Goal: Transaction & Acquisition: Purchase product/service

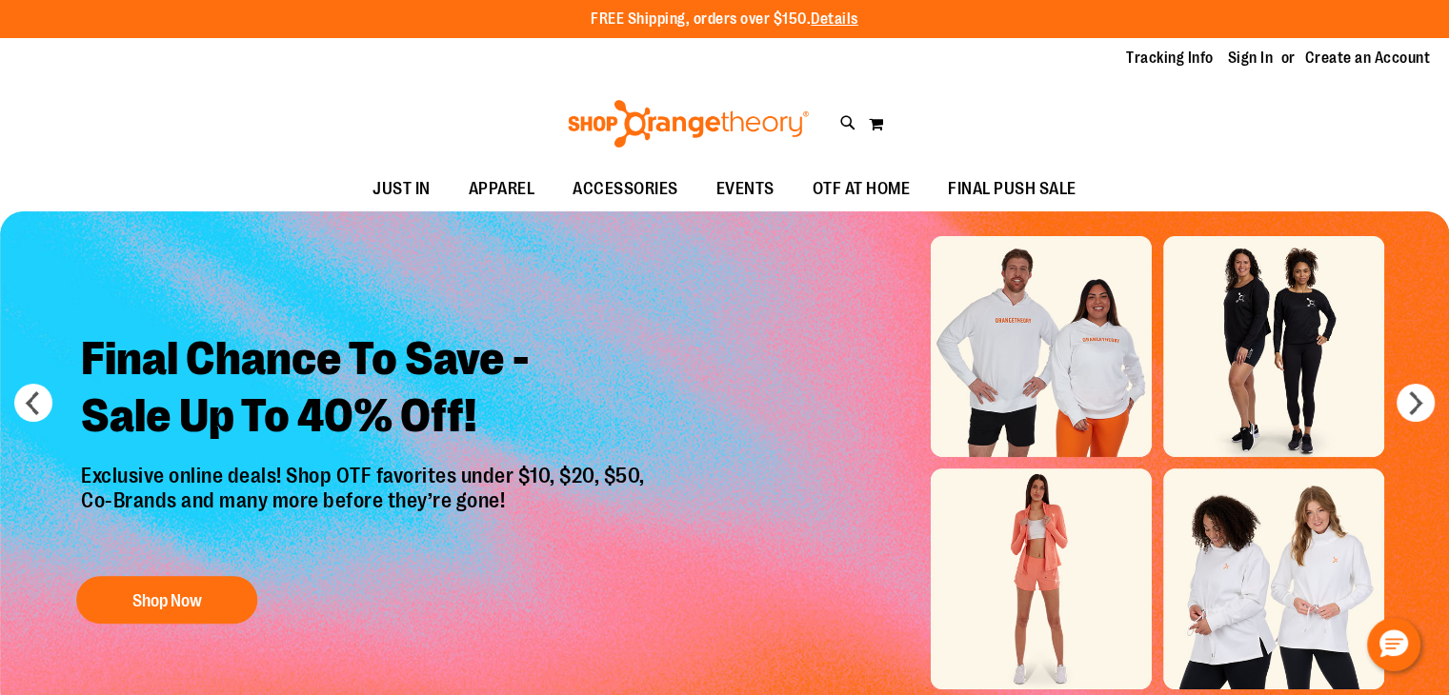
type input "**********"
click at [1231, 70] on div "Tracking Info Sign In Return to Procurement Create an Account" at bounding box center [724, 58] width 1449 height 41
click at [1235, 58] on link "Sign In" at bounding box center [1251, 58] width 46 height 21
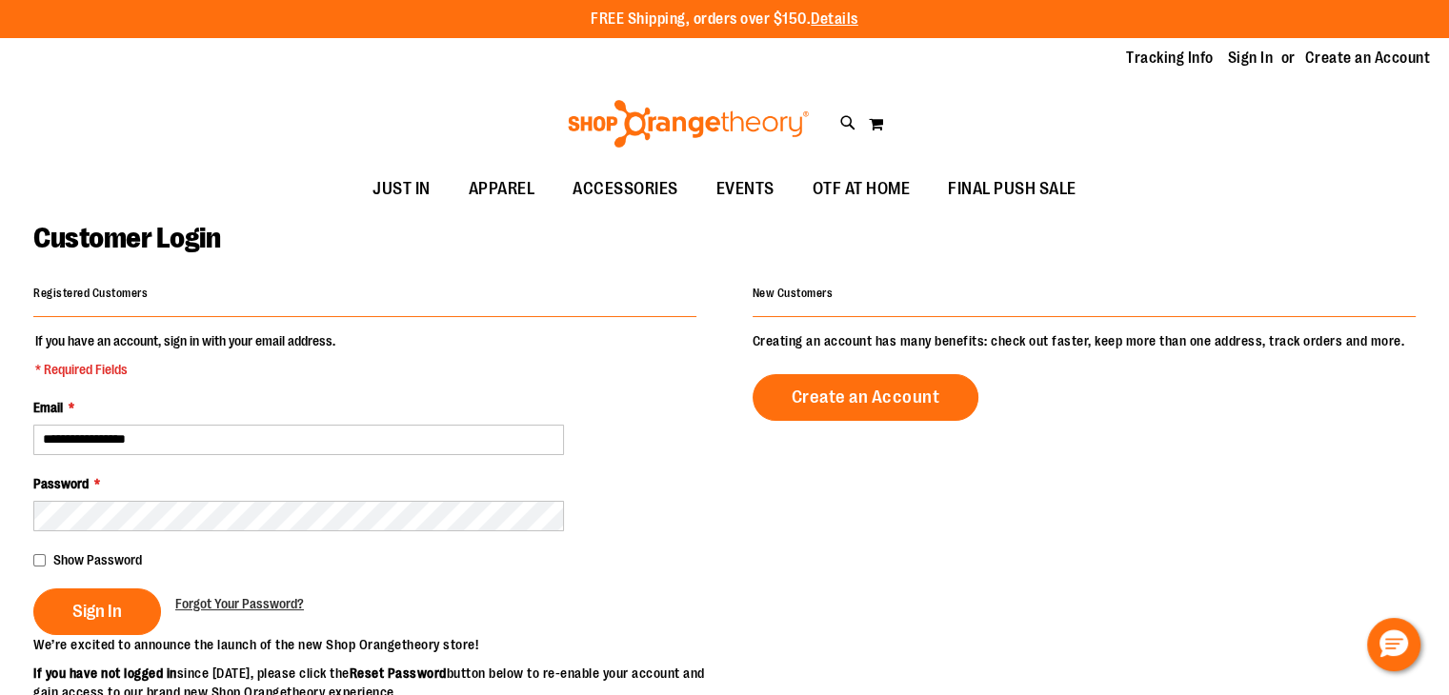
type input "**********"
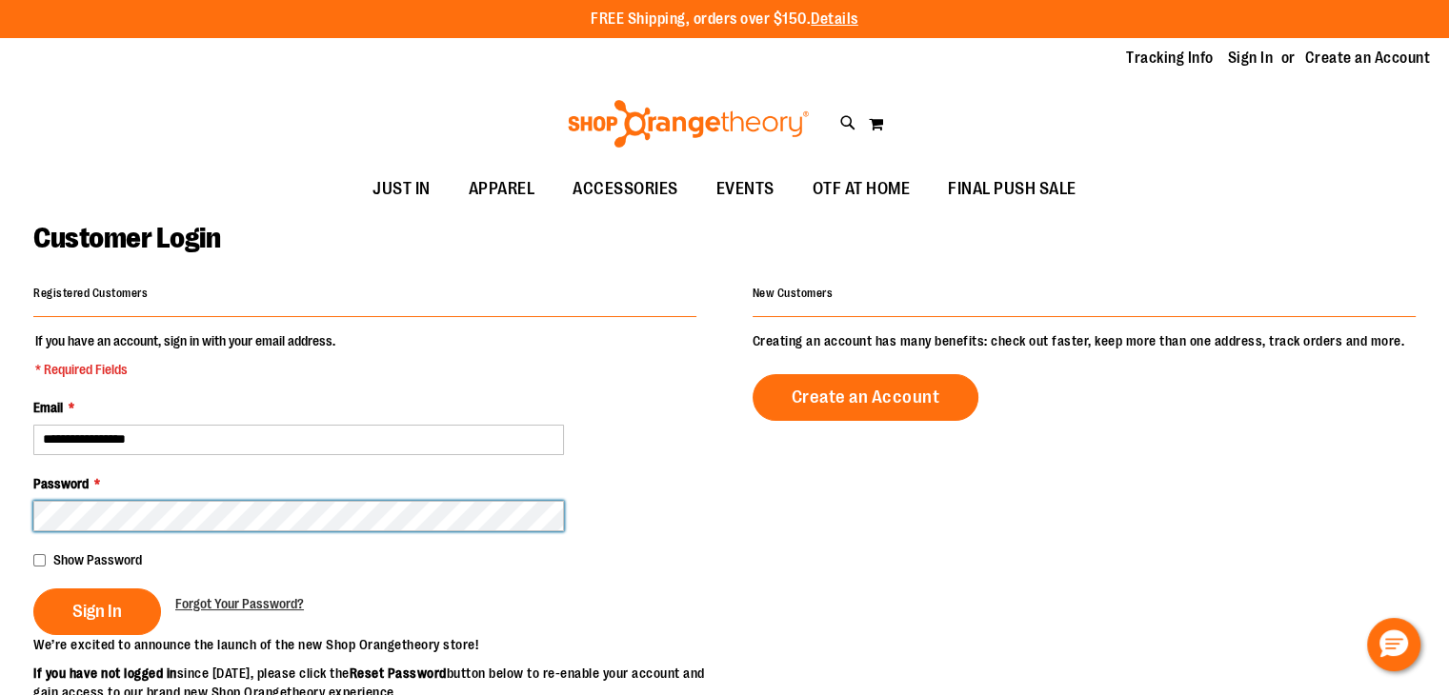
click at [33, 589] on button "Sign In" at bounding box center [97, 612] width 128 height 47
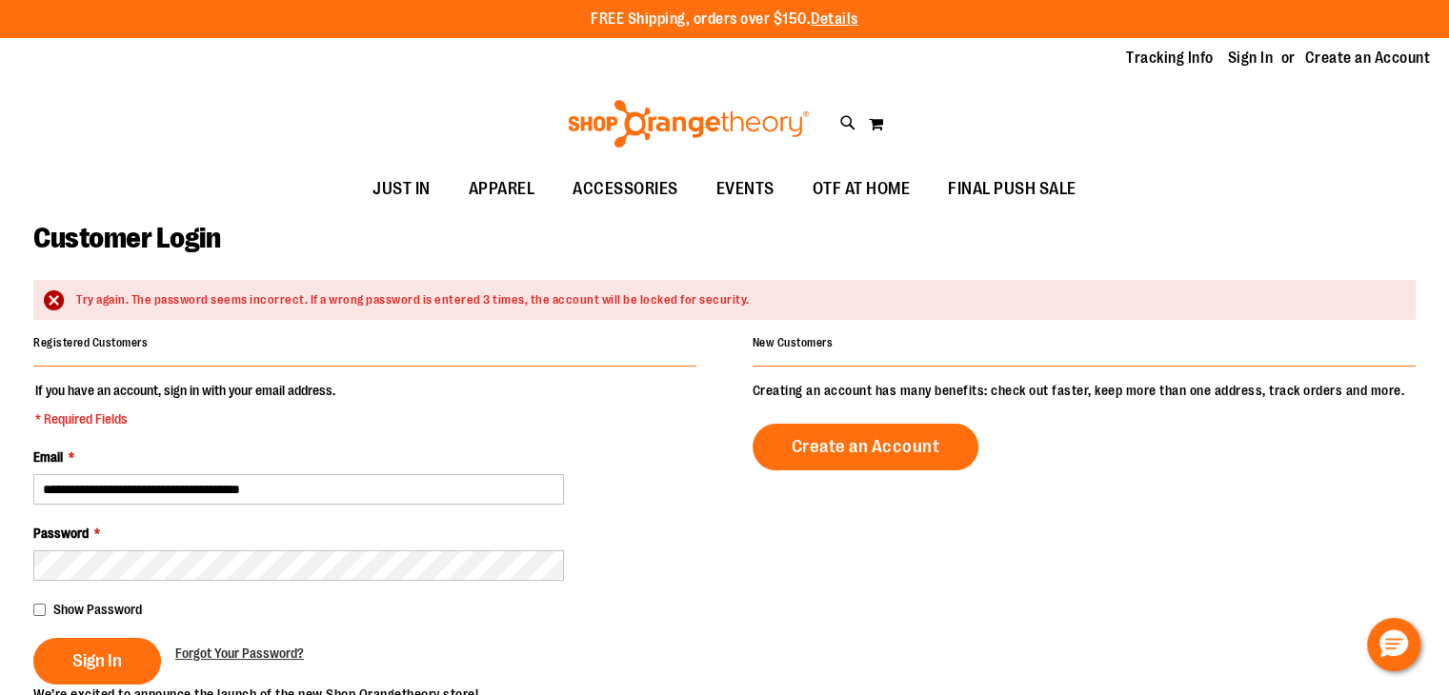
type input "**********"
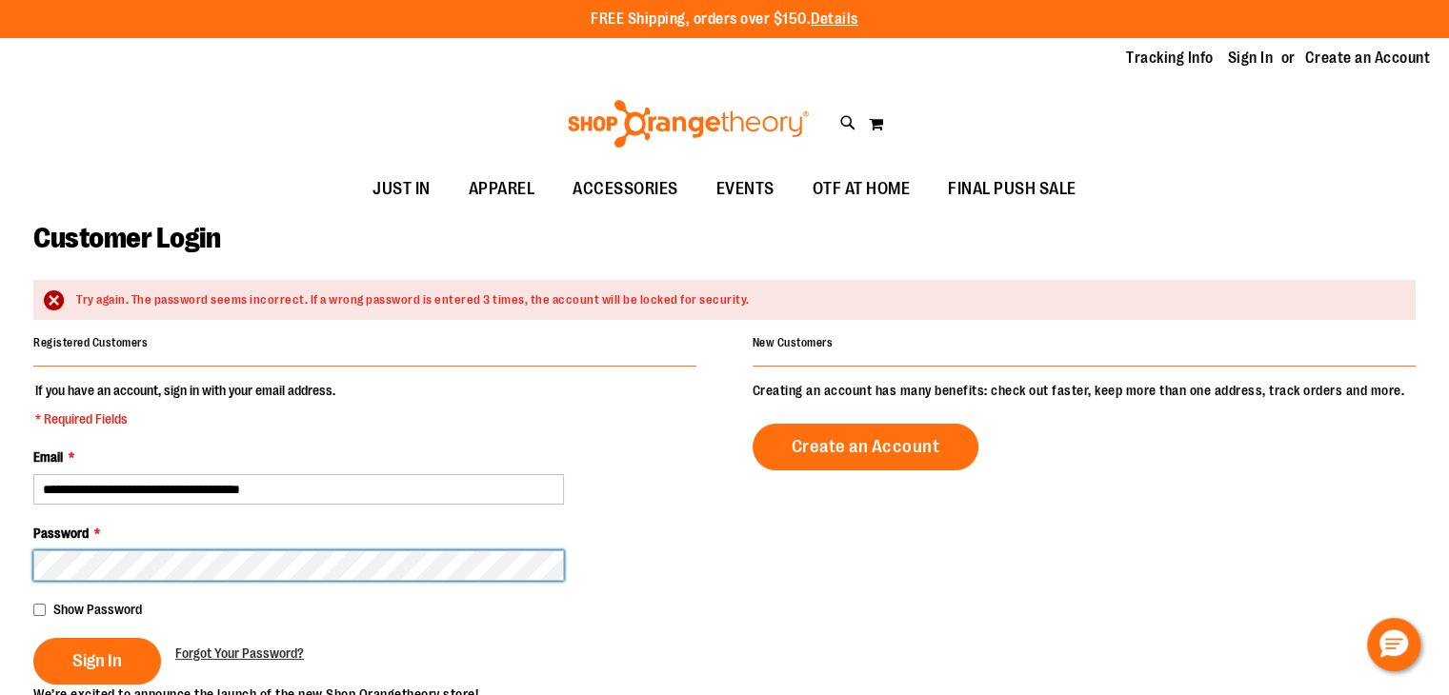
click at [33, 638] on button "Sign In" at bounding box center [97, 661] width 128 height 47
click at [0, 565] on main "**********" at bounding box center [724, 643] width 1449 height 863
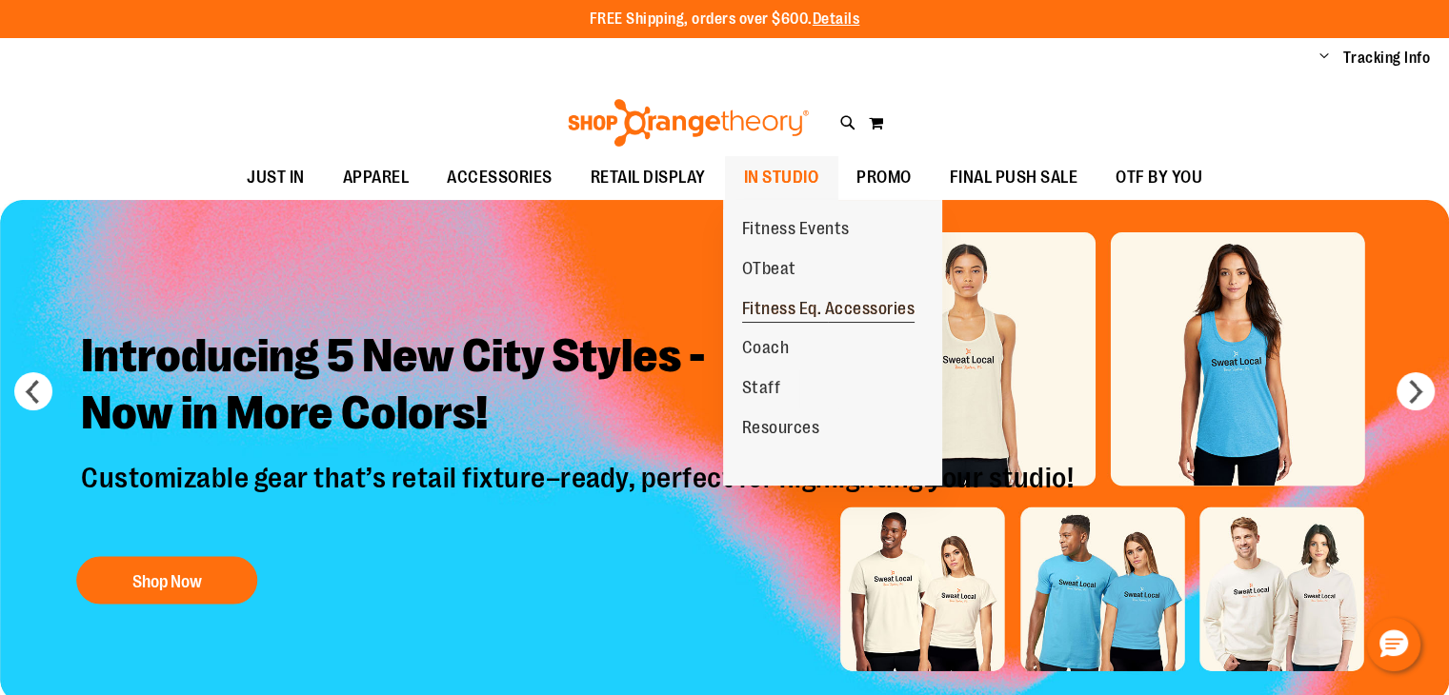
click at [779, 310] on span "Fitness Eq. Accessories" at bounding box center [828, 311] width 173 height 24
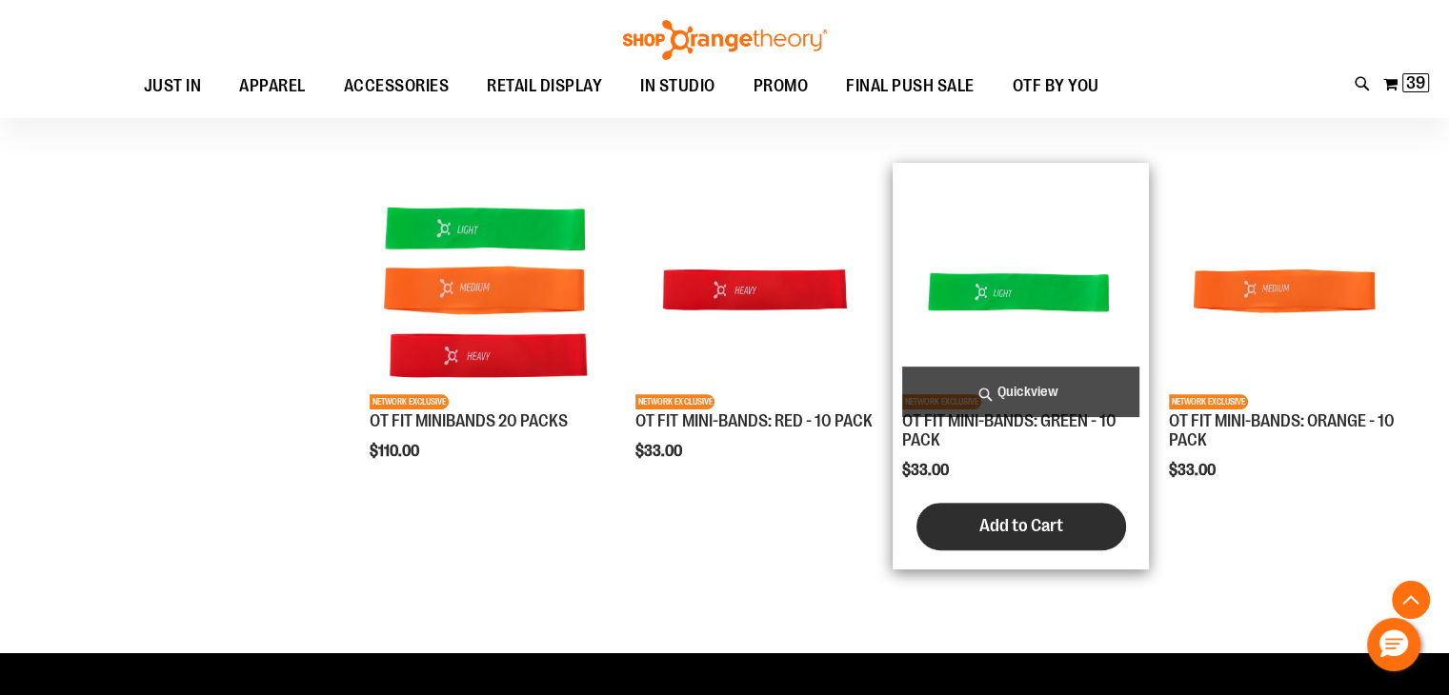
scroll to position [572, 0]
type input "**********"
click at [1042, 525] on span "Add to Cart" at bounding box center [1021, 525] width 84 height 21
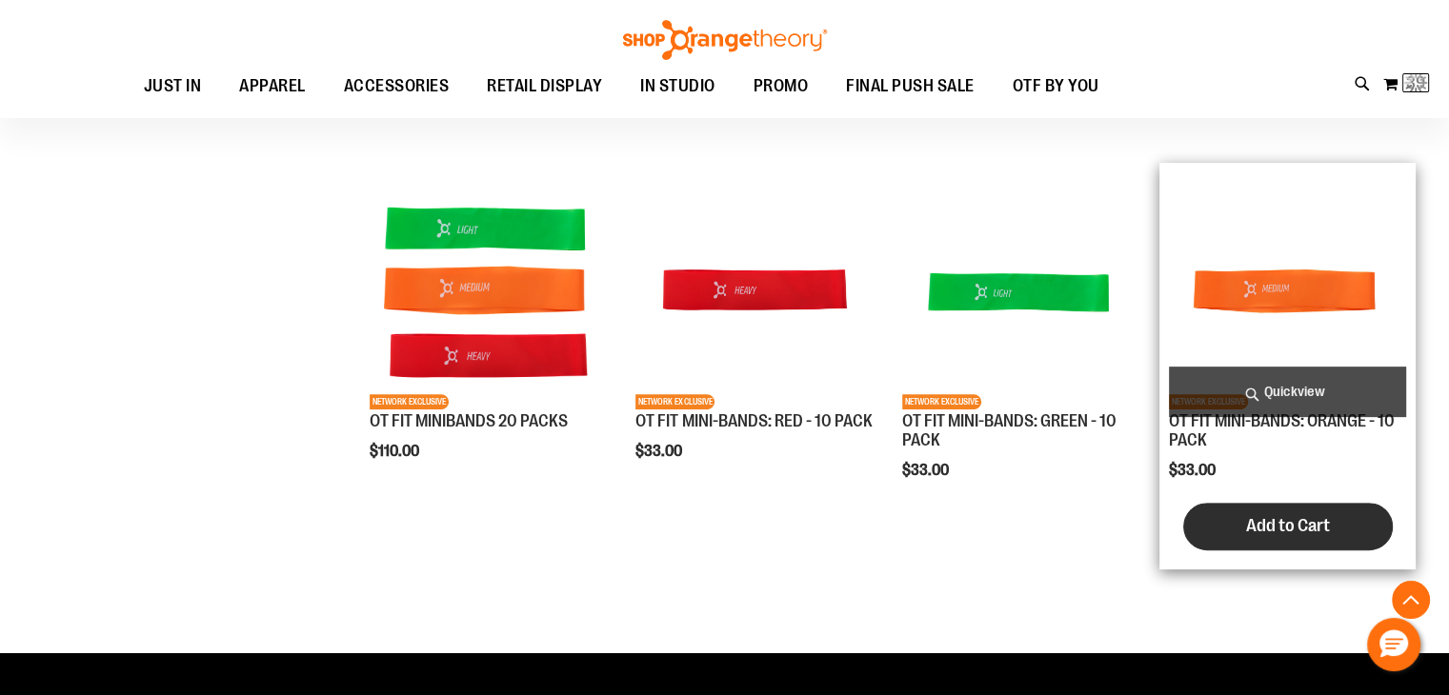
click at [1226, 515] on button "Add to Cart" at bounding box center [1288, 527] width 210 height 48
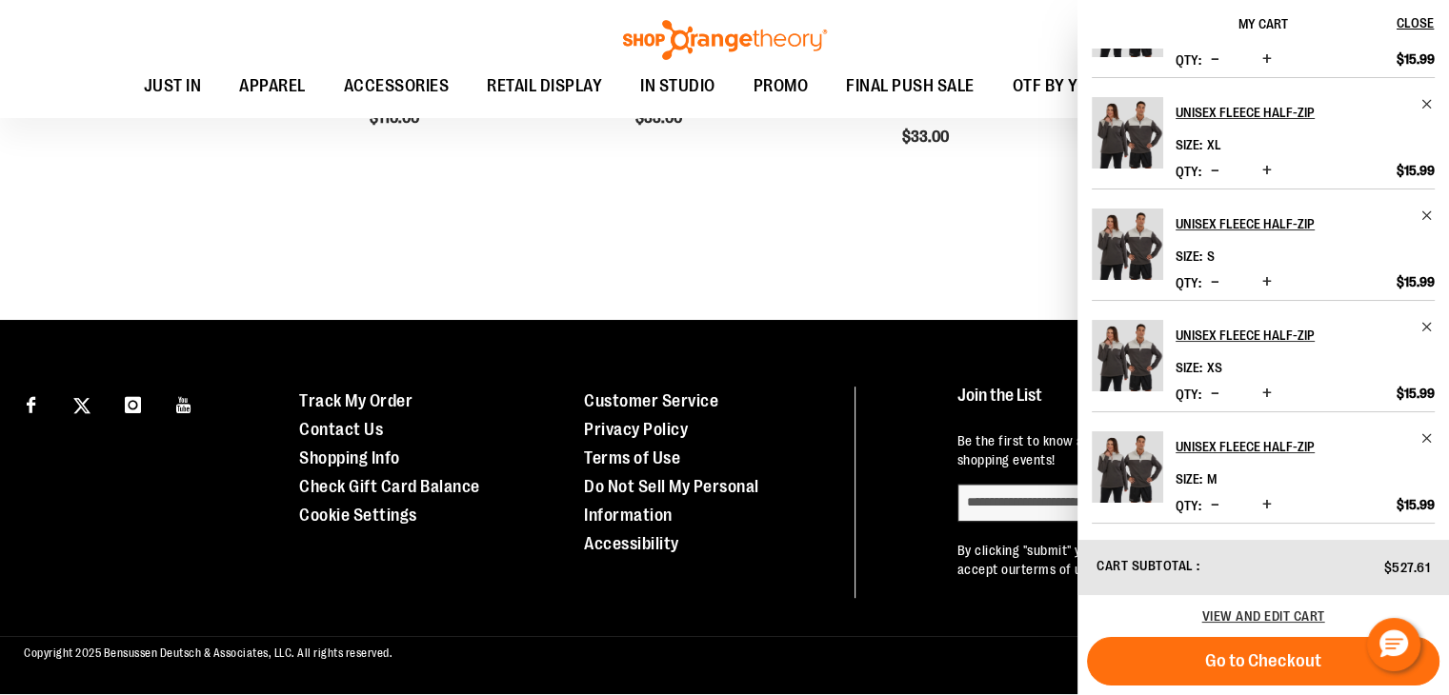
scroll to position [670, 0]
click at [1299, 610] on span "View and edit cart" at bounding box center [1263, 616] width 123 height 15
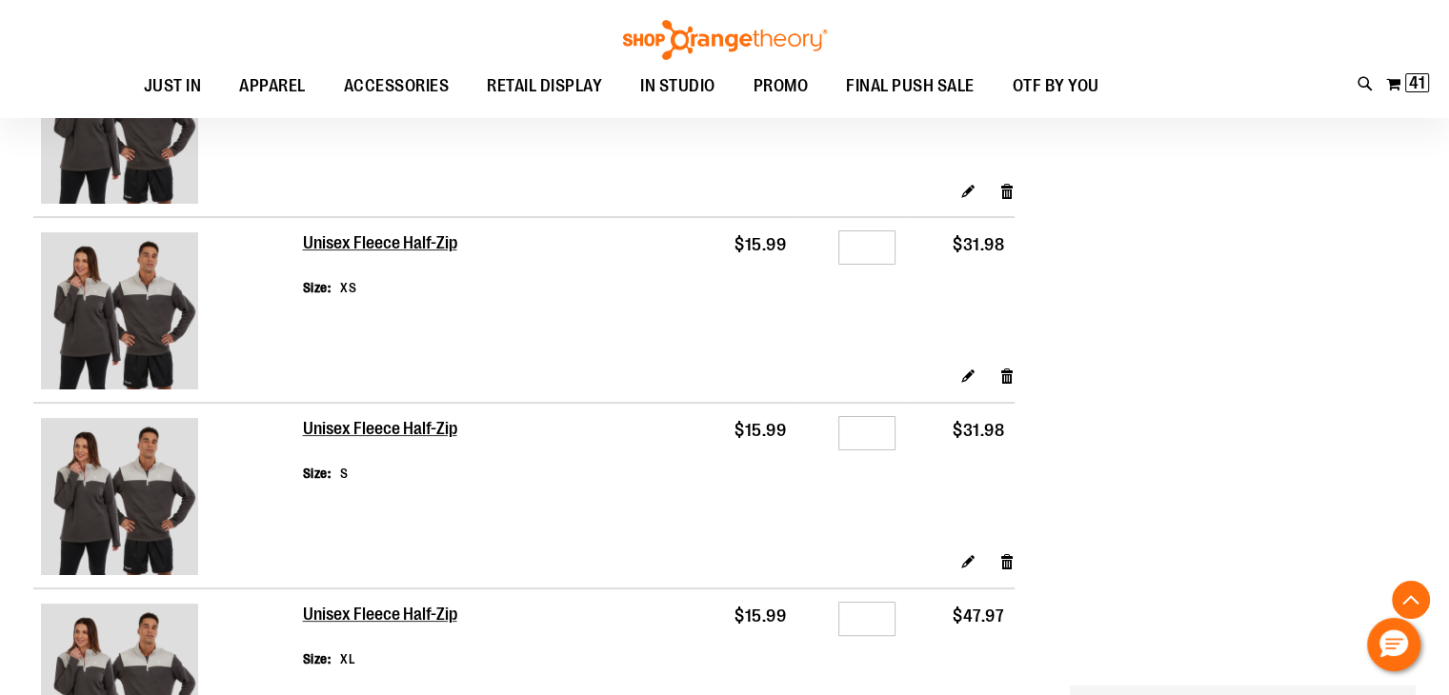
scroll to position [861, 0]
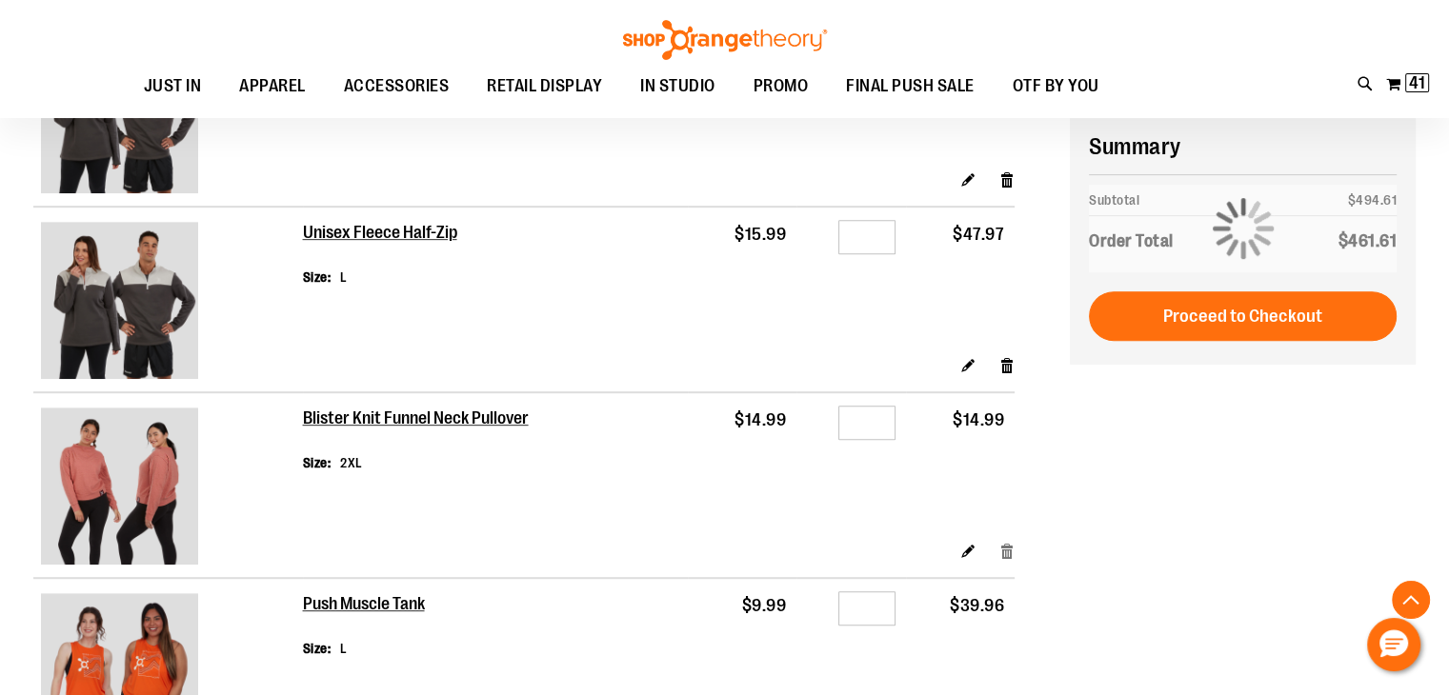
click at [1011, 554] on link "Remove item" at bounding box center [1007, 551] width 16 height 20
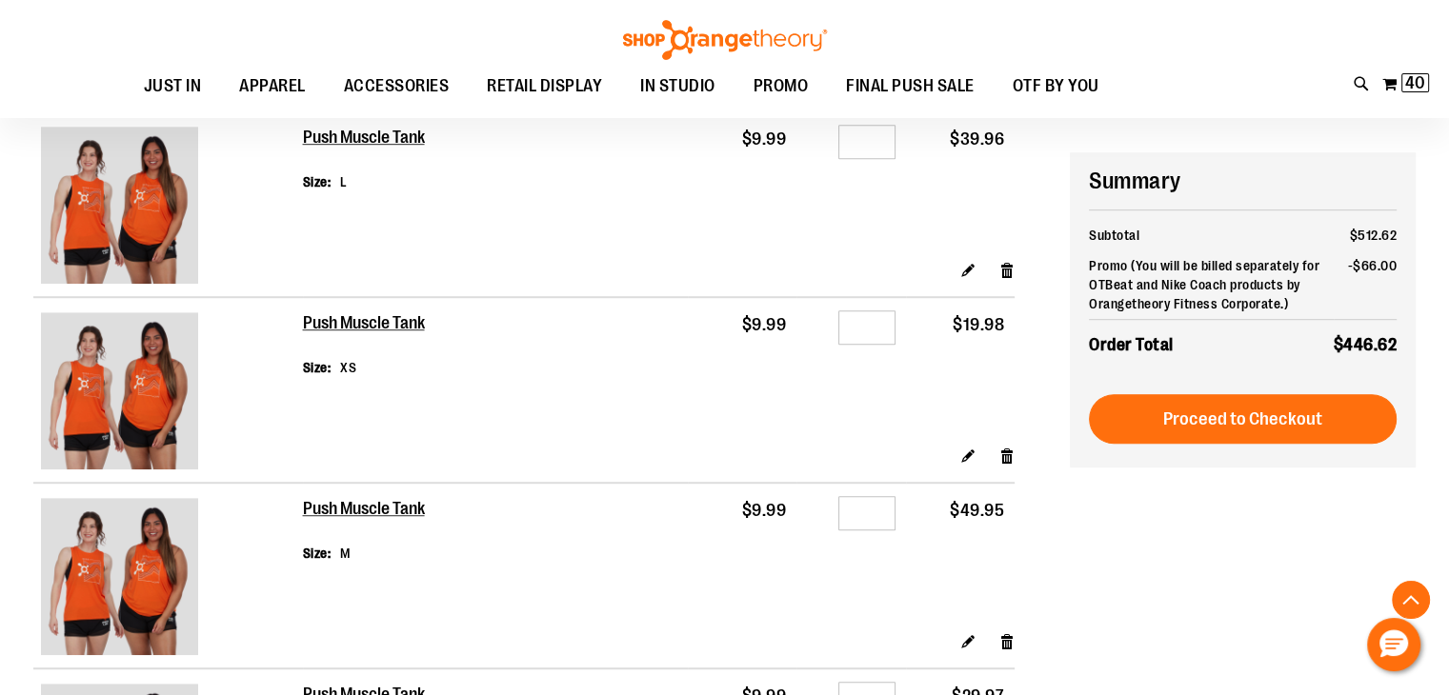
scroll to position [1238, 0]
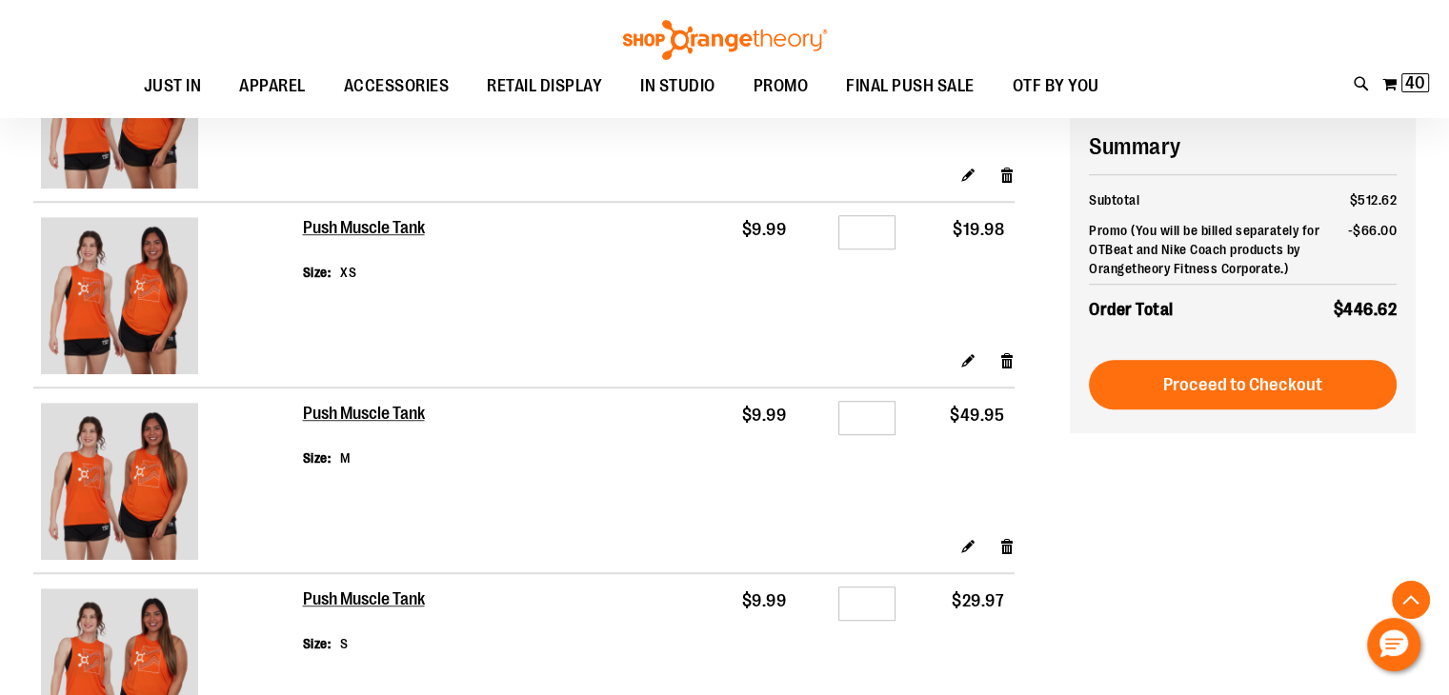
type input "**********"
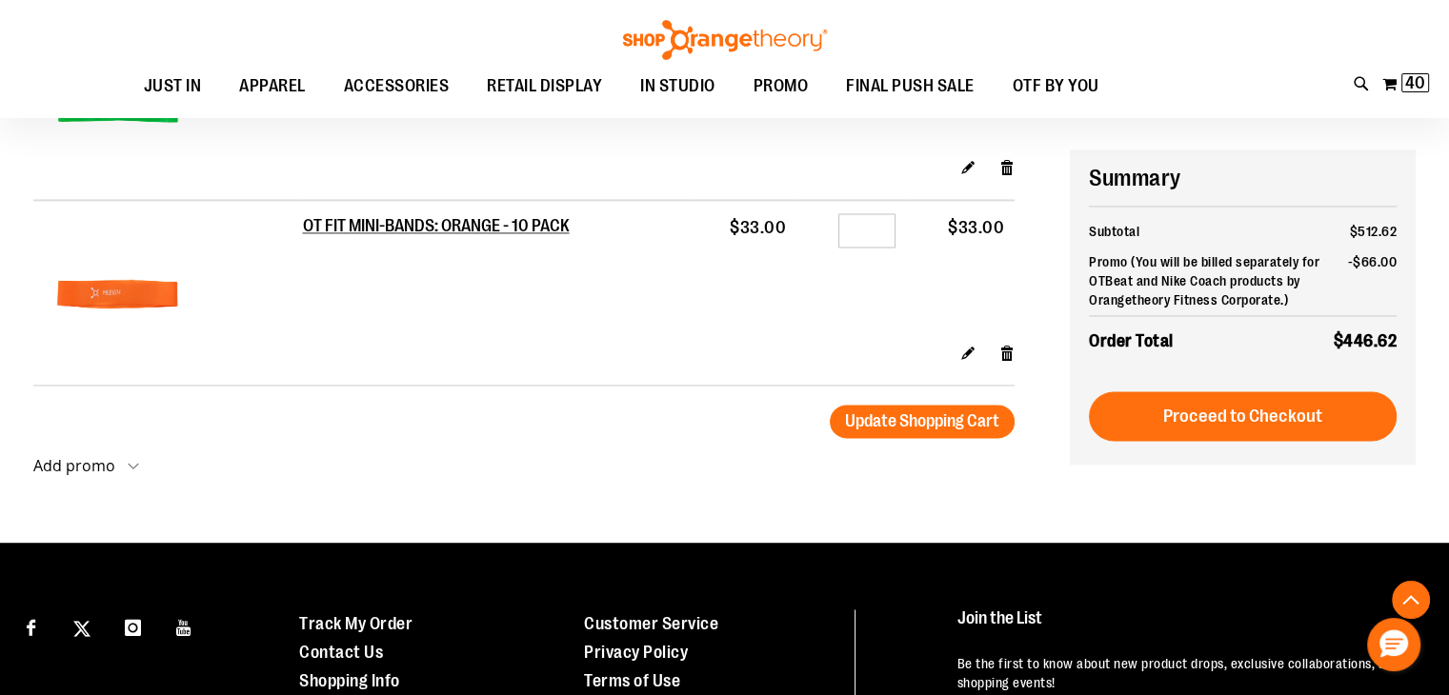
scroll to position [2952, 0]
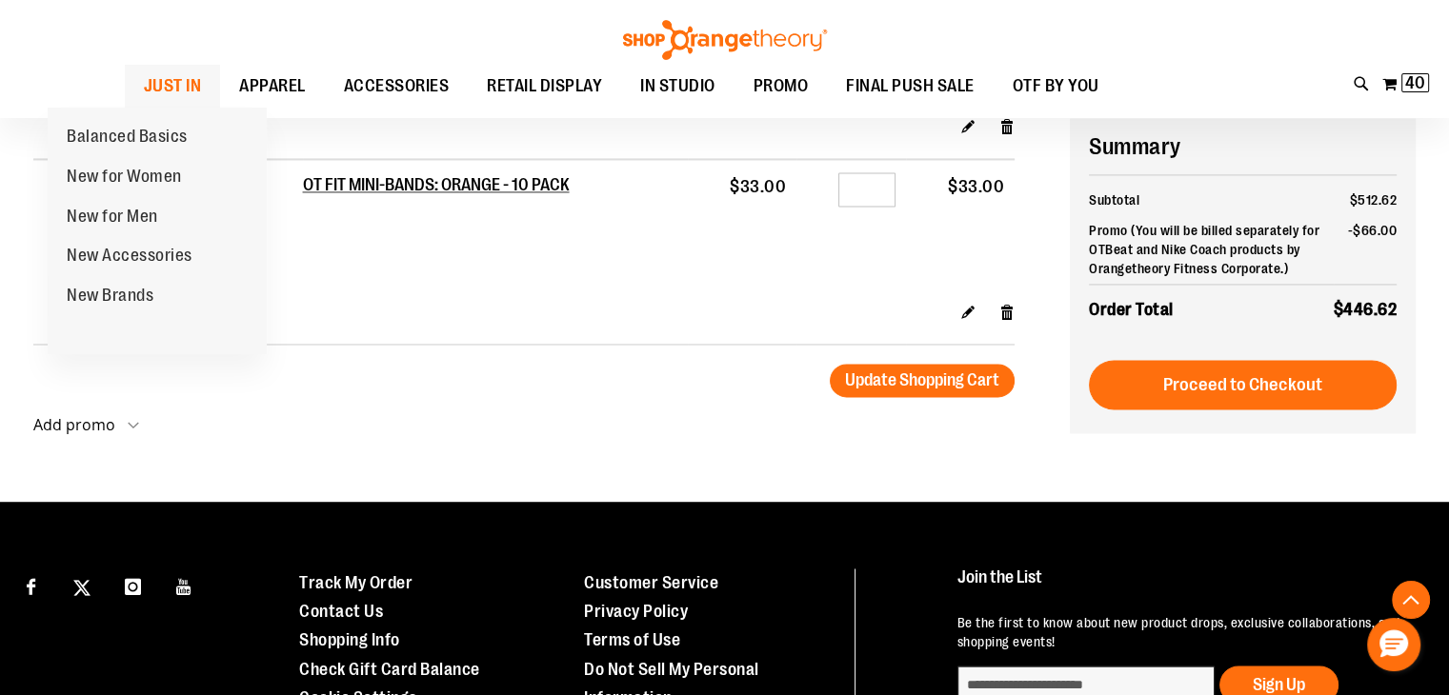
click at [144, 75] on span "JUST IN" at bounding box center [173, 86] width 58 height 43
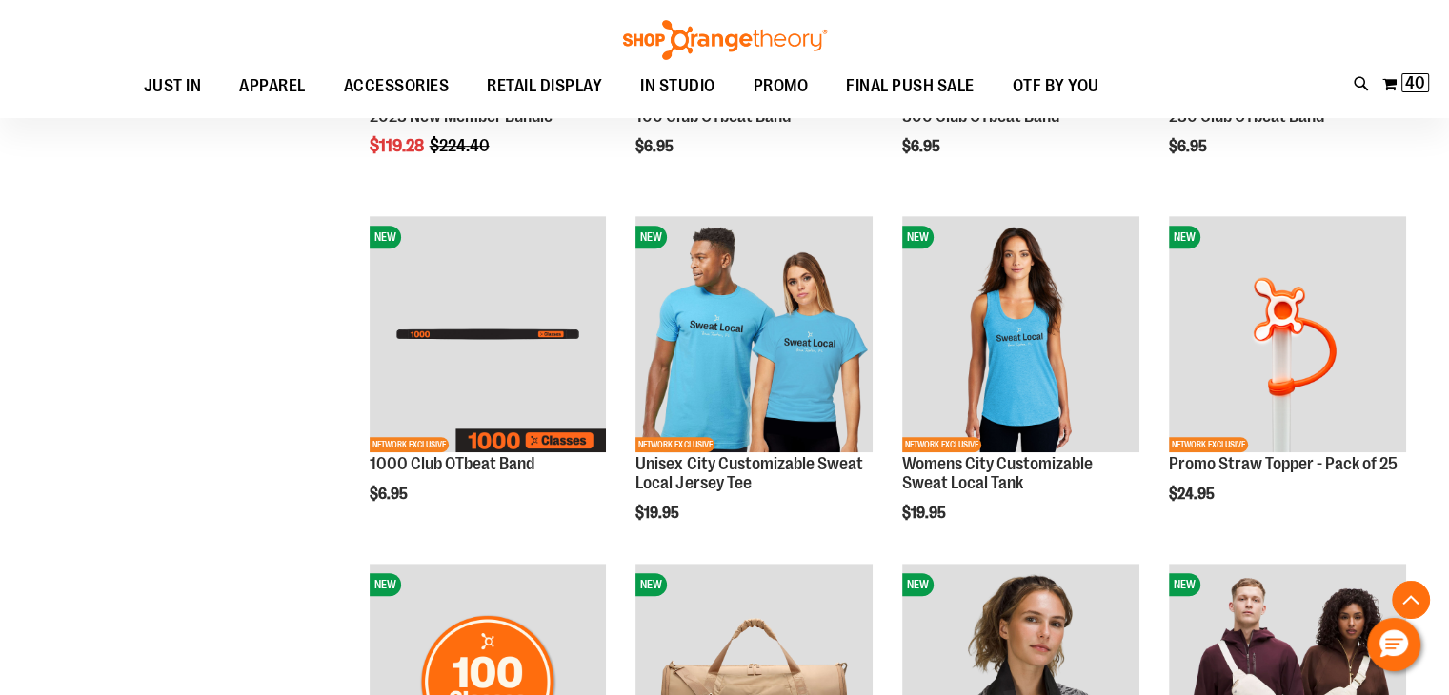
scroll to position [857, 0]
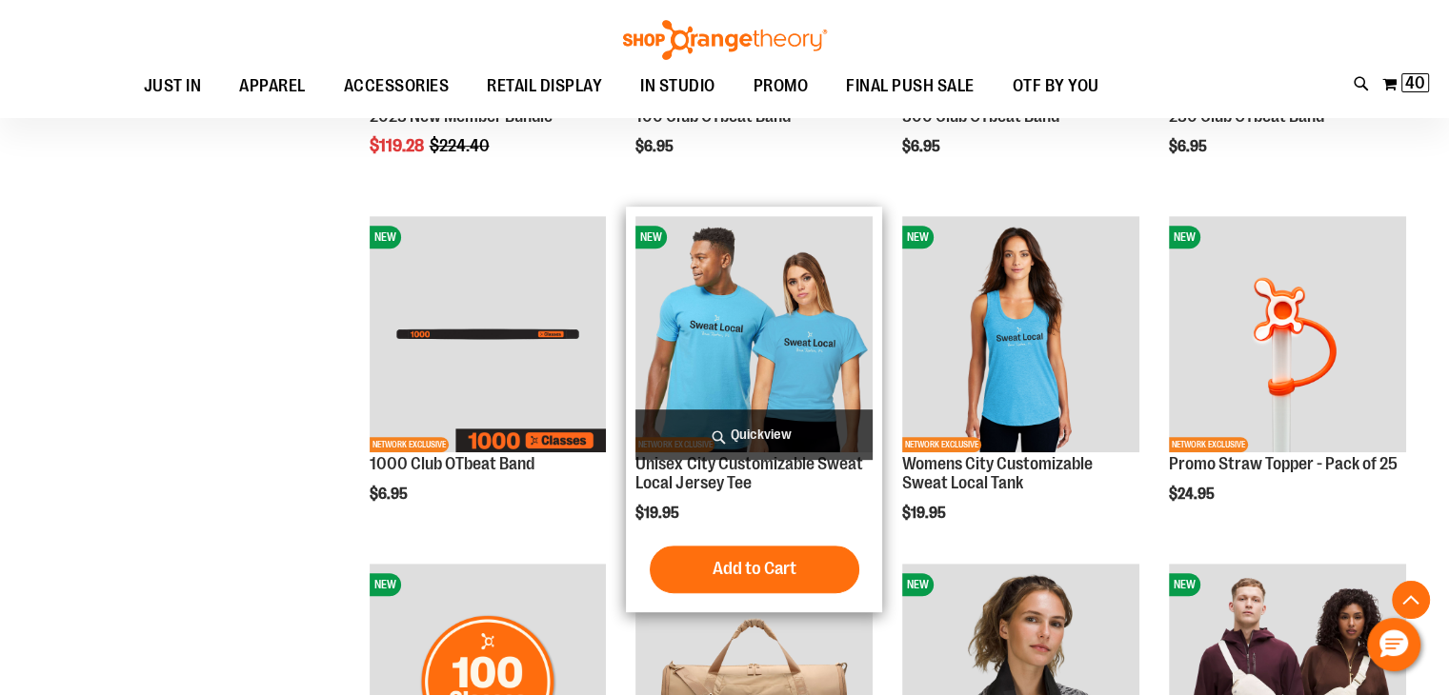
type input "**********"
click at [818, 323] on img "product" at bounding box center [753, 334] width 237 height 237
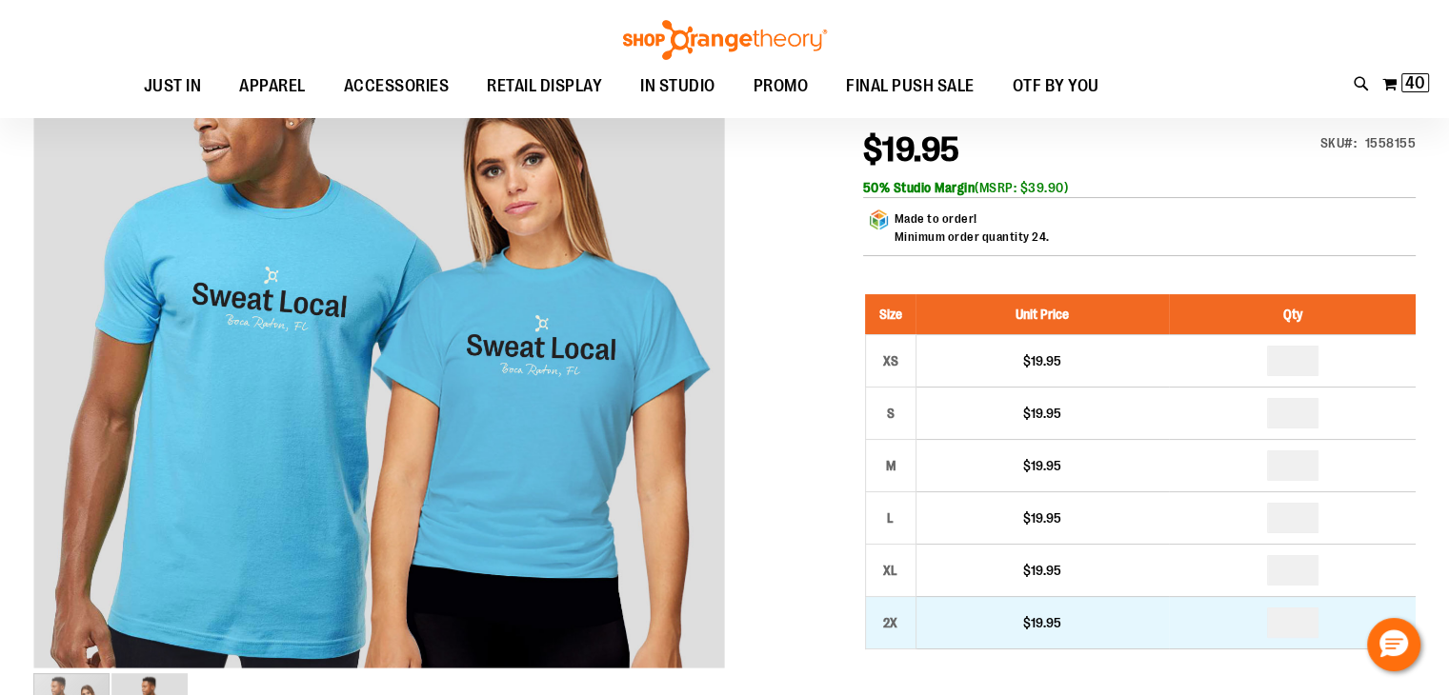
scroll to position [190, 0]
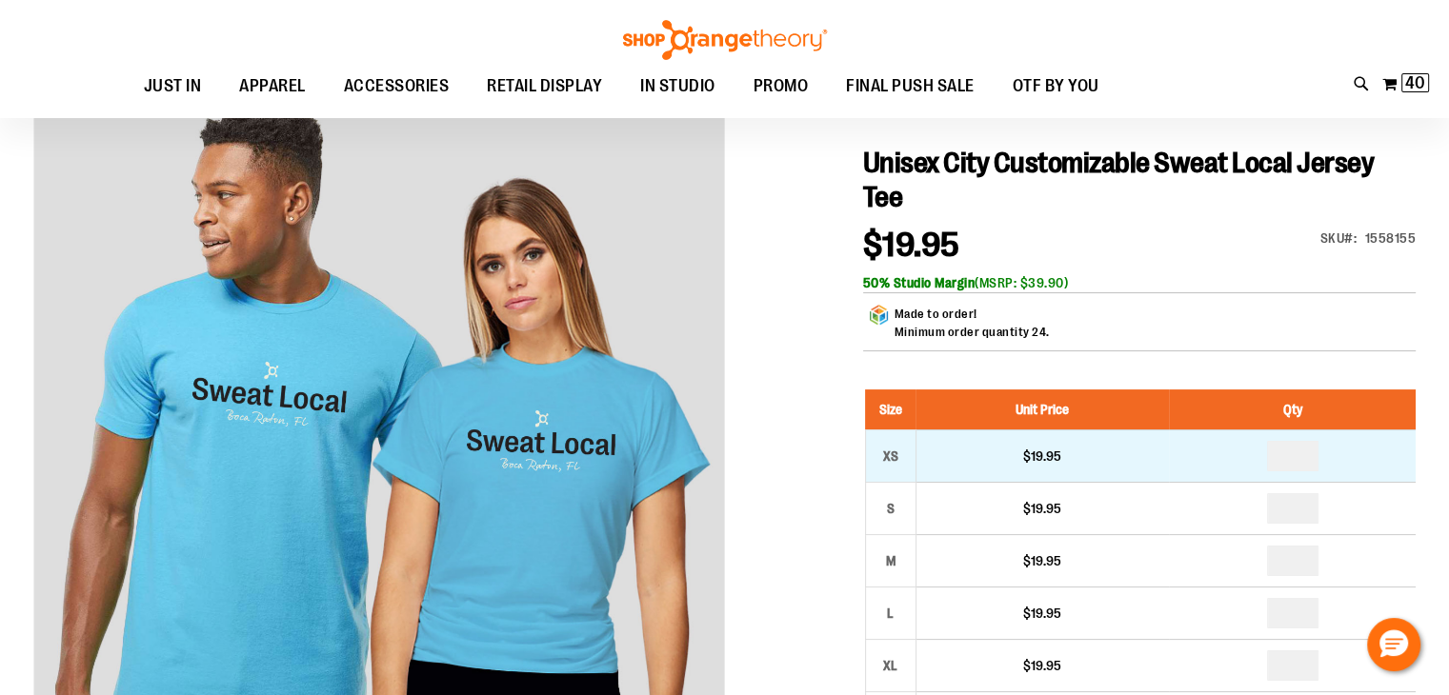
type input "**********"
drag, startPoint x: 1309, startPoint y: 451, endPoint x: 1272, endPoint y: 451, distance: 37.2
click at [1270, 452] on td at bounding box center [1292, 456] width 247 height 52
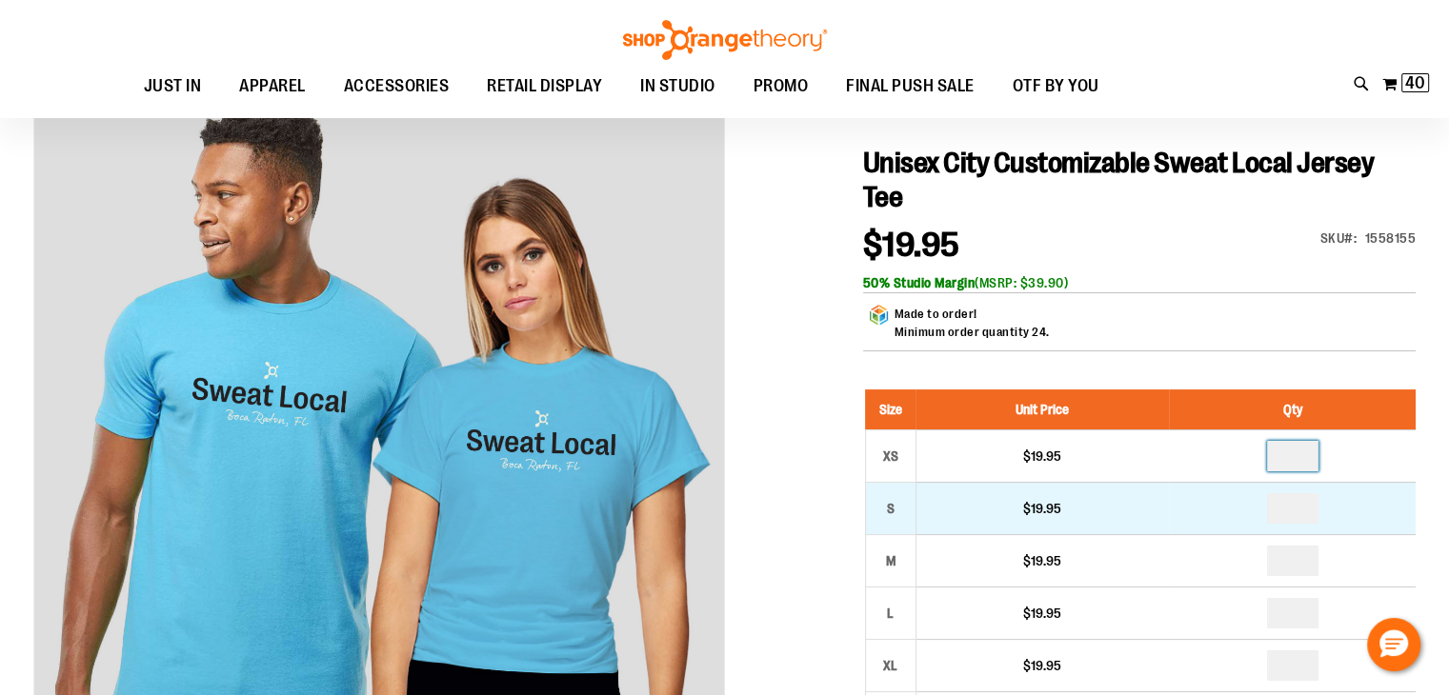
type input "*"
drag, startPoint x: 1303, startPoint y: 506, endPoint x: 1289, endPoint y: 504, distance: 14.4
click at [1275, 504] on input "number" at bounding box center [1292, 509] width 51 height 30
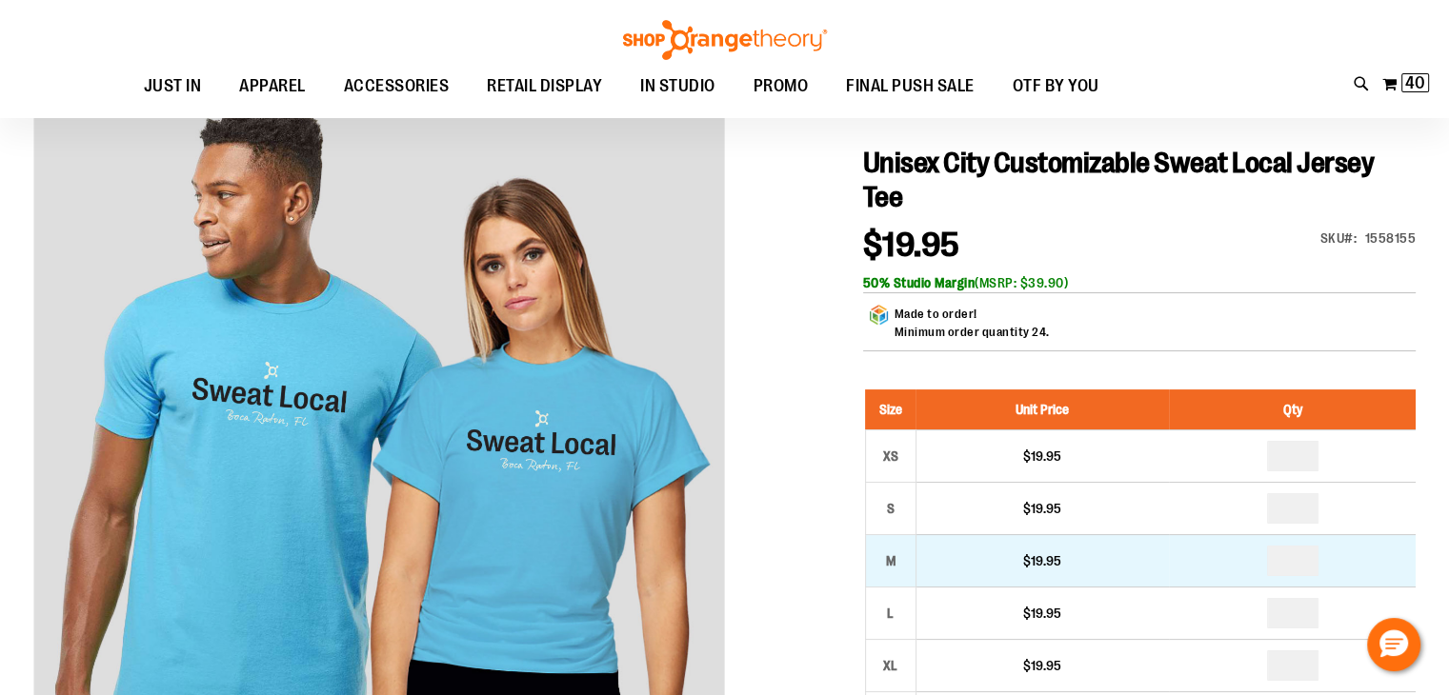
type input "*"
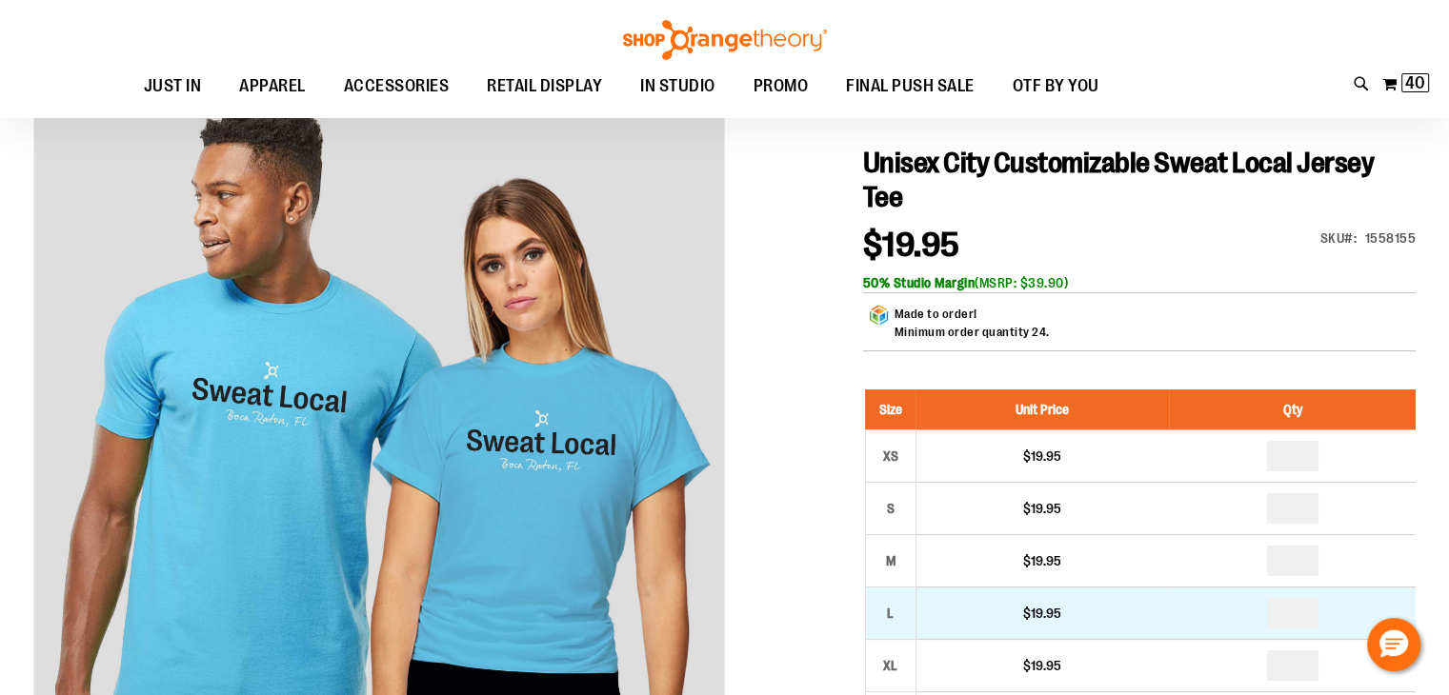
type input "*"
click at [1303, 615] on input "number" at bounding box center [1292, 613] width 51 height 30
type input "*"
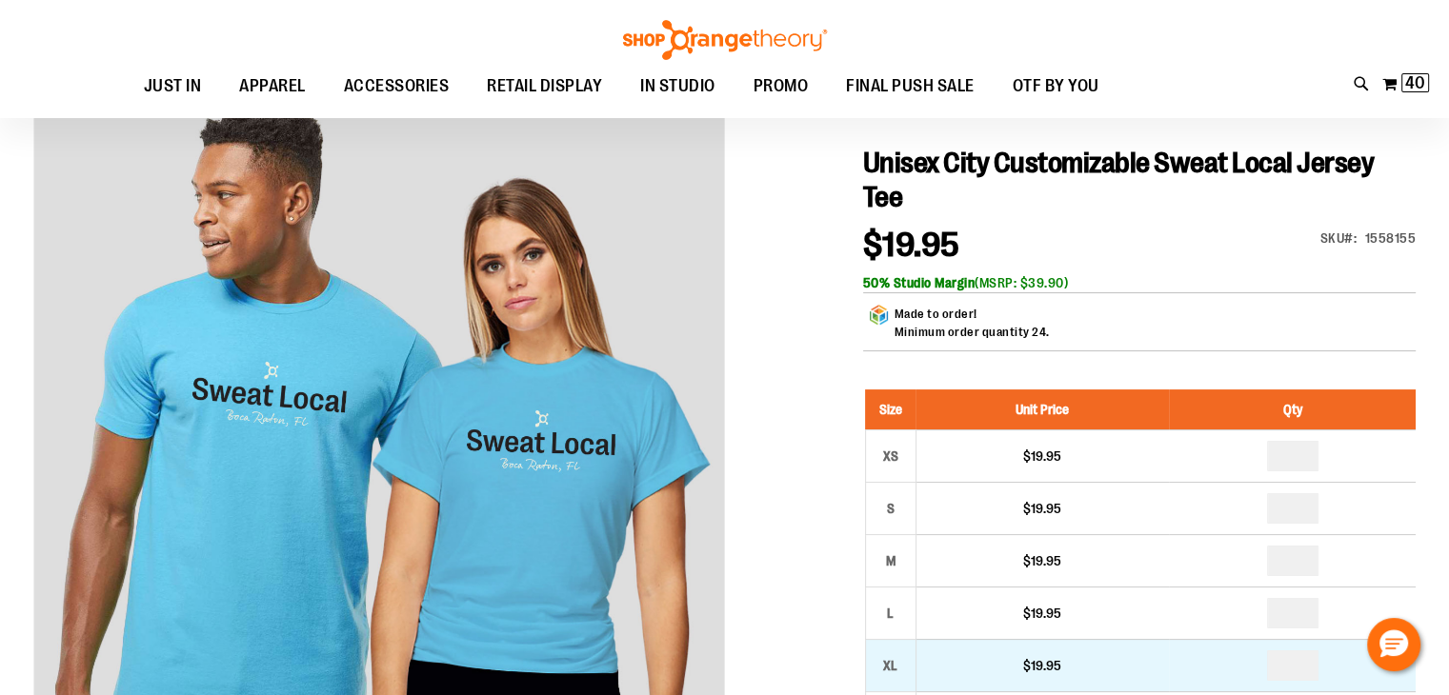
type input "*"
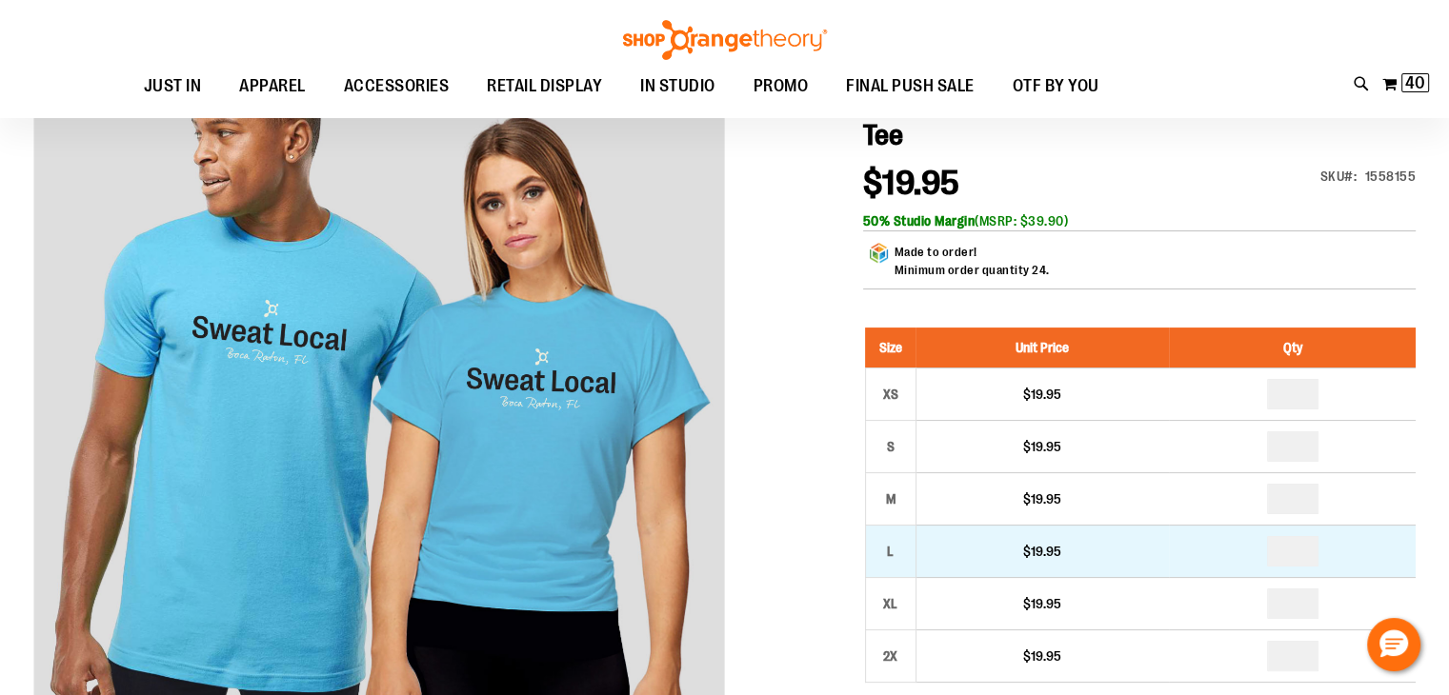
scroll to position [285, 0]
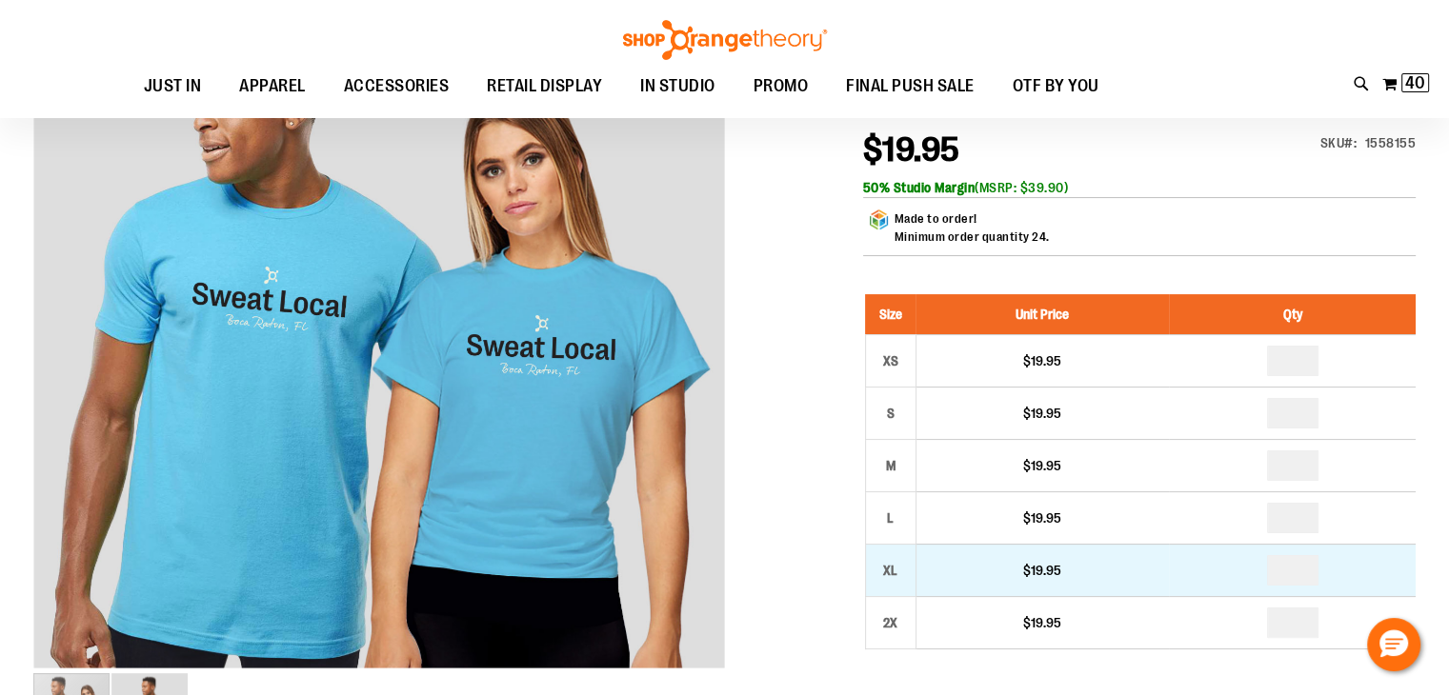
type input "*"
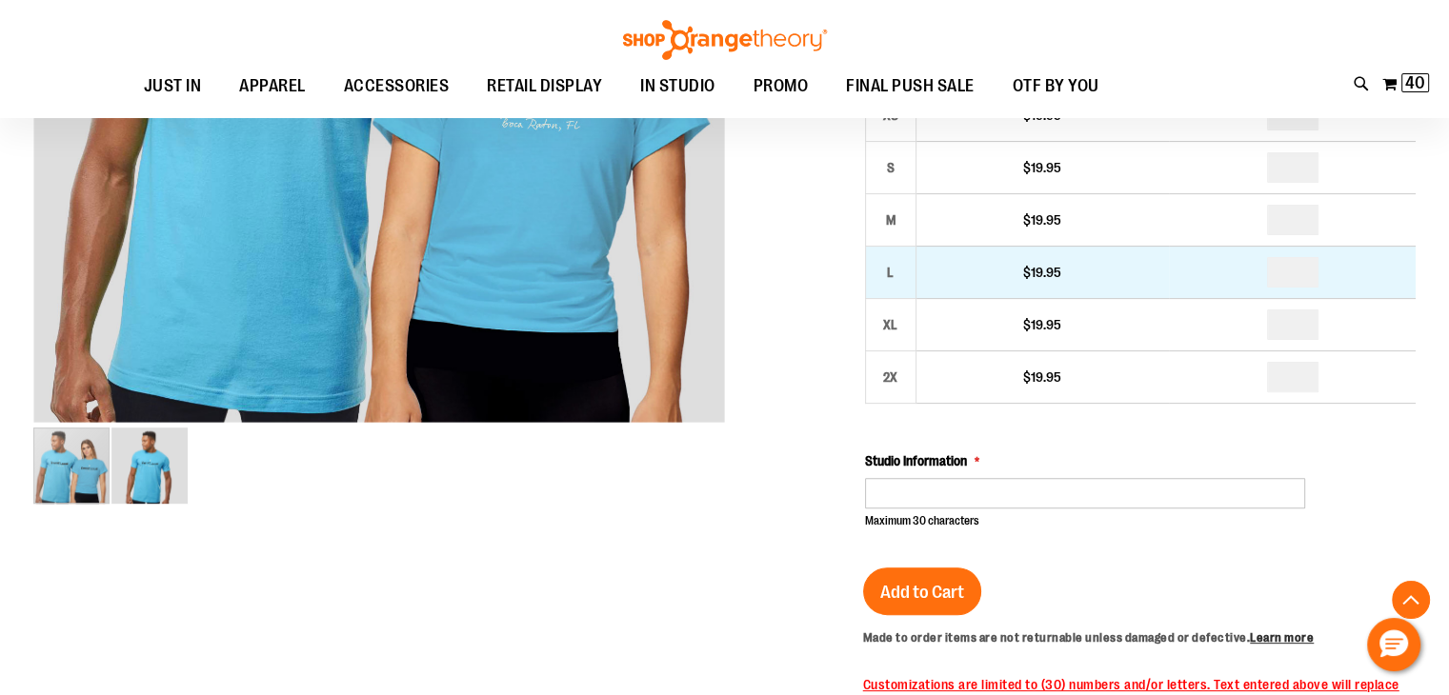
scroll to position [666, 0]
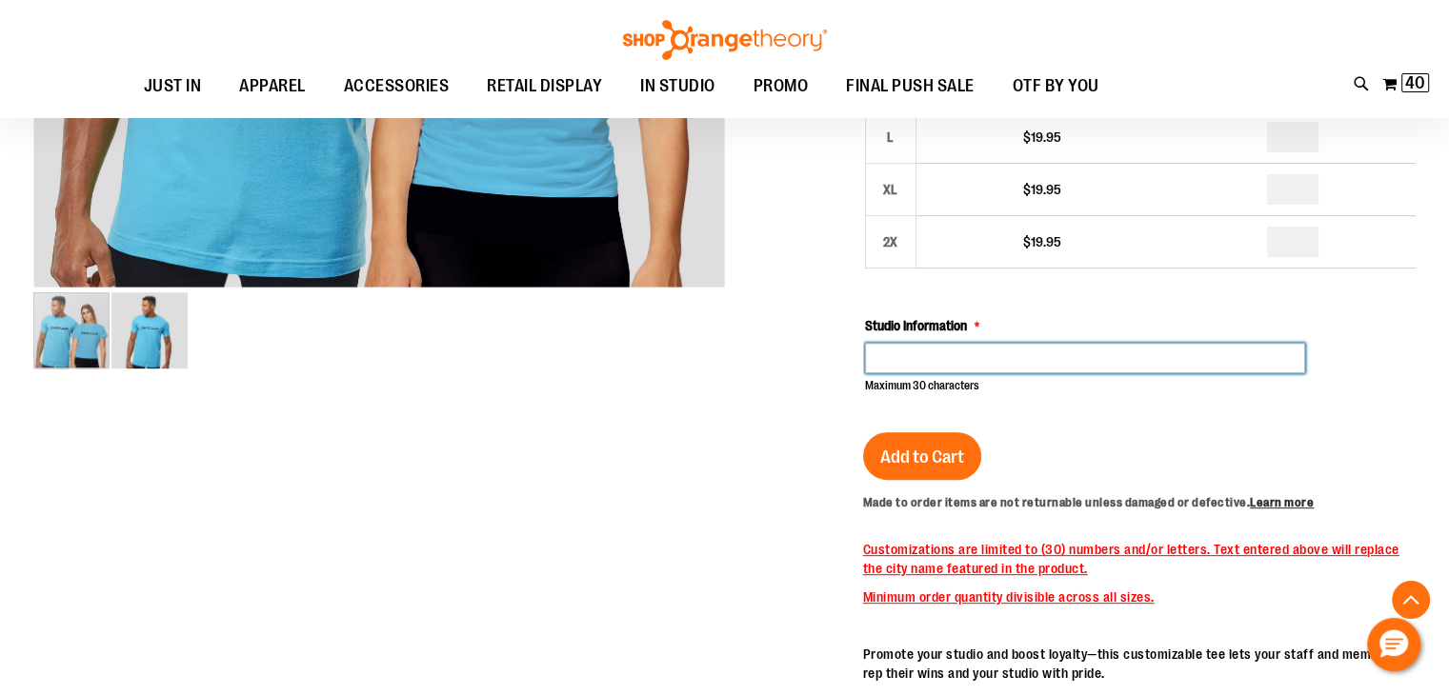
click at [1093, 359] on input "Studio Information" at bounding box center [1085, 358] width 441 height 30
type input "*"
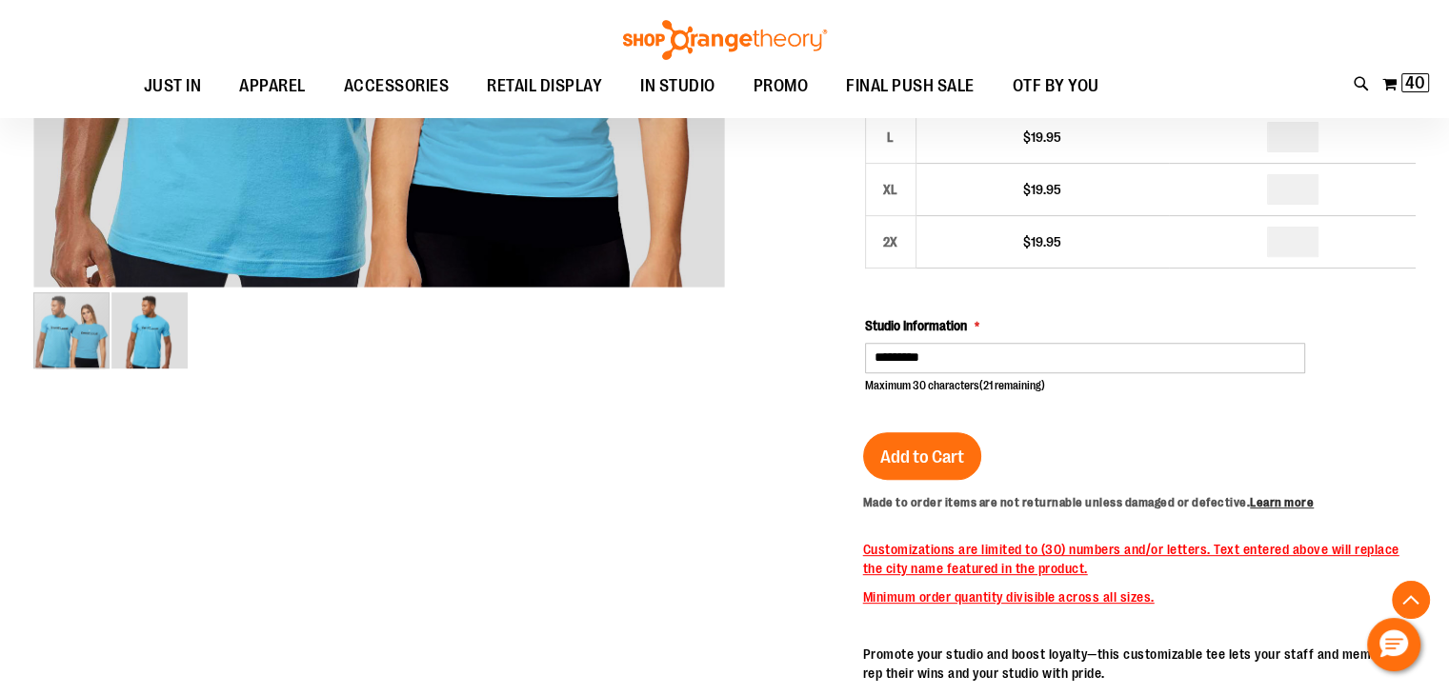
click at [1101, 310] on div "Size Unit Price Qty XS $19.95 * S $19.95 *" at bounding box center [1140, 153] width 551 height 481
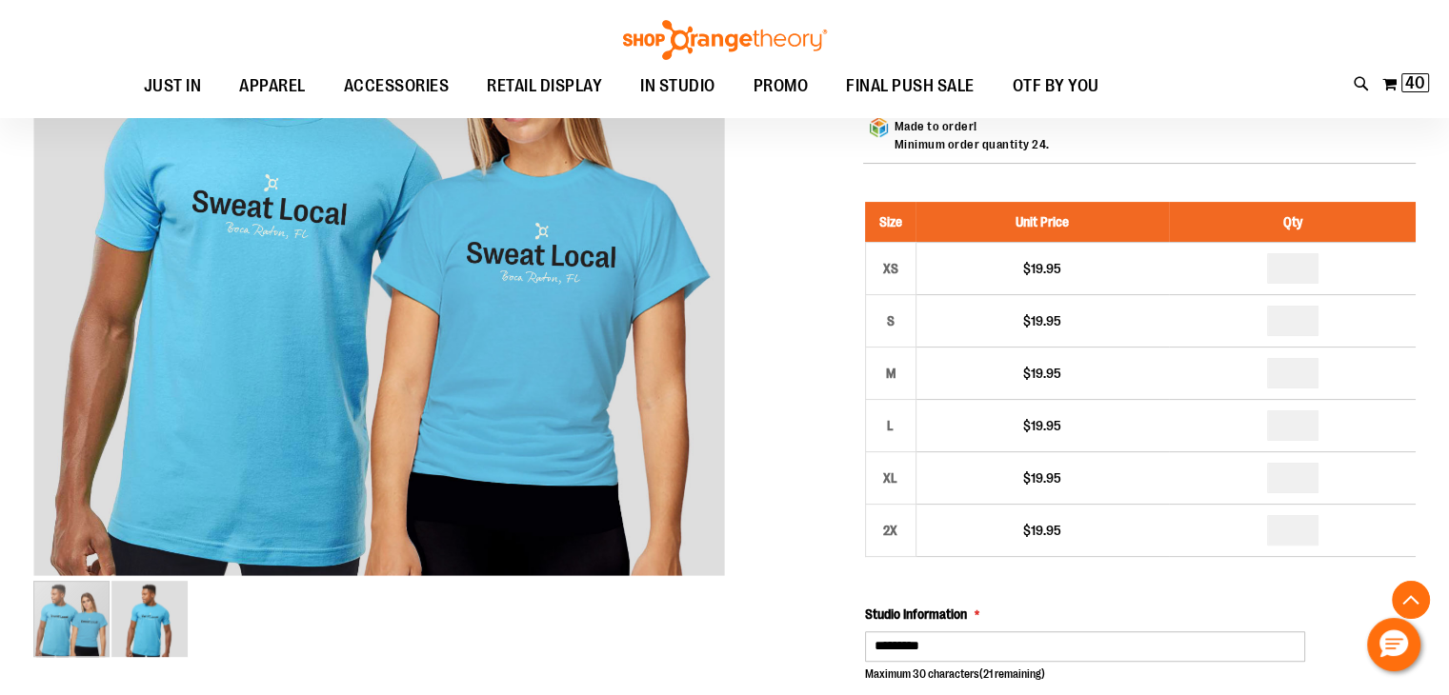
scroll to position [571, 0]
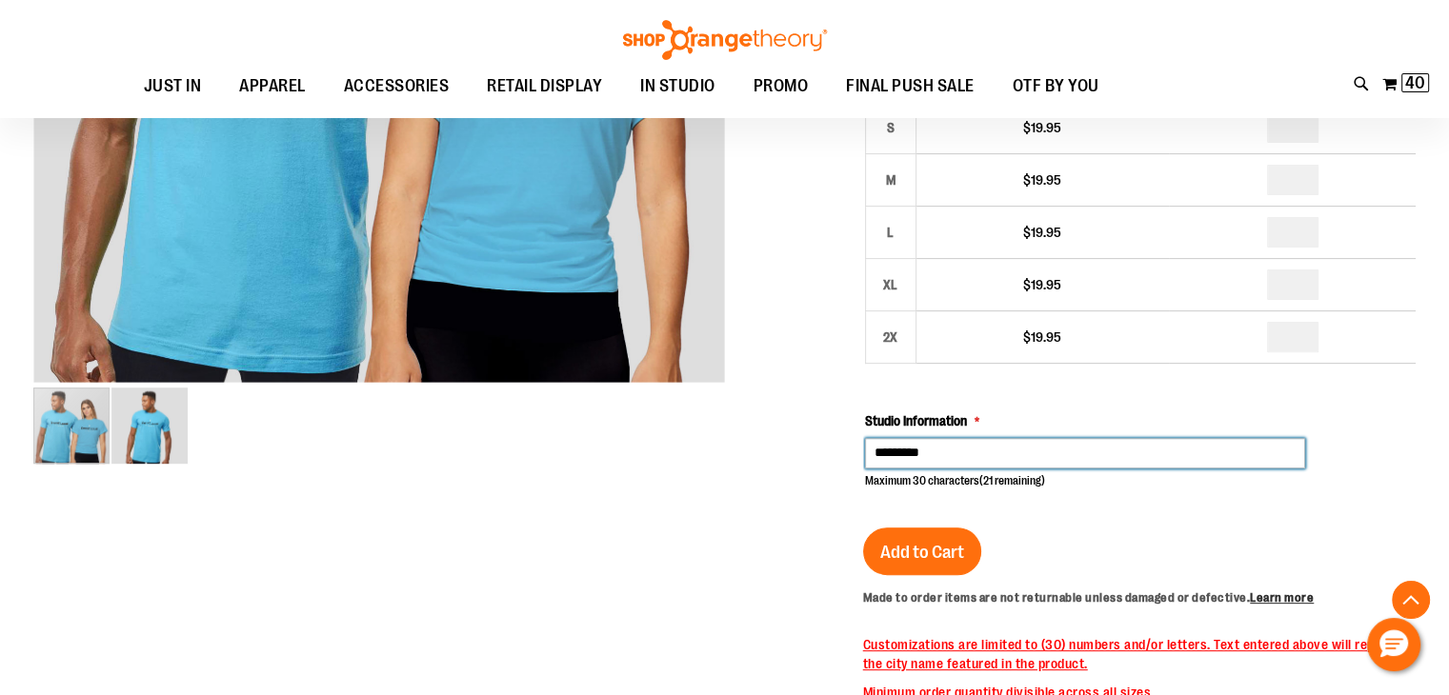
click at [966, 451] on input "*********" at bounding box center [1085, 453] width 441 height 30
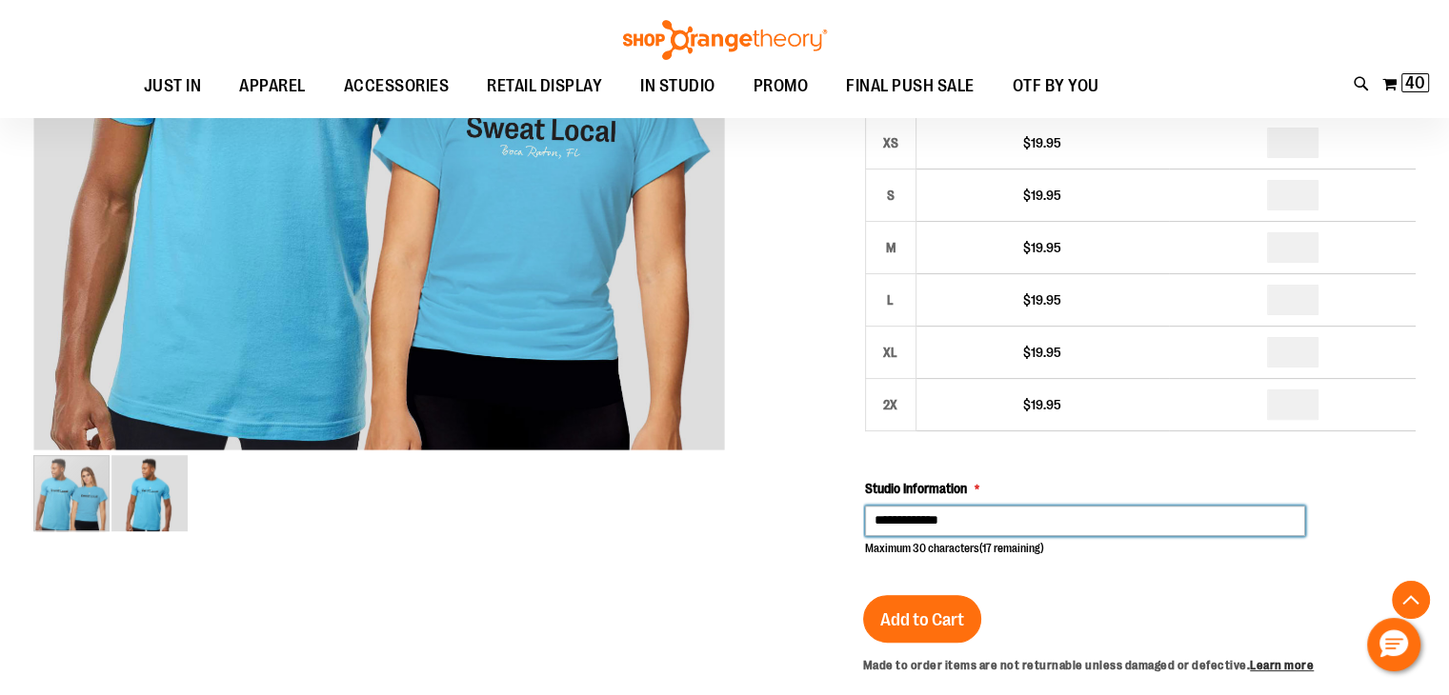
scroll to position [475, 0]
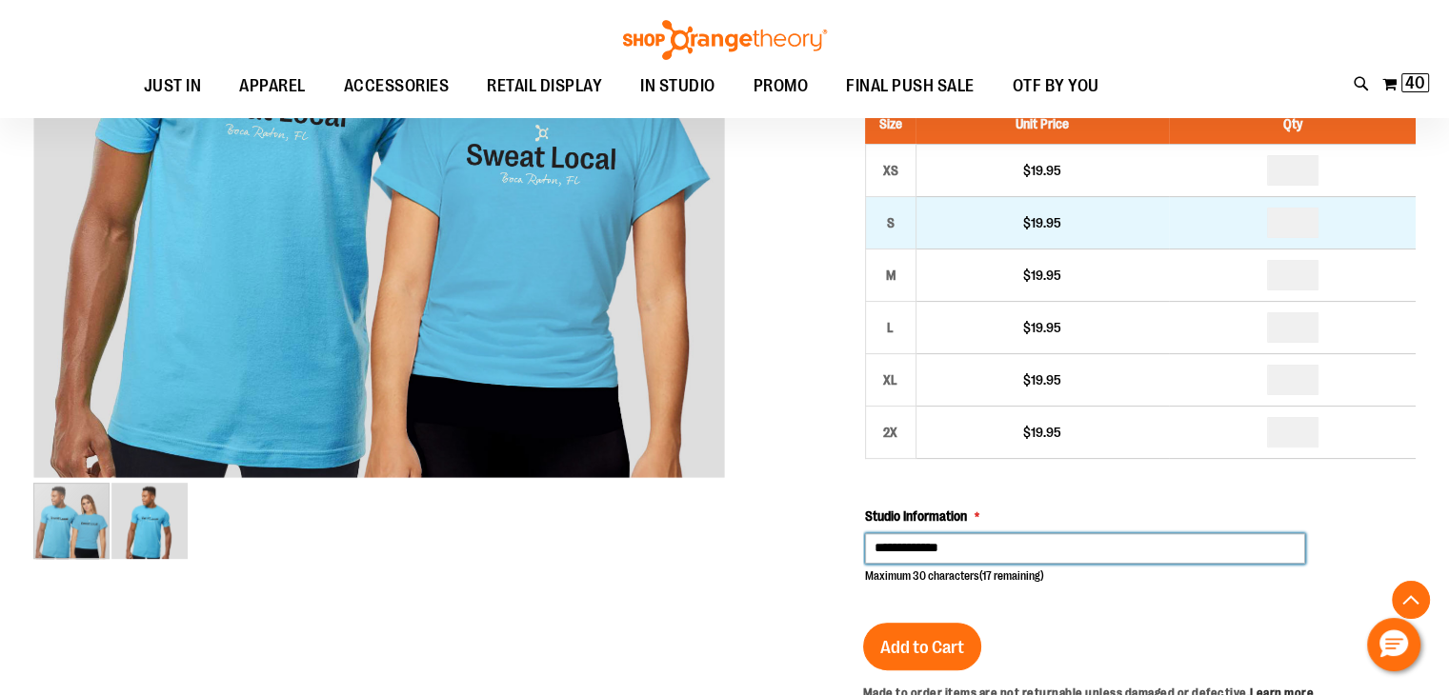
type input "**********"
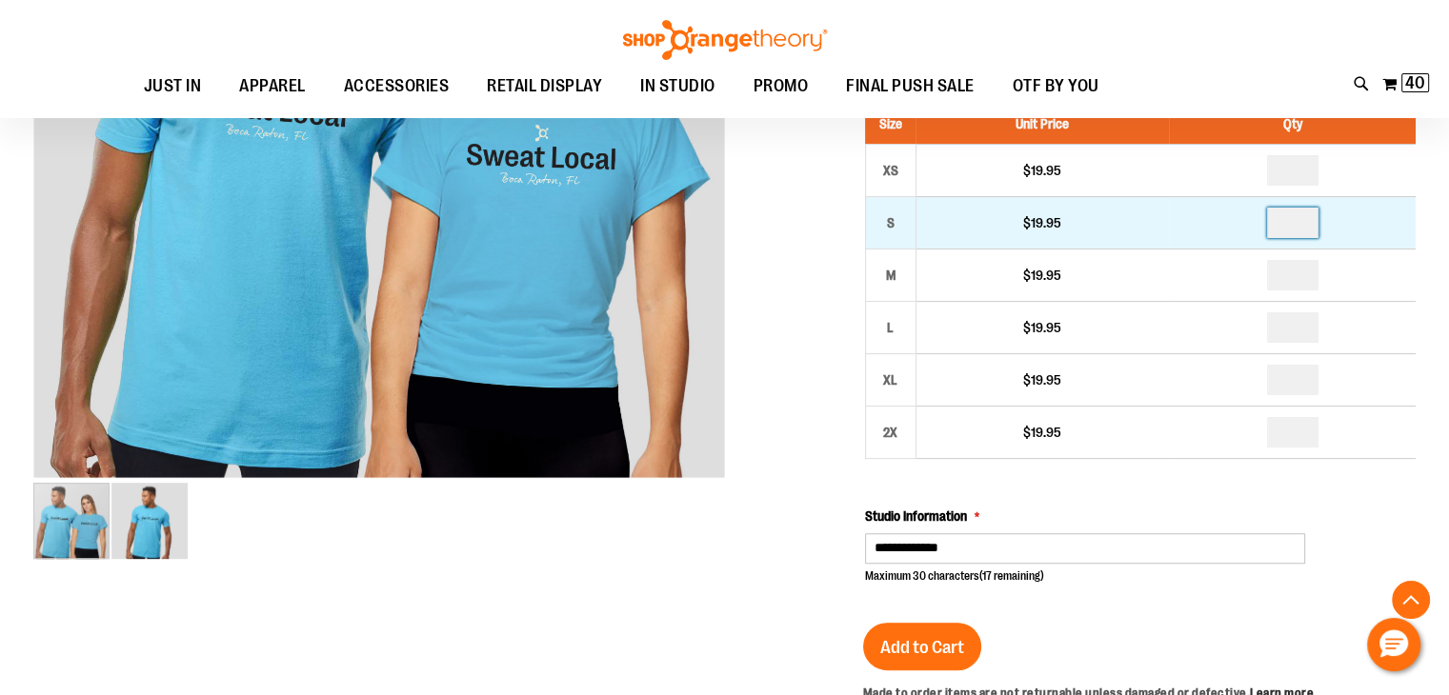
drag, startPoint x: 1313, startPoint y: 219, endPoint x: 1274, endPoint y: 223, distance: 39.2
click at [1271, 219] on td "*" at bounding box center [1292, 222] width 247 height 52
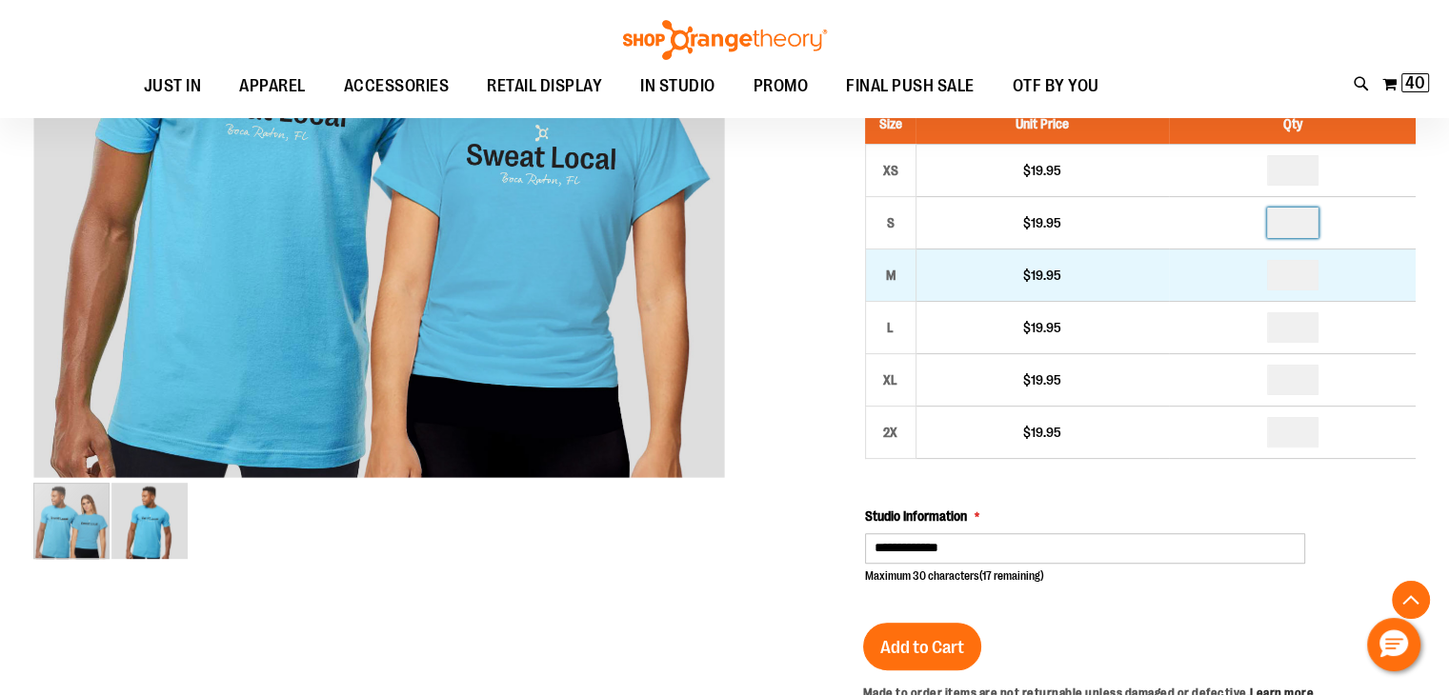
type input "*"
drag, startPoint x: 1307, startPoint y: 279, endPoint x: 1294, endPoint y: 278, distance: 13.4
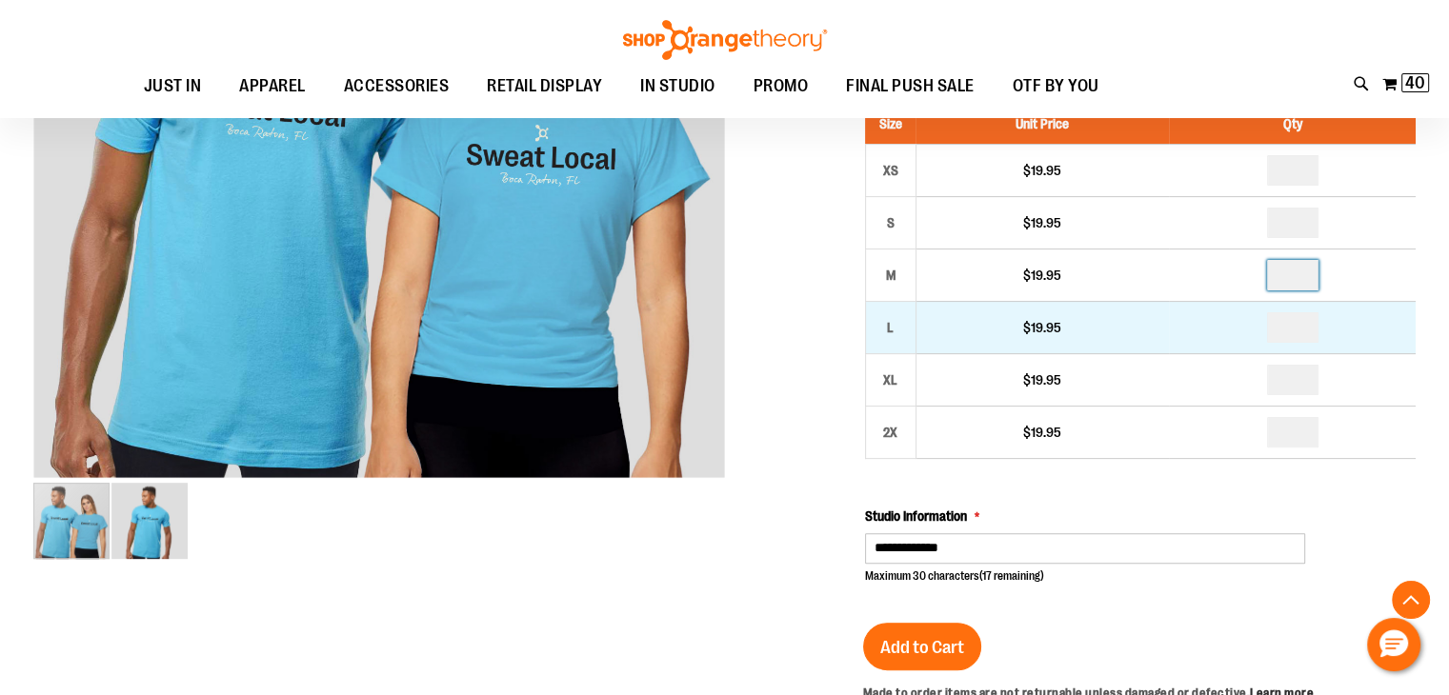
type input "*"
drag, startPoint x: 1313, startPoint y: 325, endPoint x: 1254, endPoint y: 323, distance: 59.1
click at [1254, 323] on td "**" at bounding box center [1292, 327] width 247 height 52
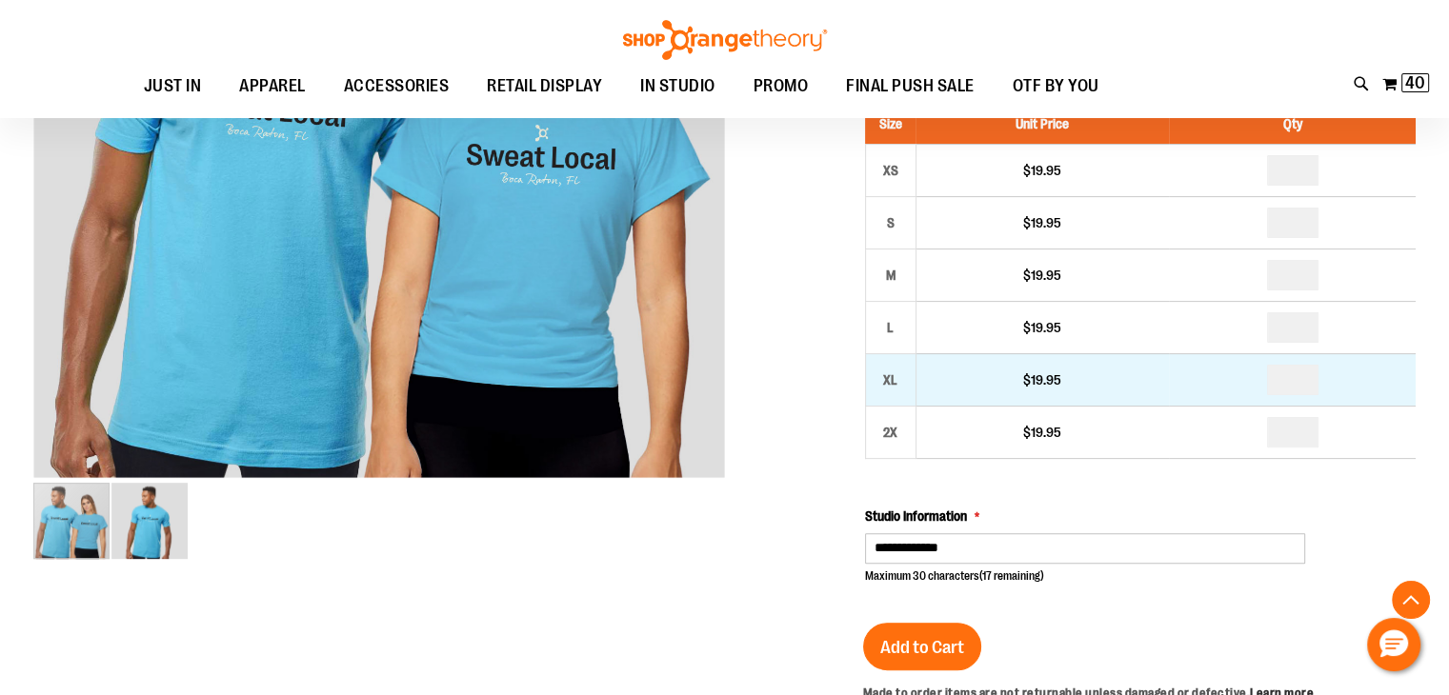
type input "*"
drag, startPoint x: 1307, startPoint y: 378, endPoint x: 1286, endPoint y: 384, distance: 21.7
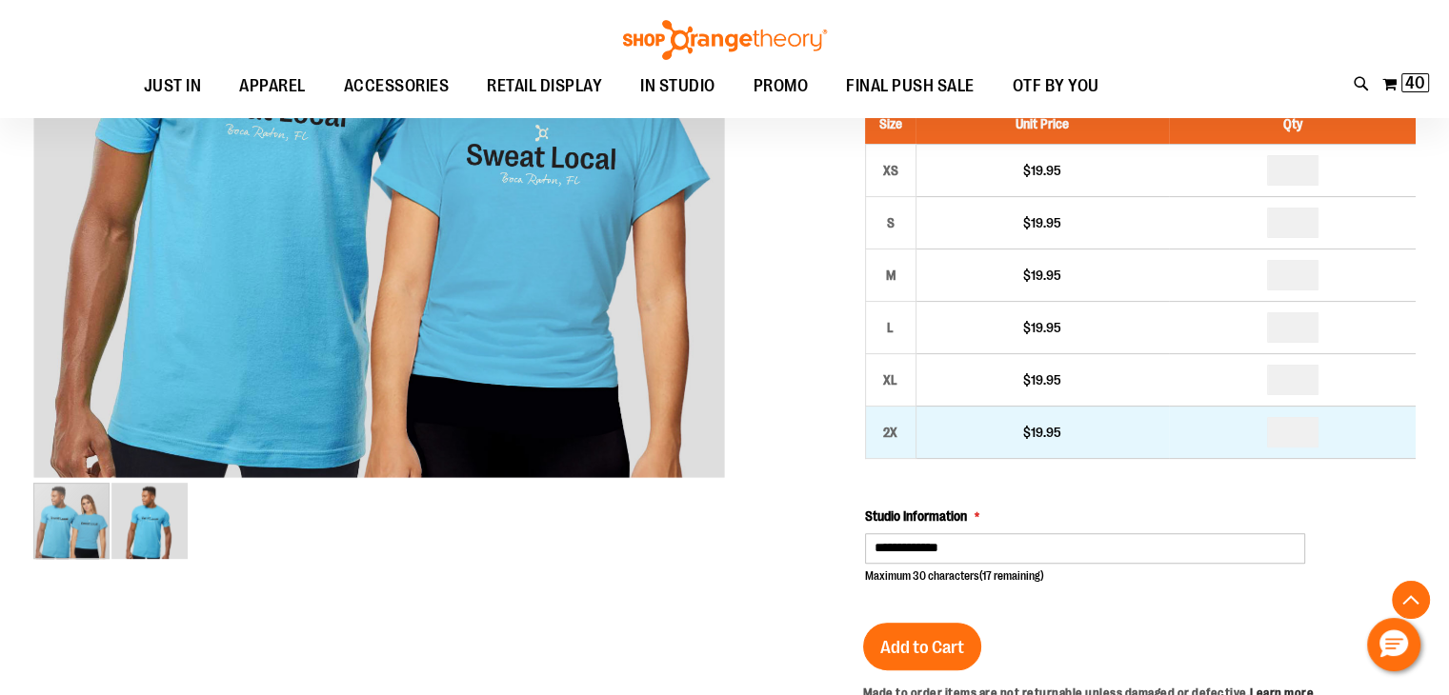
type input "*"
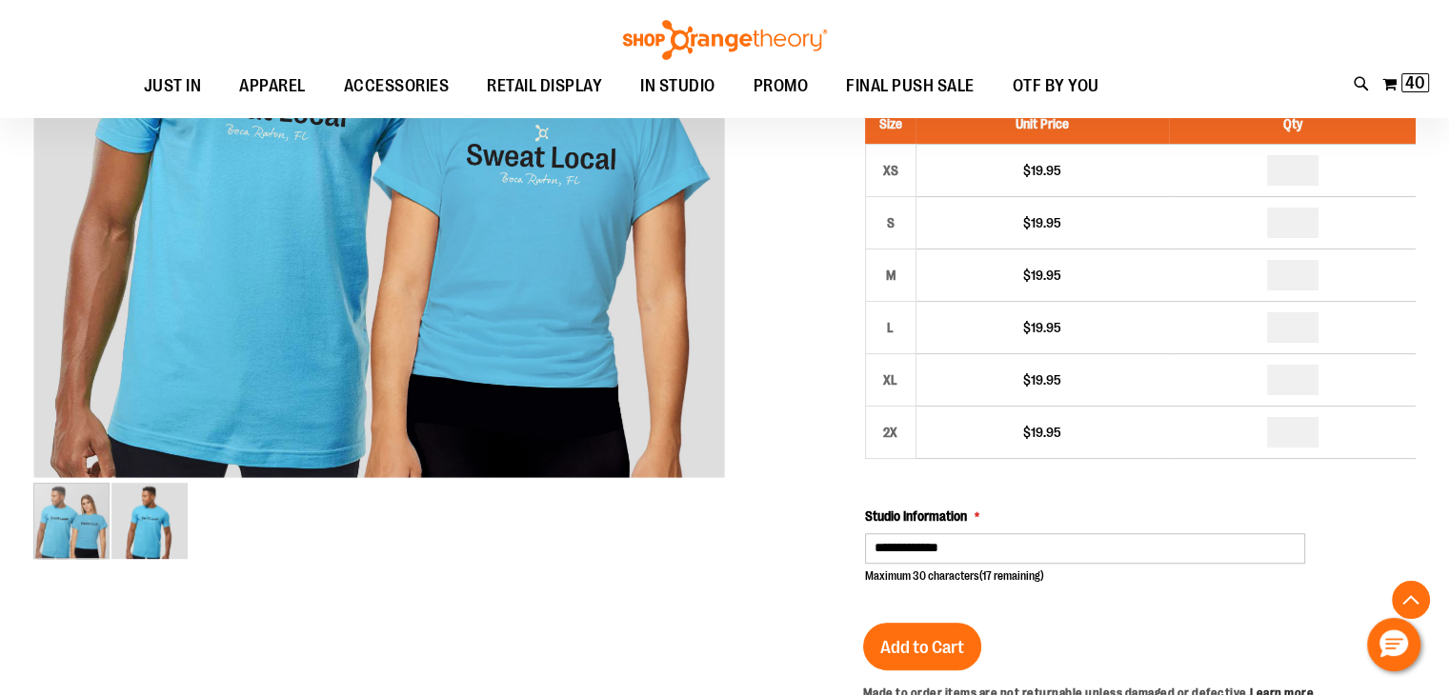
type input "**"
click at [1356, 496] on div "Size Unit Price Qty XS $19.95 * S $19.95 *" at bounding box center [1140, 344] width 551 height 481
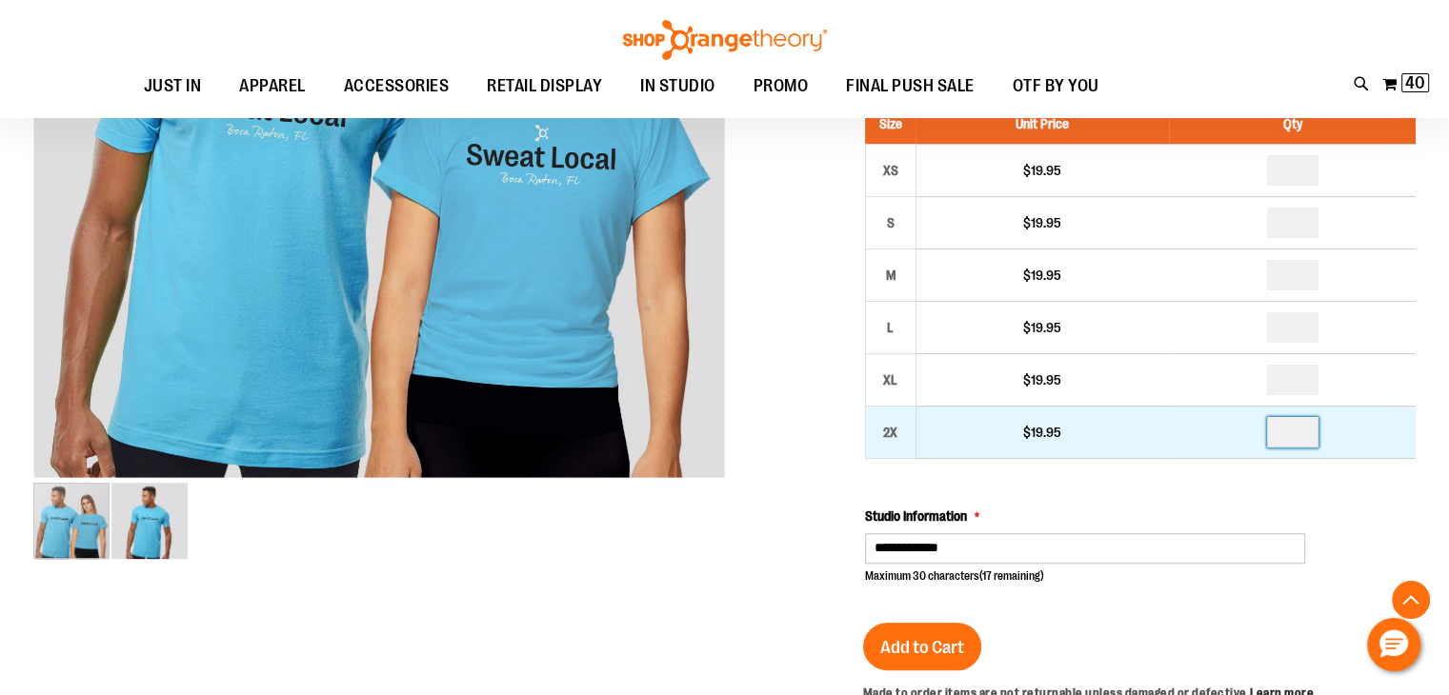
drag, startPoint x: 1314, startPoint y: 427, endPoint x: 1253, endPoint y: 430, distance: 61.0
click at [1250, 430] on td "**" at bounding box center [1292, 432] width 247 height 52
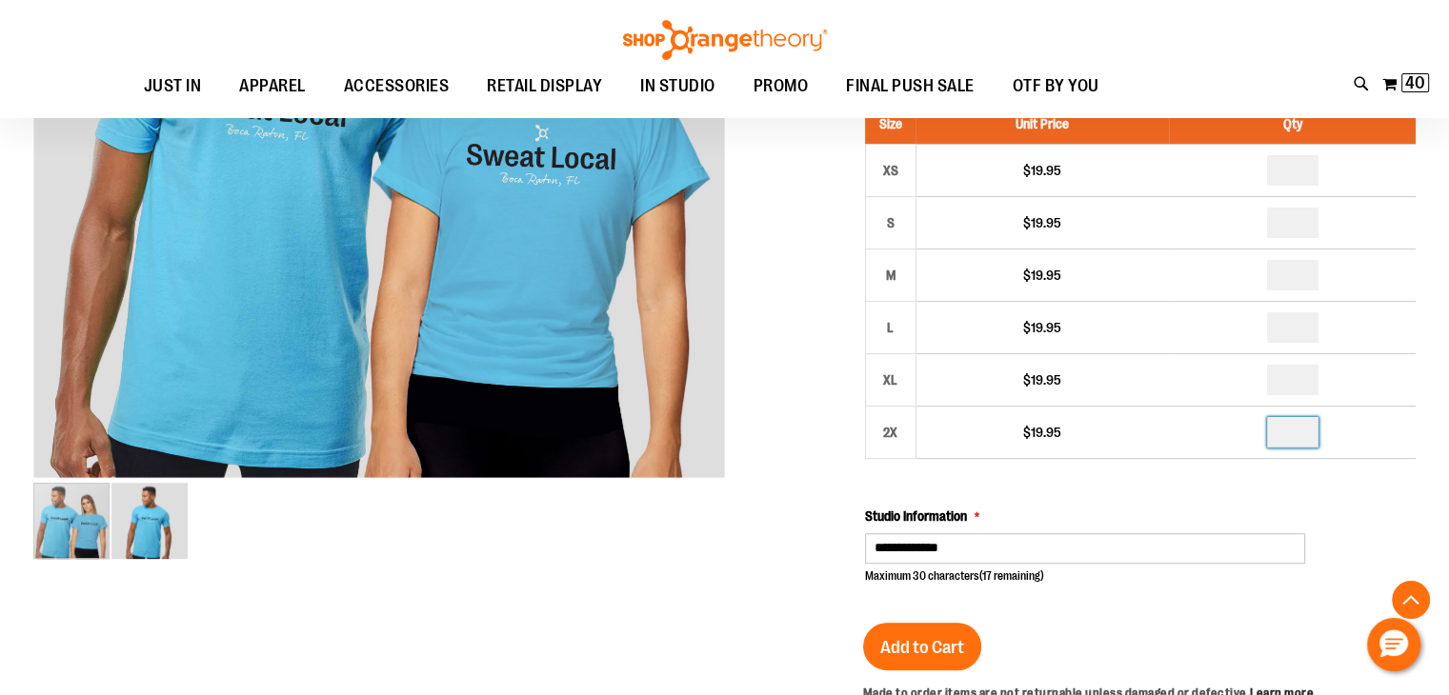
type input "*"
click at [1330, 496] on div "Size Unit Price Qty XS $19.95 * S $19.95 *" at bounding box center [1140, 344] width 551 height 481
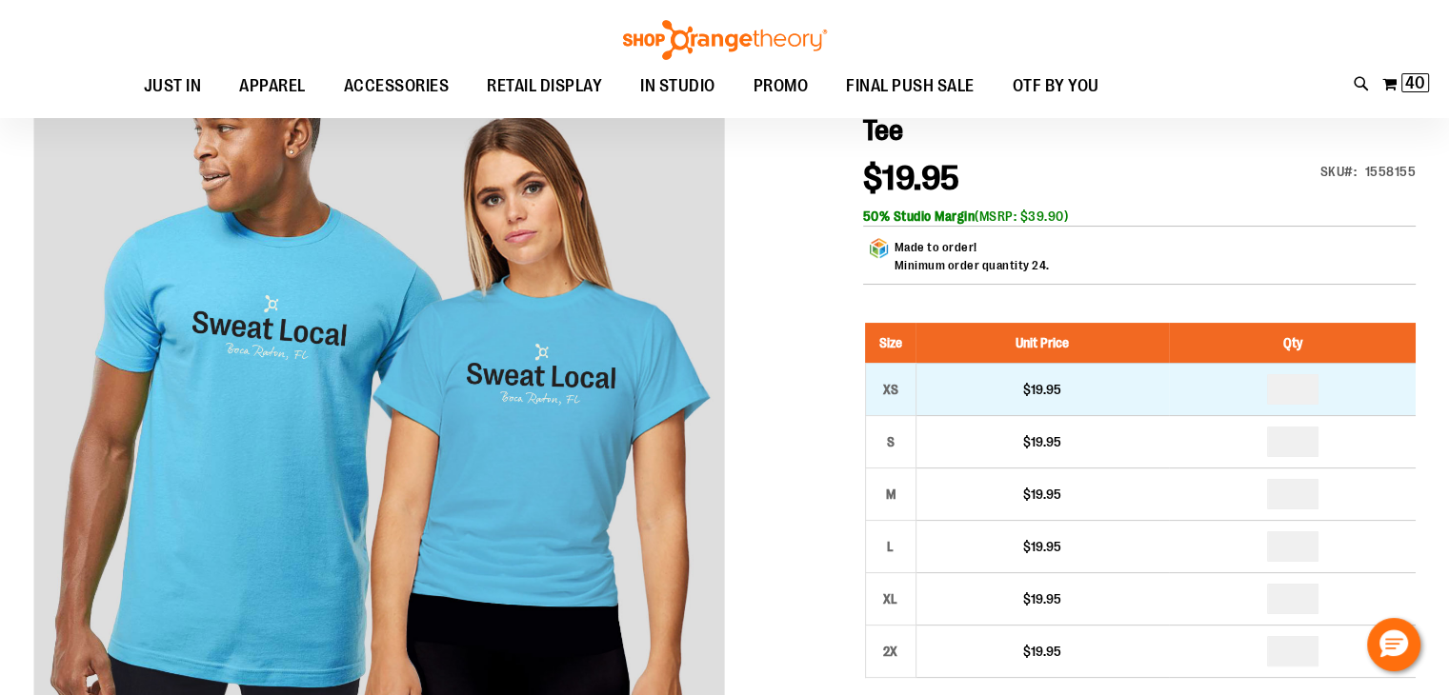
scroll to position [285, 0]
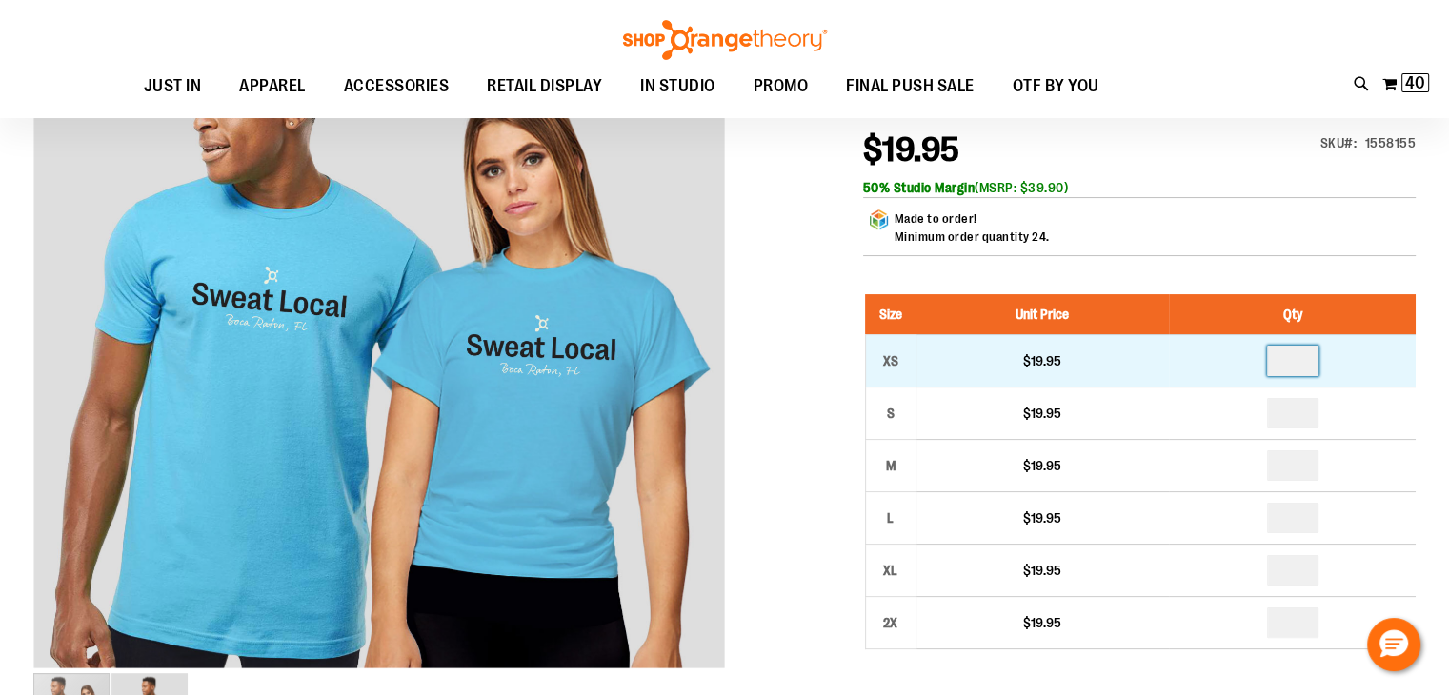
click at [1311, 363] on input "*" at bounding box center [1292, 361] width 51 height 30
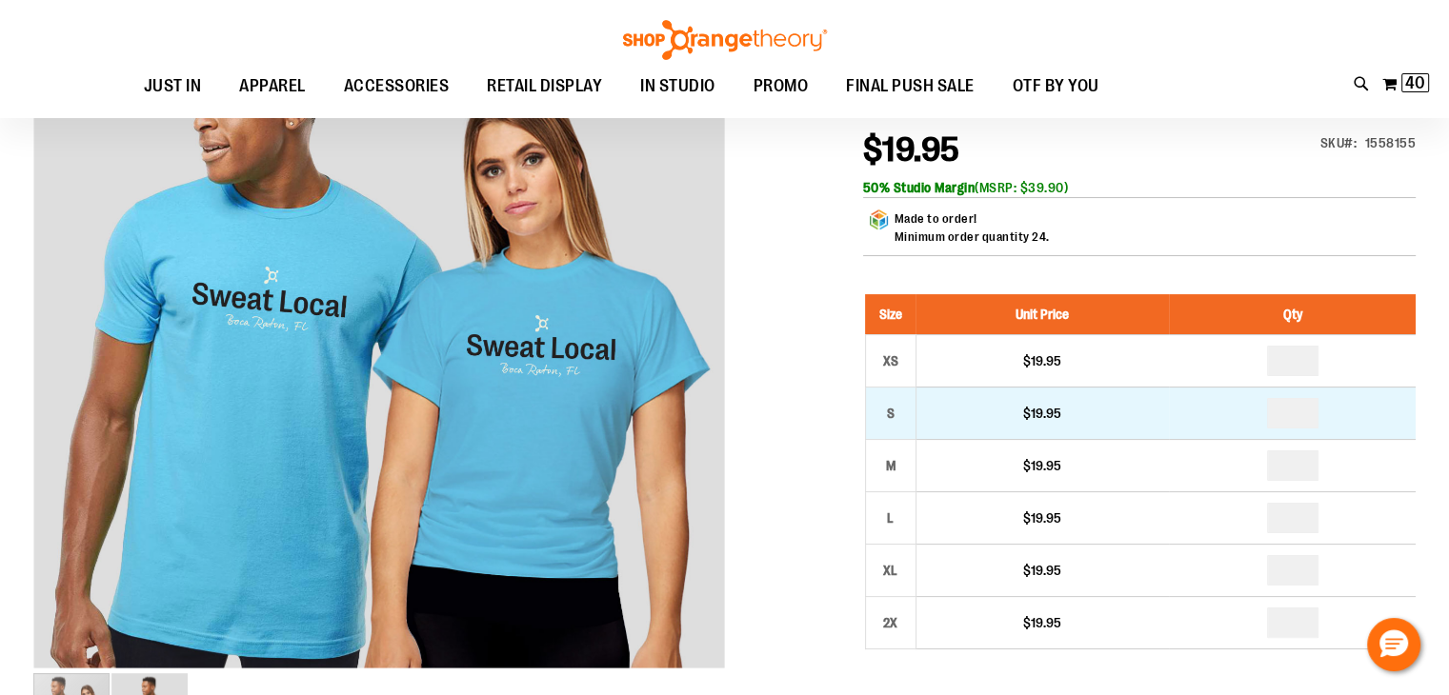
click at [1349, 432] on td "*" at bounding box center [1292, 413] width 247 height 52
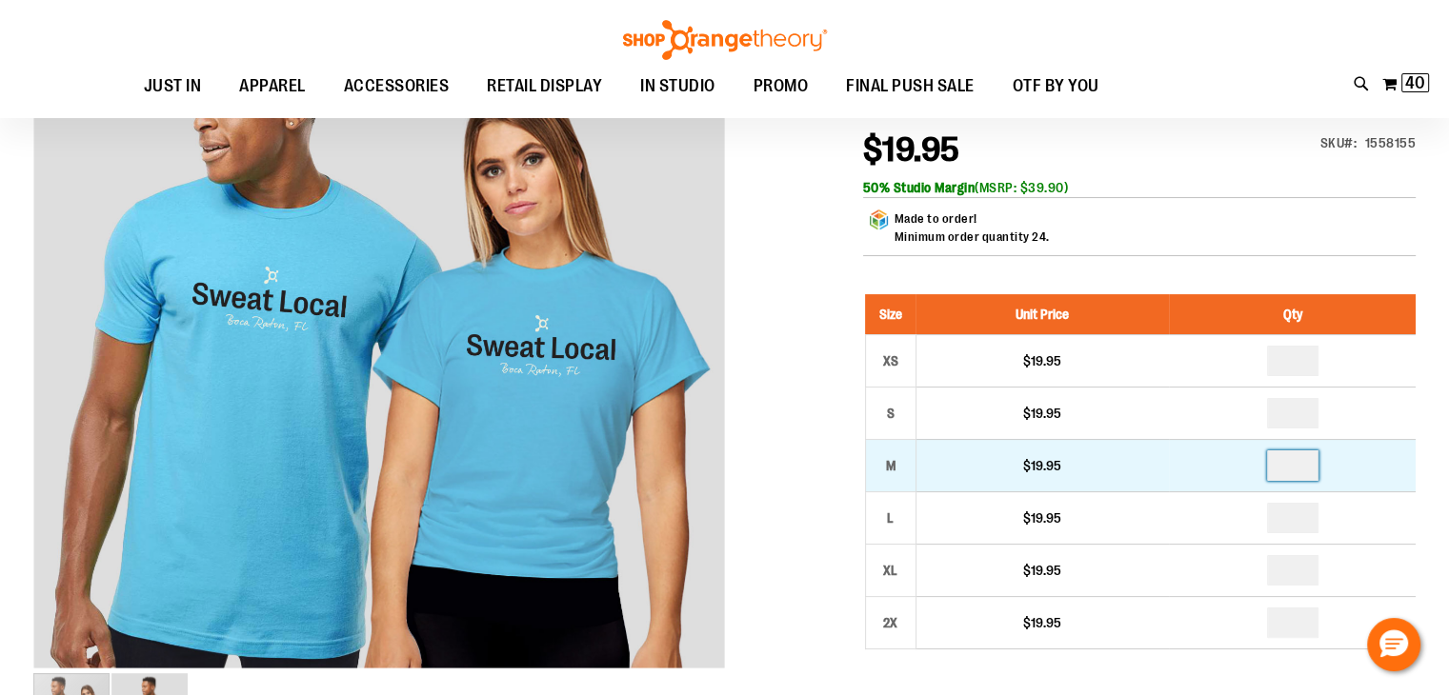
drag, startPoint x: 1316, startPoint y: 467, endPoint x: 1274, endPoint y: 469, distance: 42.0
click at [1274, 468] on input "*" at bounding box center [1292, 466] width 51 height 30
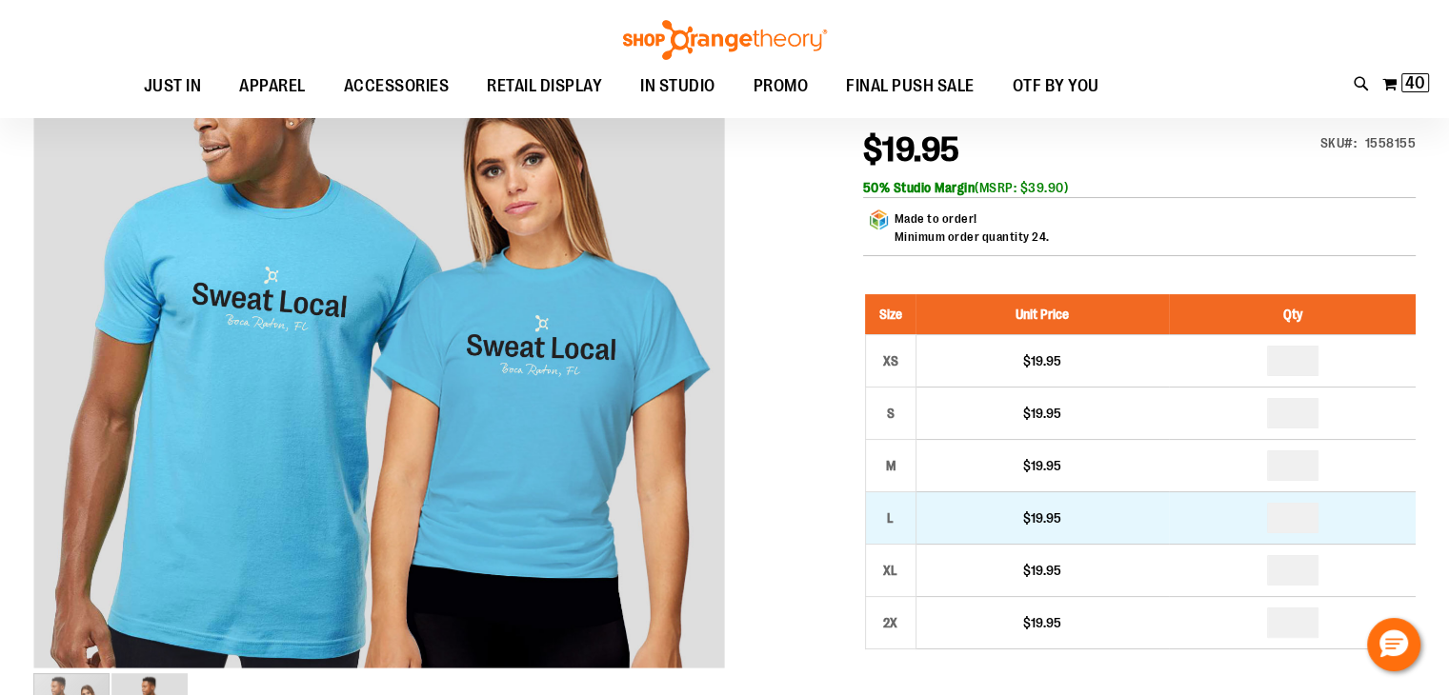
click at [1410, 498] on td "*" at bounding box center [1292, 518] width 247 height 52
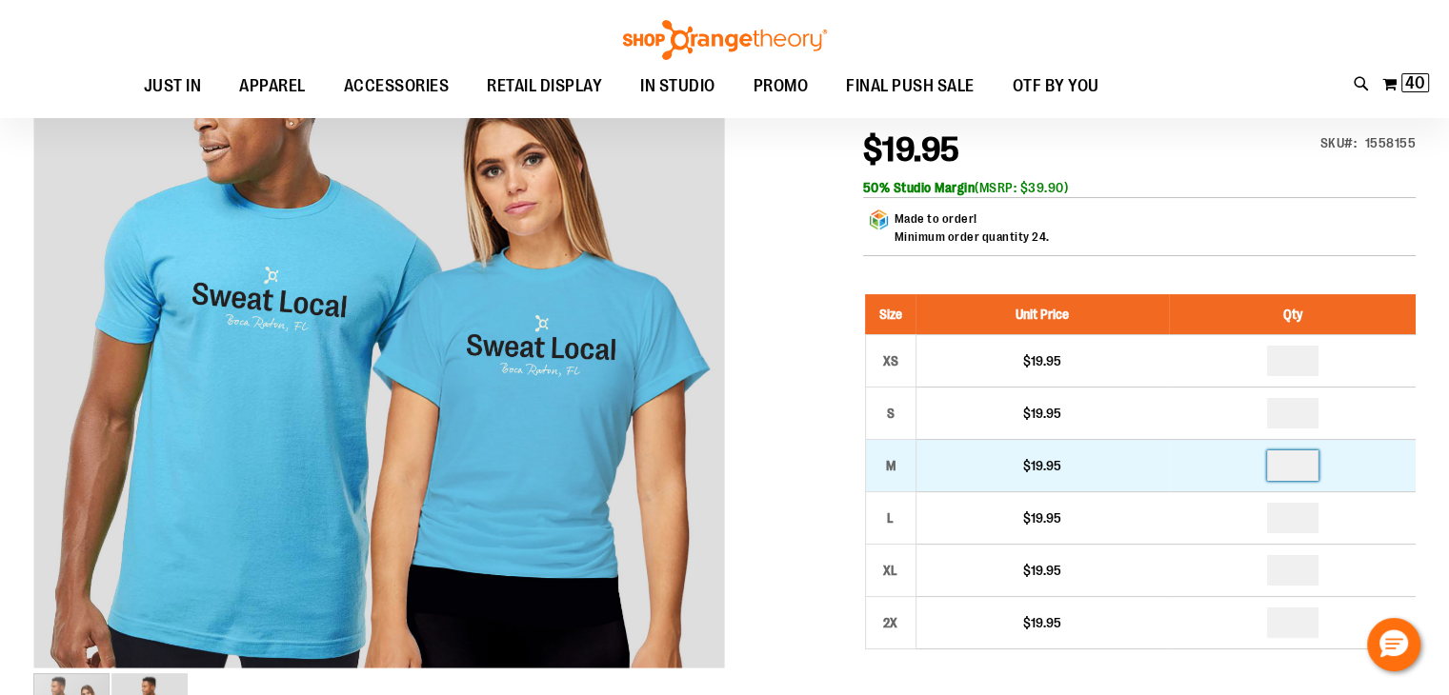
drag, startPoint x: 1320, startPoint y: 466, endPoint x: 1265, endPoint y: 468, distance: 54.3
click at [1265, 468] on td "*" at bounding box center [1292, 465] width 247 height 52
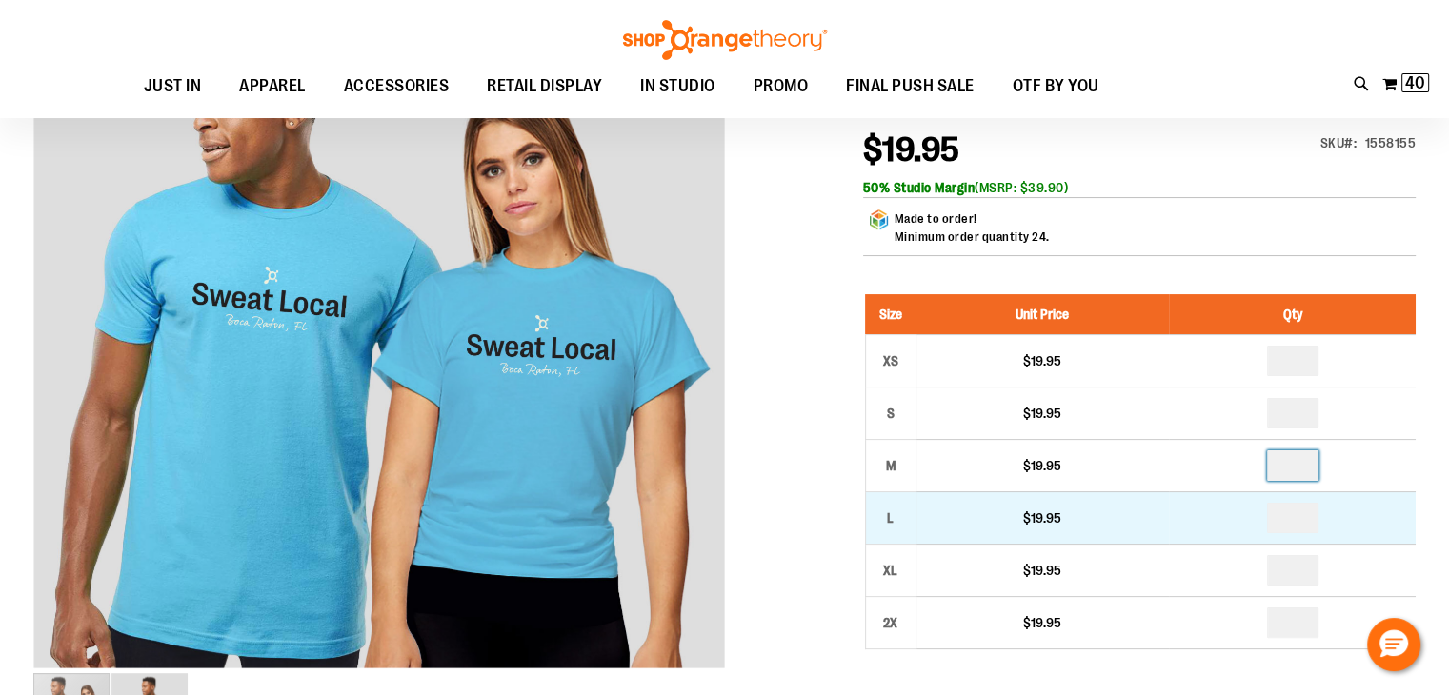
type input "*"
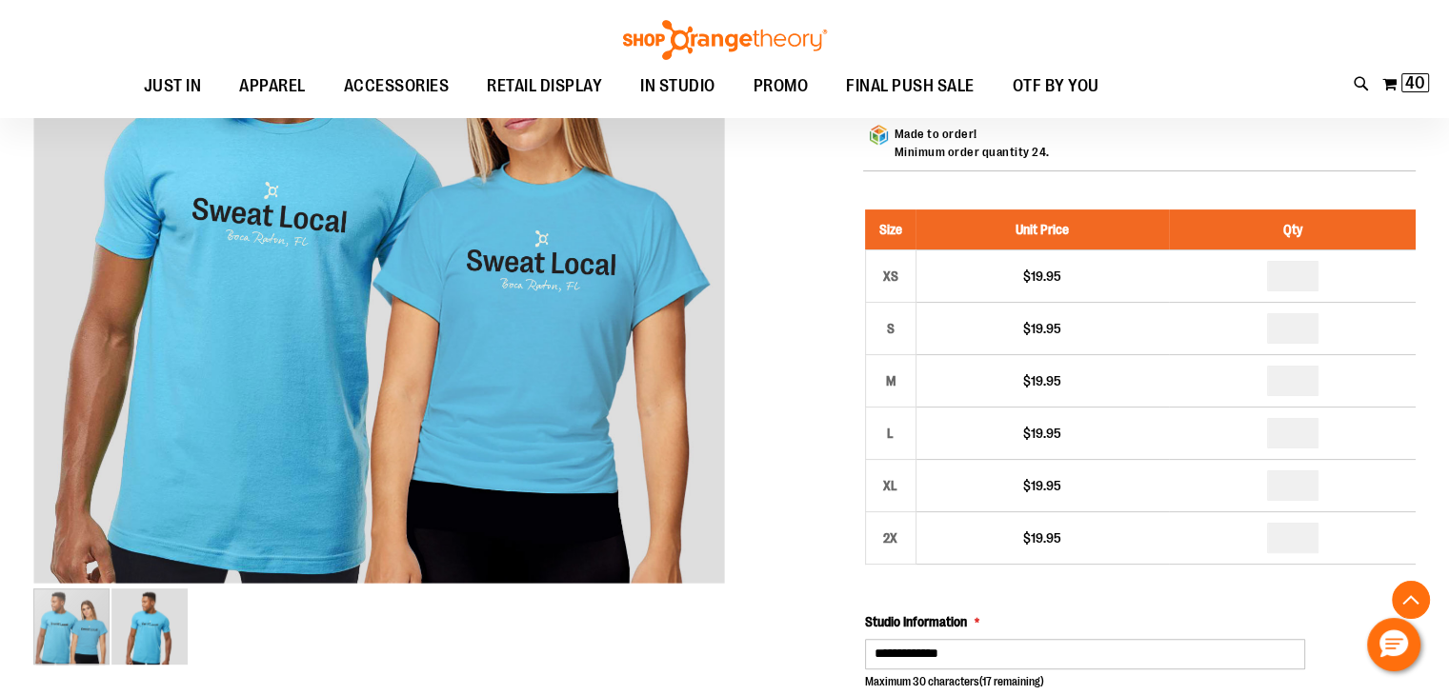
scroll to position [666, 0]
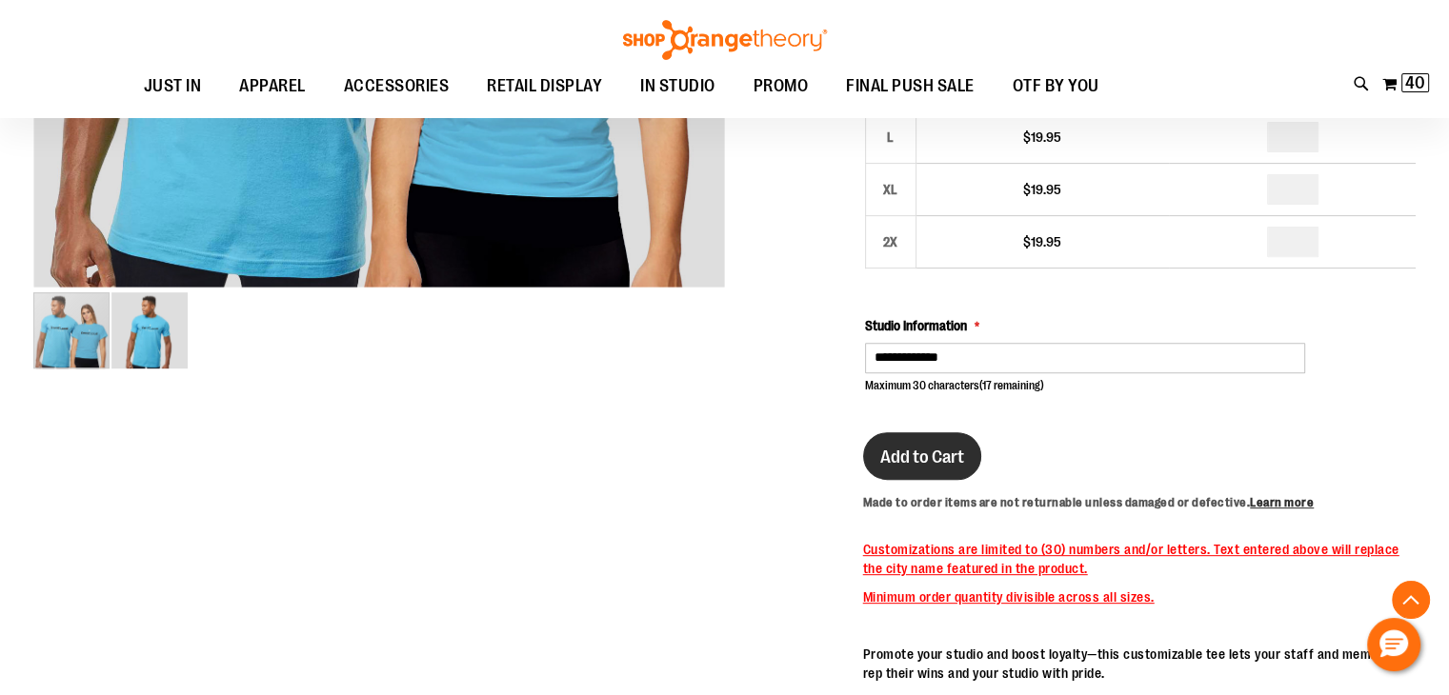
click at [947, 453] on span "Add to Cart" at bounding box center [922, 457] width 84 height 21
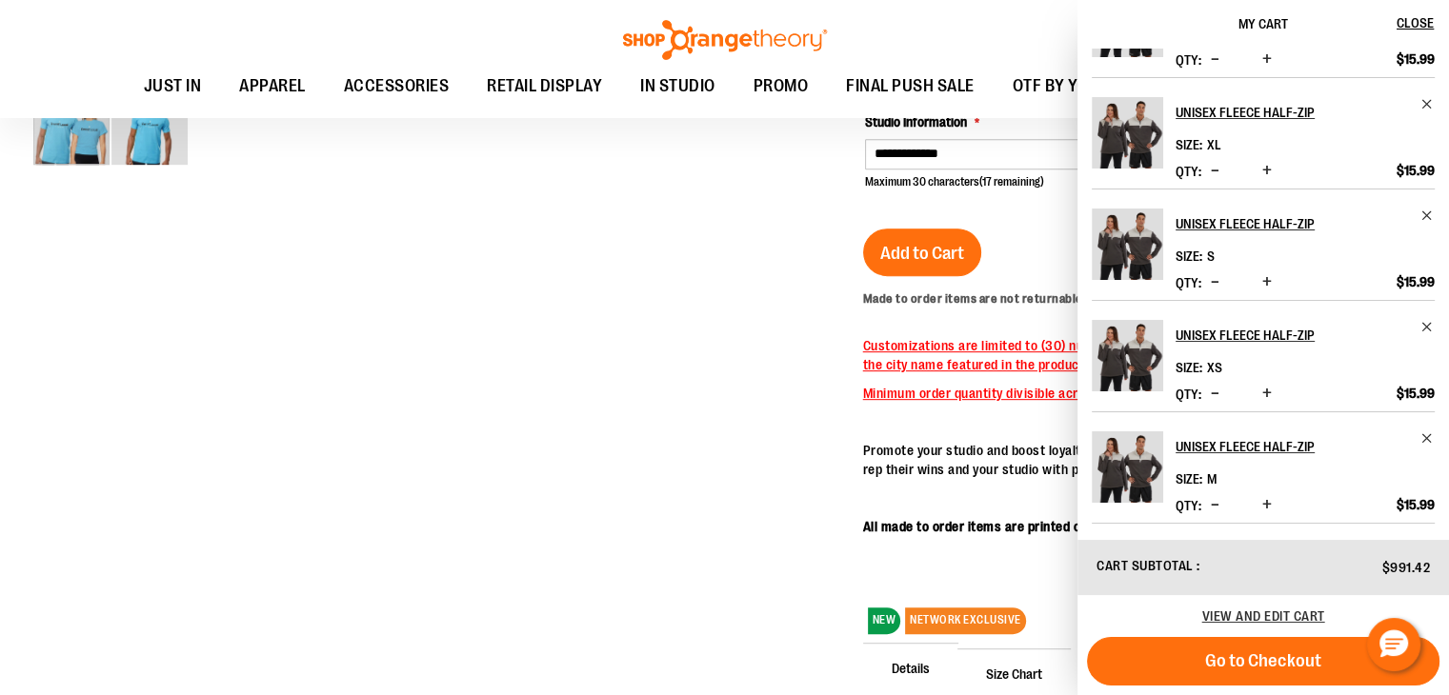
scroll to position [952, 0]
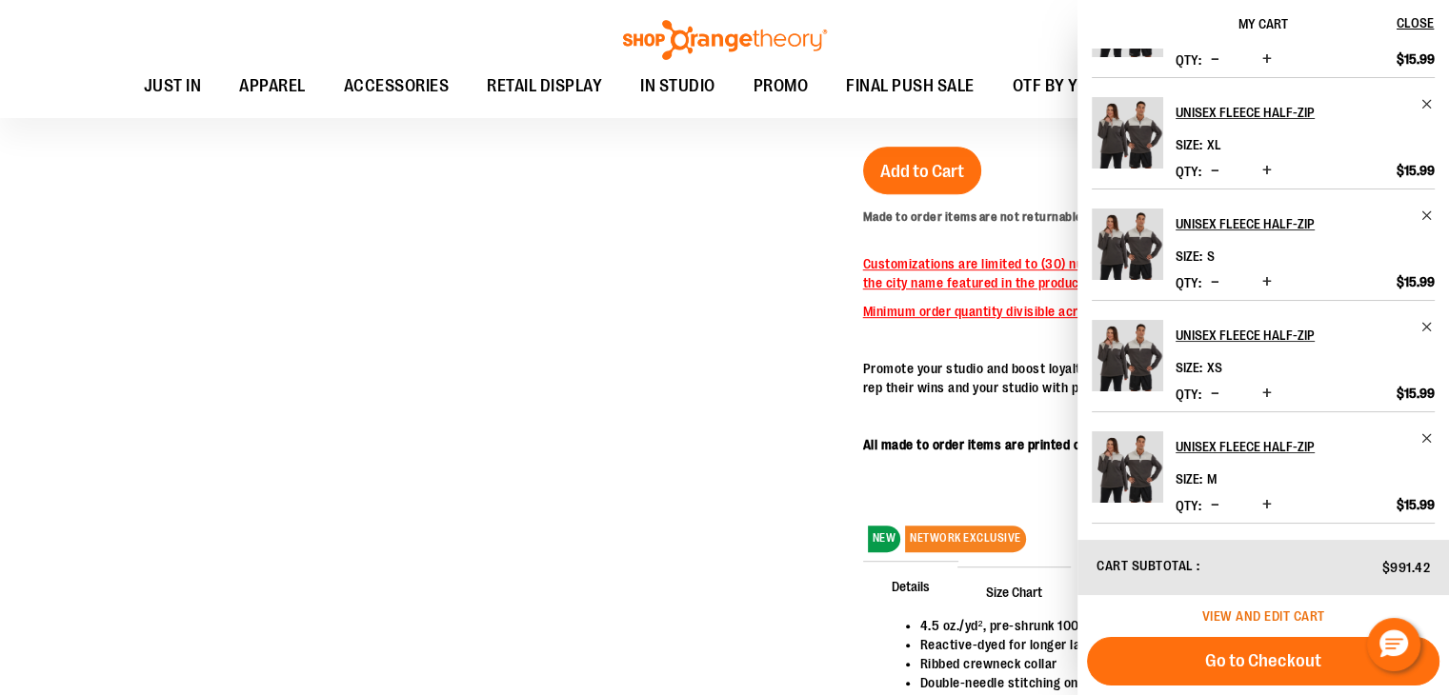
click at [1272, 611] on span "View and edit cart" at bounding box center [1263, 616] width 123 height 15
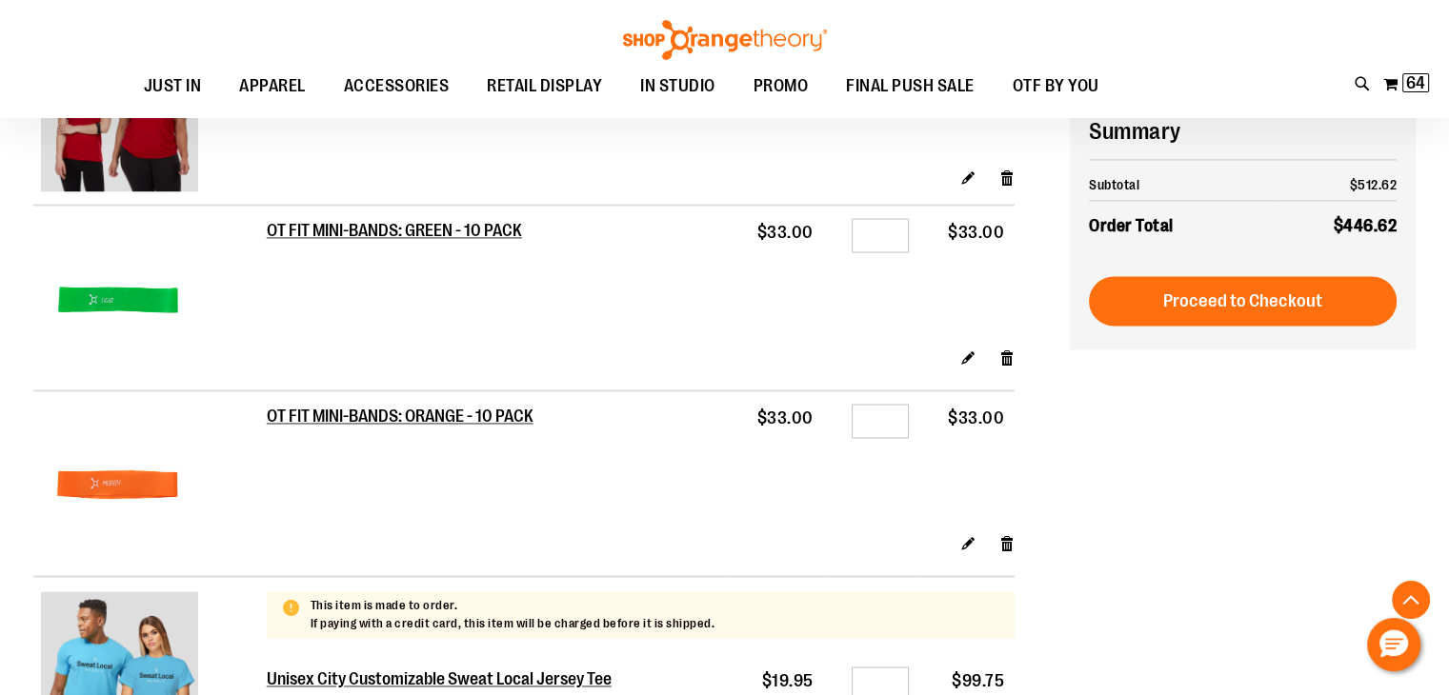
scroll to position [2763, 0]
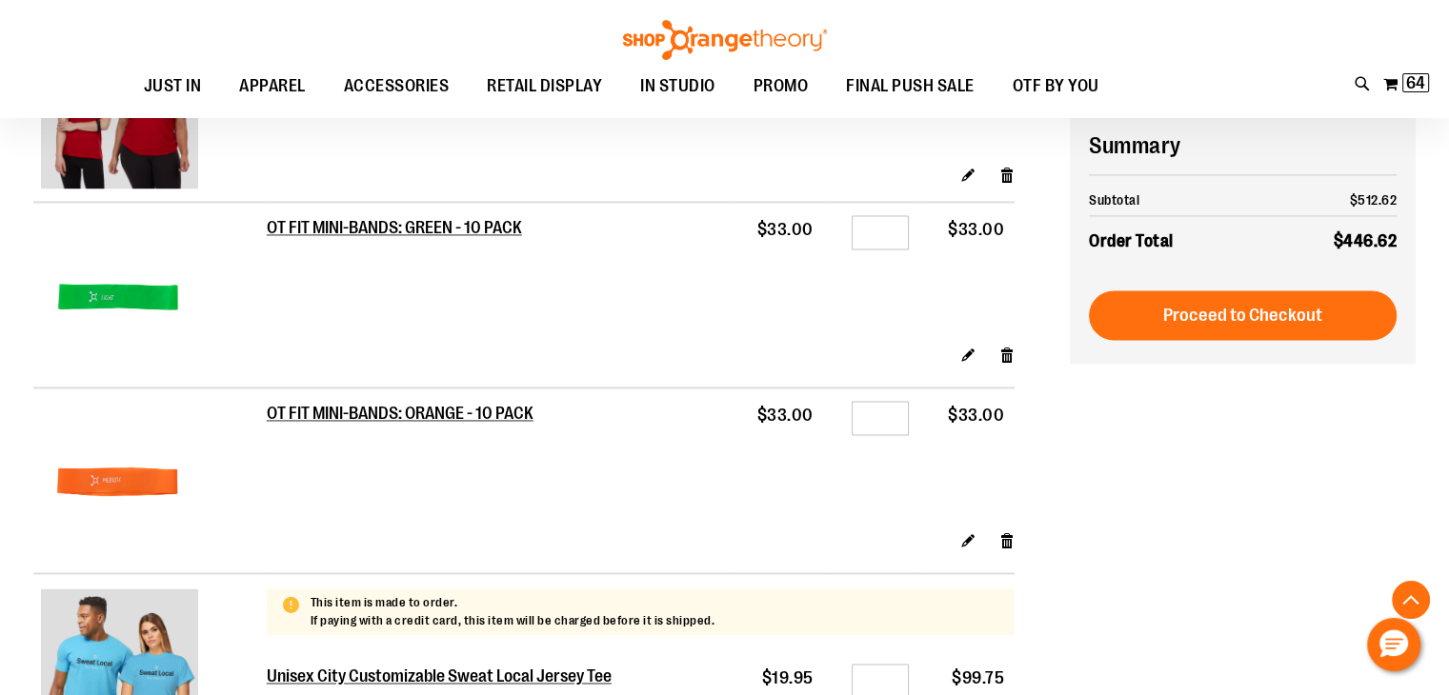
type input "**********"
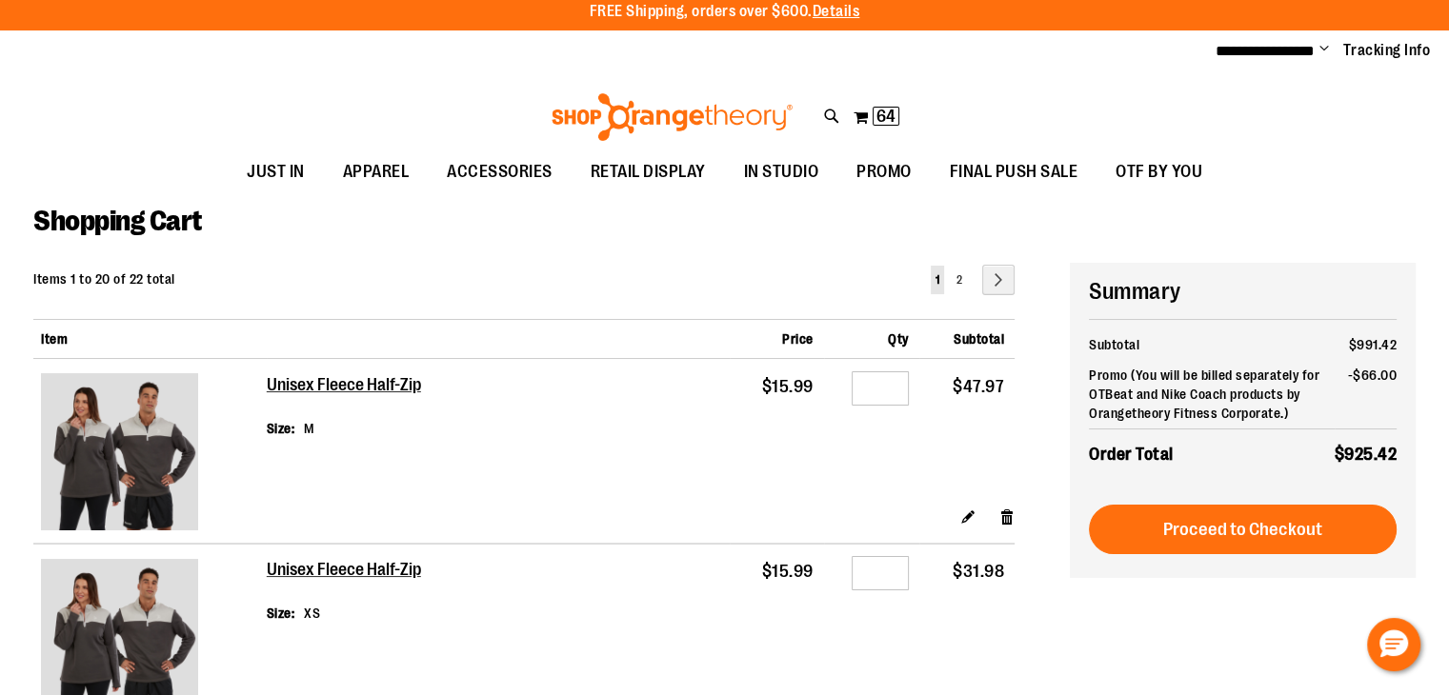
scroll to position [0, 0]
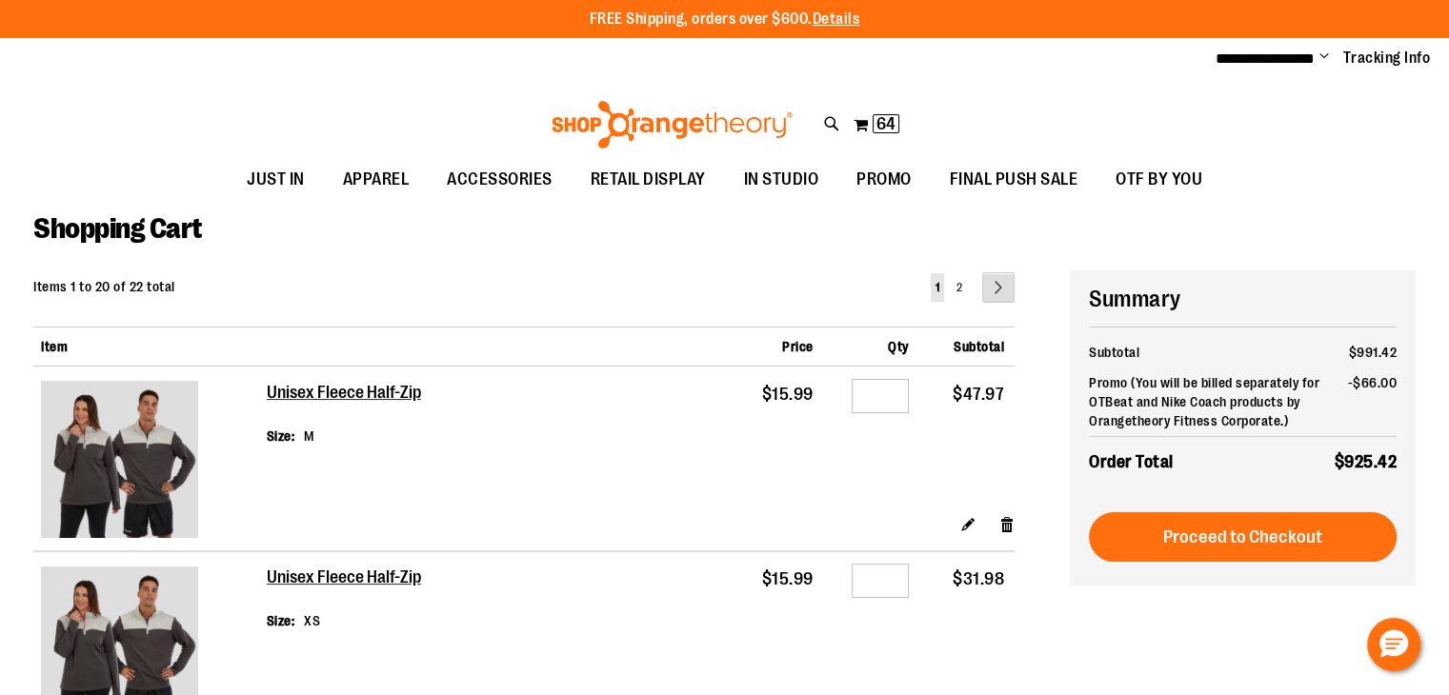
click at [997, 291] on link "Page Next" at bounding box center [998, 287] width 32 height 30
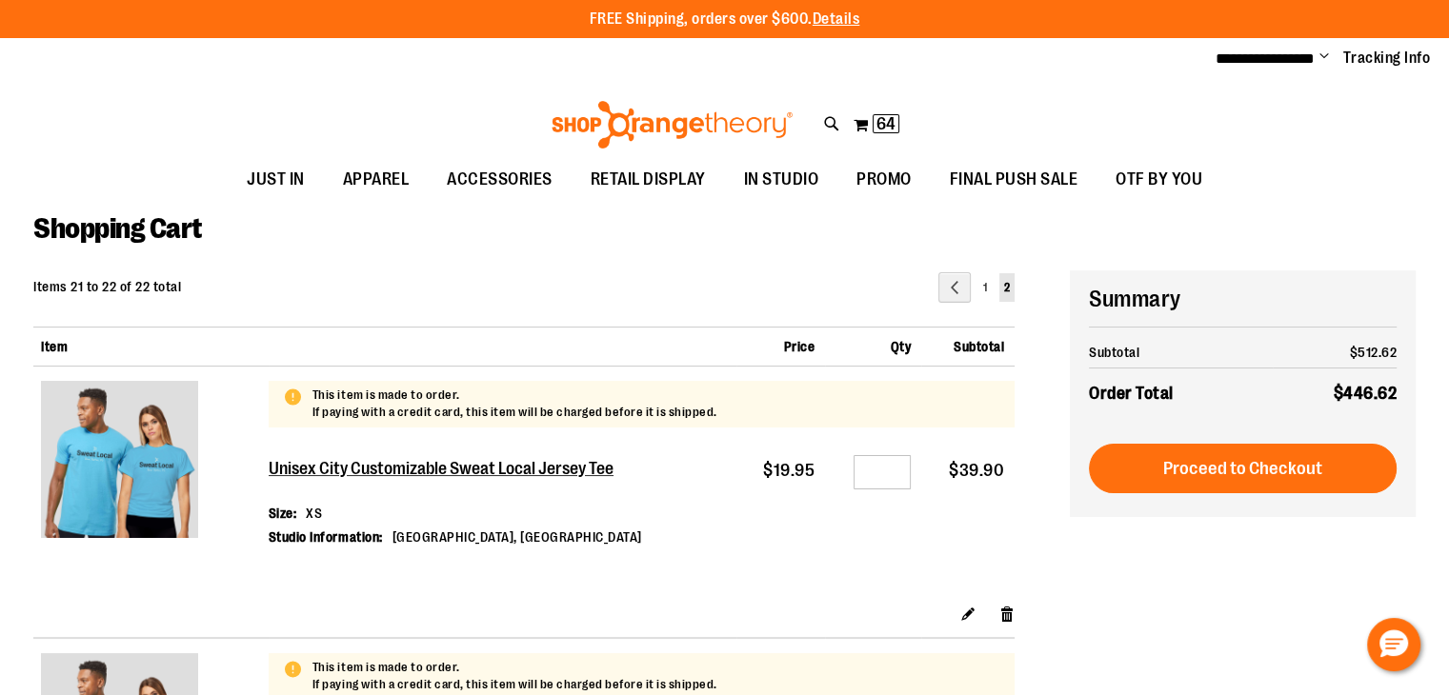
type input "**********"
click at [1414, 695] on div at bounding box center [724, 695] width 1449 height 0
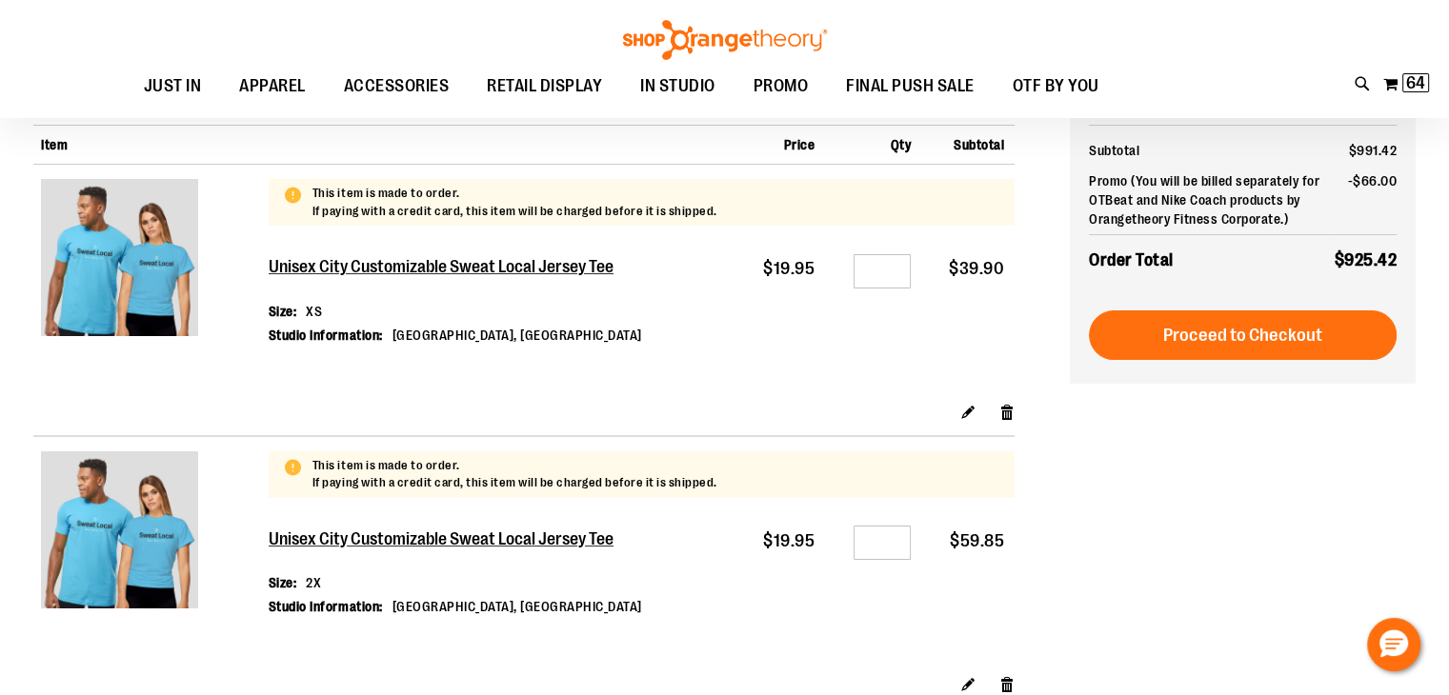
scroll to position [93, 0]
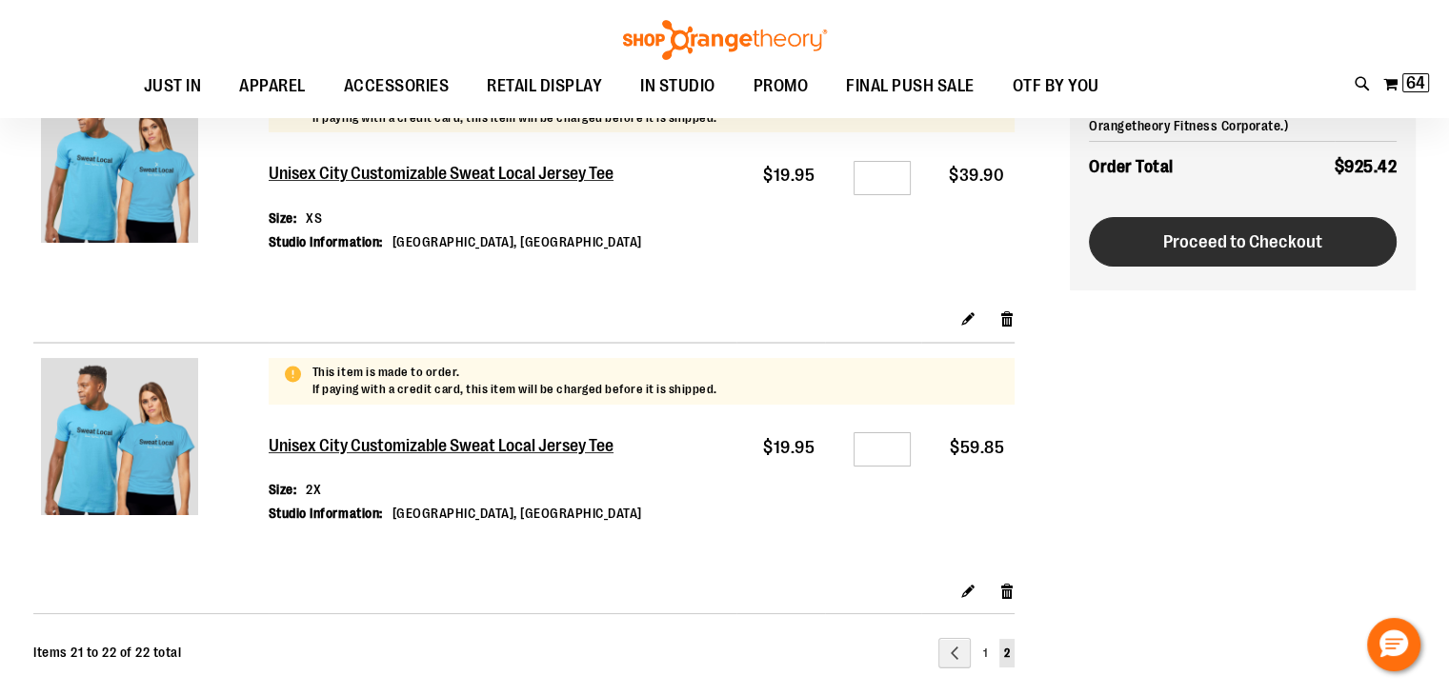
click at [1272, 250] on span "Proceed to Checkout" at bounding box center [1242, 242] width 159 height 21
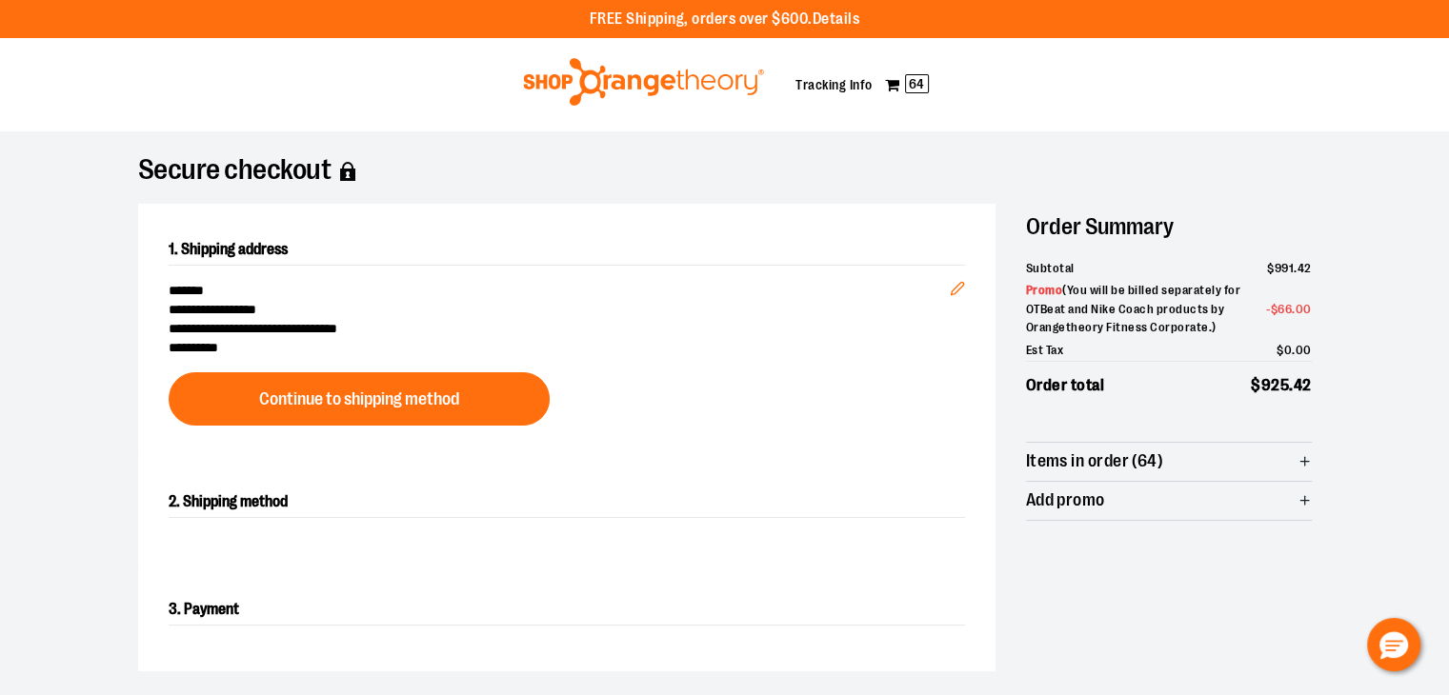
click at [1404, 695] on div at bounding box center [724, 695] width 1449 height 0
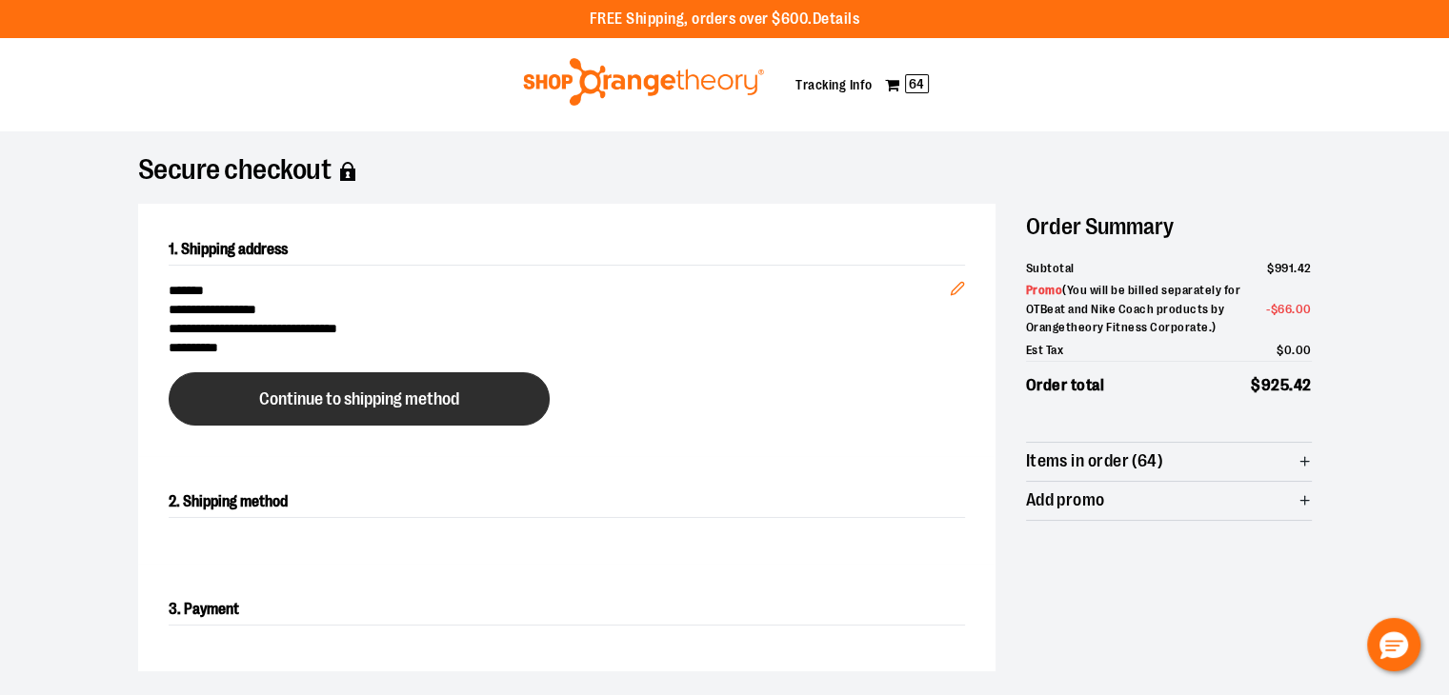
click at [363, 386] on button "Continue to shipping method" at bounding box center [359, 399] width 381 height 53
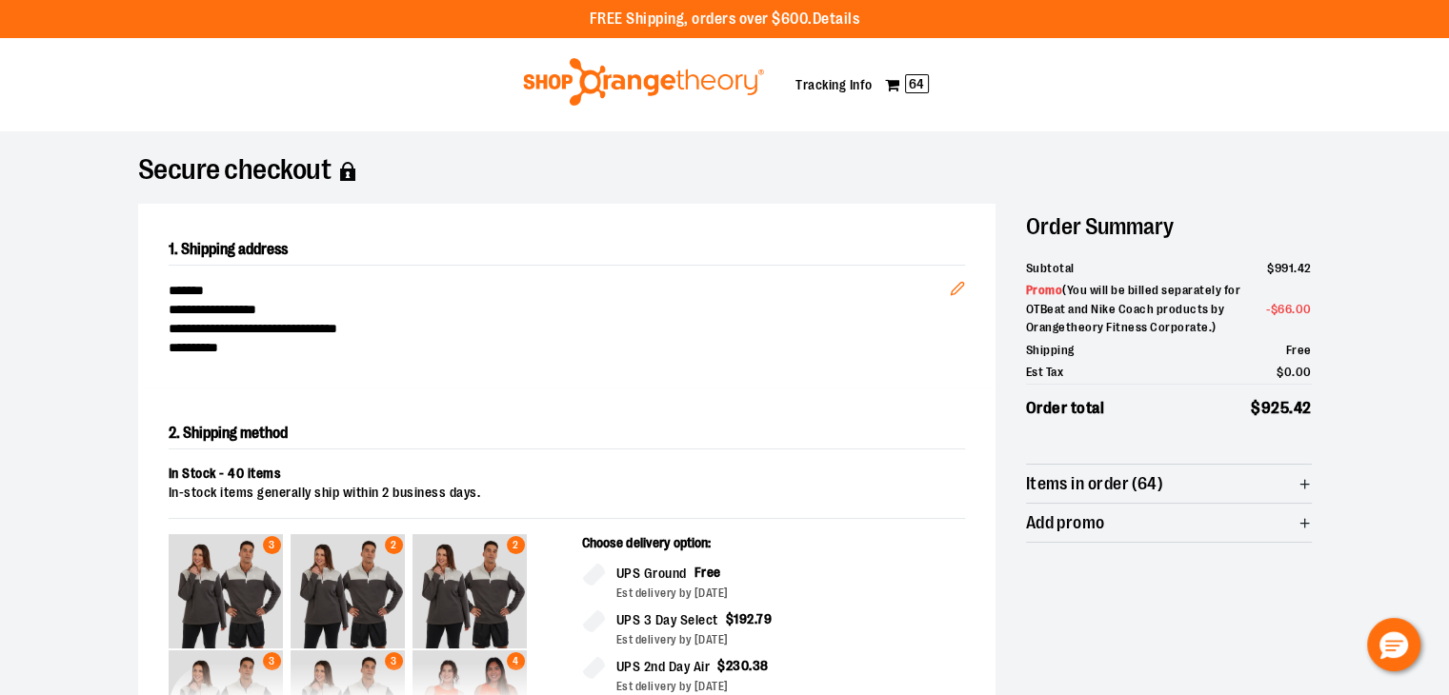
click at [265, 174] on h1 "Secure checkout" at bounding box center [725, 171] width 1174 height 19
click at [625, 70] on img at bounding box center [643, 82] width 247 height 48
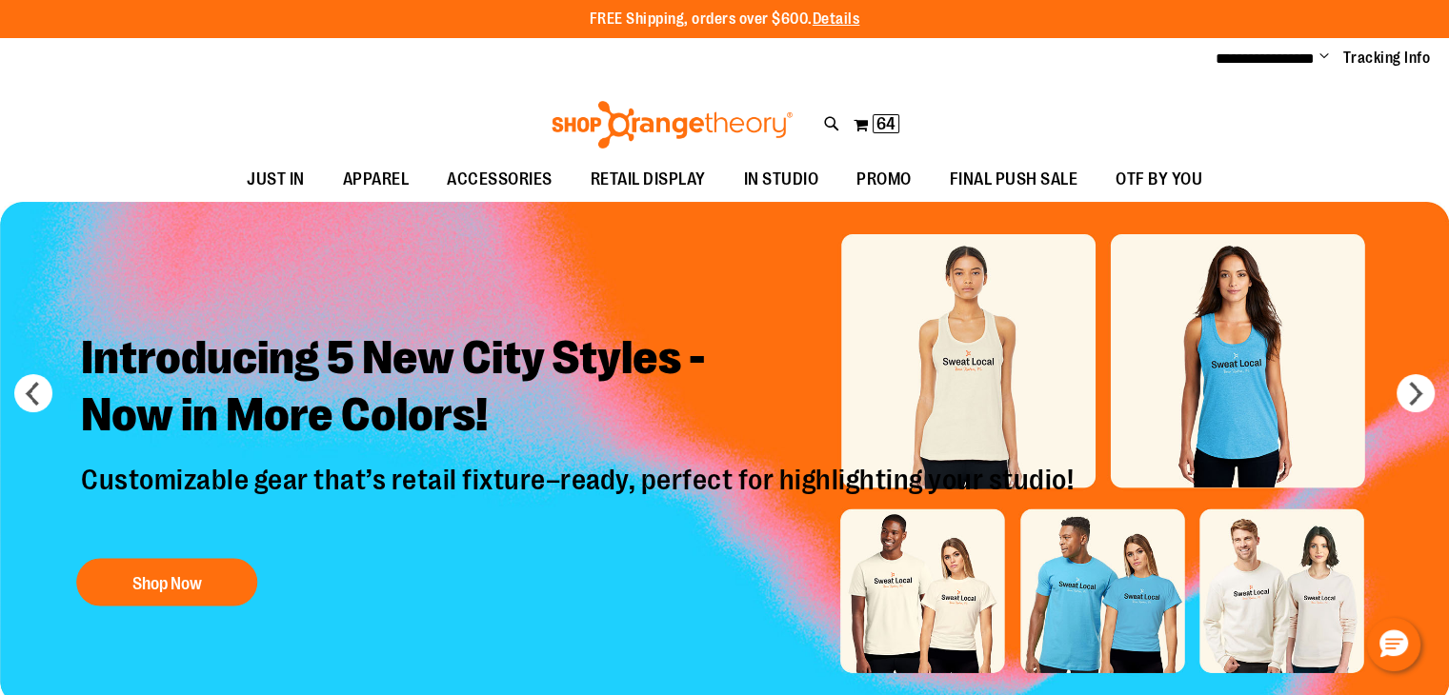
type input "**********"
click at [1093, 570] on div "Introducing 5 New City Styles - Now in More Colors! Customizable gear that’s re…" at bounding box center [580, 464] width 1026 height 301
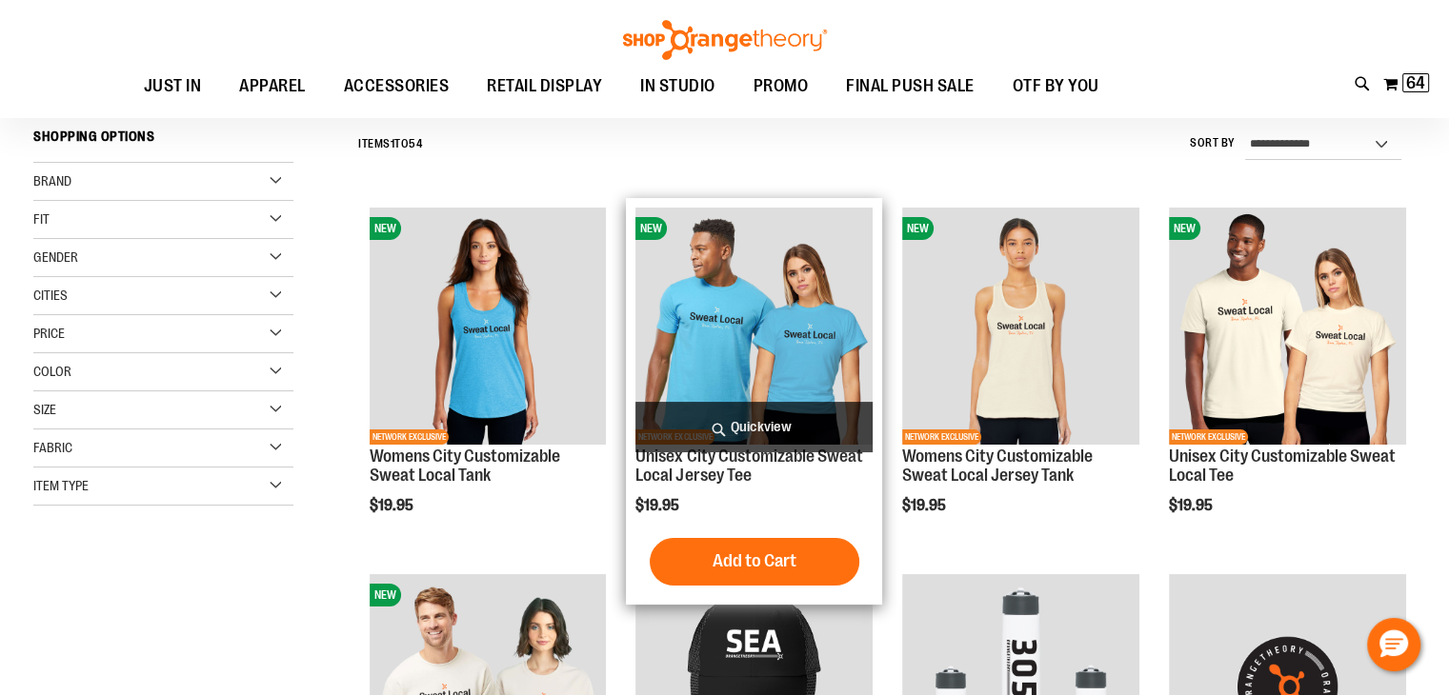
scroll to position [191, 0]
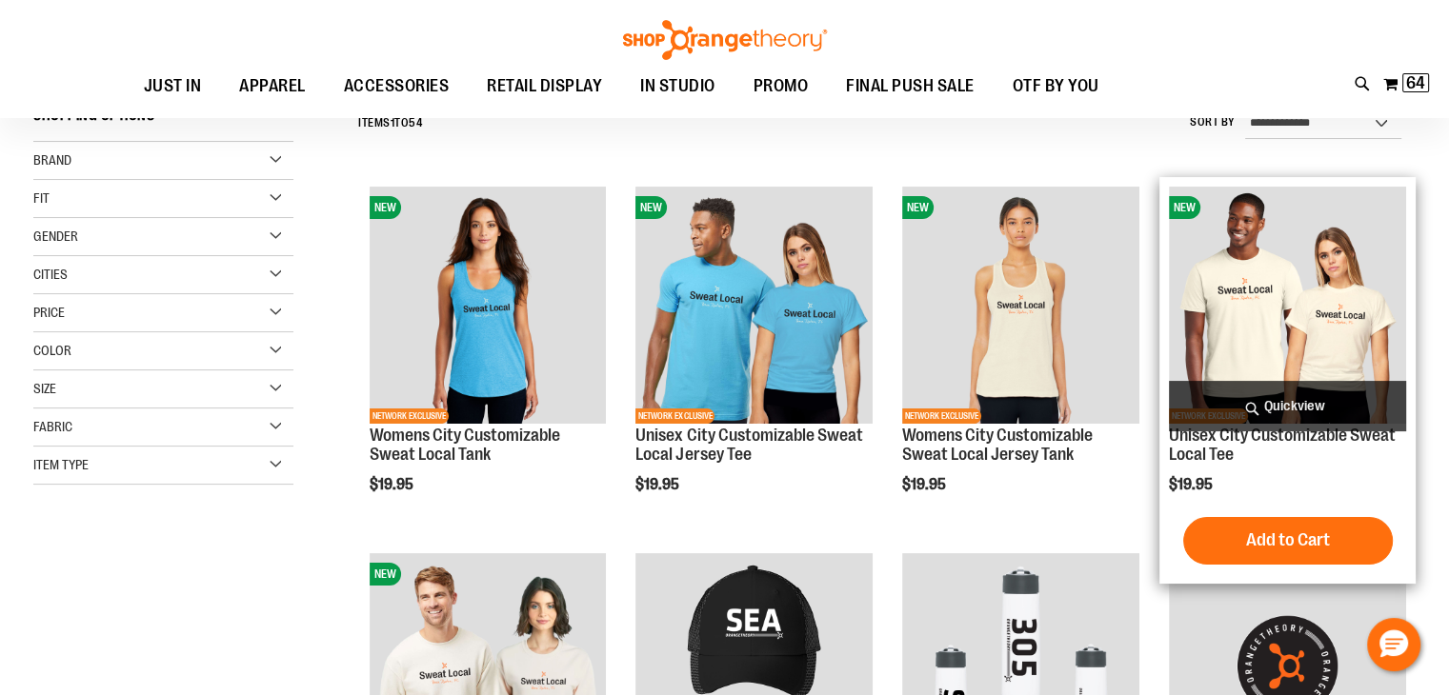
type input "**********"
click at [1261, 293] on img "product" at bounding box center [1287, 305] width 237 height 237
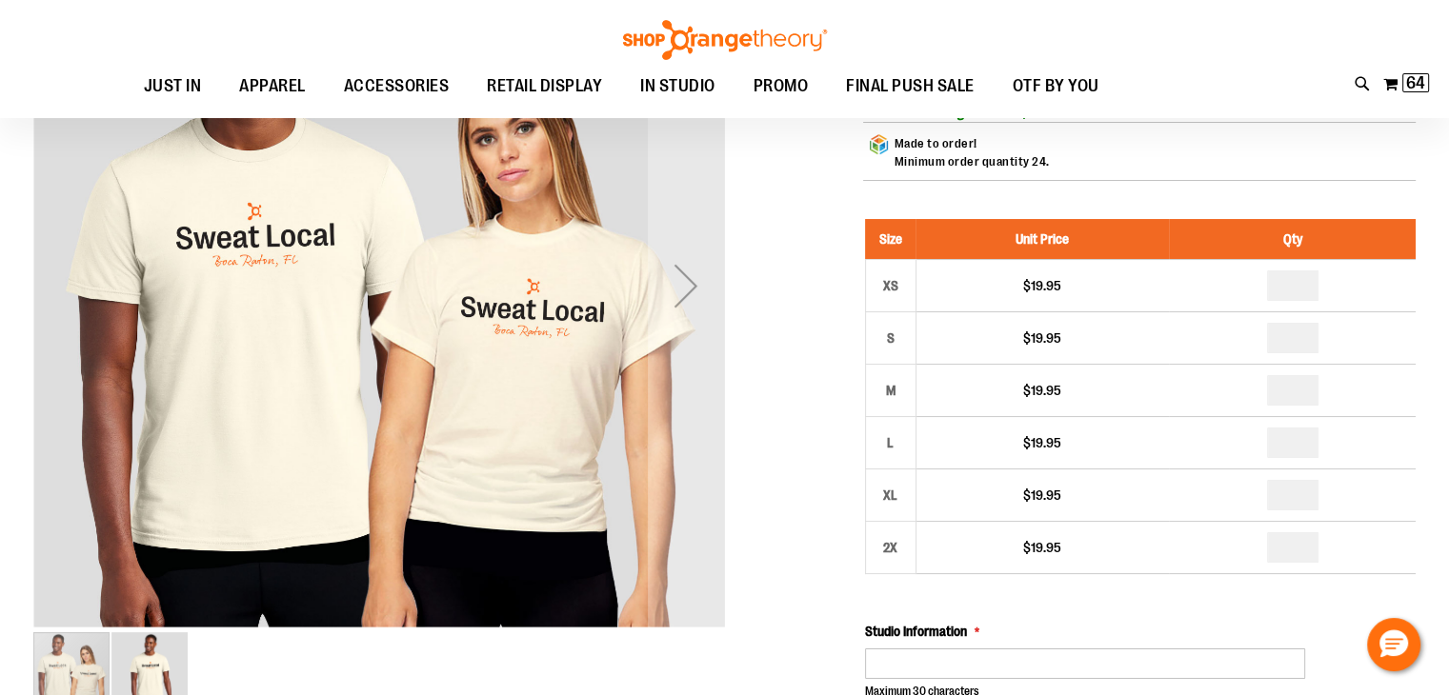
scroll to position [93, 0]
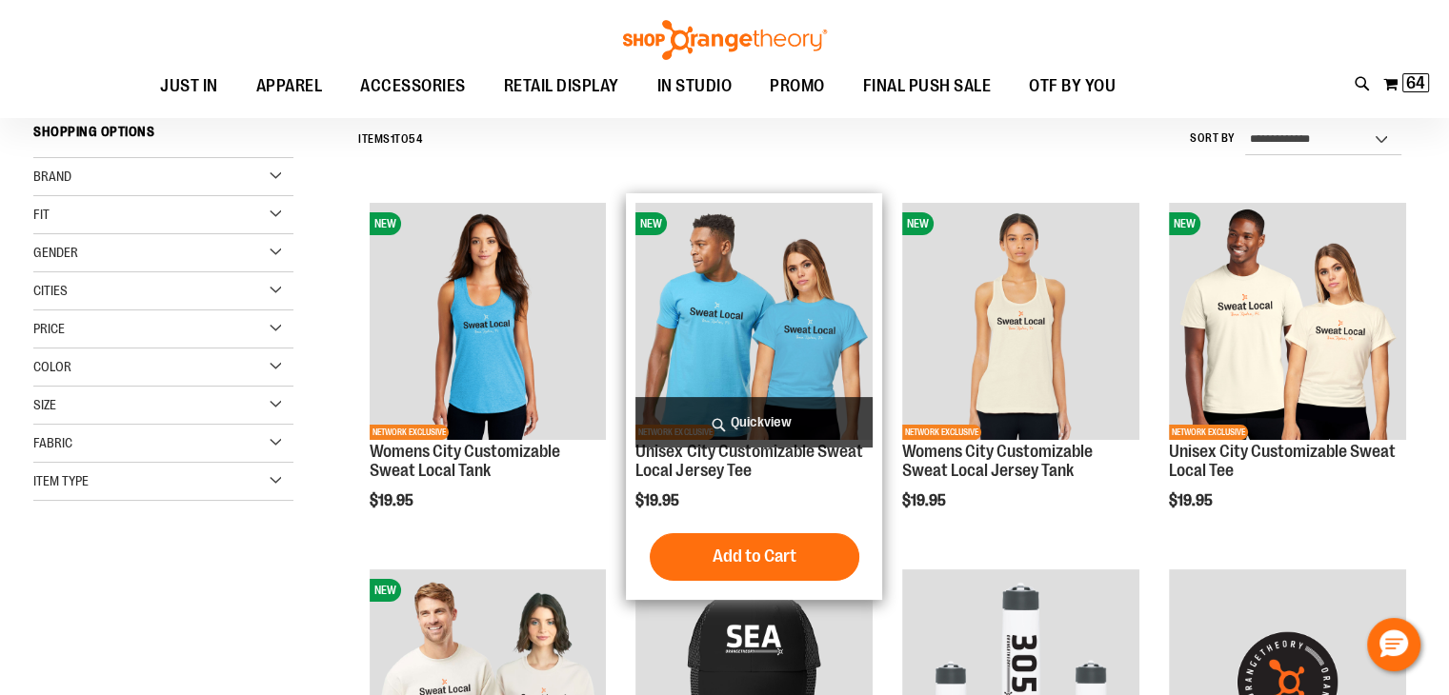
scroll to position [174, 0]
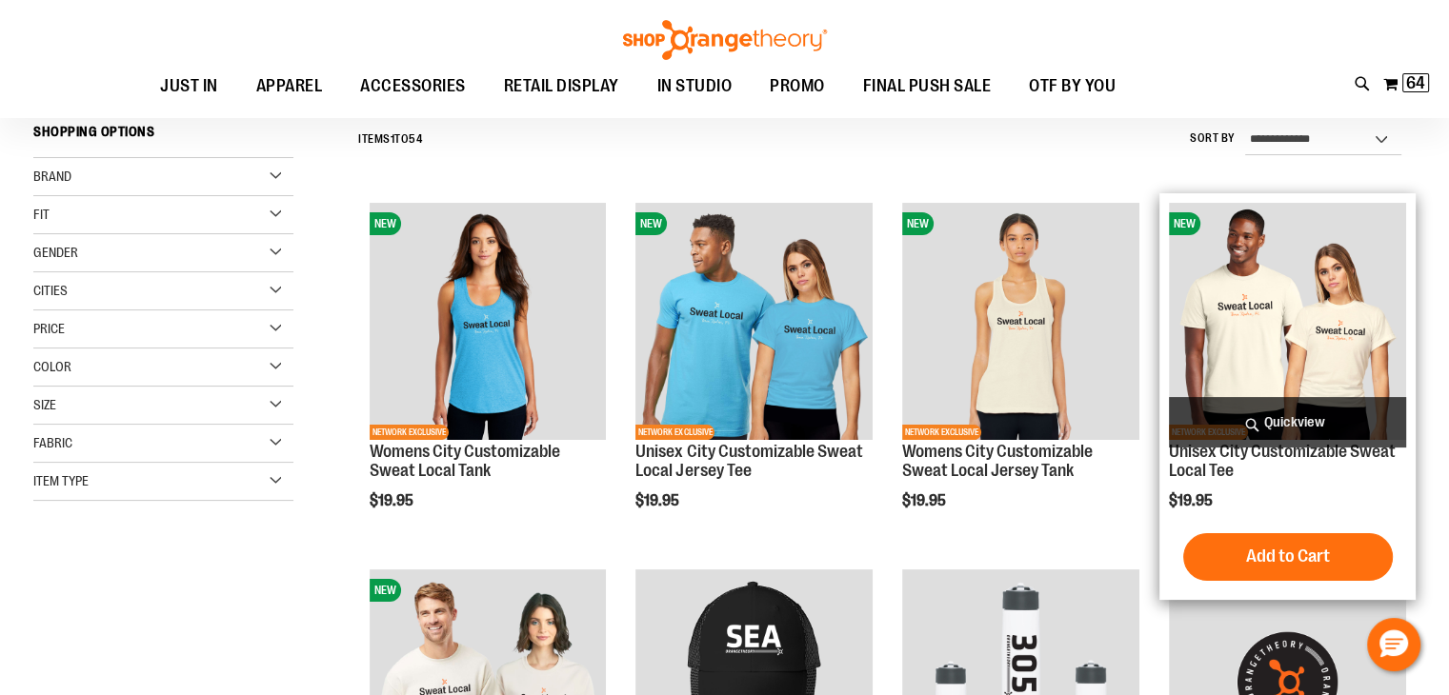
type input "**********"
click at [1384, 286] on img "product" at bounding box center [1287, 321] width 237 height 237
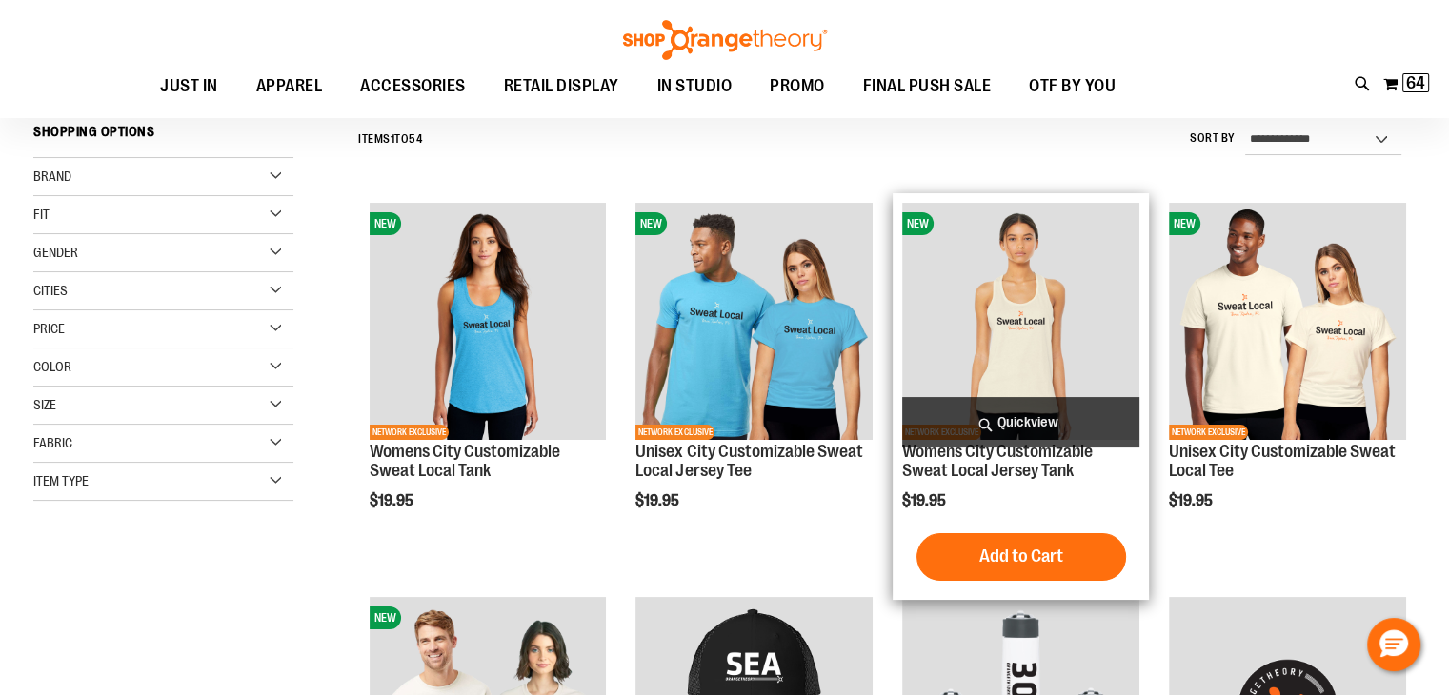
scroll to position [174, 0]
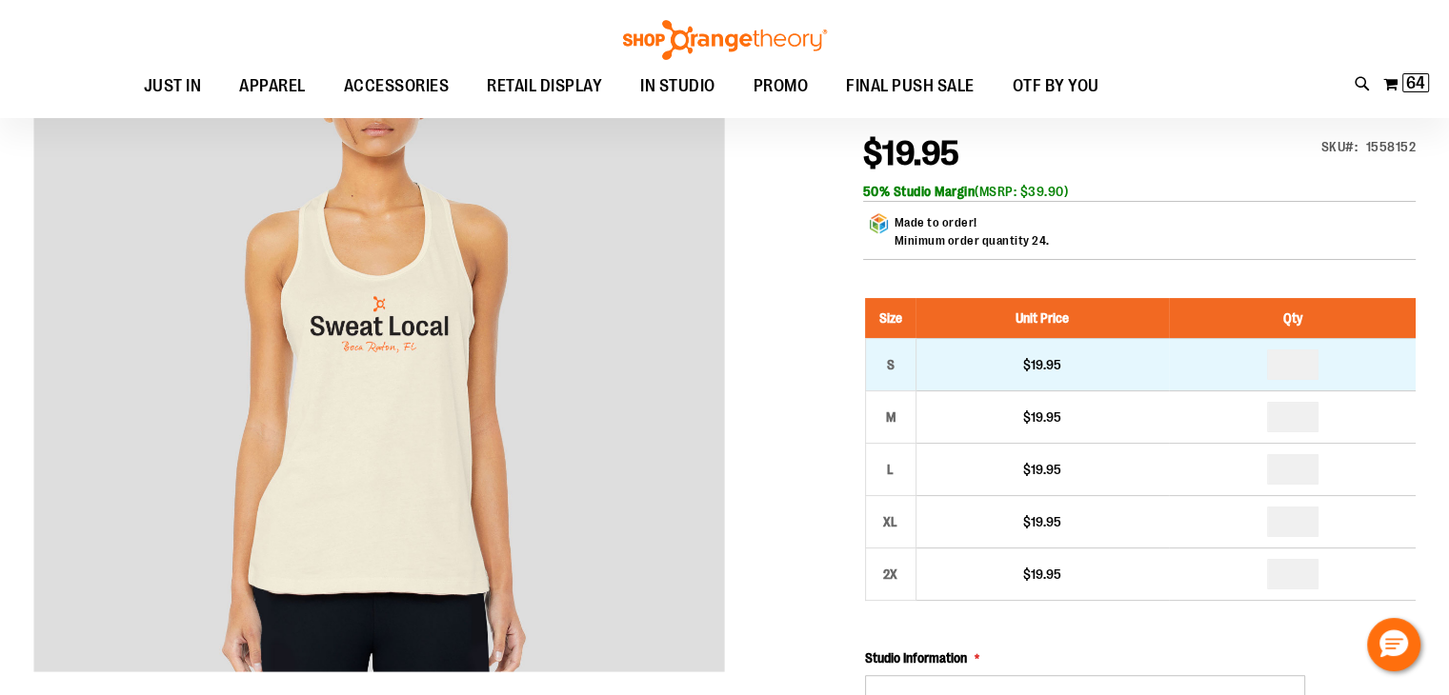
scroll to position [286, 0]
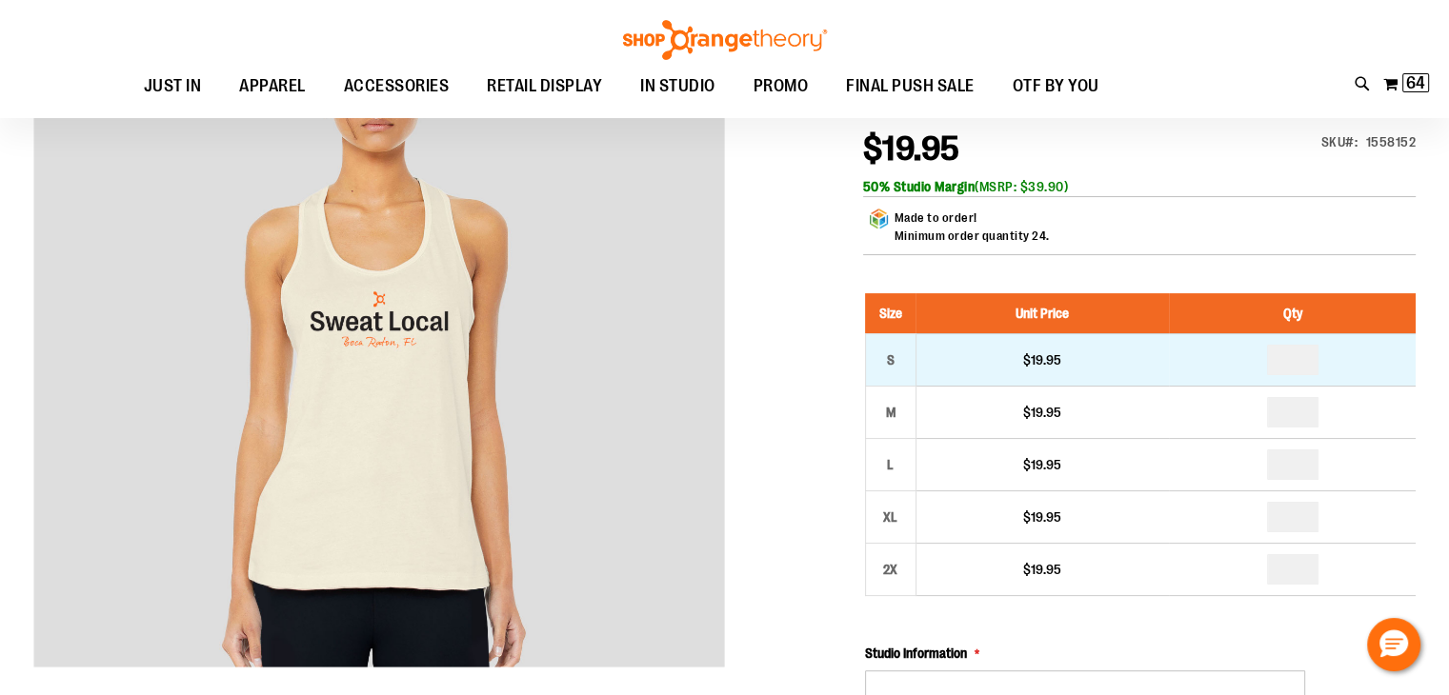
type input "**********"
drag, startPoint x: 1284, startPoint y: 348, endPoint x: 1361, endPoint y: 356, distance: 77.6
click at [1368, 347] on td at bounding box center [1292, 359] width 247 height 52
drag, startPoint x: 1288, startPoint y: 358, endPoint x: 1309, endPoint y: 358, distance: 21.0
click at [1308, 358] on input "*" at bounding box center [1292, 360] width 51 height 30
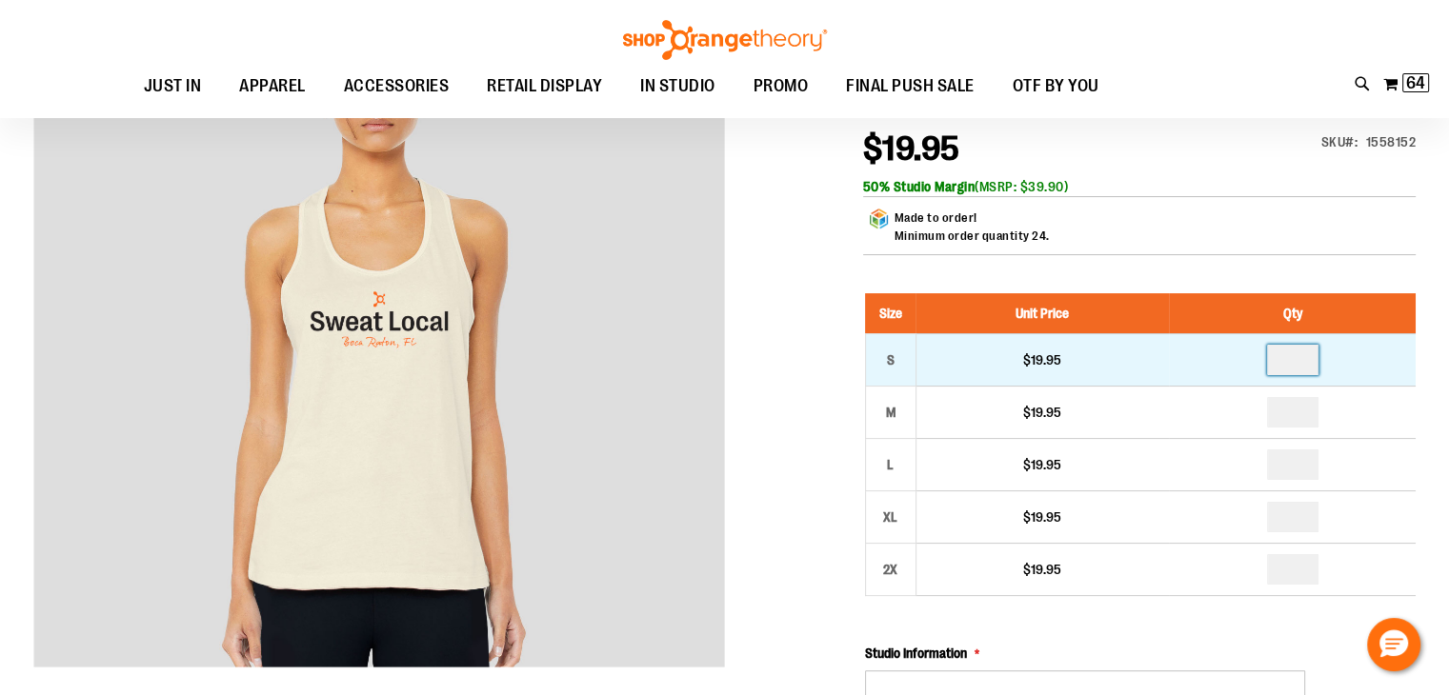
type input "*"
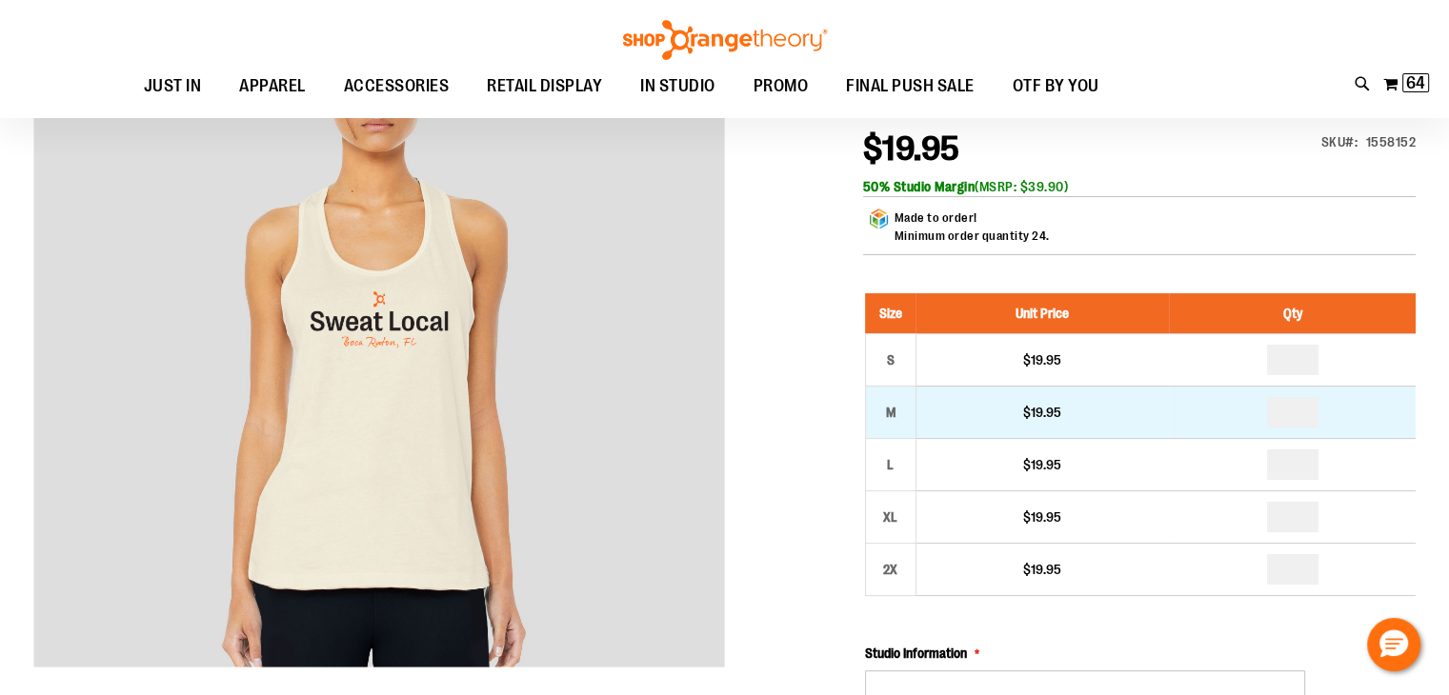
drag, startPoint x: 1299, startPoint y: 406, endPoint x: 1341, endPoint y: 408, distance: 42.9
type input "*"
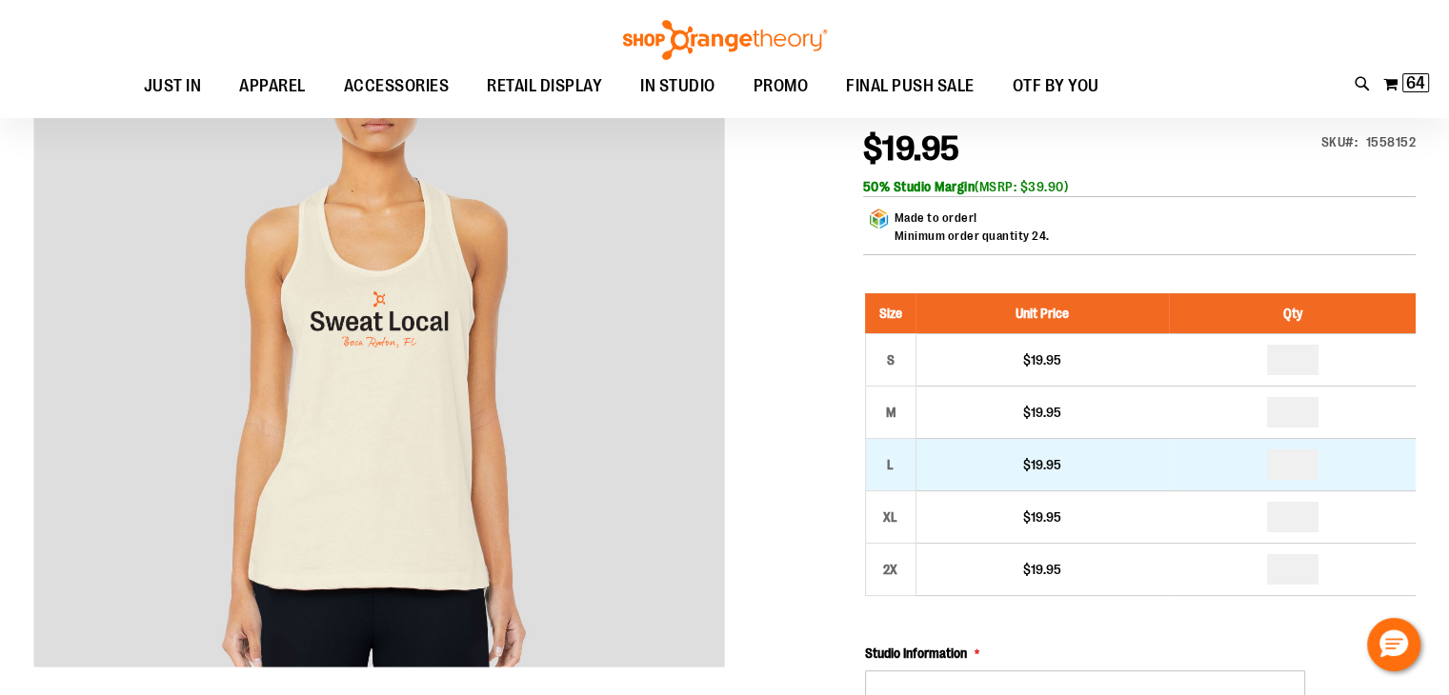
type input "*"
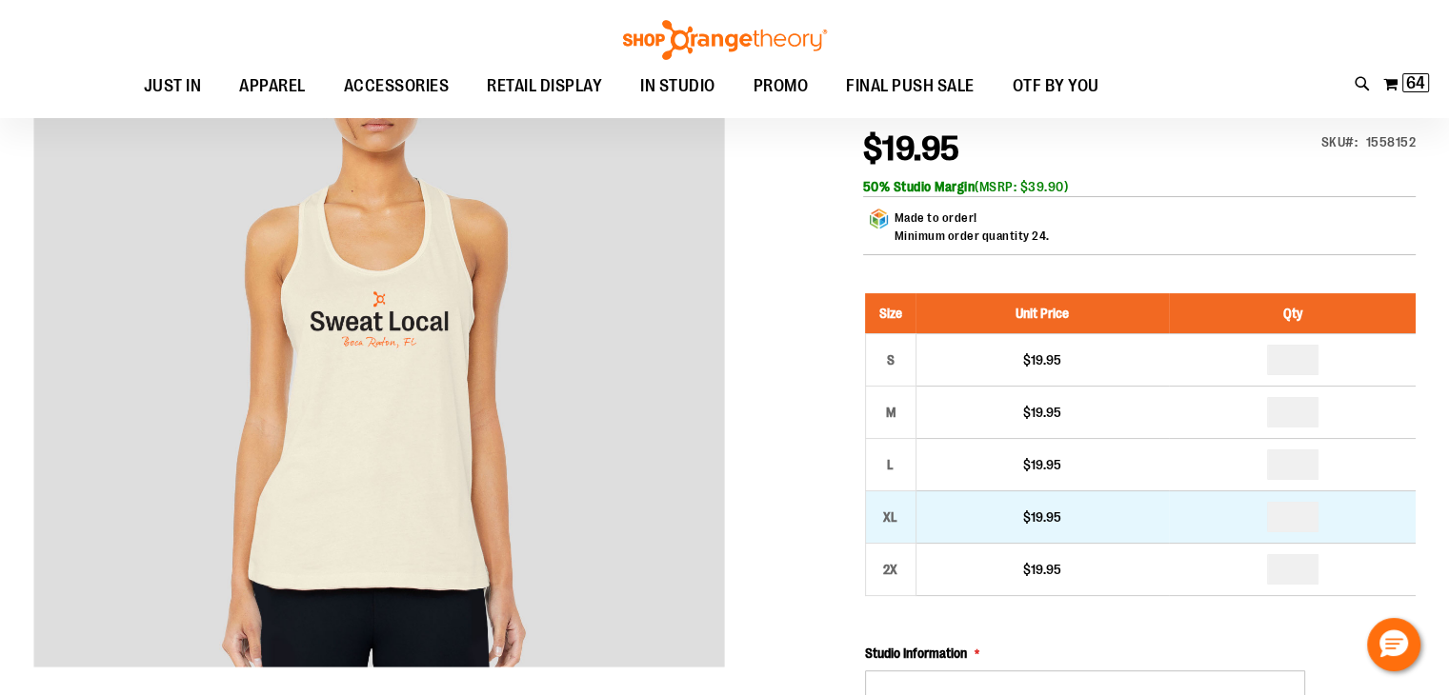
type input "*"
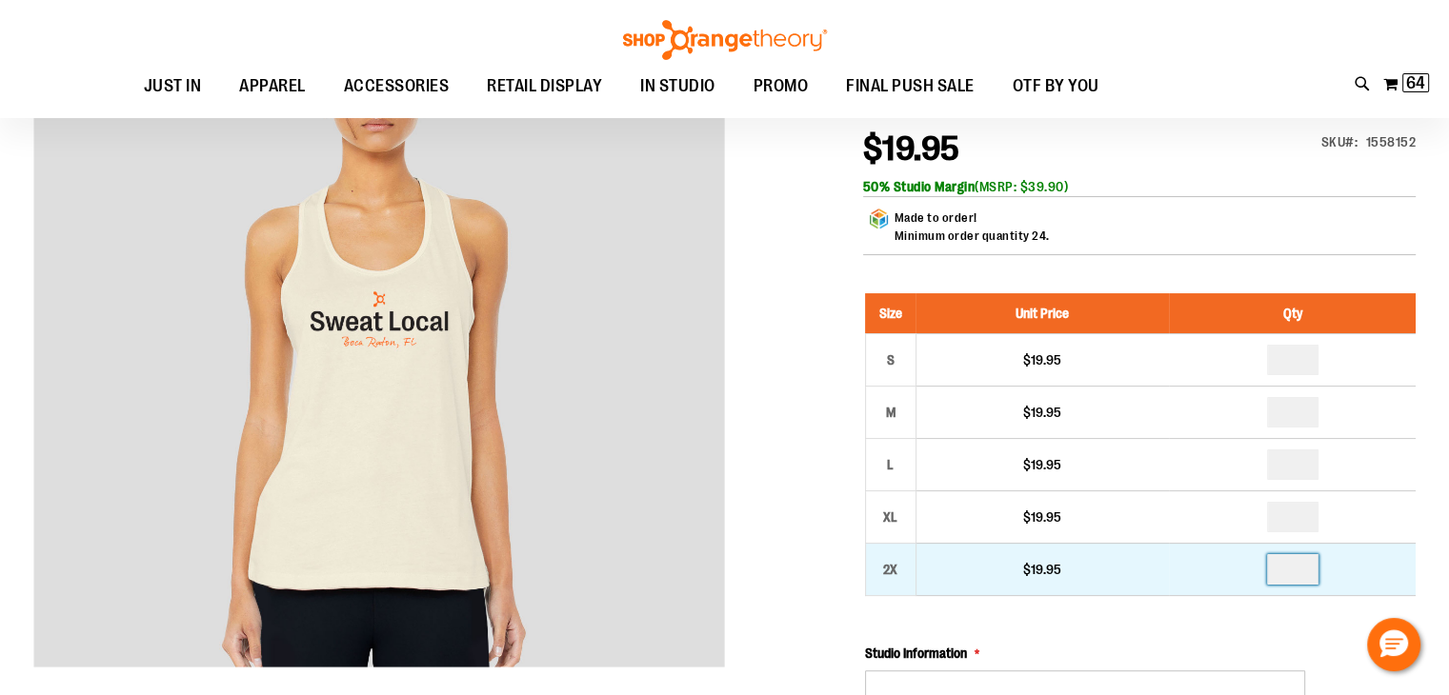
drag, startPoint x: 1305, startPoint y: 569, endPoint x: 1206, endPoint y: 567, distance: 99.1
type input "*"
drag, startPoint x: 1324, startPoint y: 561, endPoint x: 1311, endPoint y: 561, distance: 13.3
click at [1311, 561] on input "*" at bounding box center [1292, 569] width 51 height 30
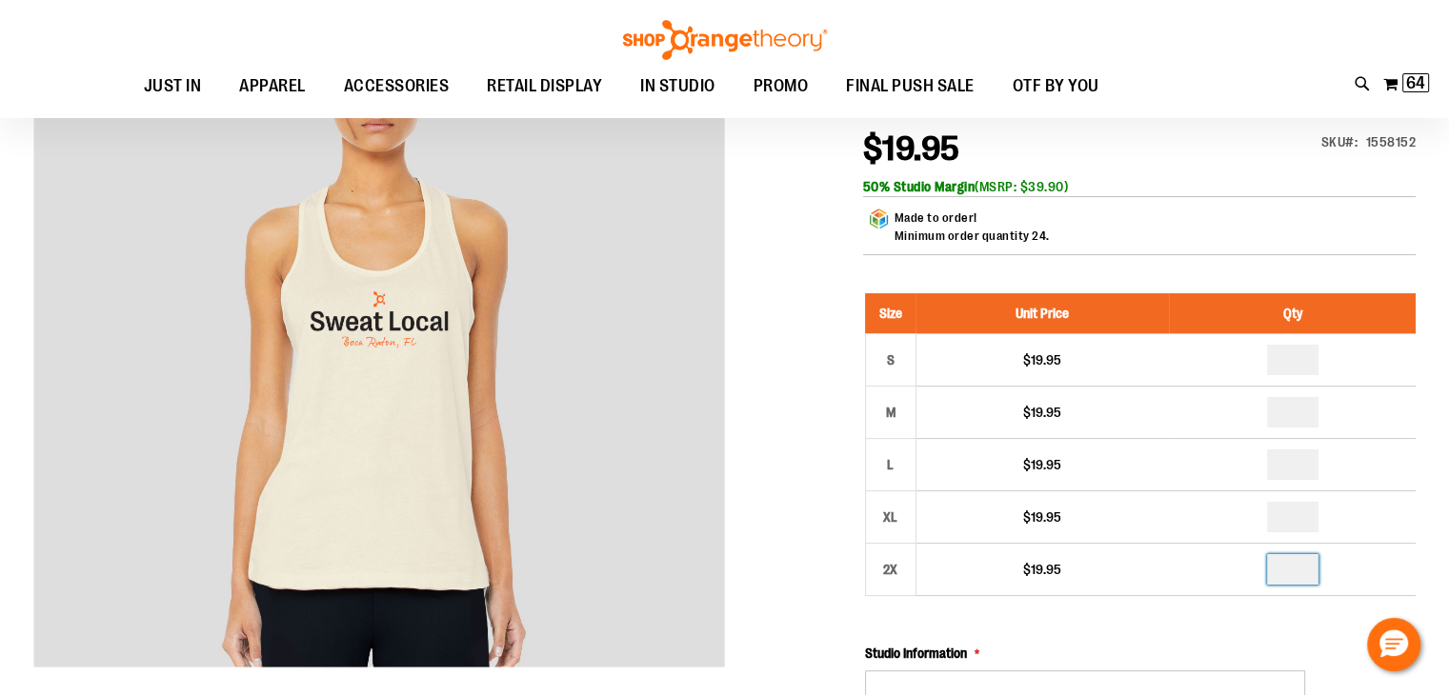
type input "*"
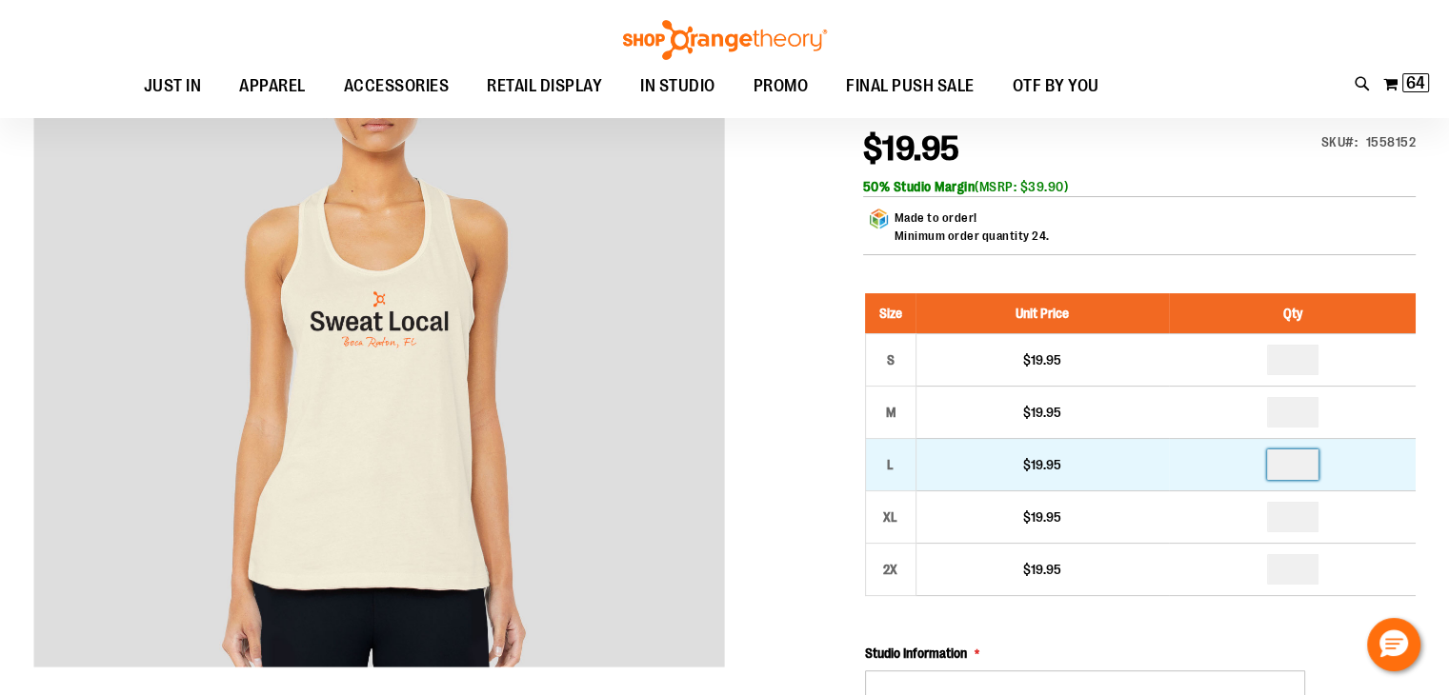
drag, startPoint x: 1313, startPoint y: 459, endPoint x: 1263, endPoint y: 466, distance: 50.0
click at [1262, 467] on td "*" at bounding box center [1292, 464] width 247 height 52
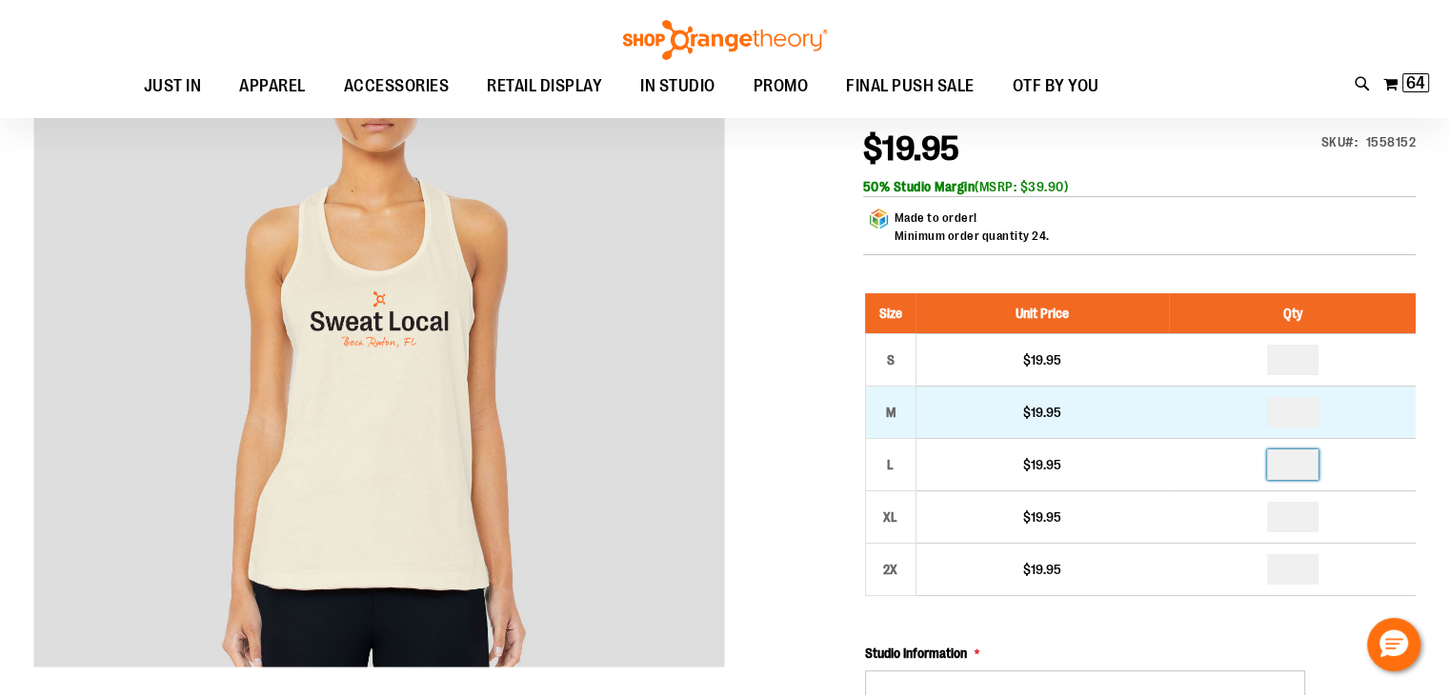
type input "*"
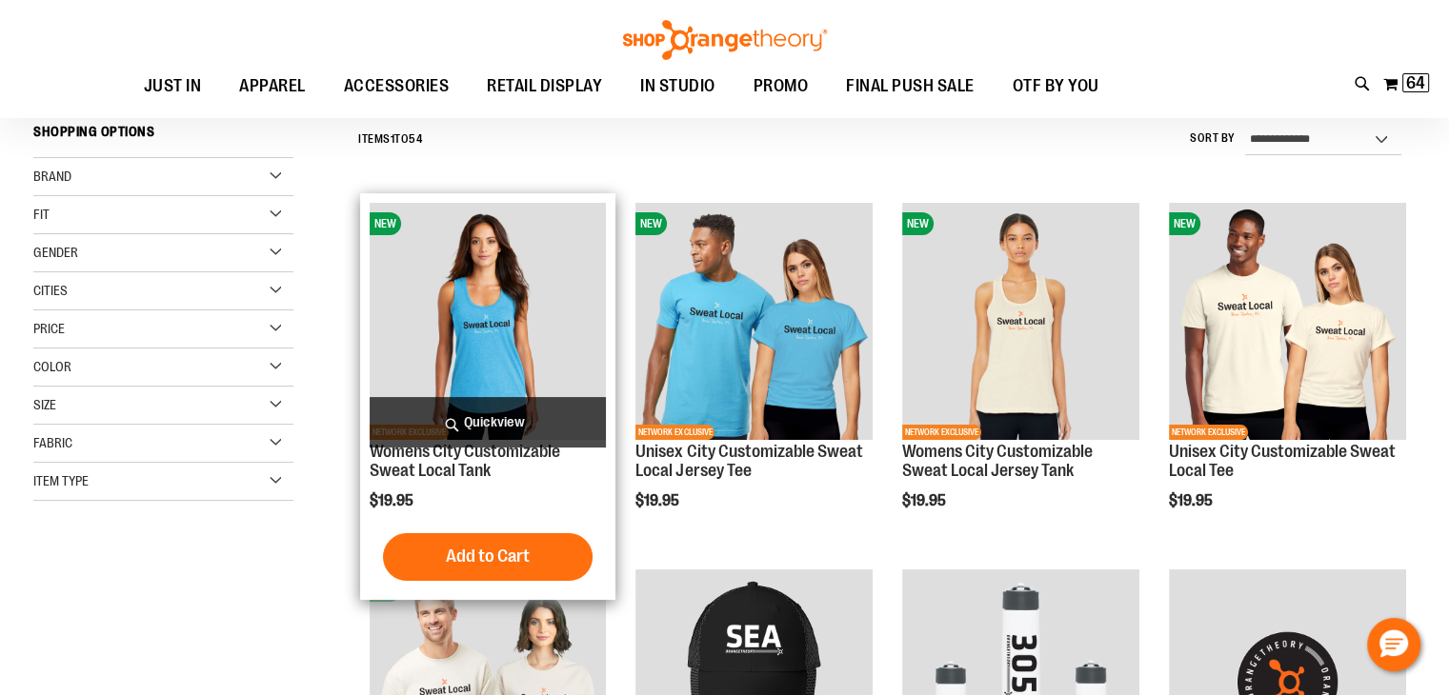
scroll to position [191, 0]
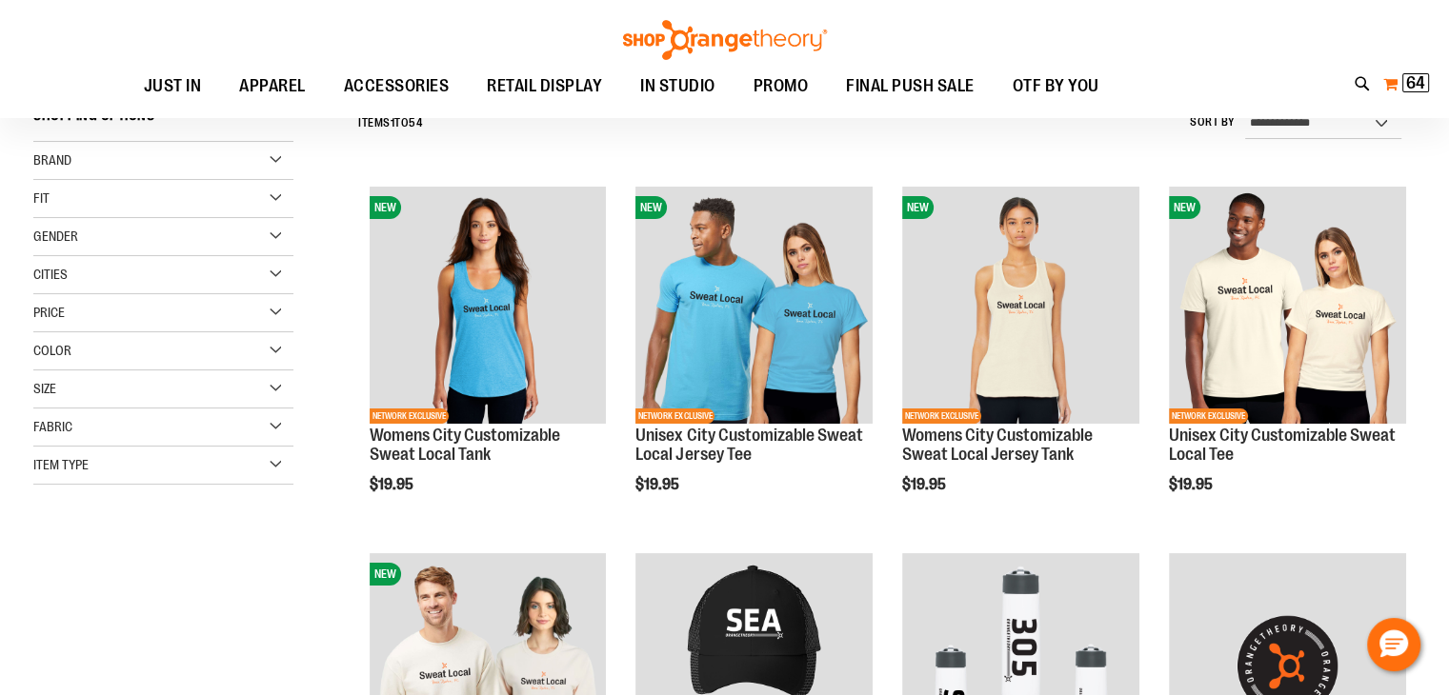
type input "**********"
click at [1410, 75] on span "64" at bounding box center [1415, 82] width 19 height 19
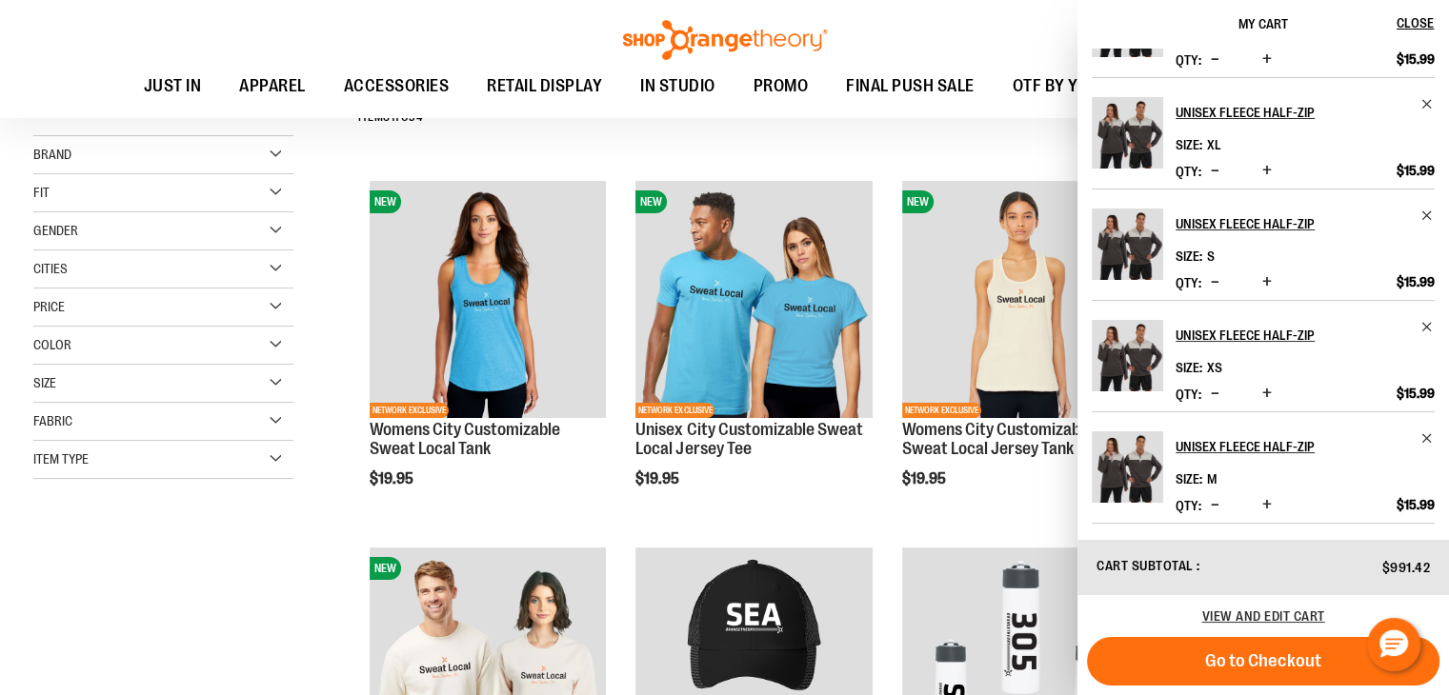
scroll to position [286, 0]
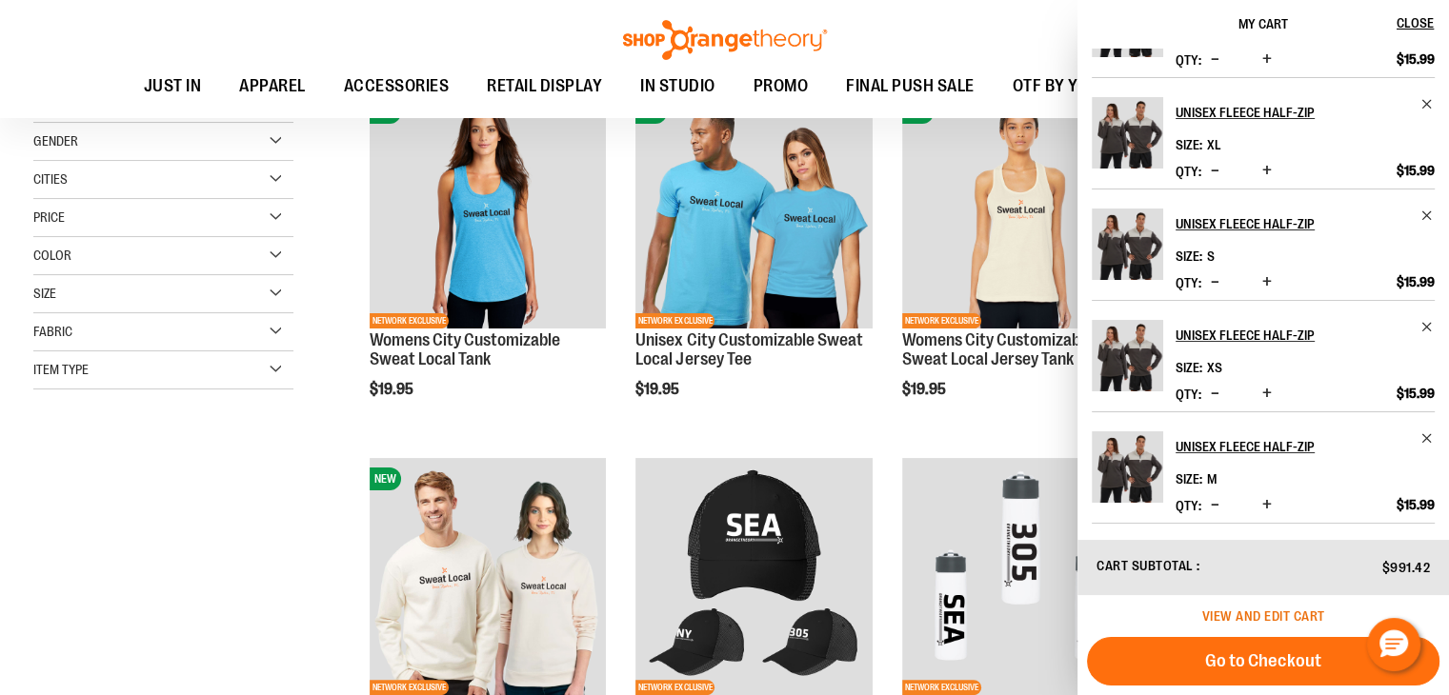
click at [1246, 613] on span "View and edit cart" at bounding box center [1263, 616] width 123 height 15
click at [1254, 615] on span "View and edit cart" at bounding box center [1263, 616] width 123 height 15
click at [1293, 615] on span "View and edit cart" at bounding box center [1263, 616] width 123 height 15
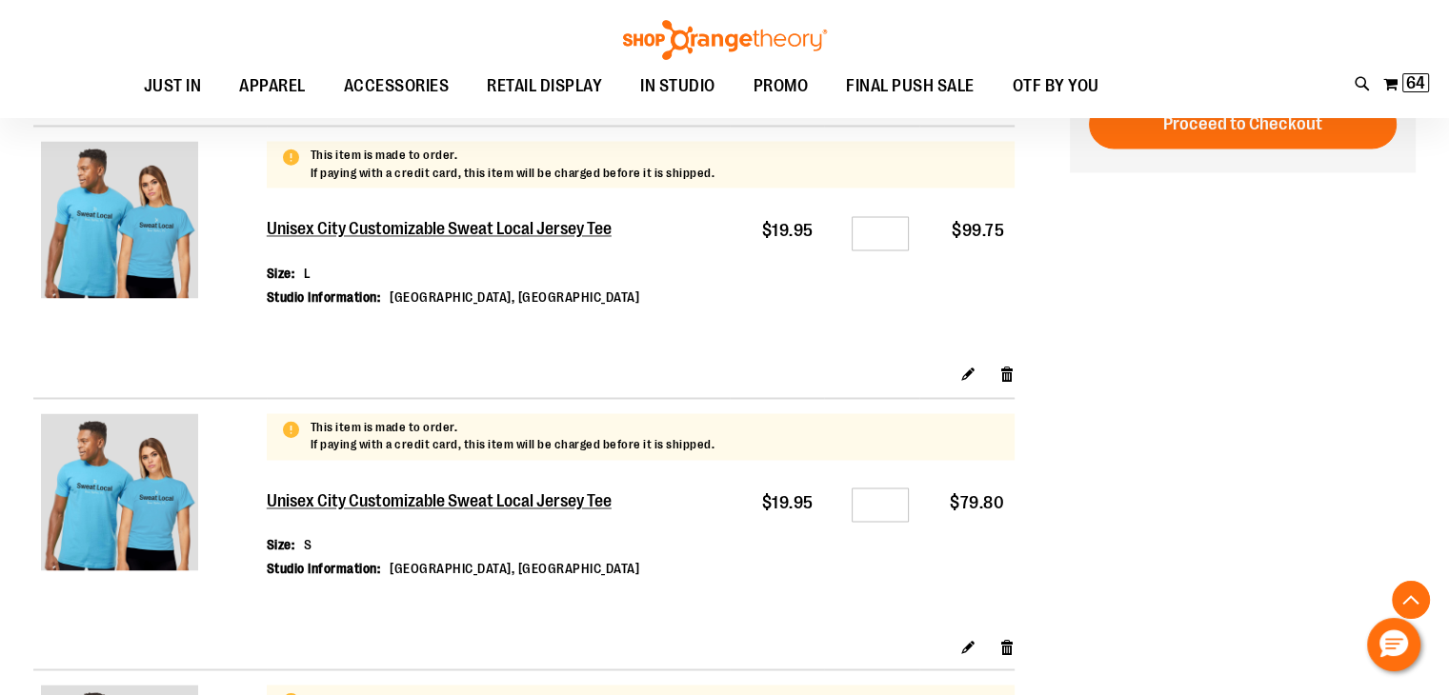
scroll to position [3029, 0]
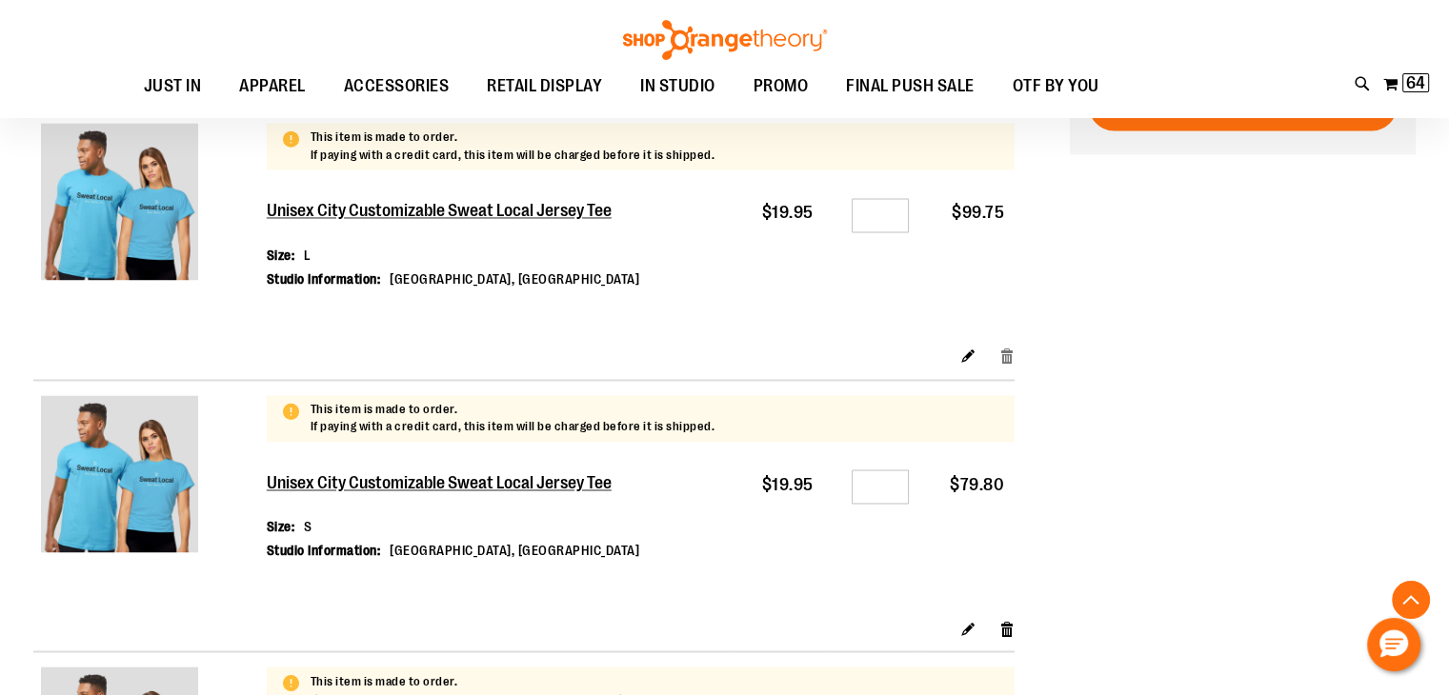
type input "**********"
click at [1002, 355] on link "Remove item" at bounding box center [1007, 356] width 16 height 20
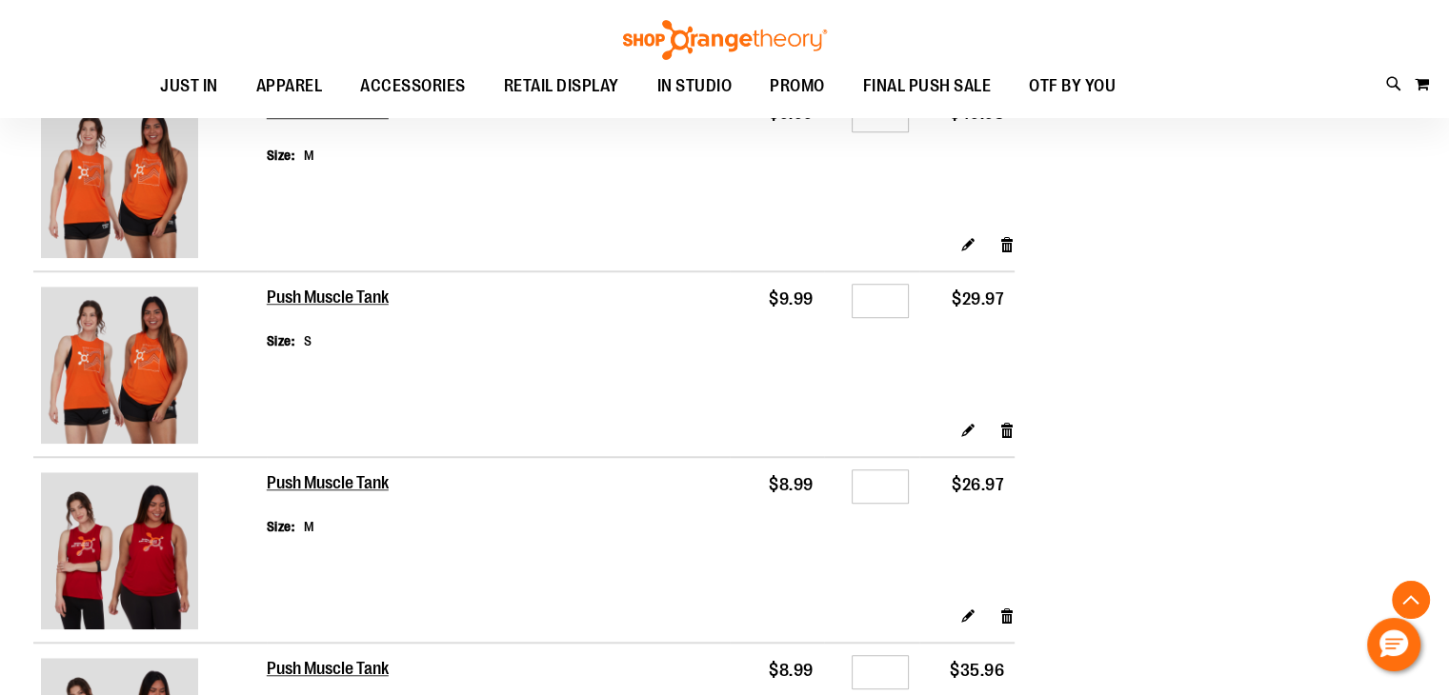
scroll to position [1429, 0]
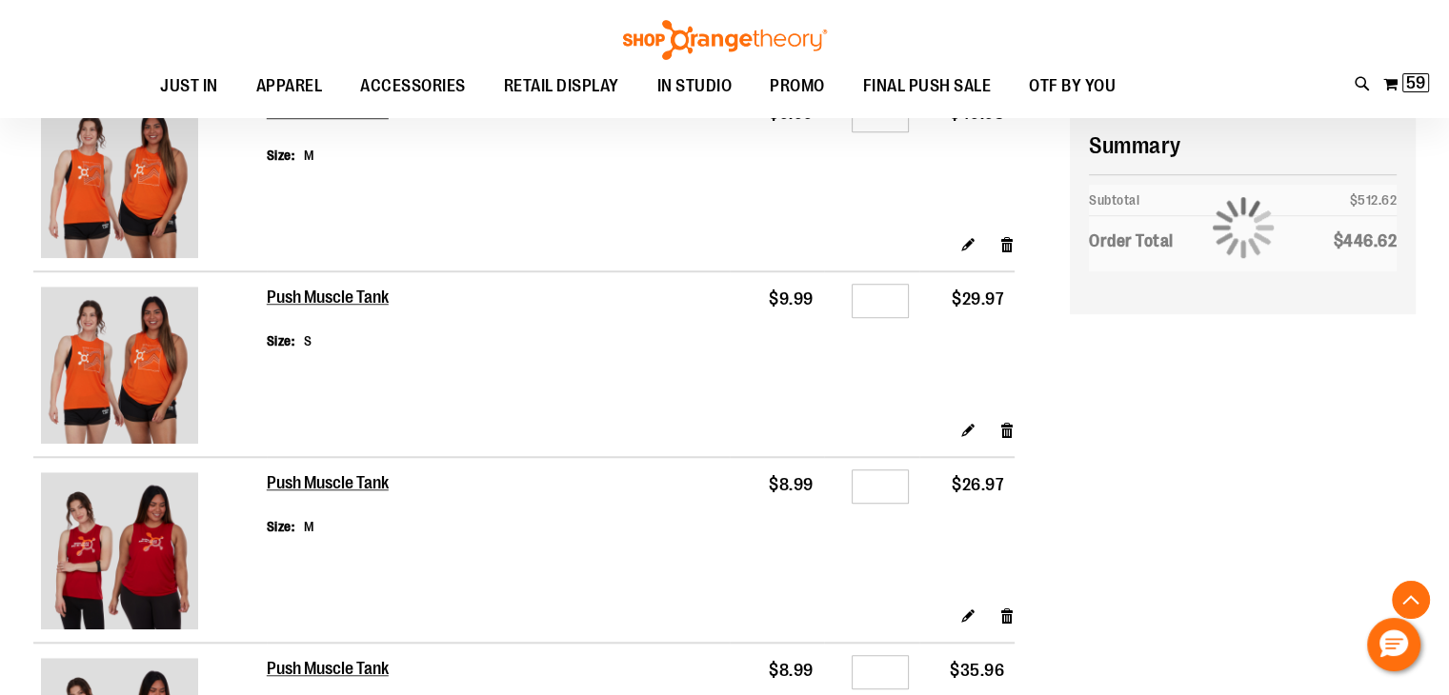
type input "**********"
click at [1006, 239] on link "Remove item" at bounding box center [1007, 243] width 16 height 20
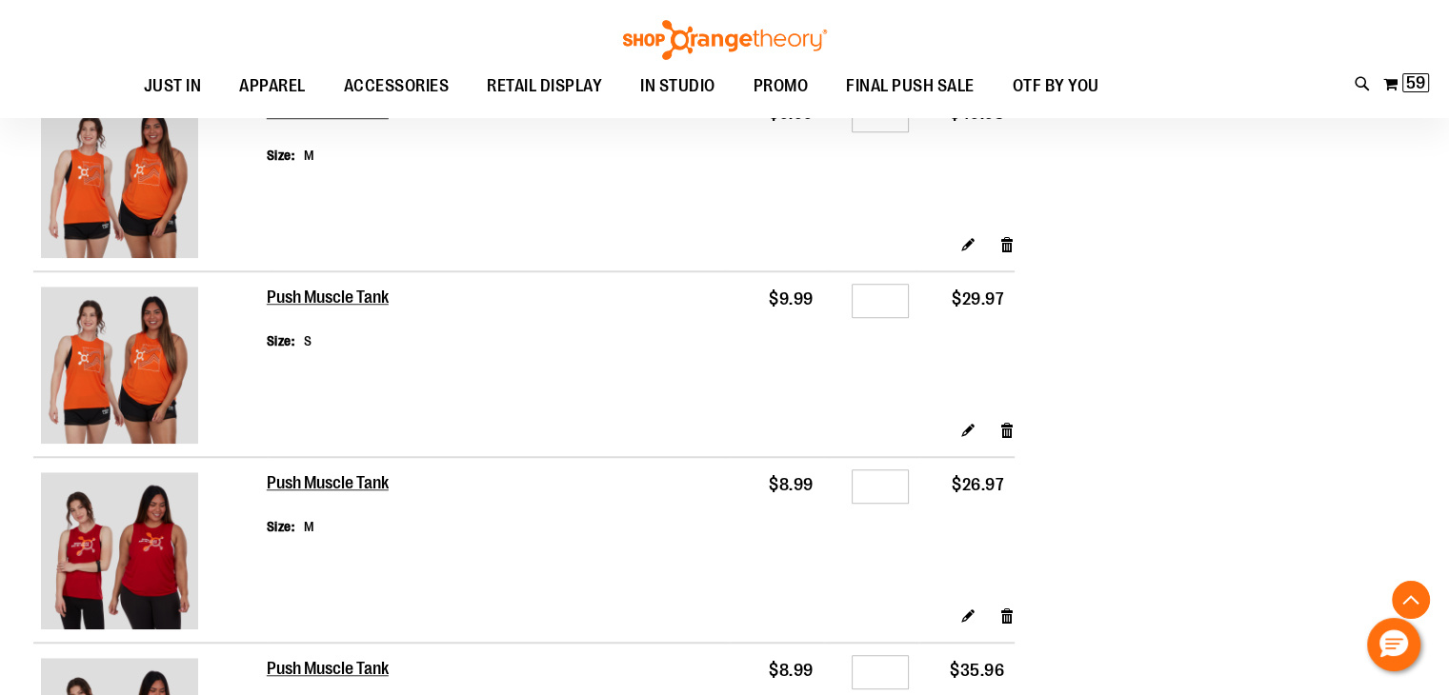
scroll to position [953, 0]
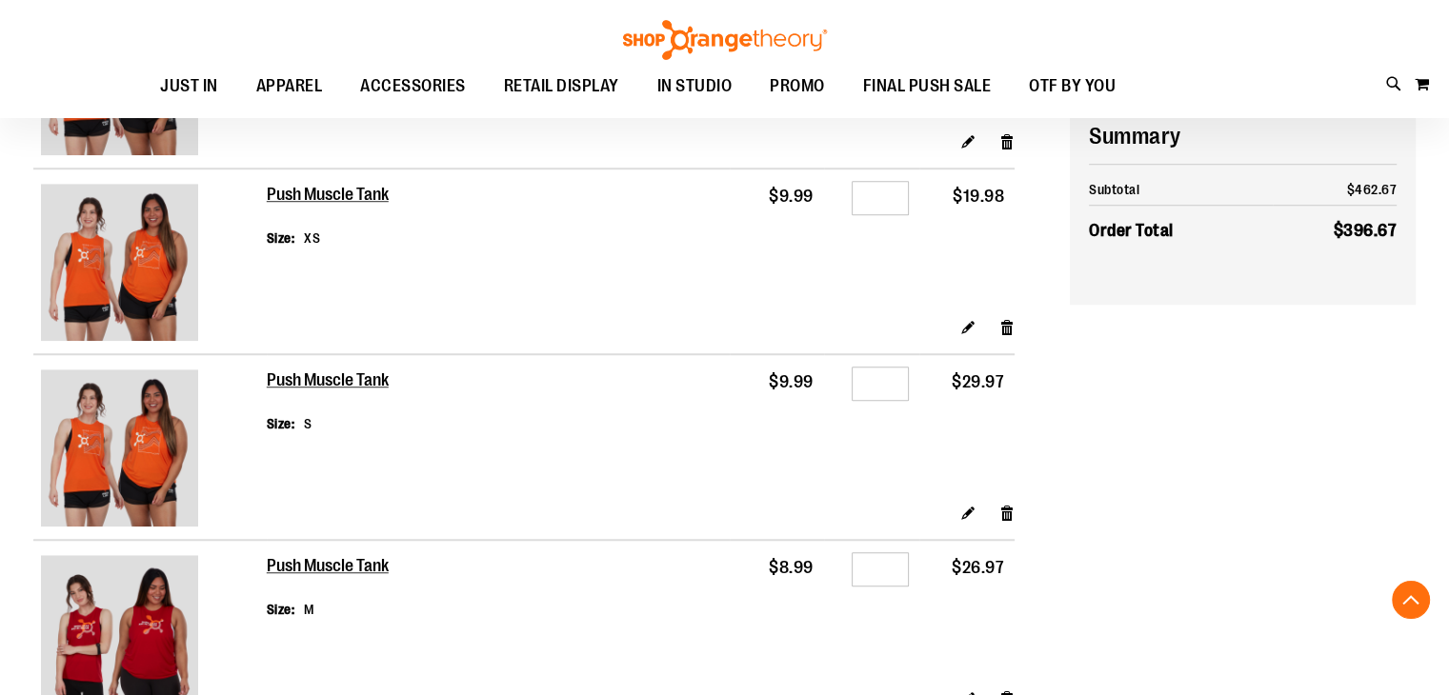
scroll to position [1321, 0]
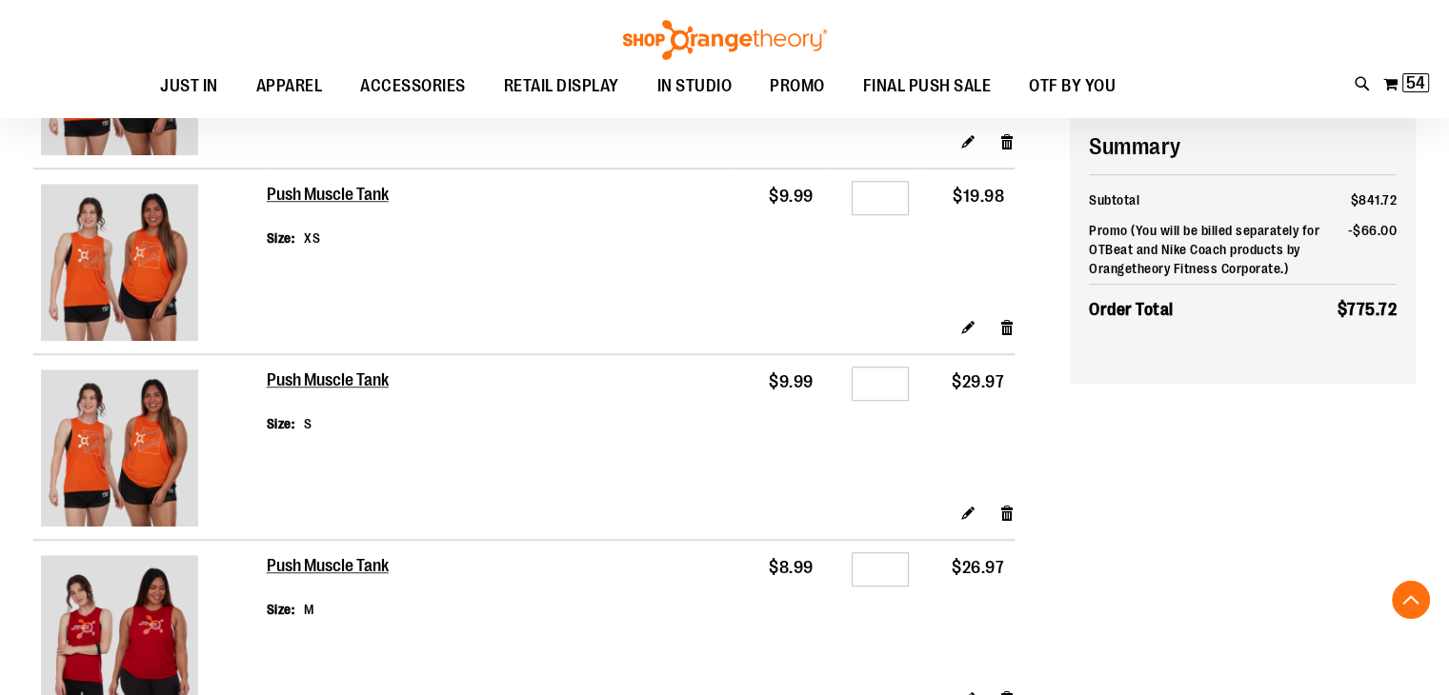
type input "**********"
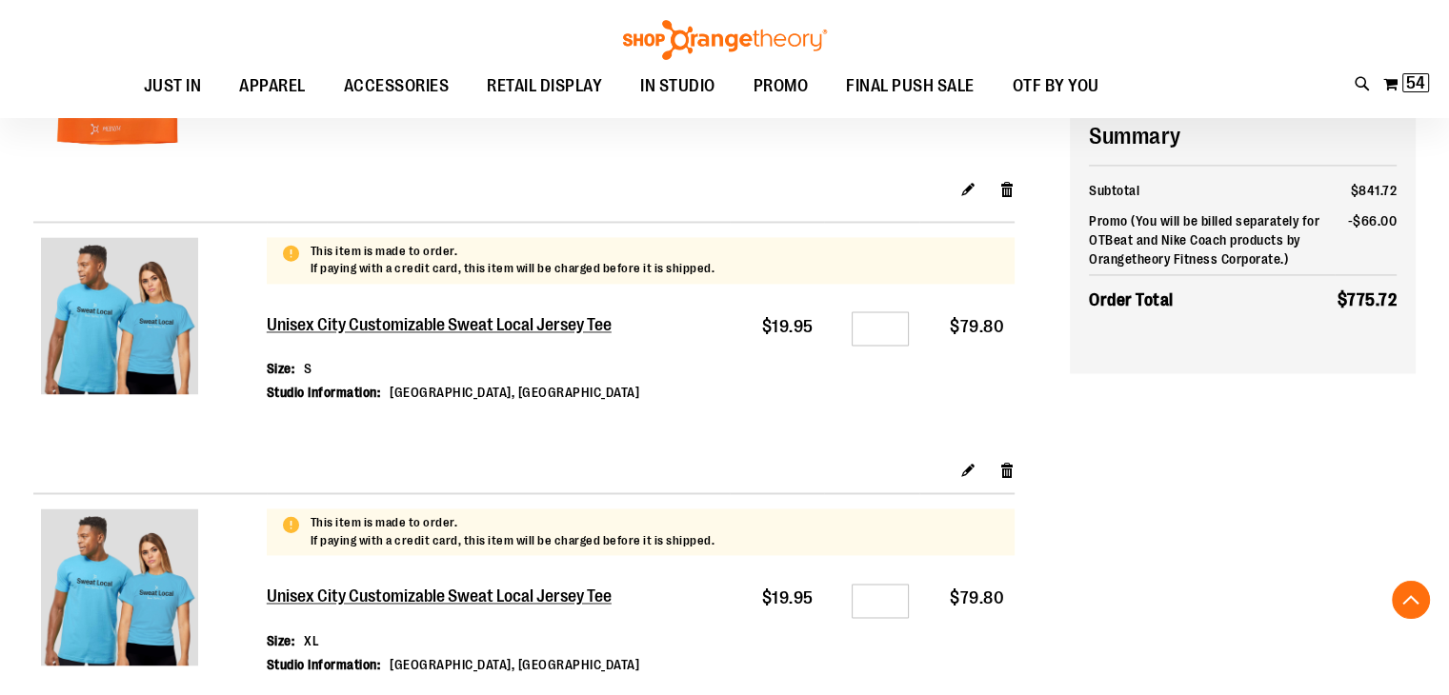
scroll to position [2941, 0]
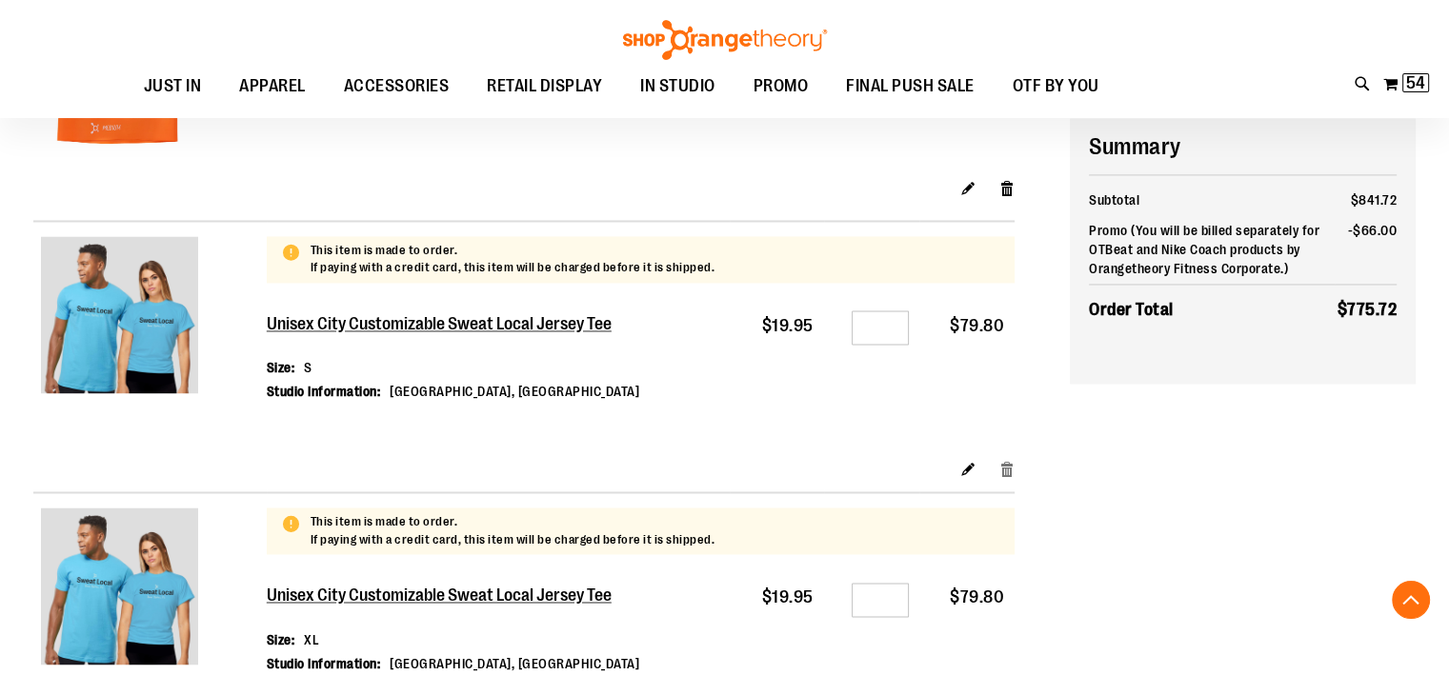
click at [1010, 463] on link "Remove item" at bounding box center [1007, 468] width 16 height 20
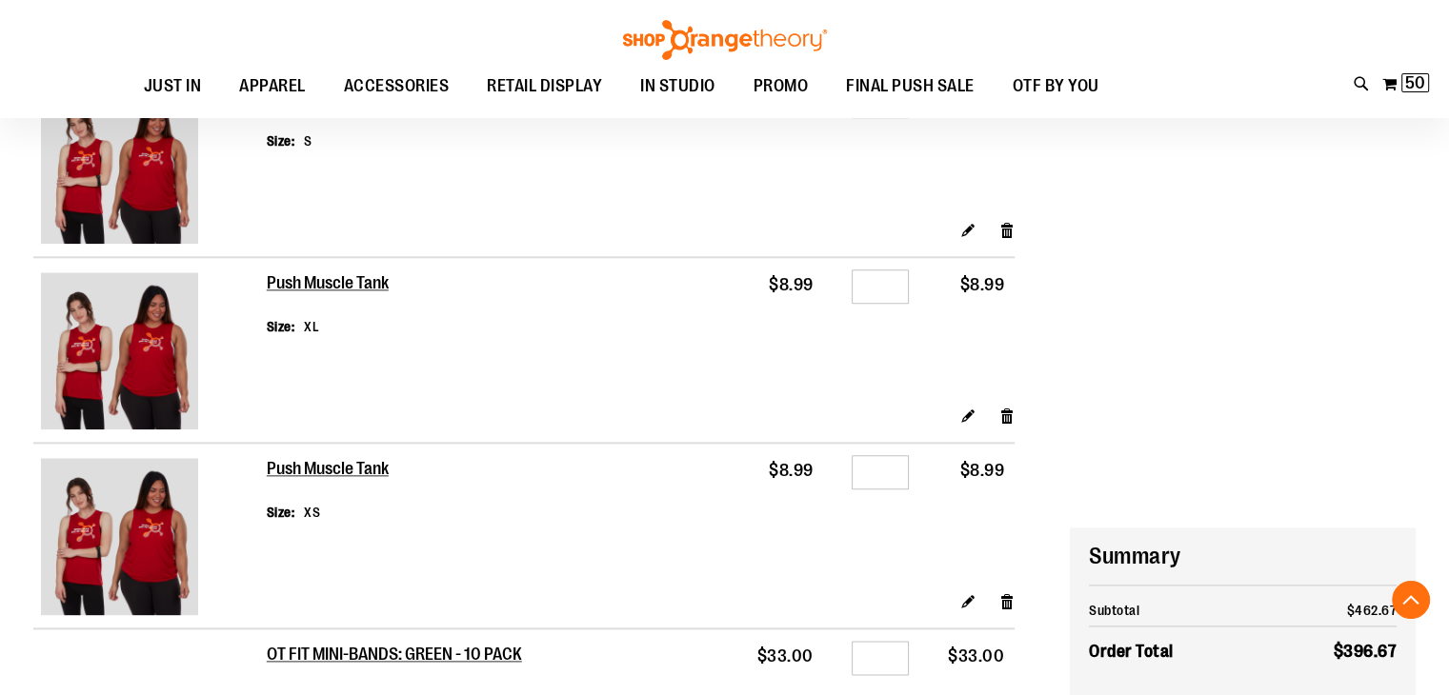
scroll to position [2572, 0]
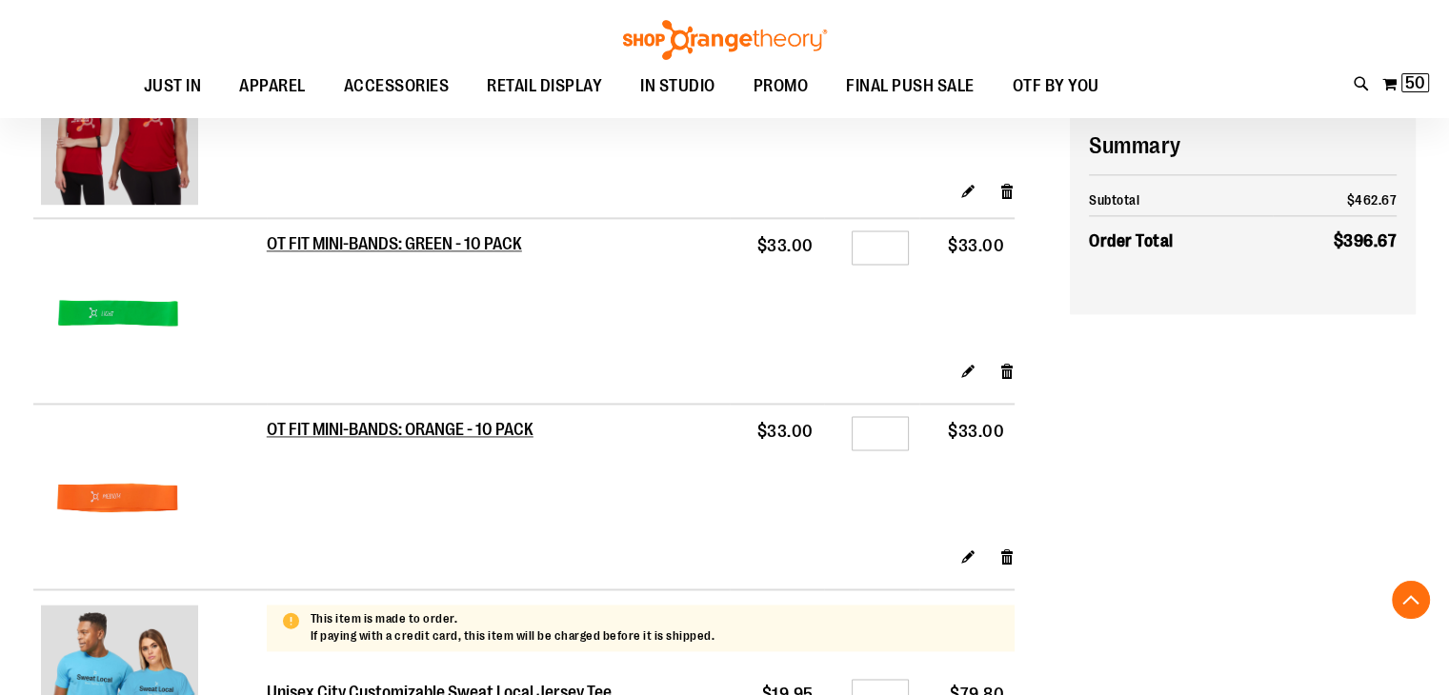
type input "**********"
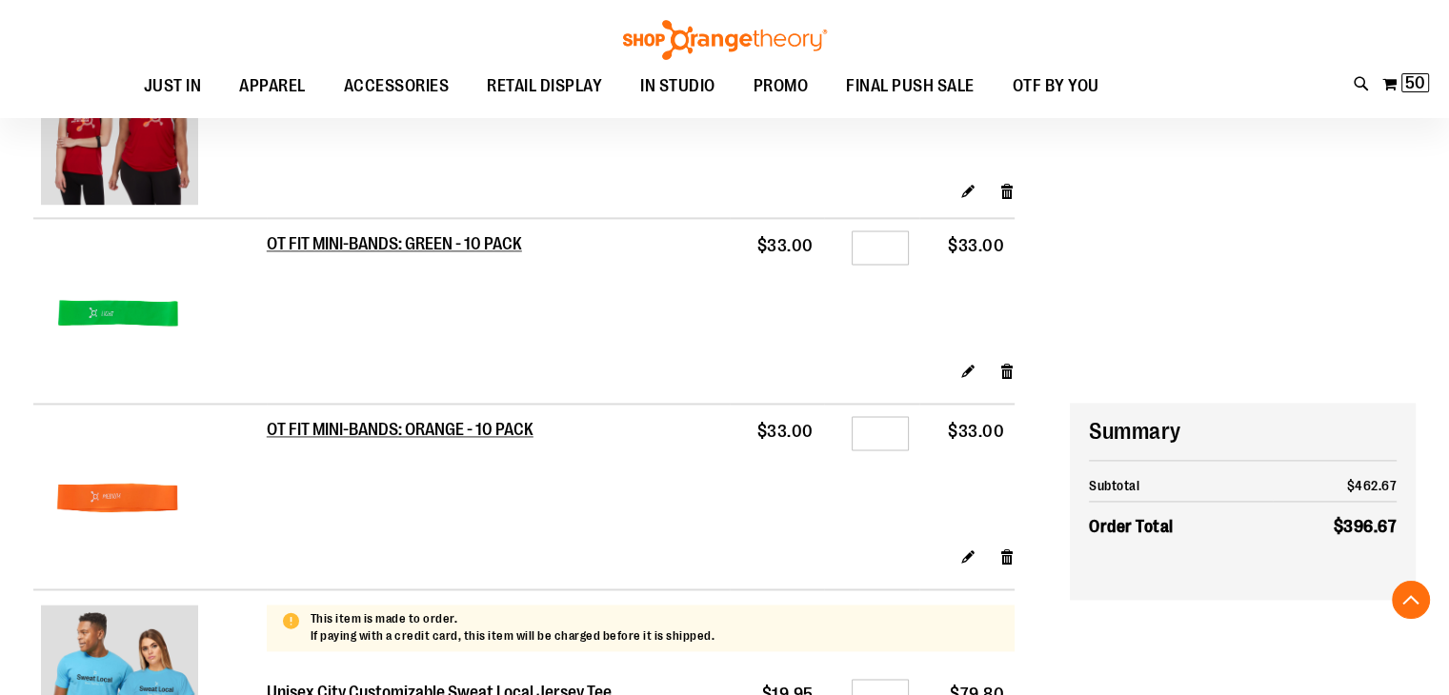
scroll to position [2858, 0]
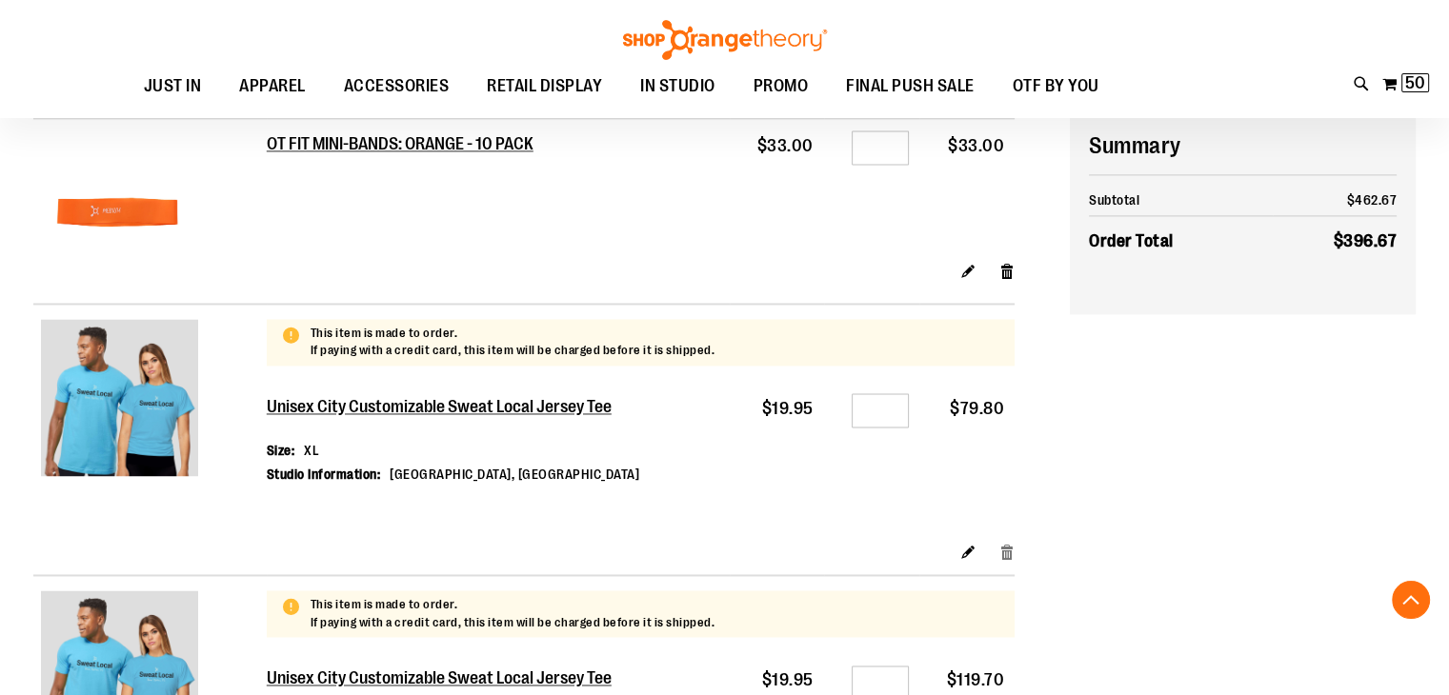
click at [1014, 552] on link "Remove item" at bounding box center [1007, 551] width 16 height 20
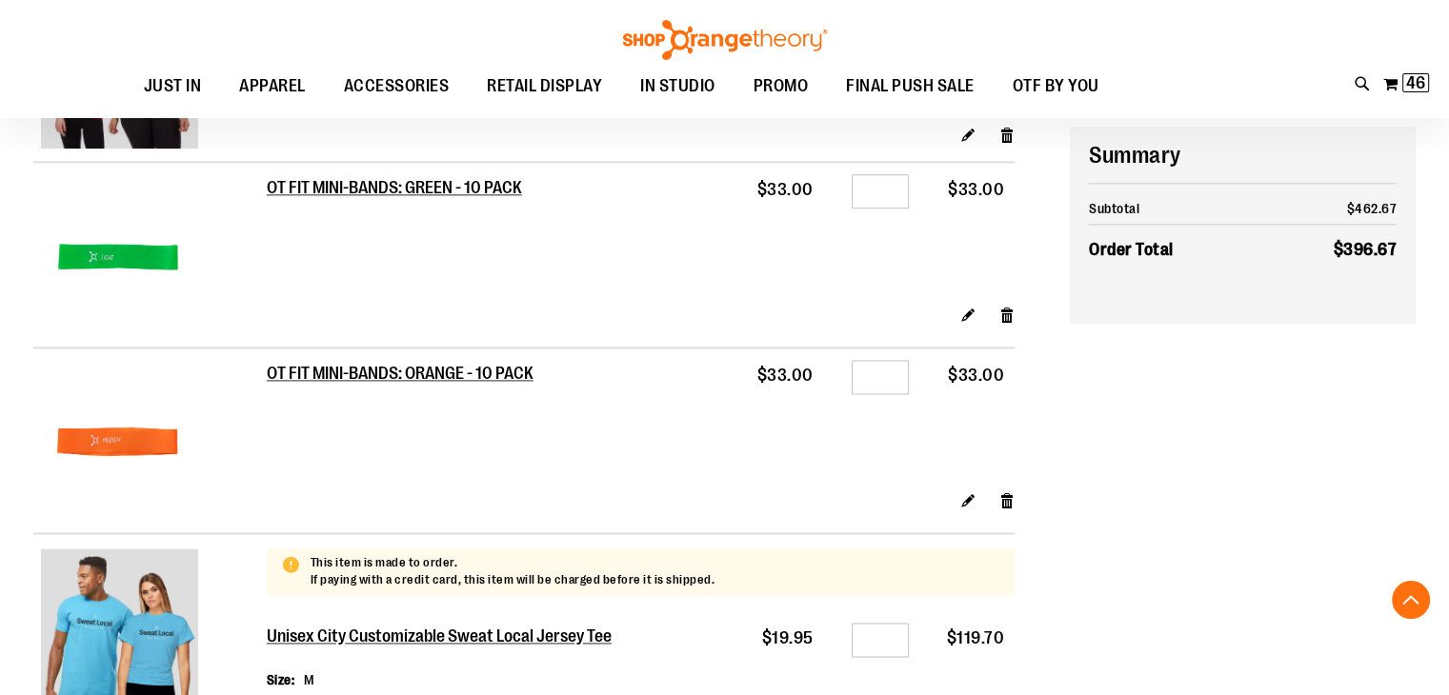
scroll to position [2648, 0]
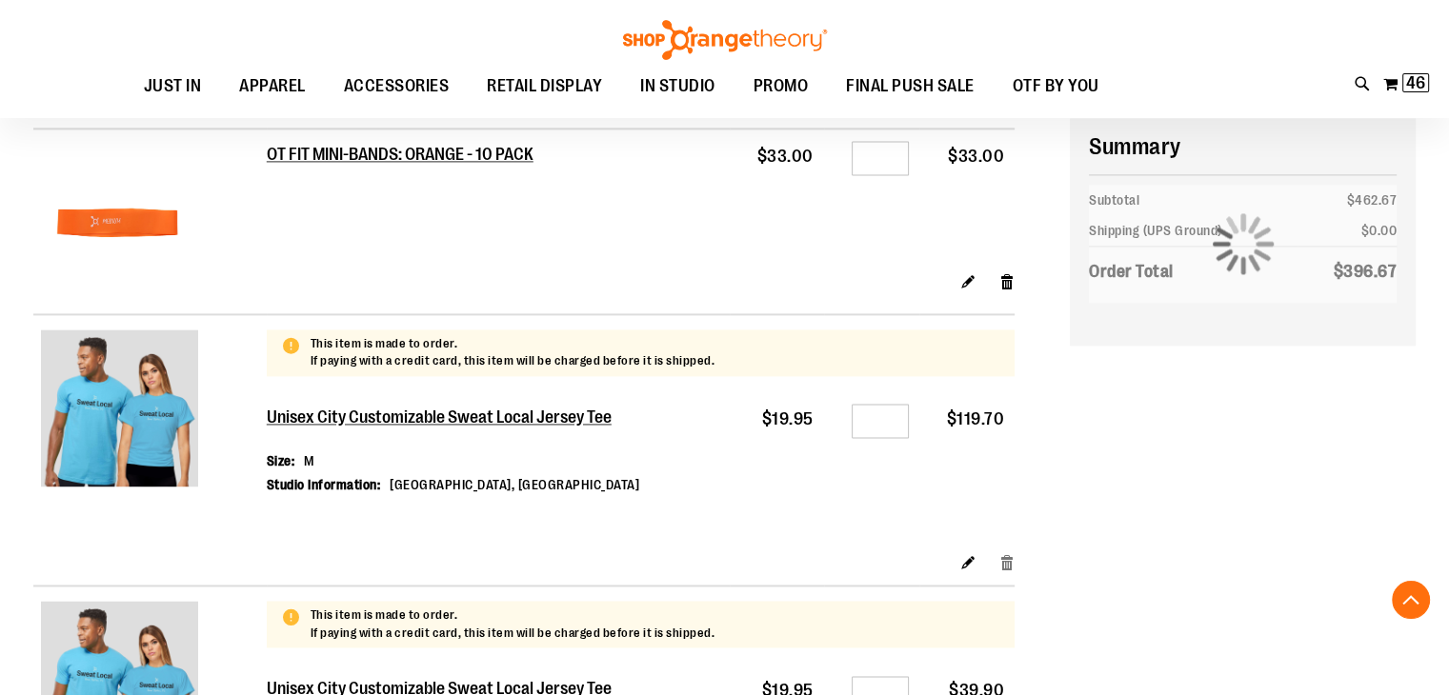
type input "**********"
click at [1008, 559] on link "Remove item" at bounding box center [1007, 562] width 16 height 20
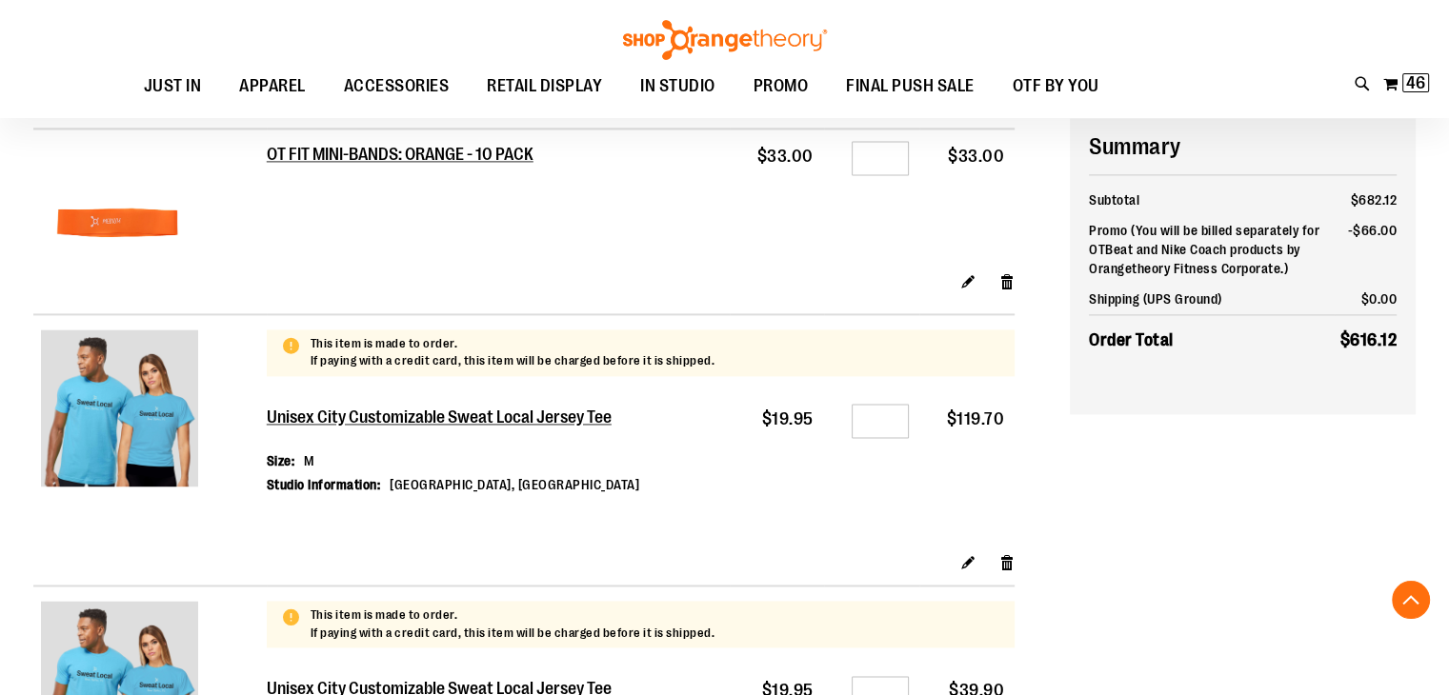
click at [1009, 551] on td "$119.70" at bounding box center [967, 472] width 96 height 161
click at [1005, 568] on link "Remove item" at bounding box center [1007, 562] width 16 height 20
click at [1006, 563] on link "Remove item" at bounding box center [1007, 562] width 16 height 20
click at [1010, 563] on link "Remove item" at bounding box center [1007, 562] width 16 height 20
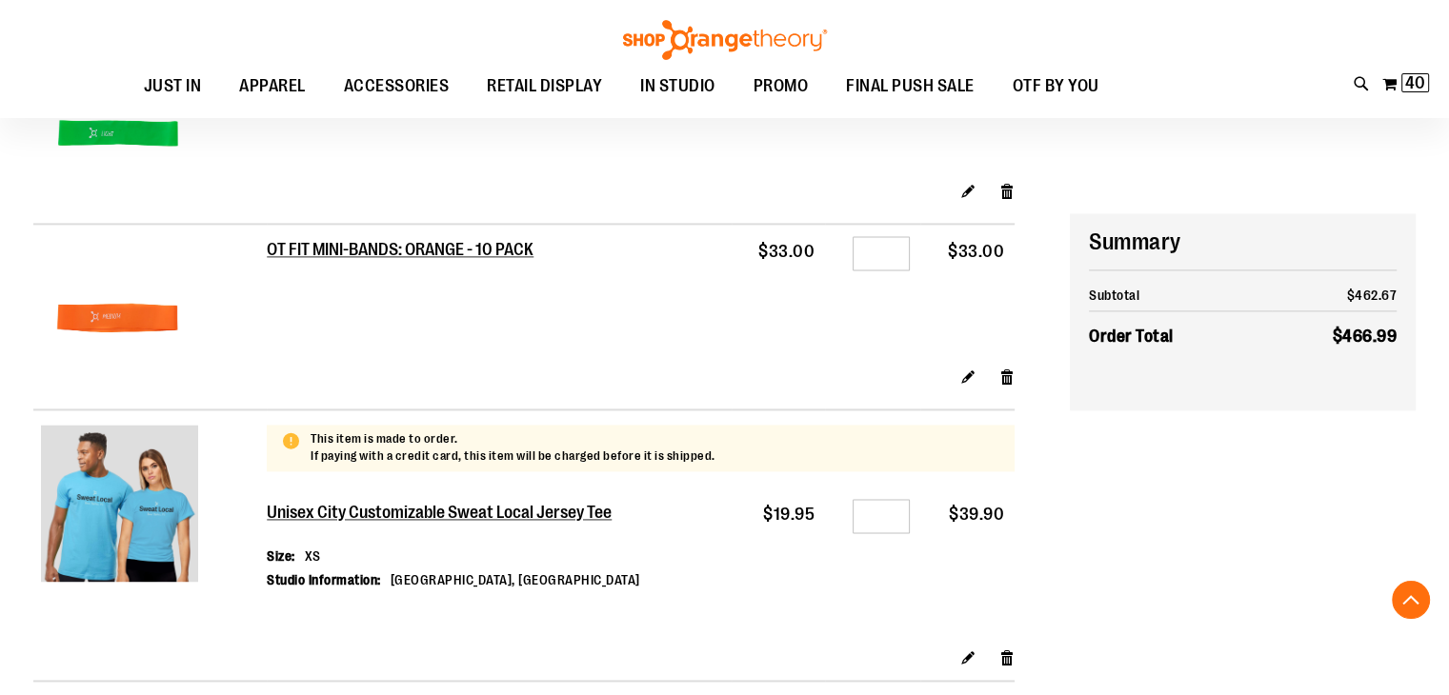
scroll to position [2648, 0]
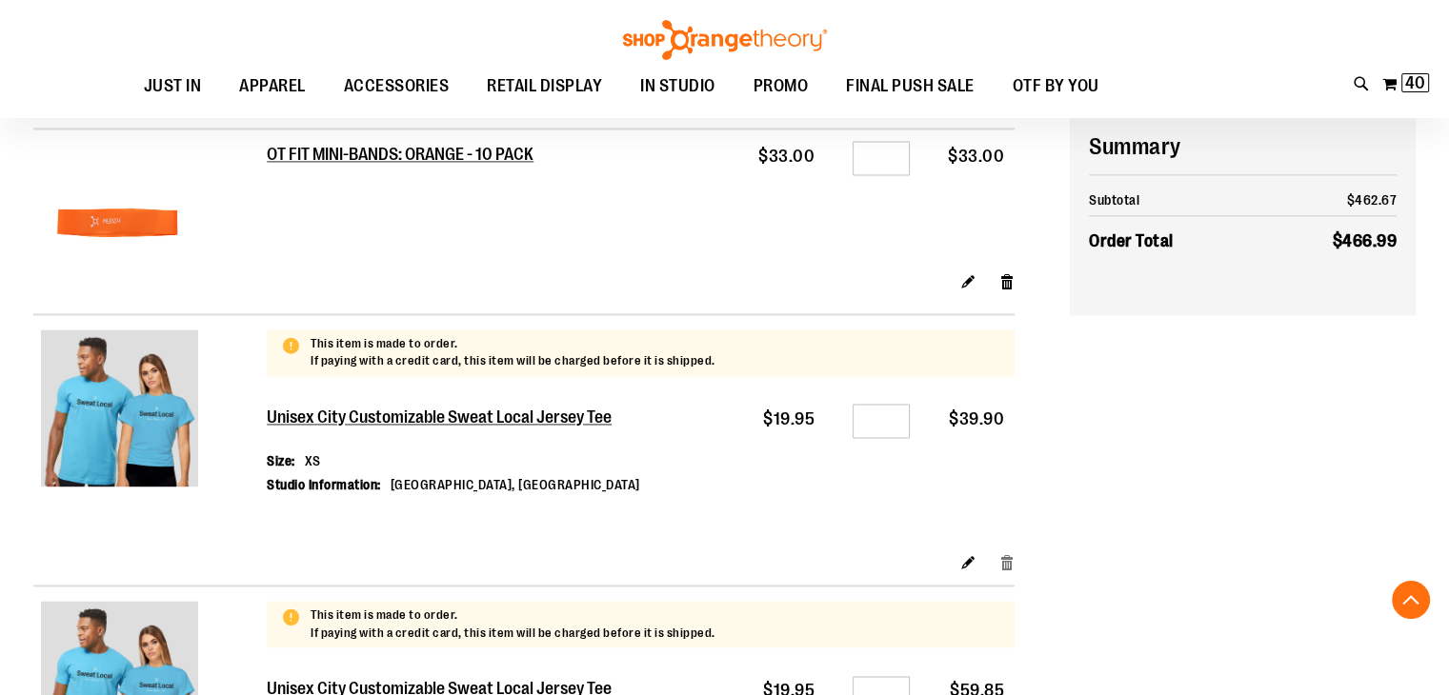
type input "**********"
click at [1008, 569] on link "Remove item" at bounding box center [1007, 562] width 16 height 20
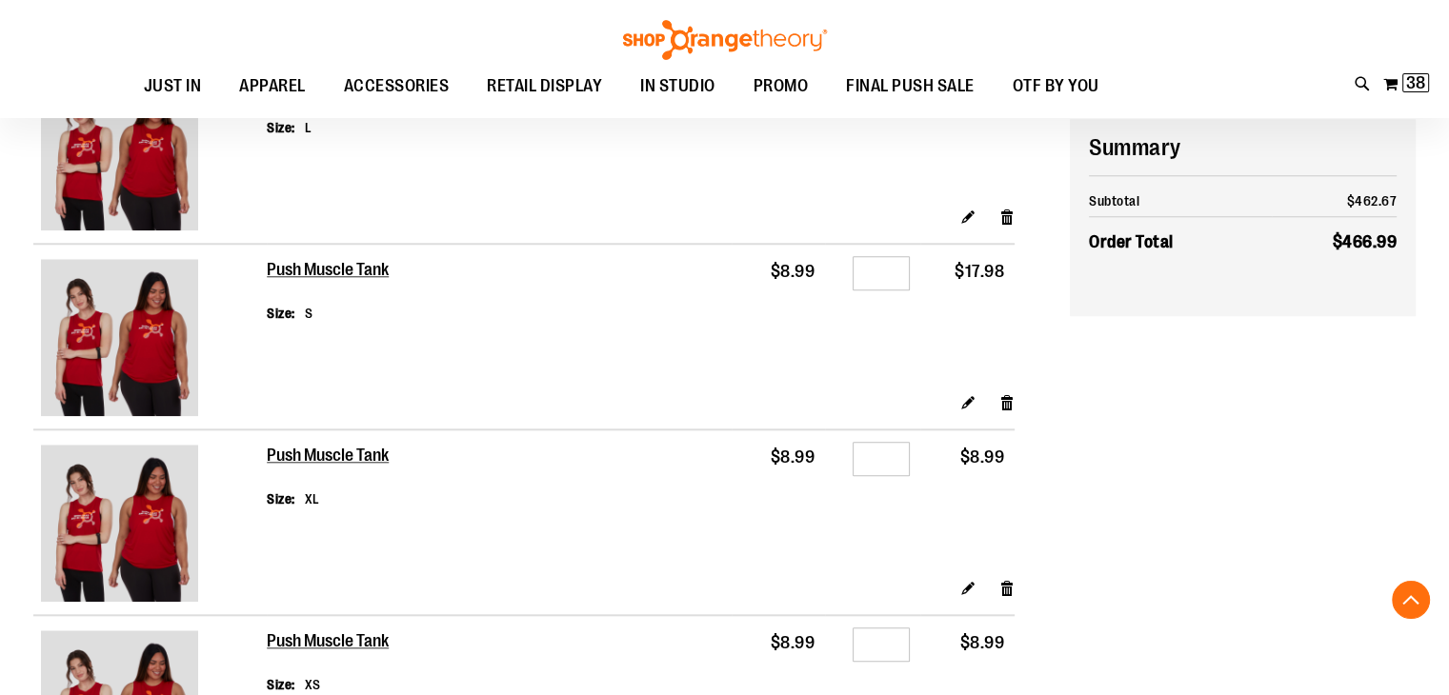
scroll to position [1790, 0]
type input "**********"
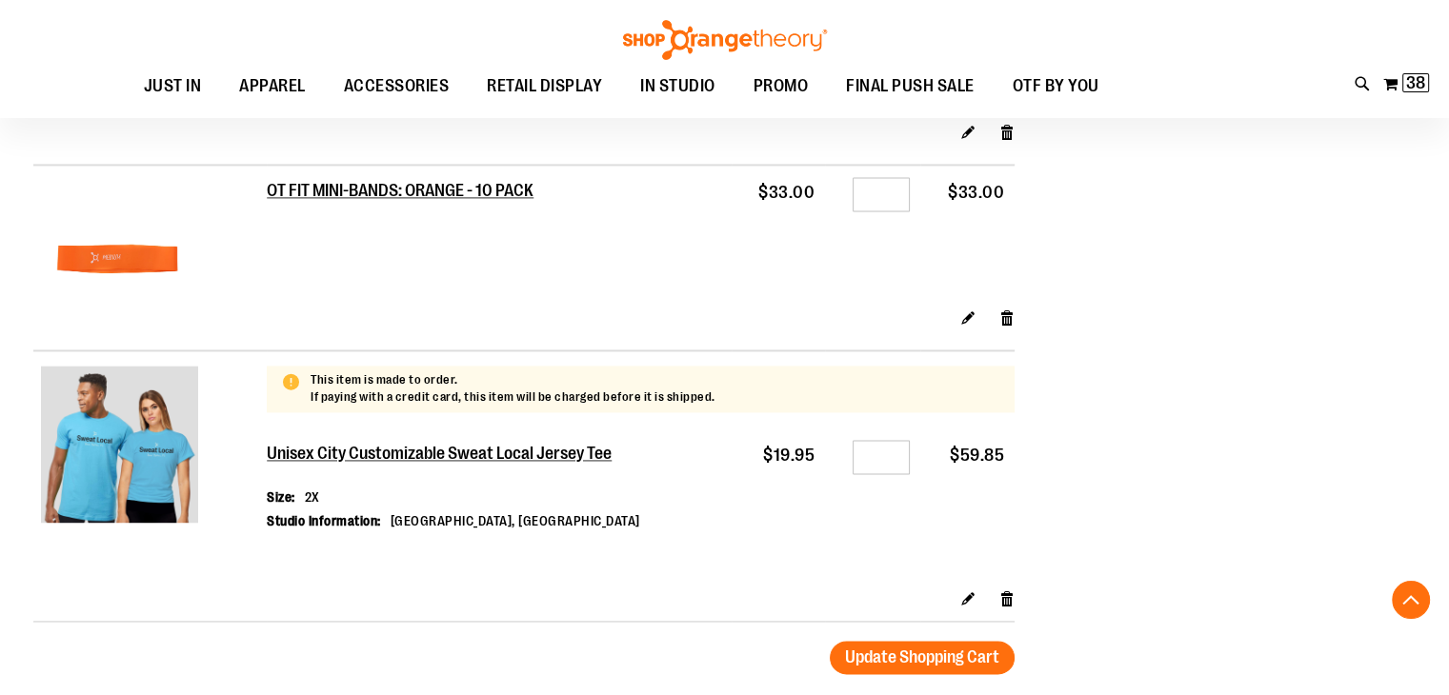
scroll to position [2648, 0]
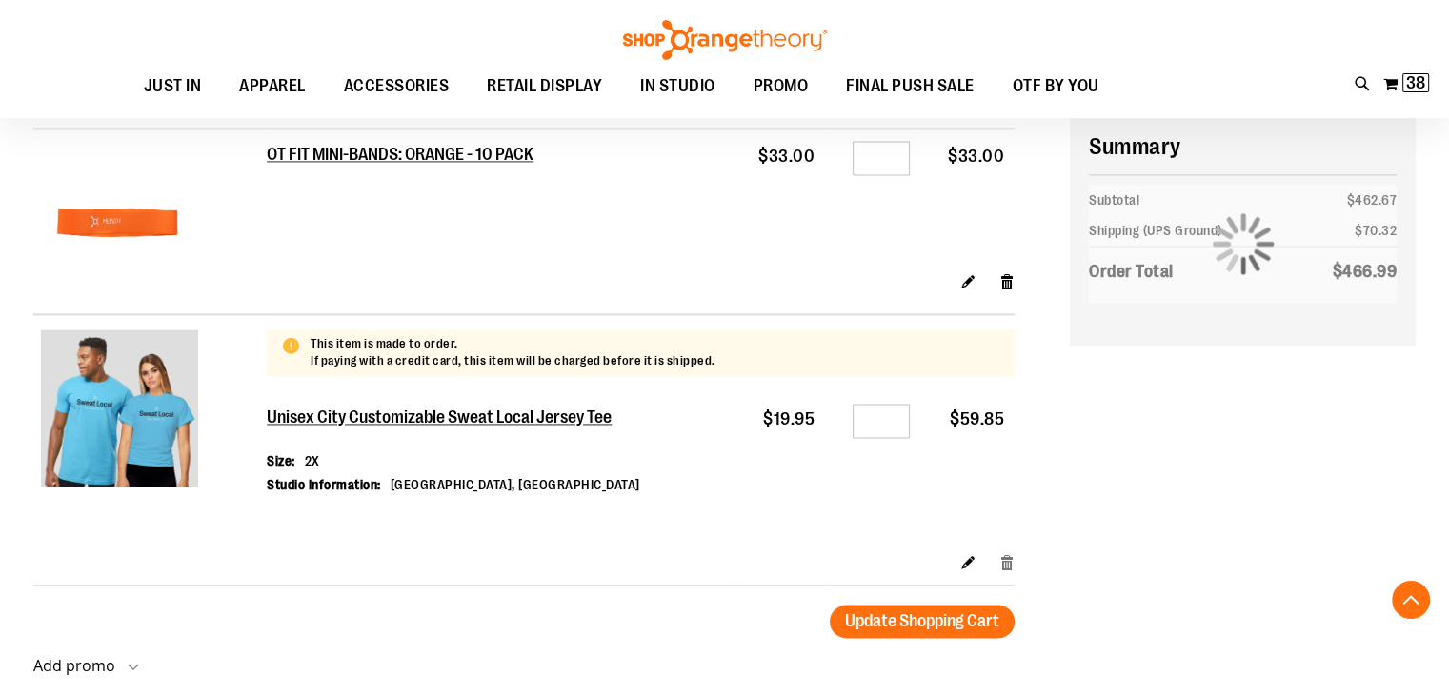
click at [1003, 559] on link "Remove item" at bounding box center [1007, 562] width 16 height 20
click at [1001, 557] on link "Remove item" at bounding box center [1007, 562] width 16 height 20
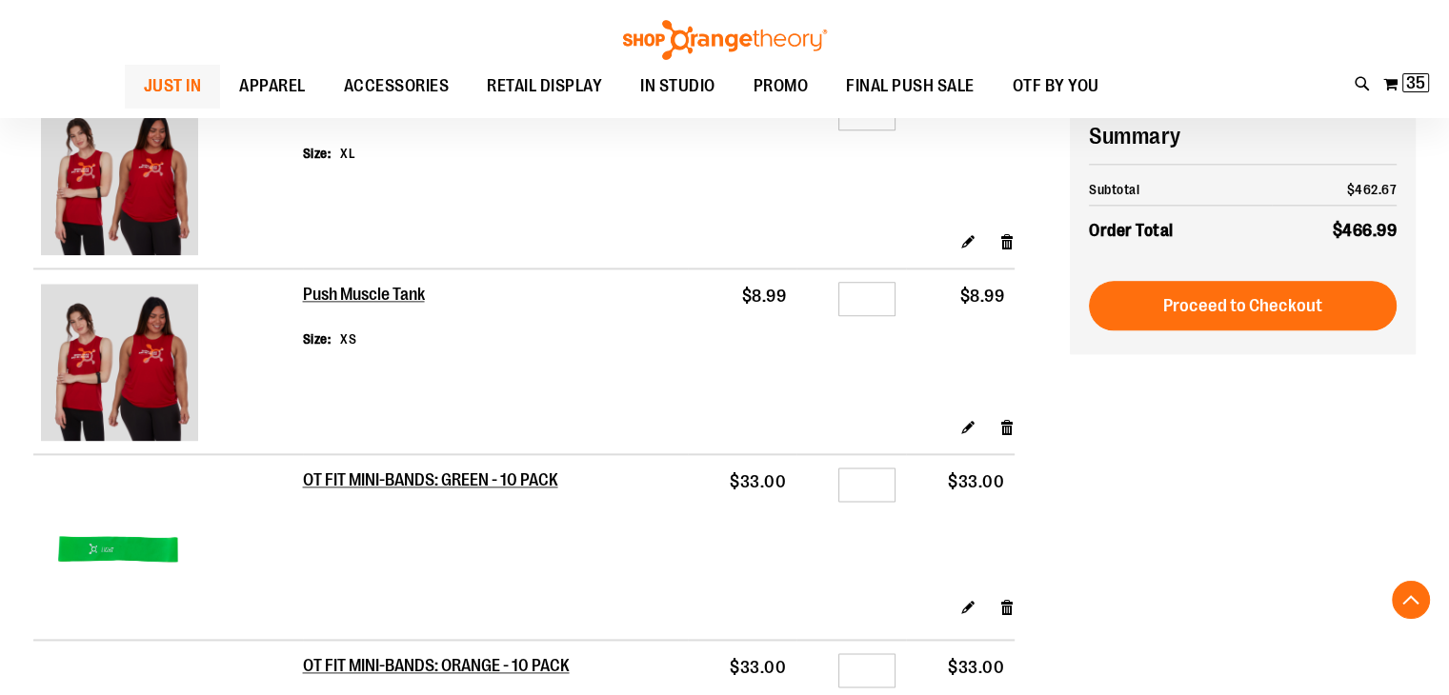
type input "**********"
click at [144, 94] on span "JUST IN" at bounding box center [173, 86] width 58 height 43
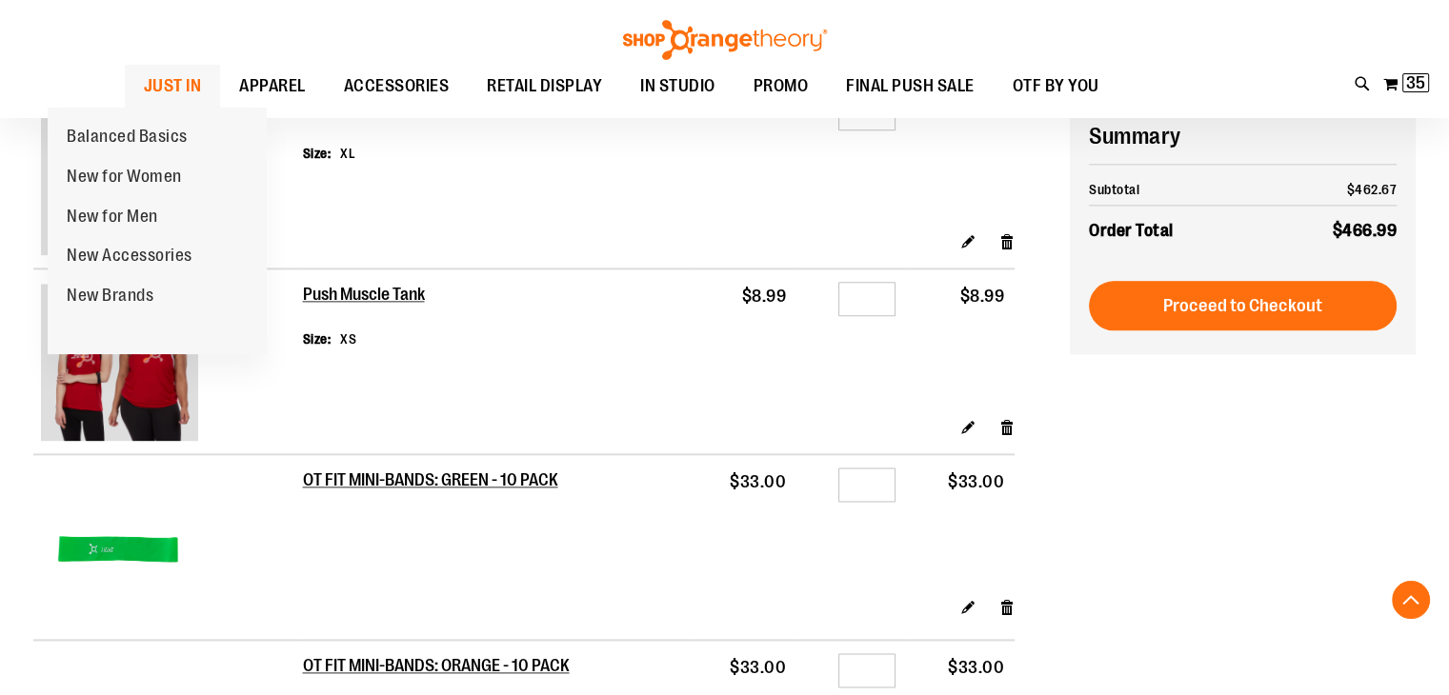
scroll to position [2286, 0]
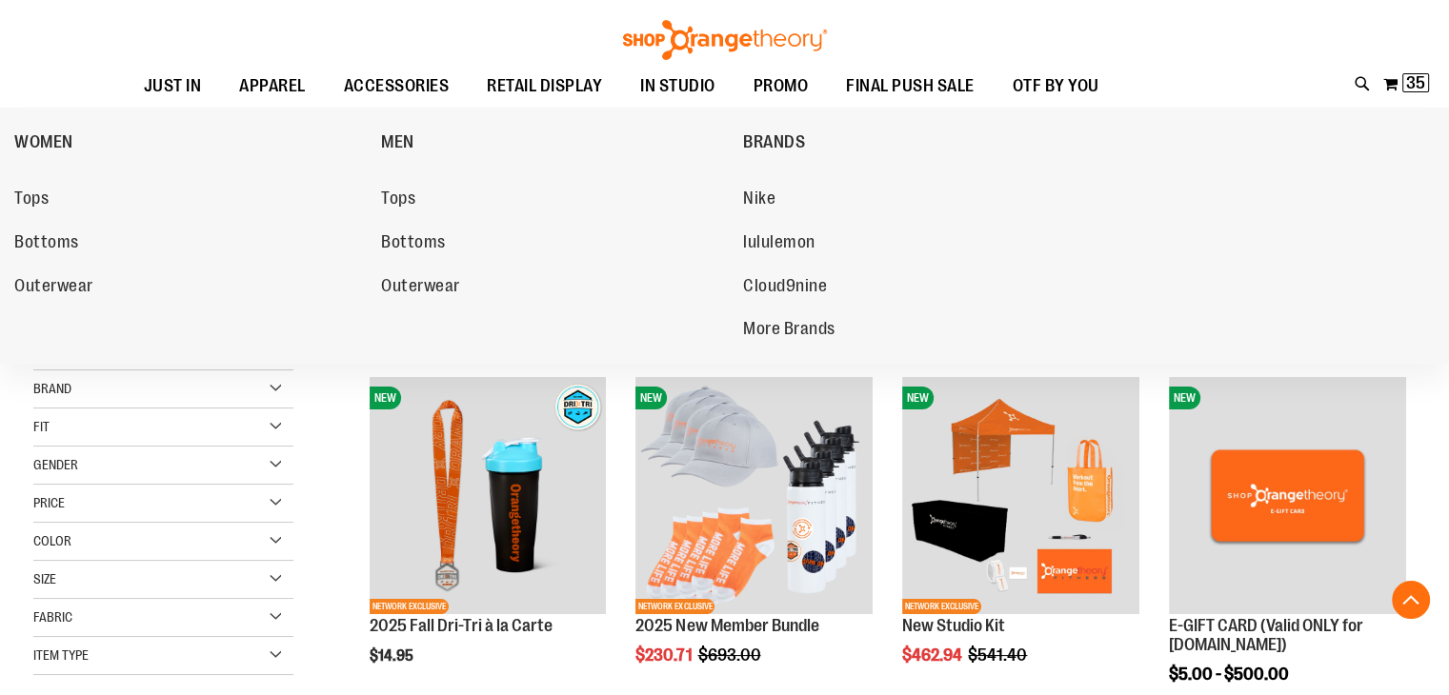
scroll to position [667, 0]
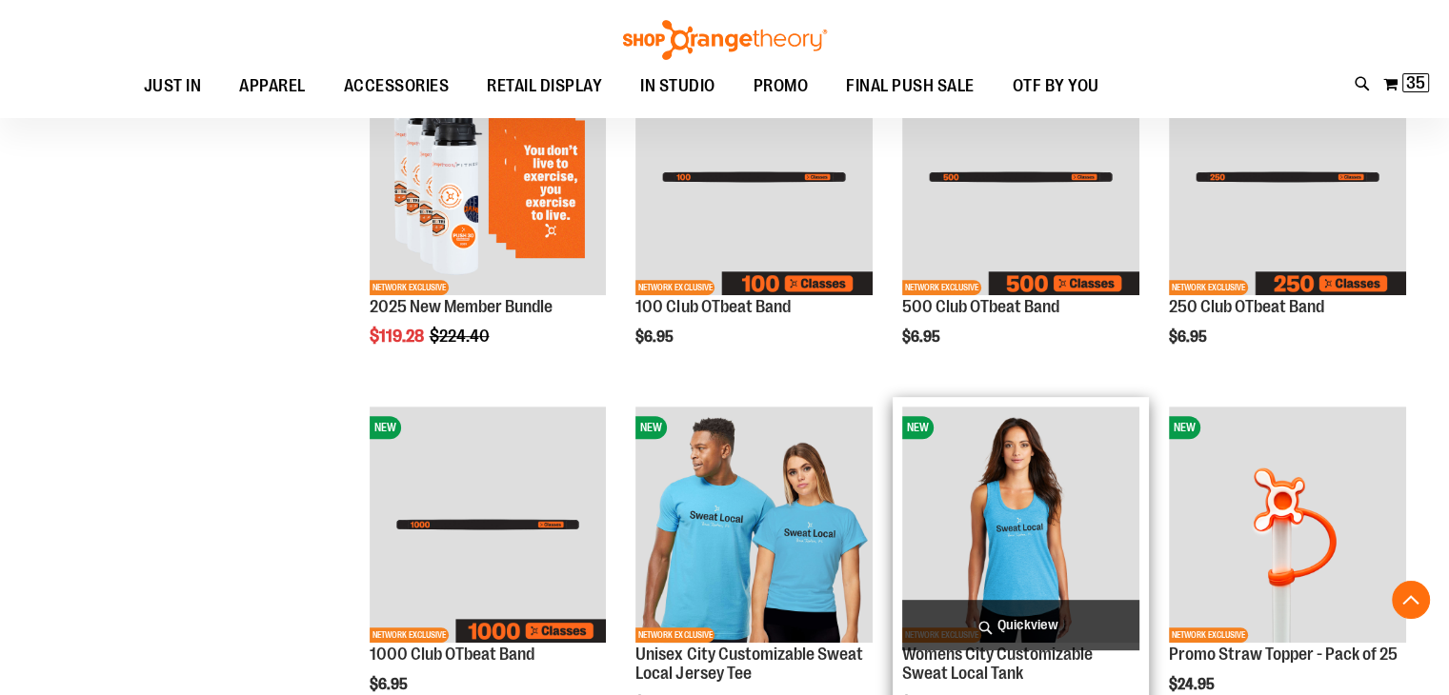
type input "**********"
click at [1052, 517] on img "product" at bounding box center [1020, 525] width 237 height 237
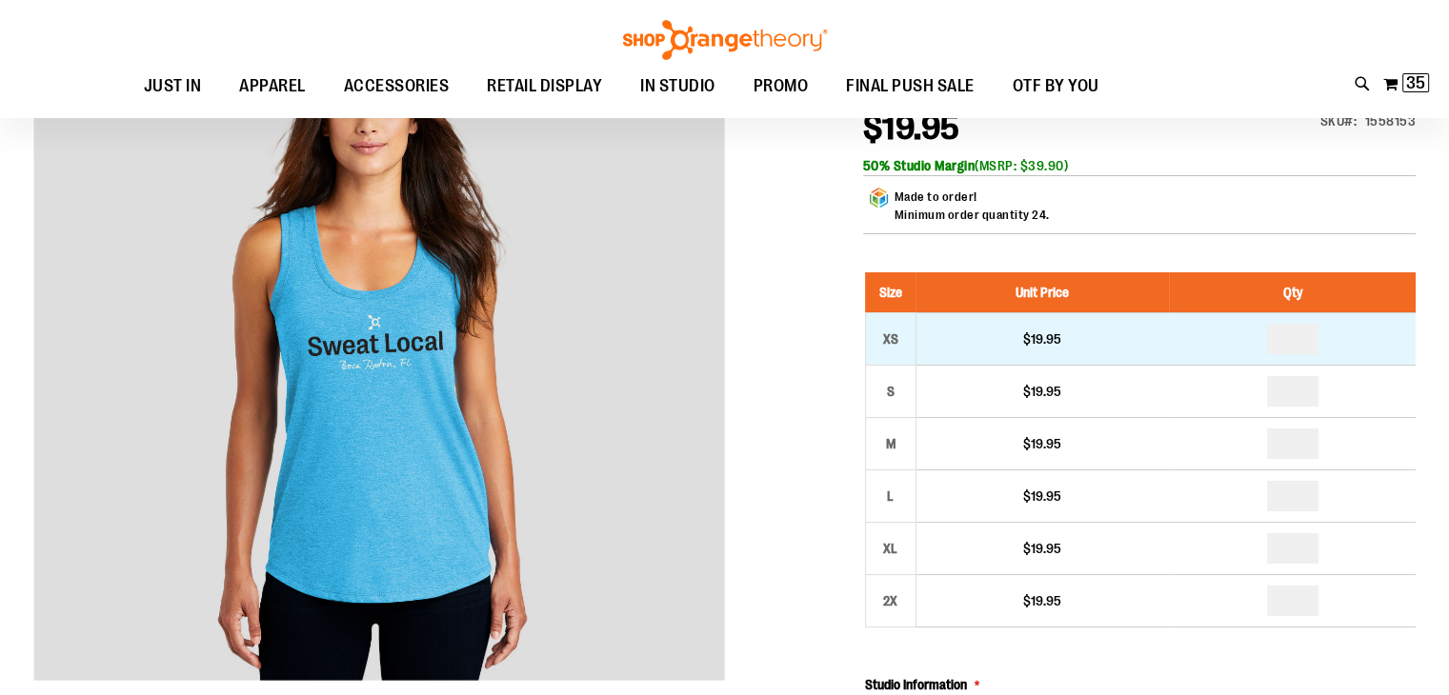
scroll to position [72, 0]
drag, startPoint x: 1280, startPoint y: 372, endPoint x: 1375, endPoint y: 371, distance: 94.3
click at [1375, 365] on td at bounding box center [1292, 338] width 247 height 52
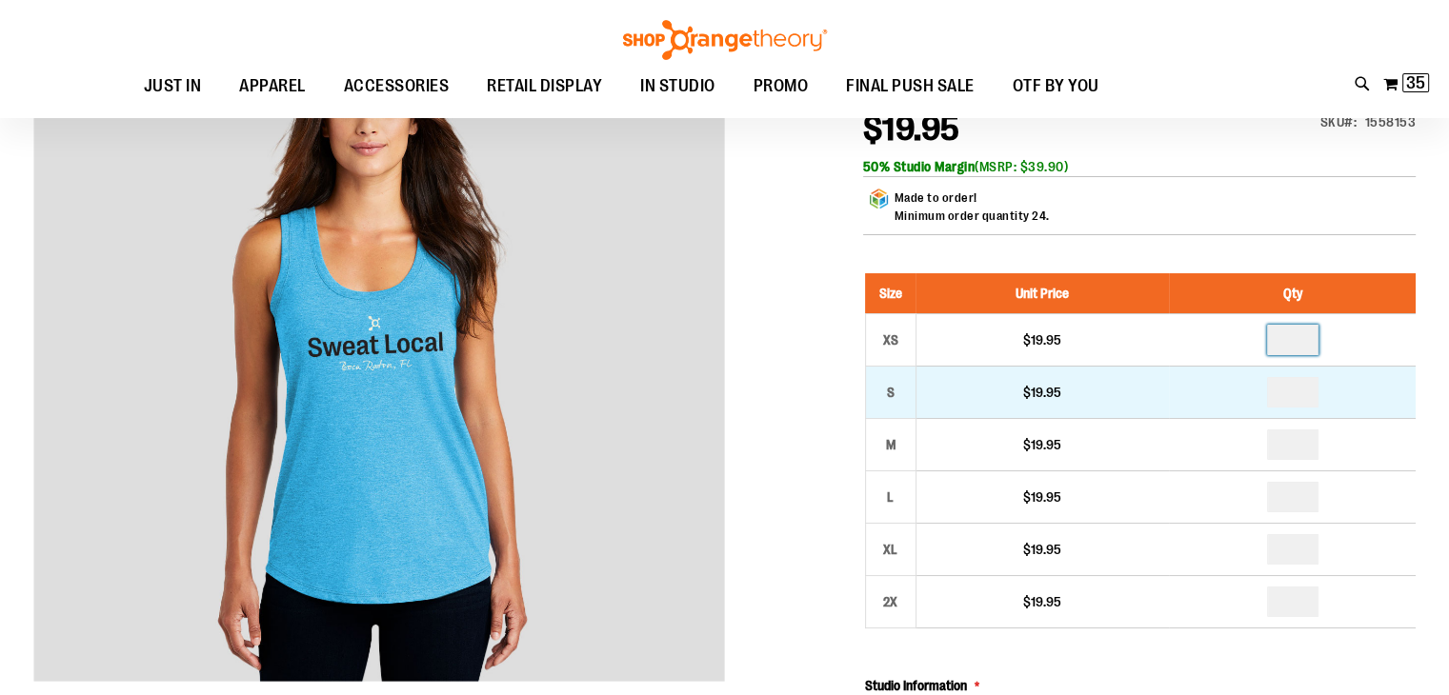
type input "*"
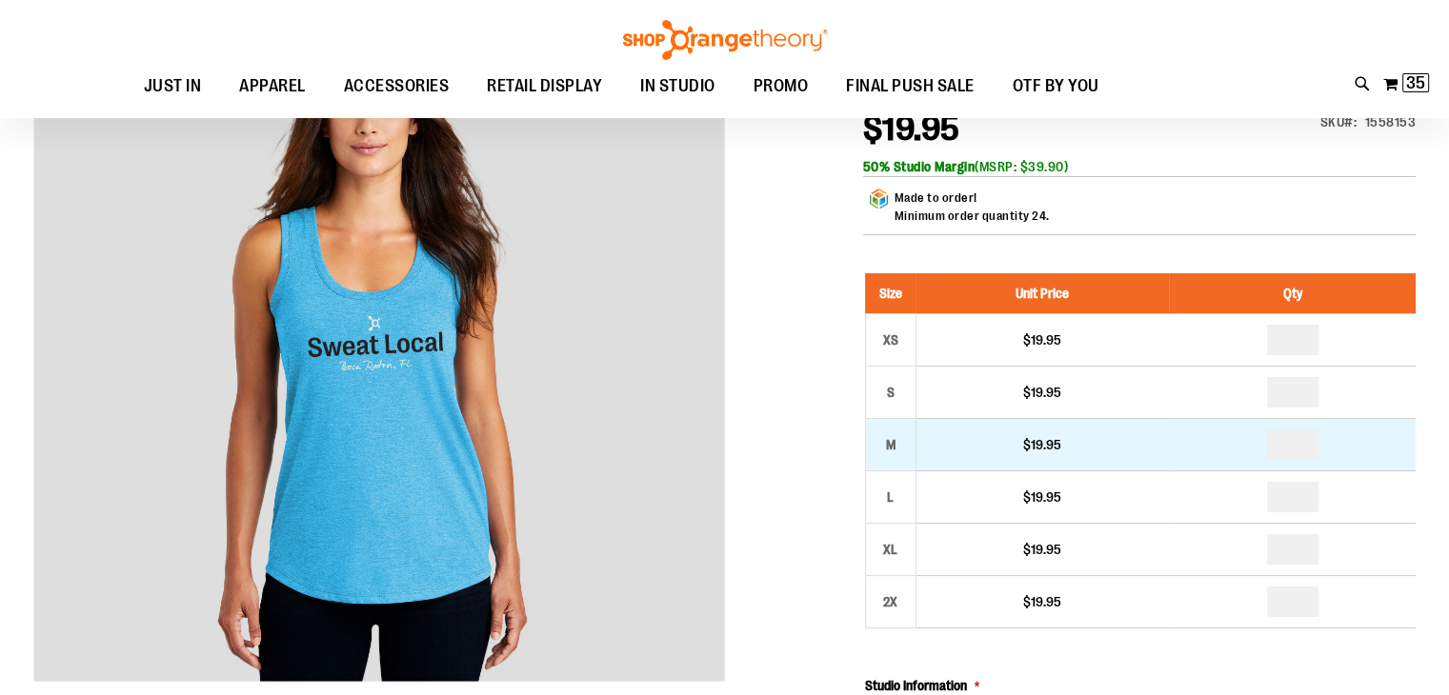
type input "*"
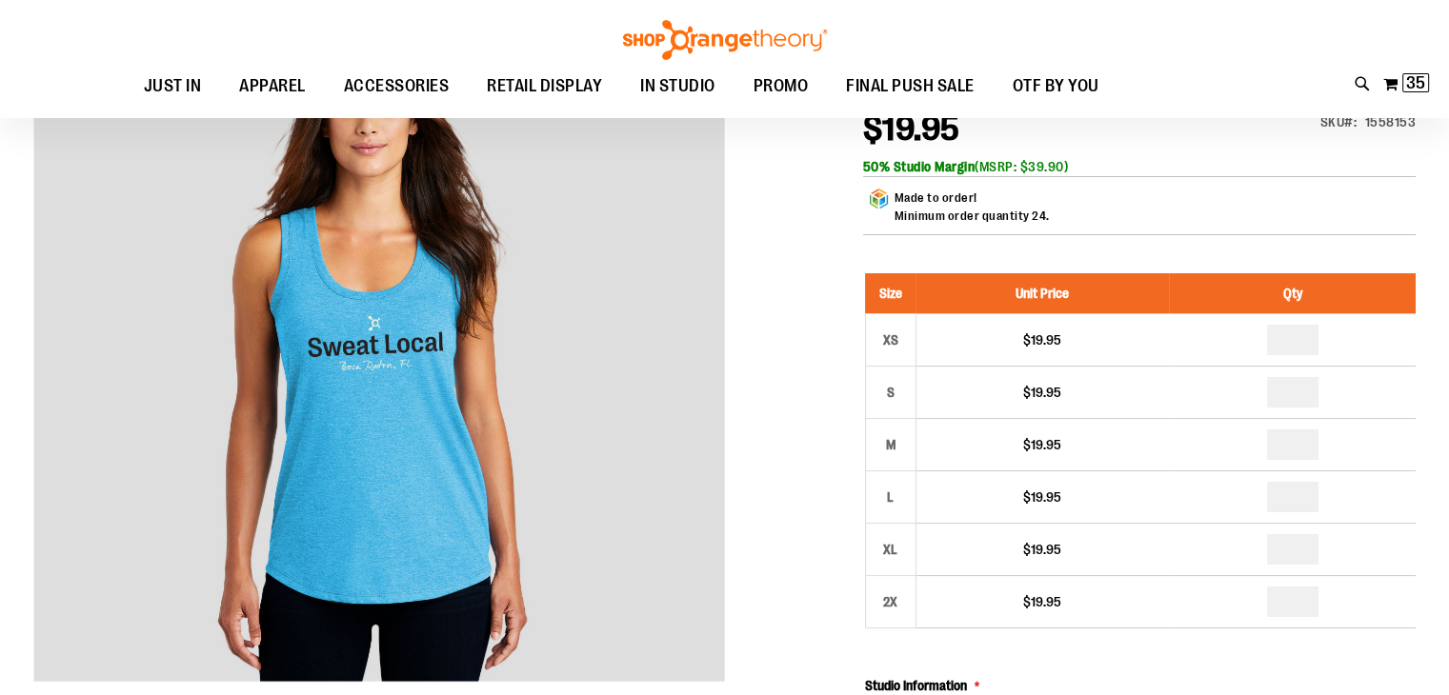
type input "*"
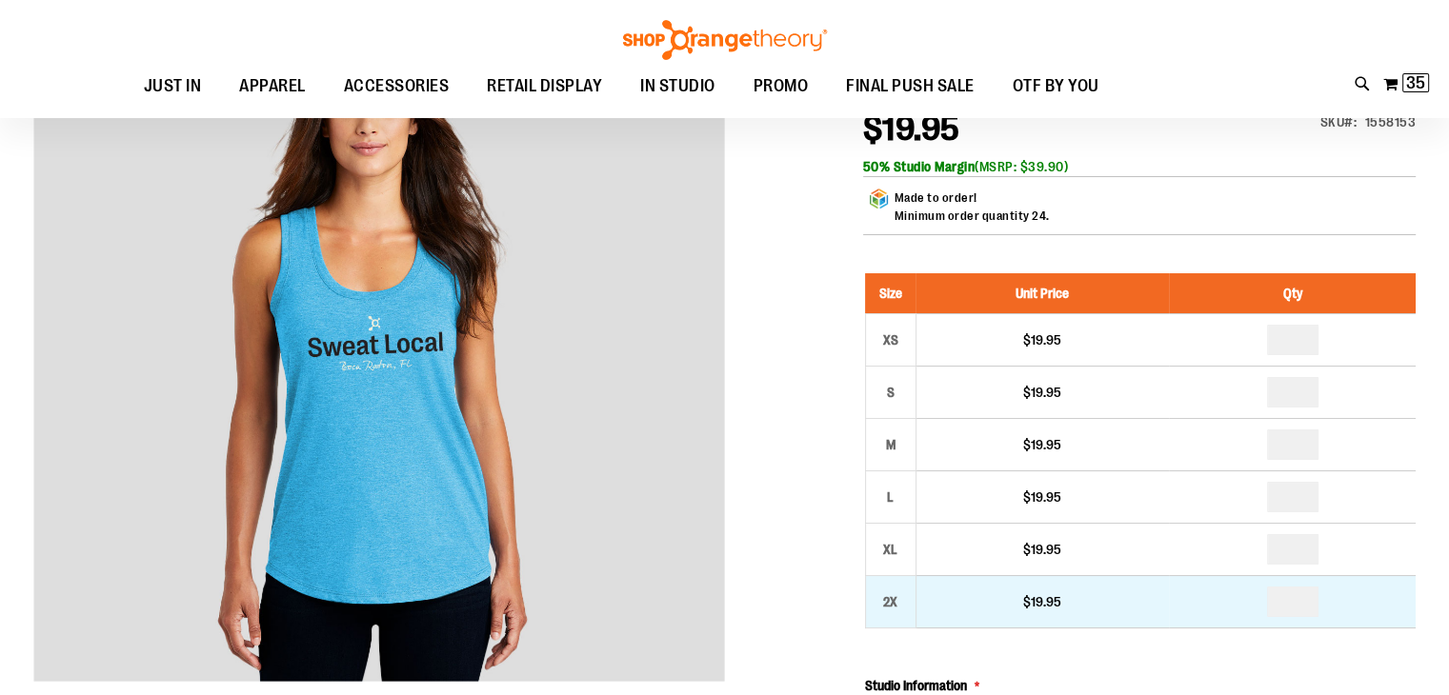
drag, startPoint x: 1312, startPoint y: 637, endPoint x: 1247, endPoint y: 615, distance: 68.7
type input "*"
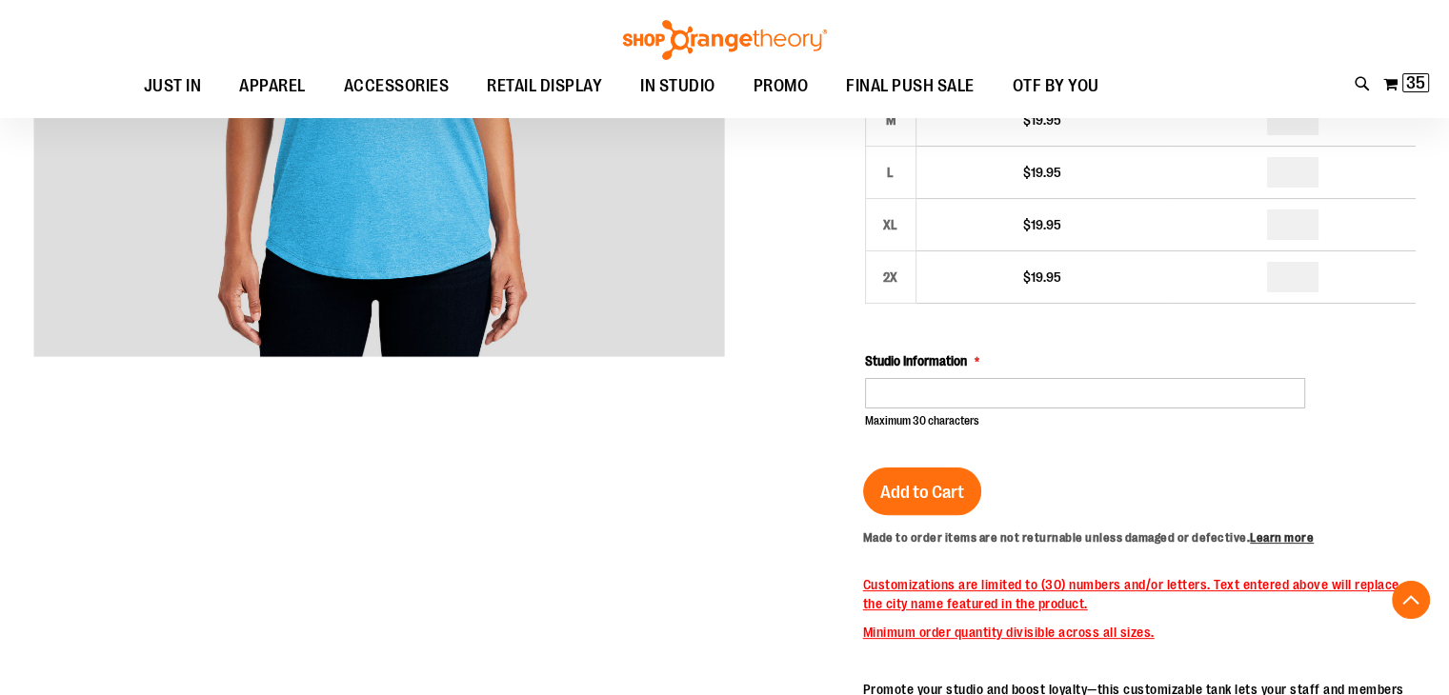
scroll to position [453, 0]
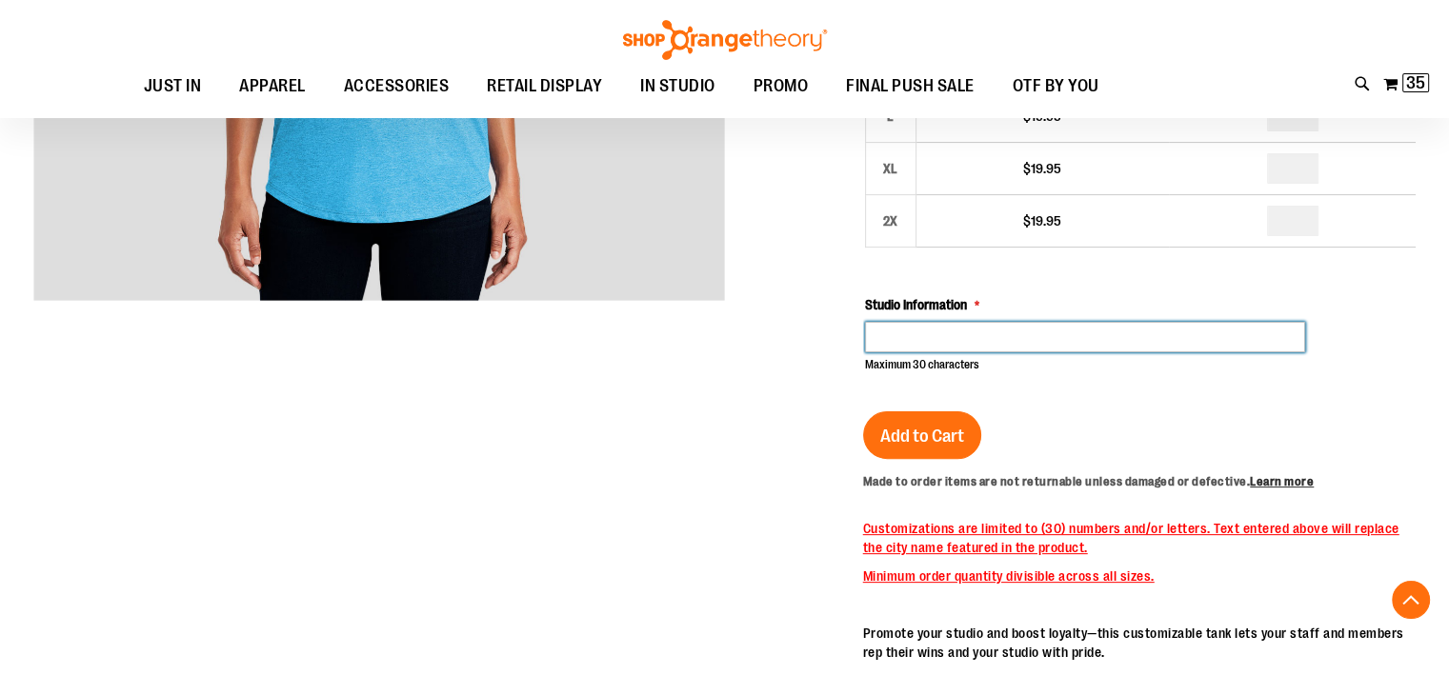
click at [953, 353] on input "Studio Information" at bounding box center [1085, 337] width 441 height 30
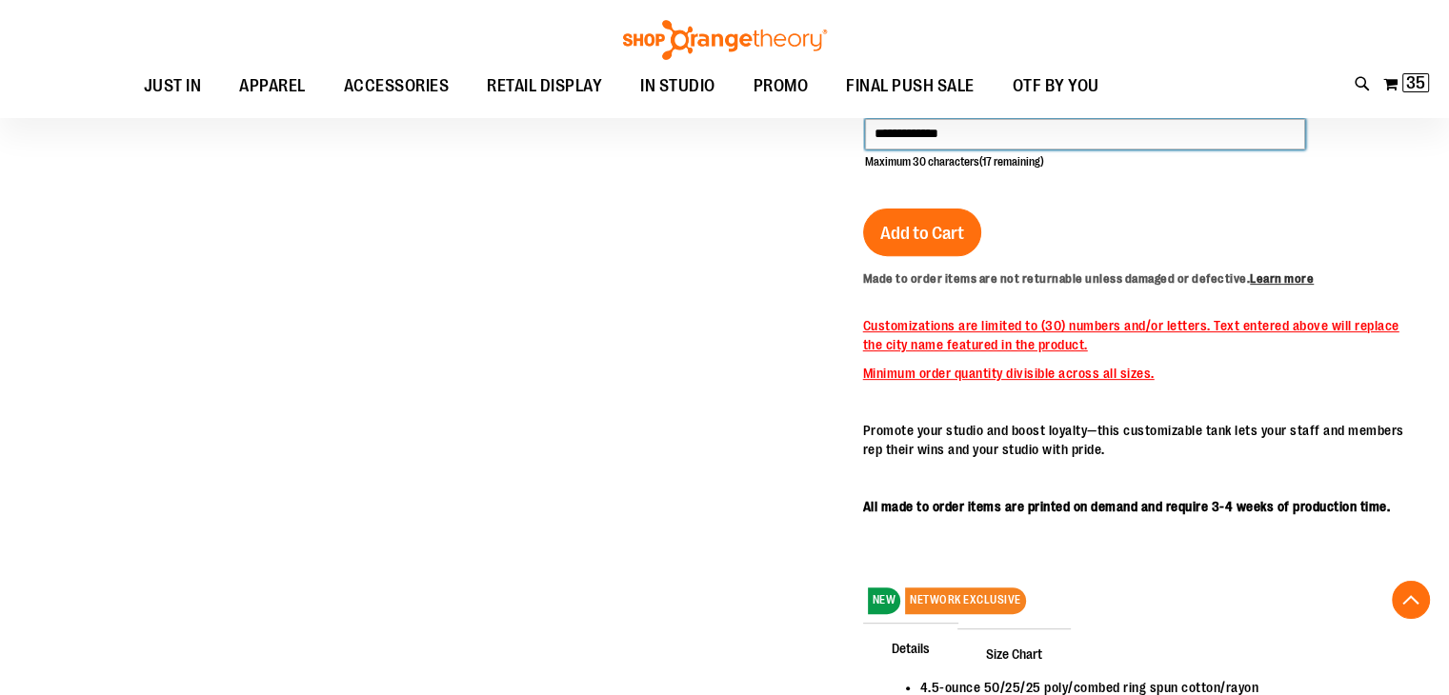
scroll to position [357, 0]
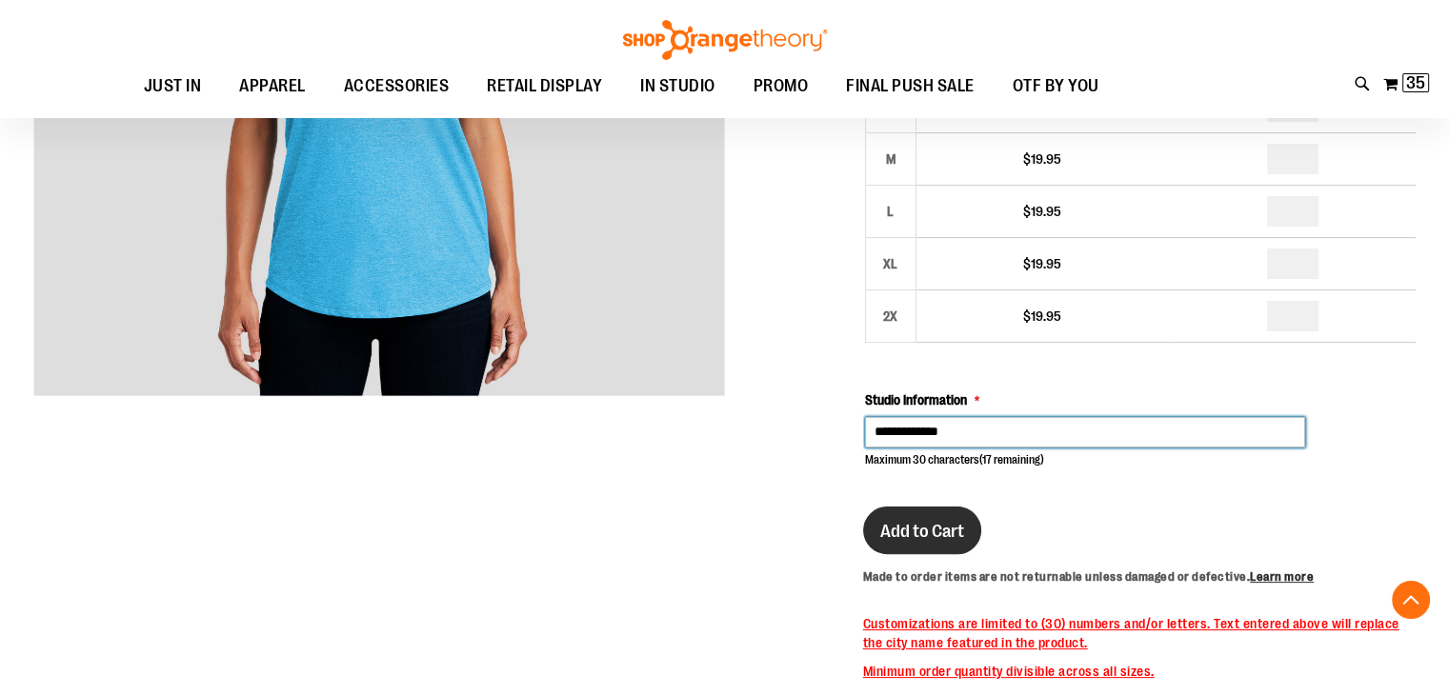
type input "**********"
click at [963, 542] on span "Add to Cart" at bounding box center [922, 531] width 84 height 21
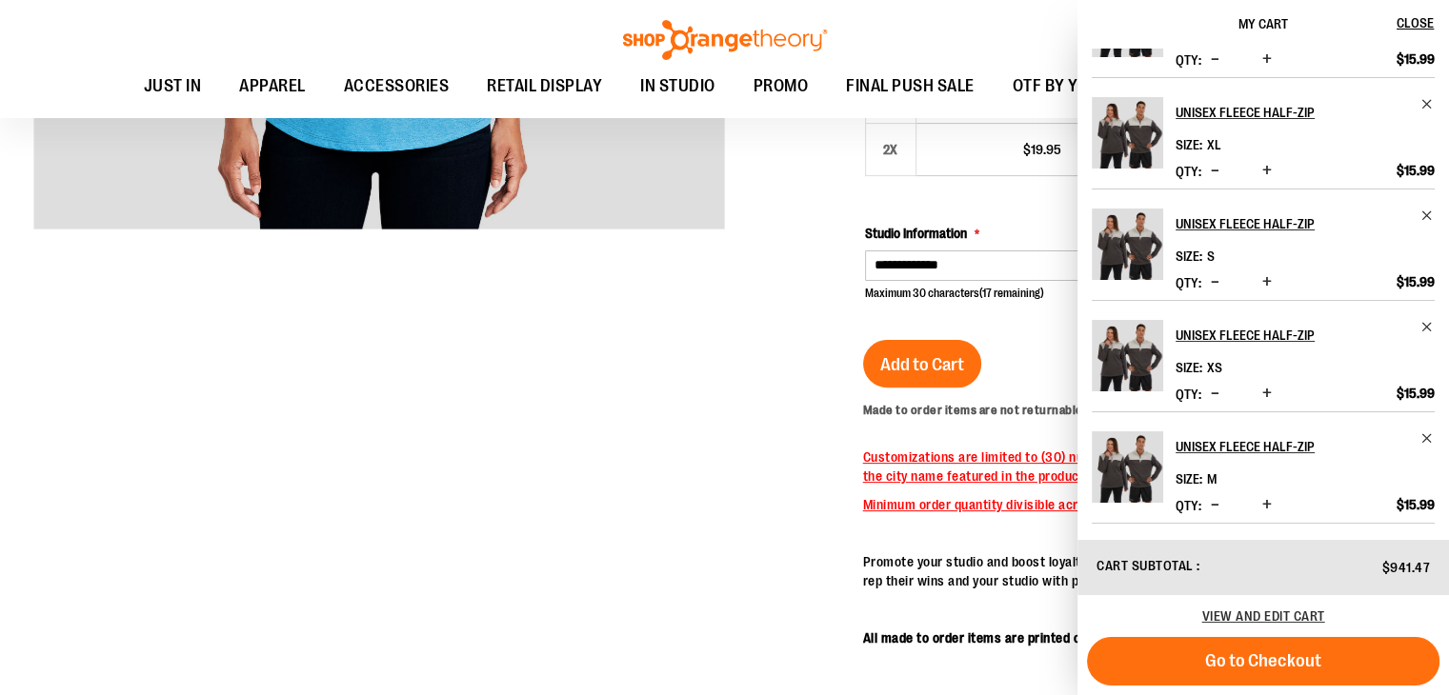
scroll to position [548, 0]
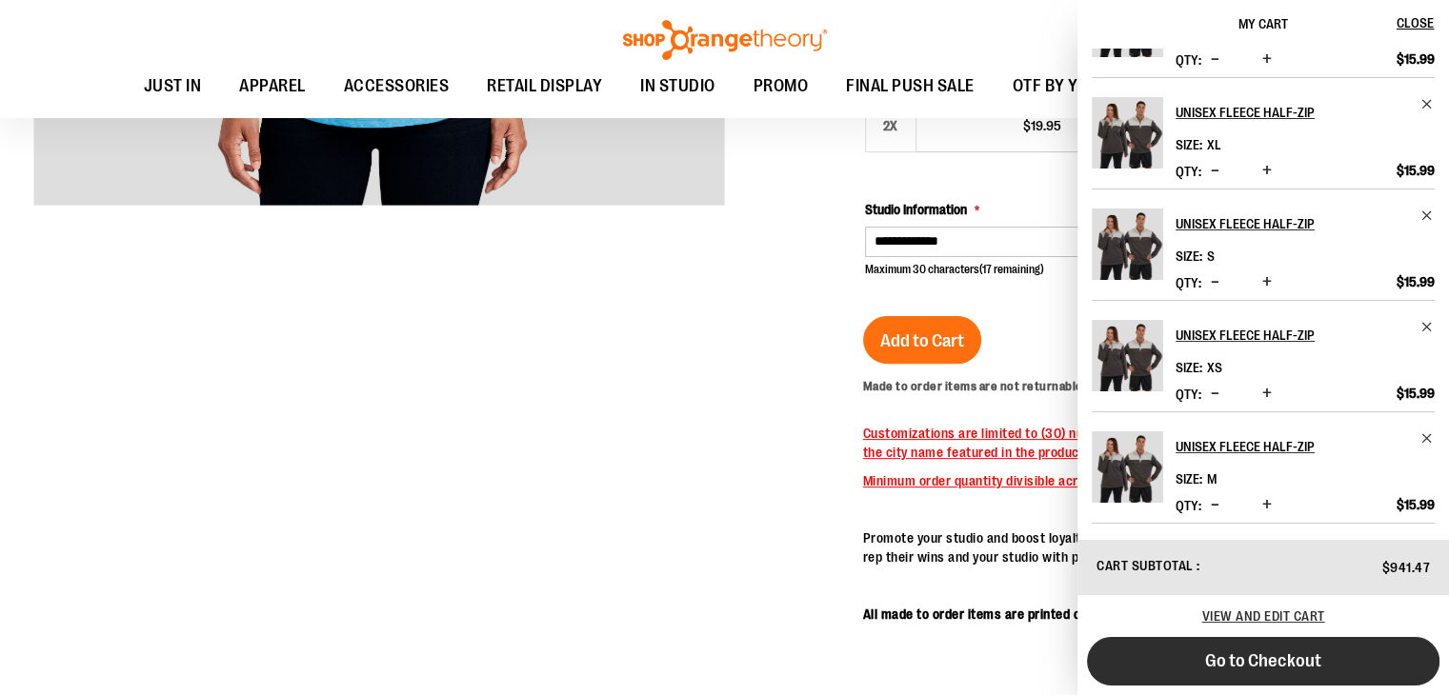
click at [1312, 652] on span "Go to Checkout" at bounding box center [1263, 661] width 116 height 21
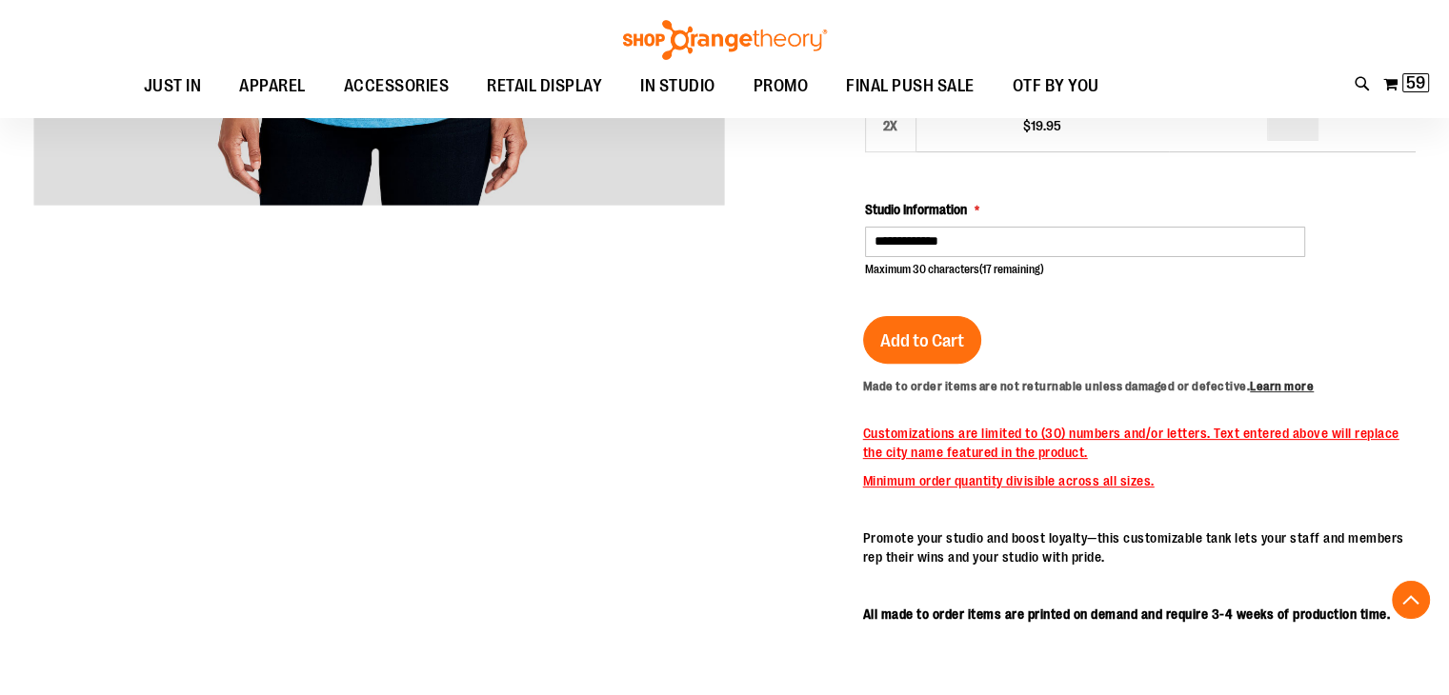
drag, startPoint x: 1409, startPoint y: 81, endPoint x: 1462, endPoint y: 10, distance: 89.2
click at [1411, 77] on span "59" at bounding box center [1415, 82] width 19 height 19
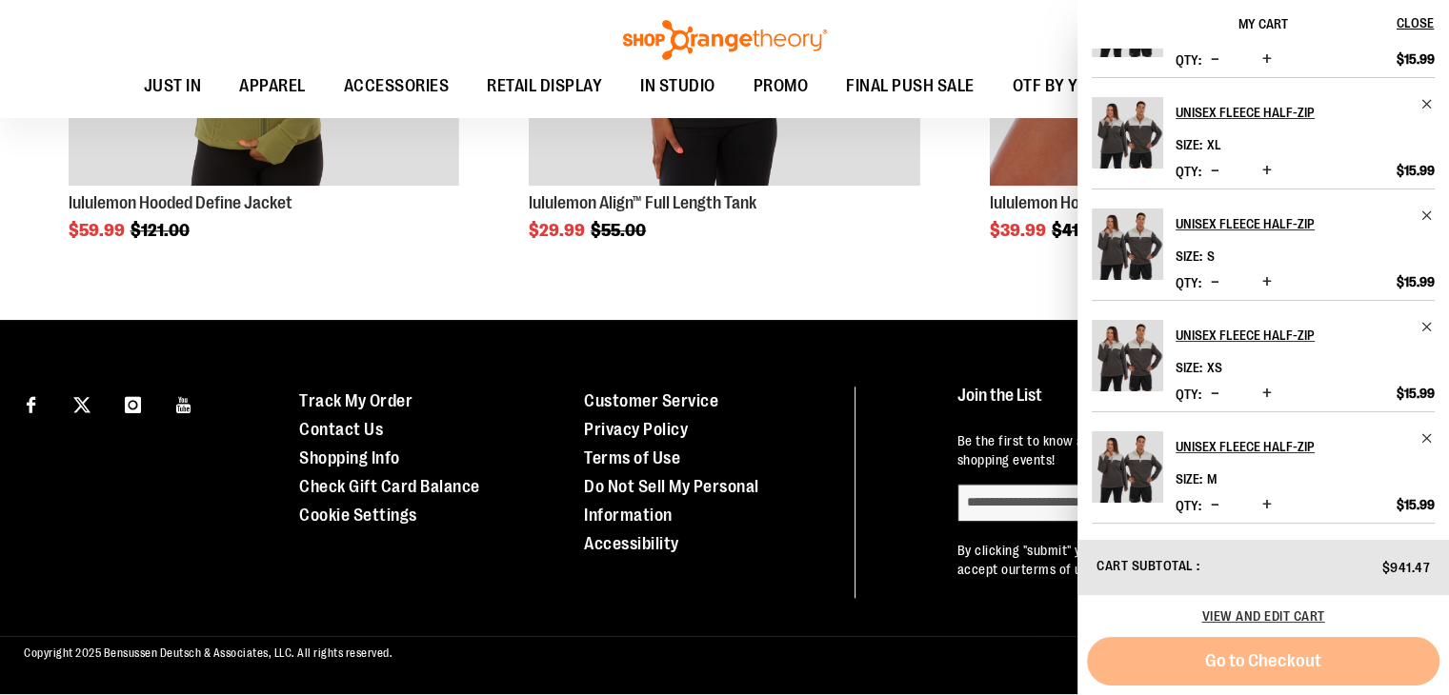
scroll to position [1903, 0]
click at [1280, 615] on span "View and edit cart" at bounding box center [1263, 616] width 123 height 15
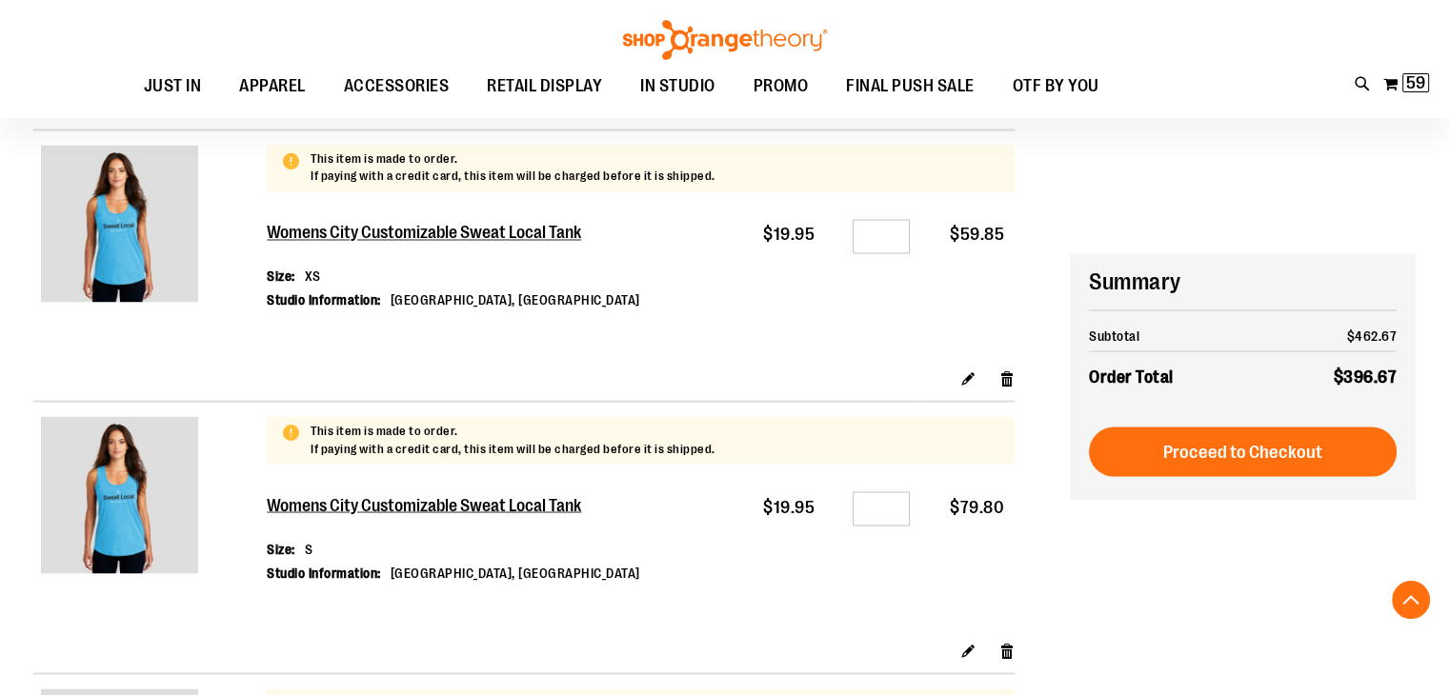
scroll to position [3429, 0]
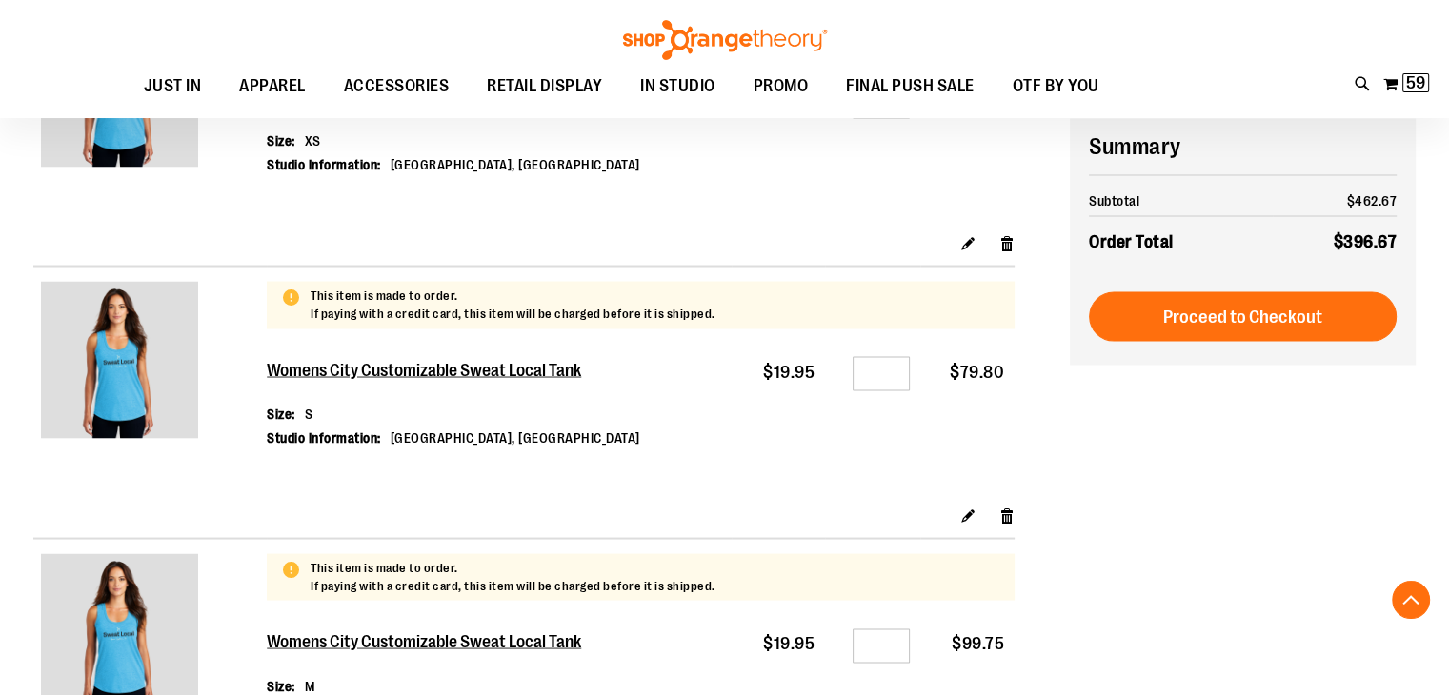
type input "**********"
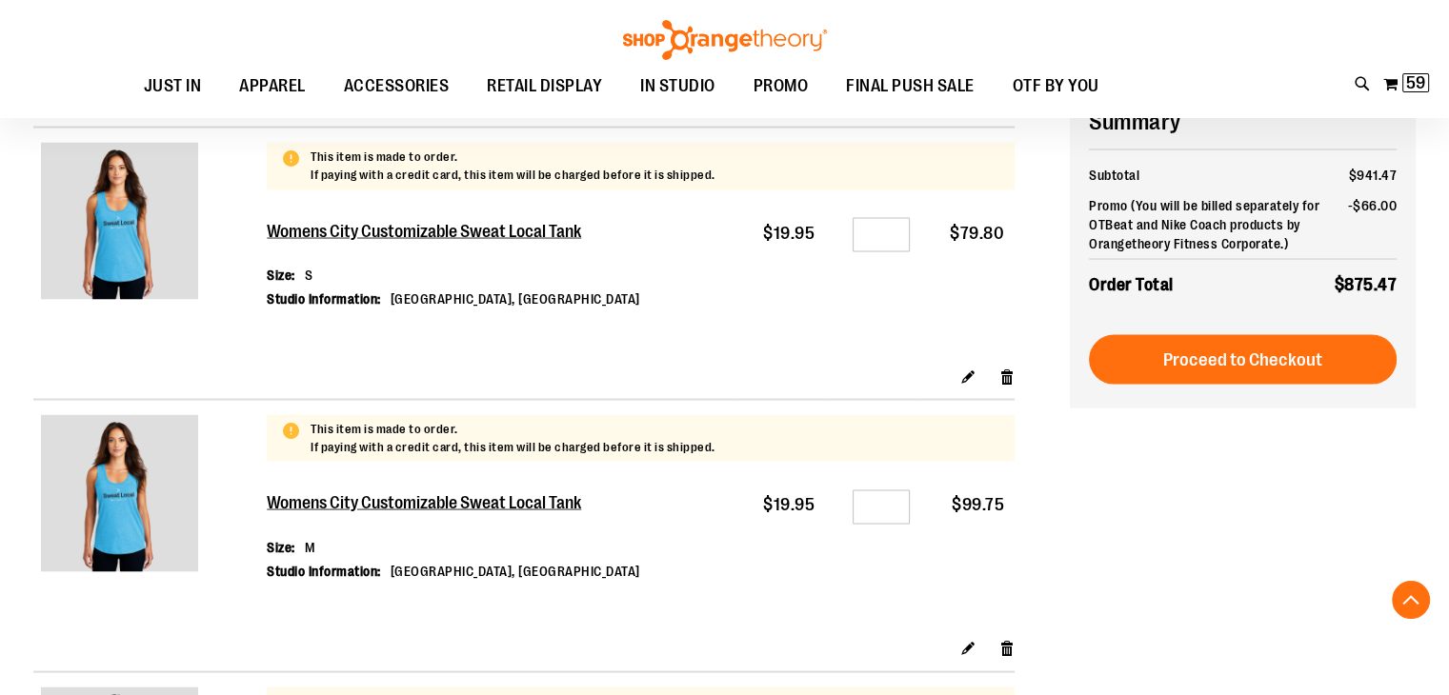
scroll to position [3524, 0]
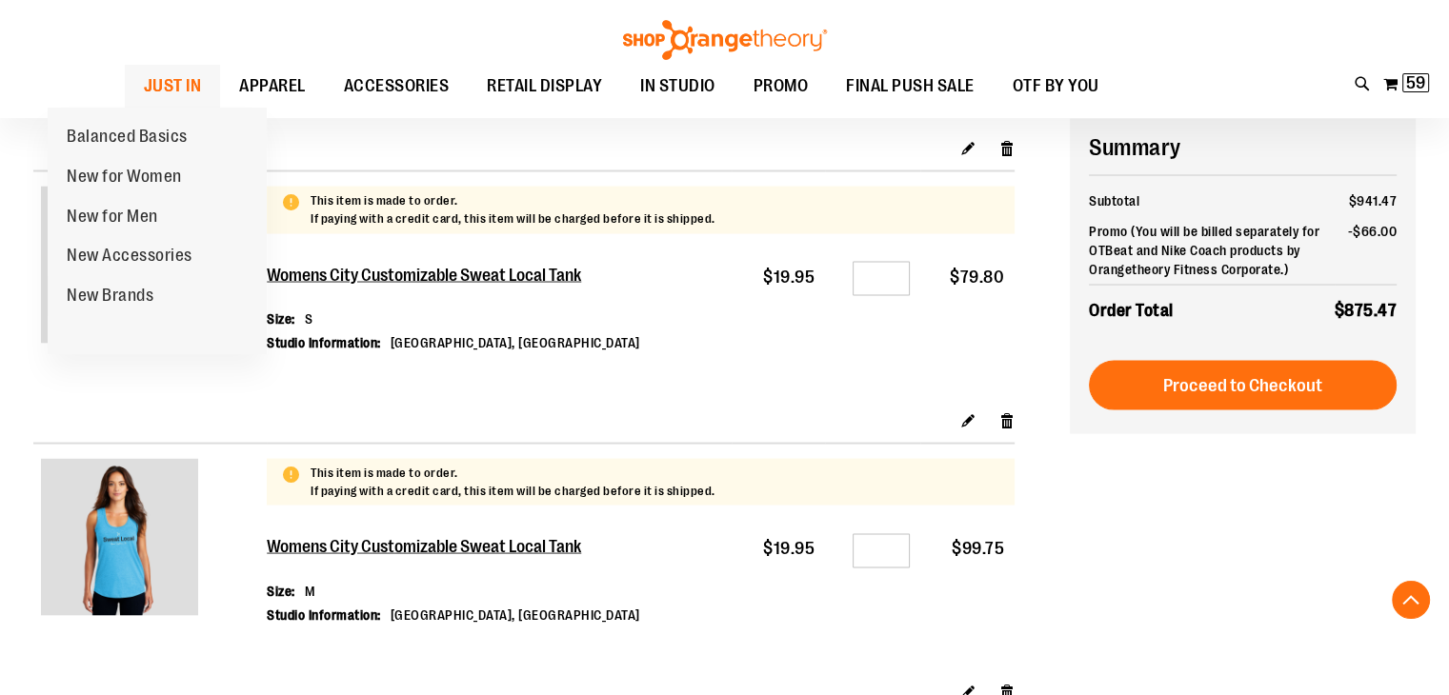
click at [144, 82] on span "JUST IN" at bounding box center [173, 86] width 58 height 43
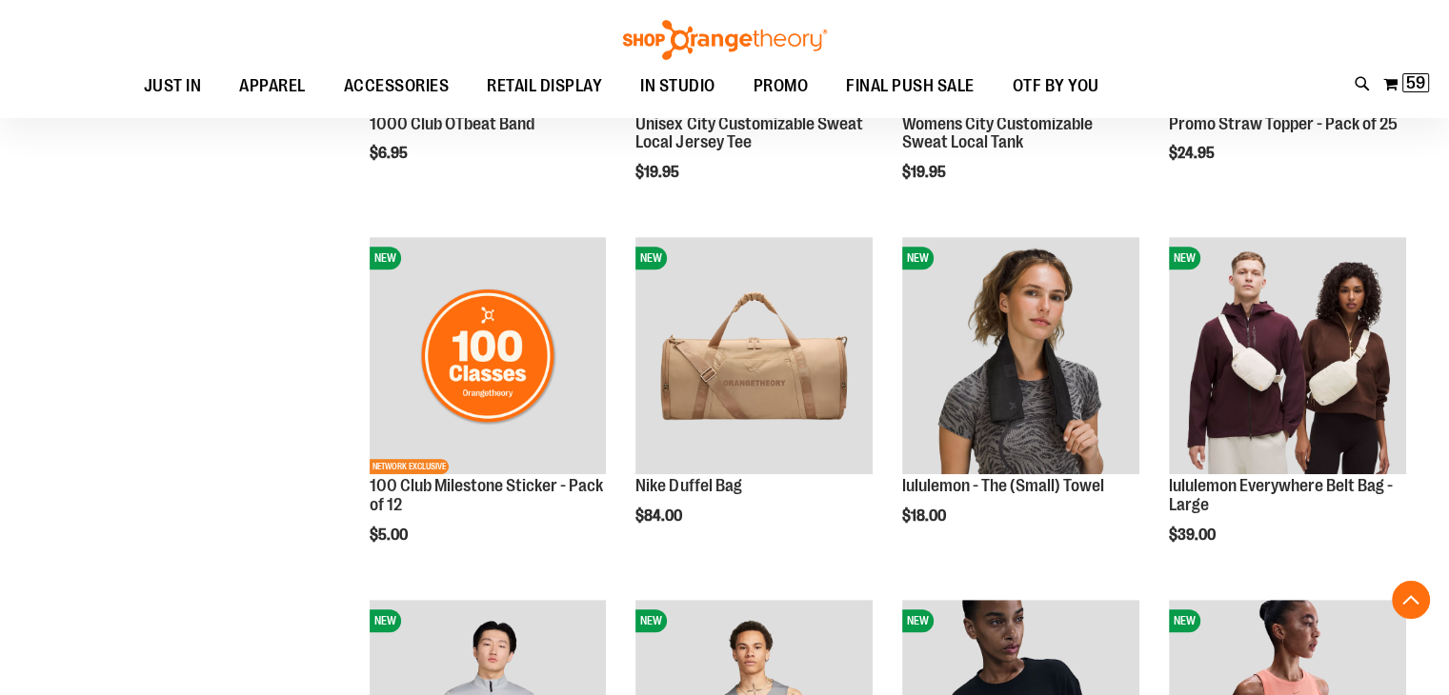
scroll to position [1314, 0]
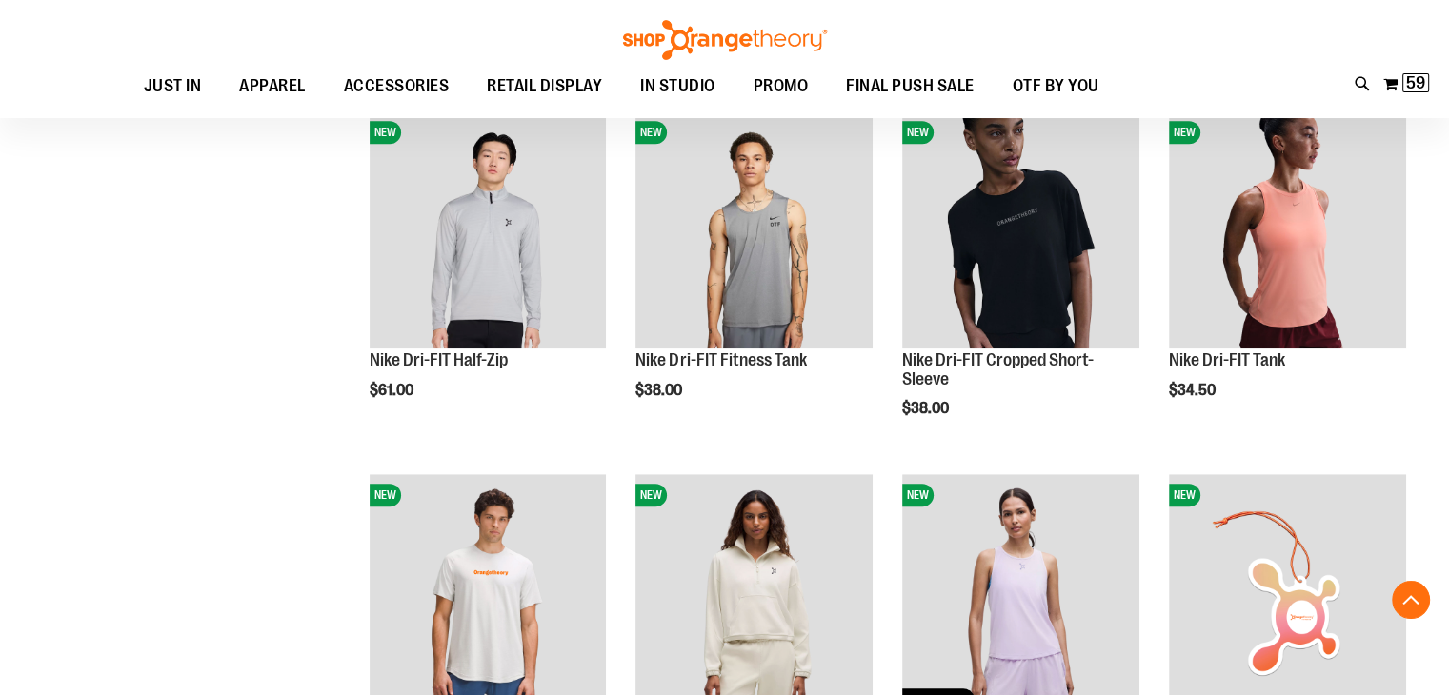
scroll to position [1695, 0]
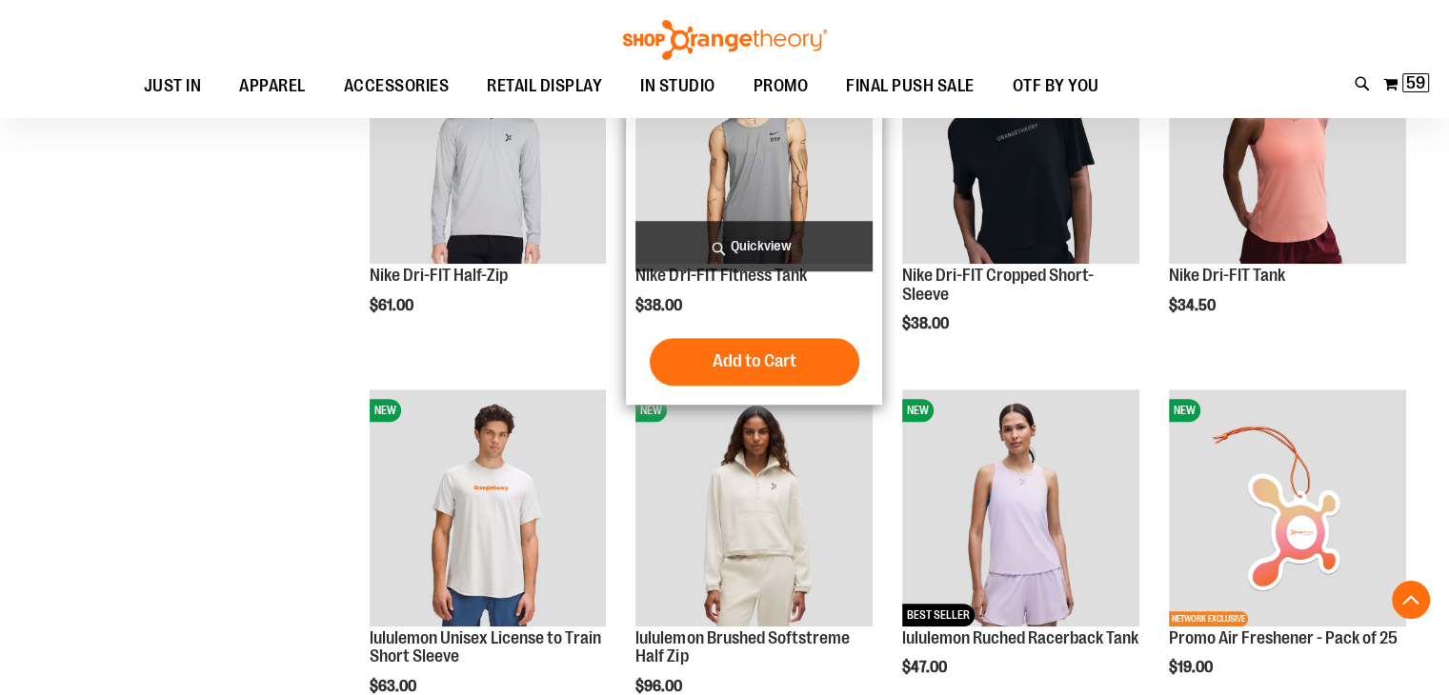
scroll to position [1409, 0]
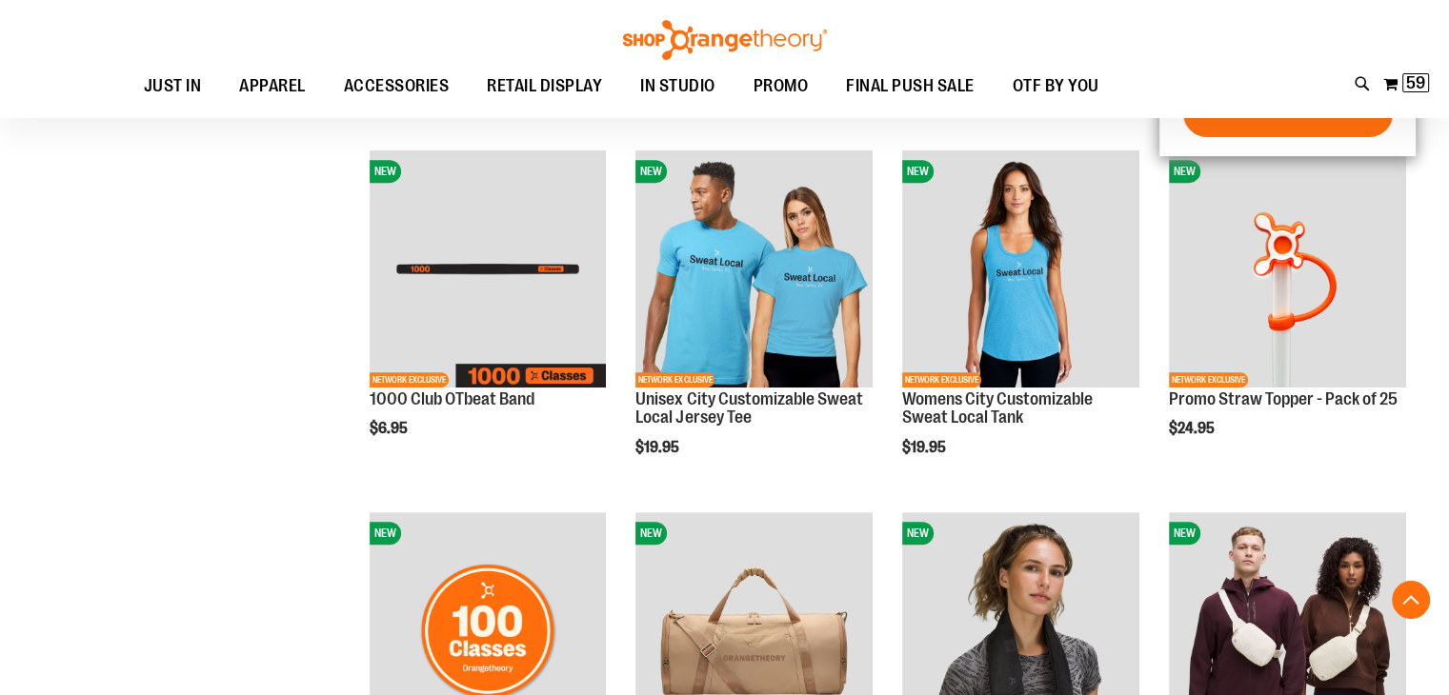
scroll to position [456, 0]
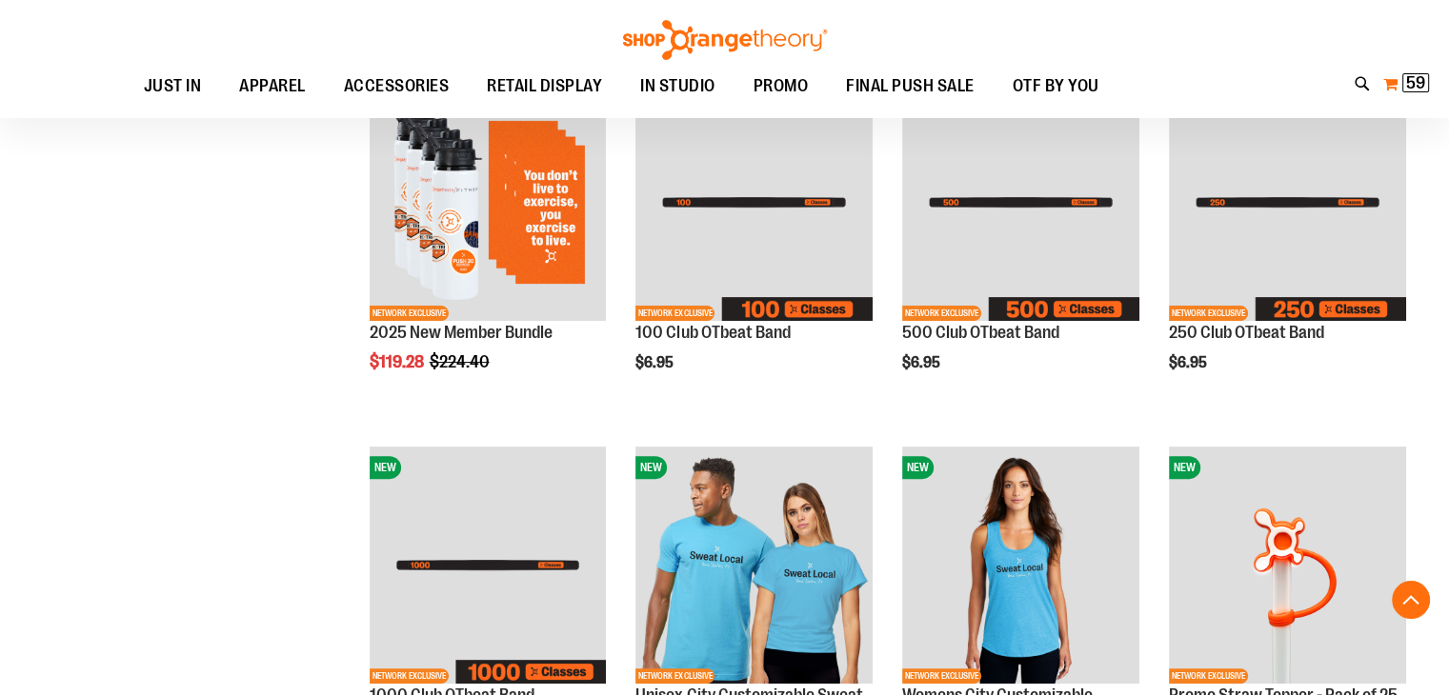
type input "**********"
click at [1415, 85] on span "59" at bounding box center [1415, 82] width 19 height 19
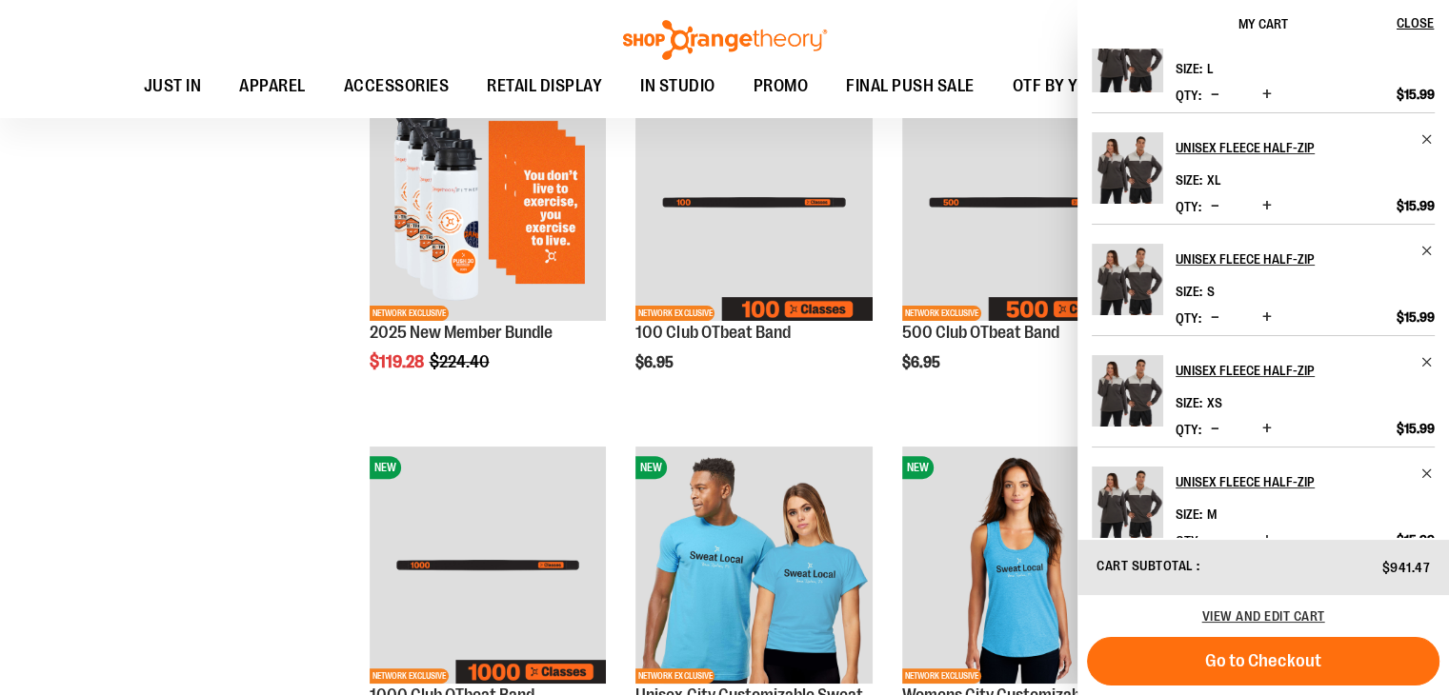
scroll to position [639, 0]
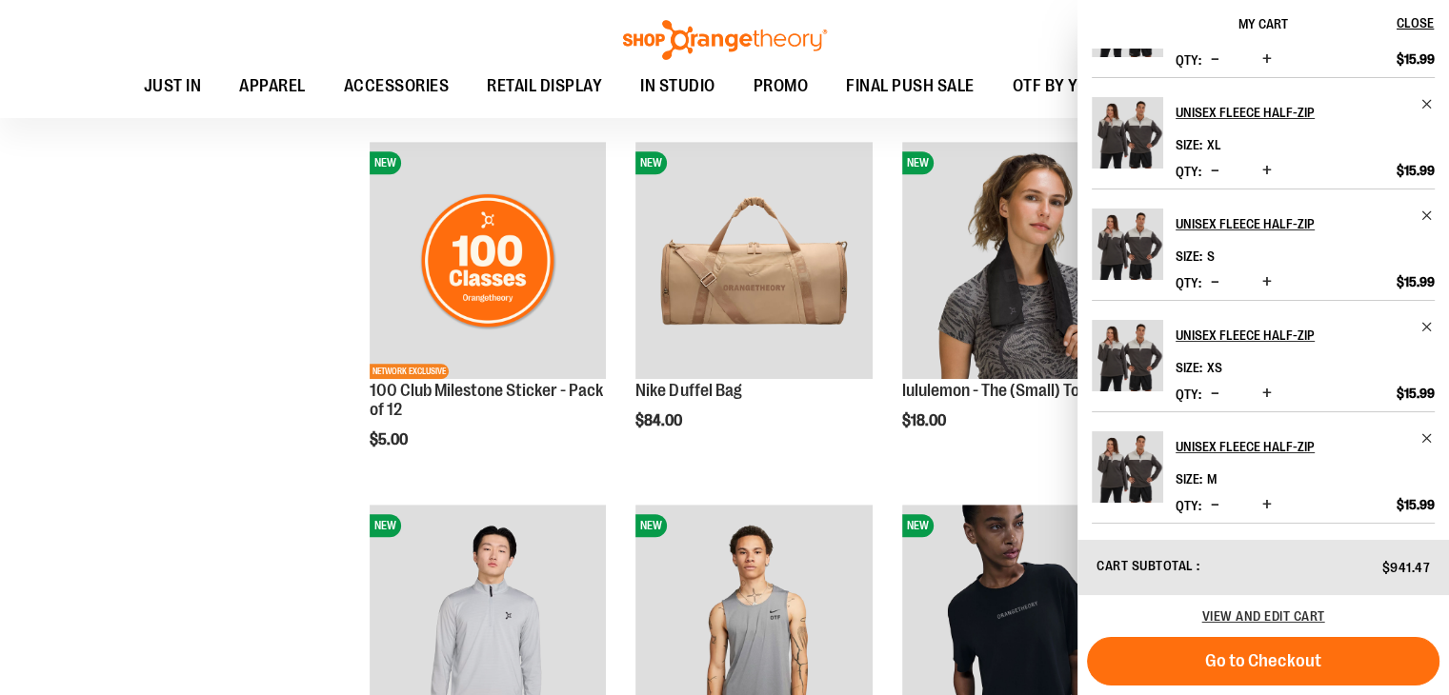
scroll to position [1314, 0]
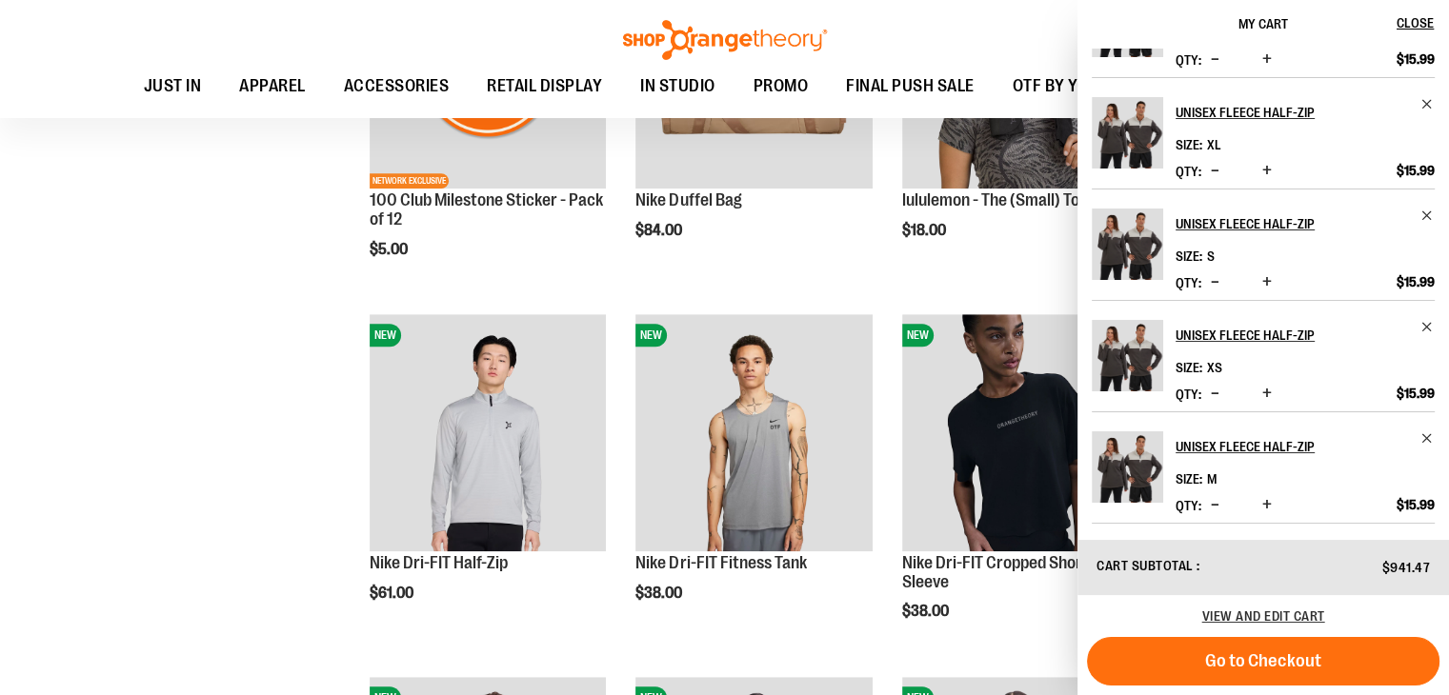
drag, startPoint x: 213, startPoint y: 323, endPoint x: 191, endPoint y: 188, distance: 137.2
click at [213, 323] on div "**********" at bounding box center [724, 504] width 1382 height 3456
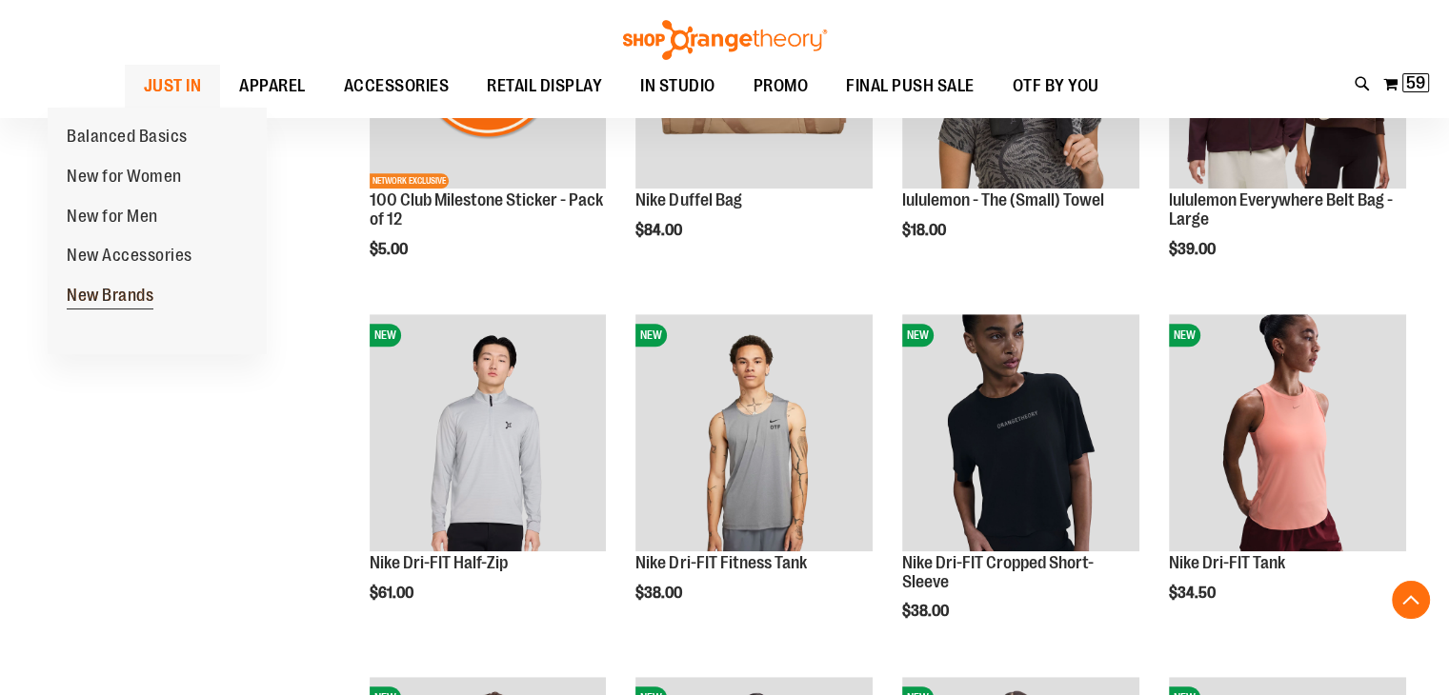
click at [143, 310] on span "New Brands" at bounding box center [110, 298] width 87 height 24
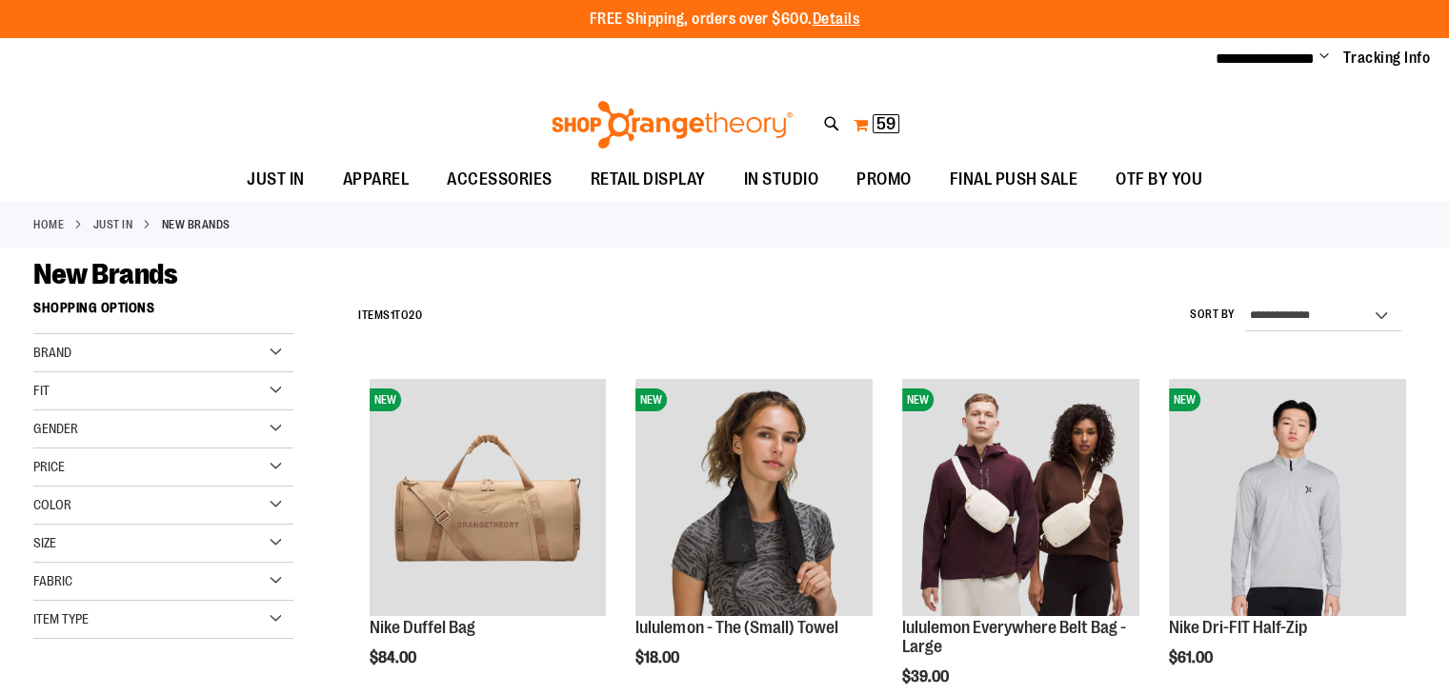
click at [877, 125] on span "59" at bounding box center [886, 123] width 19 height 19
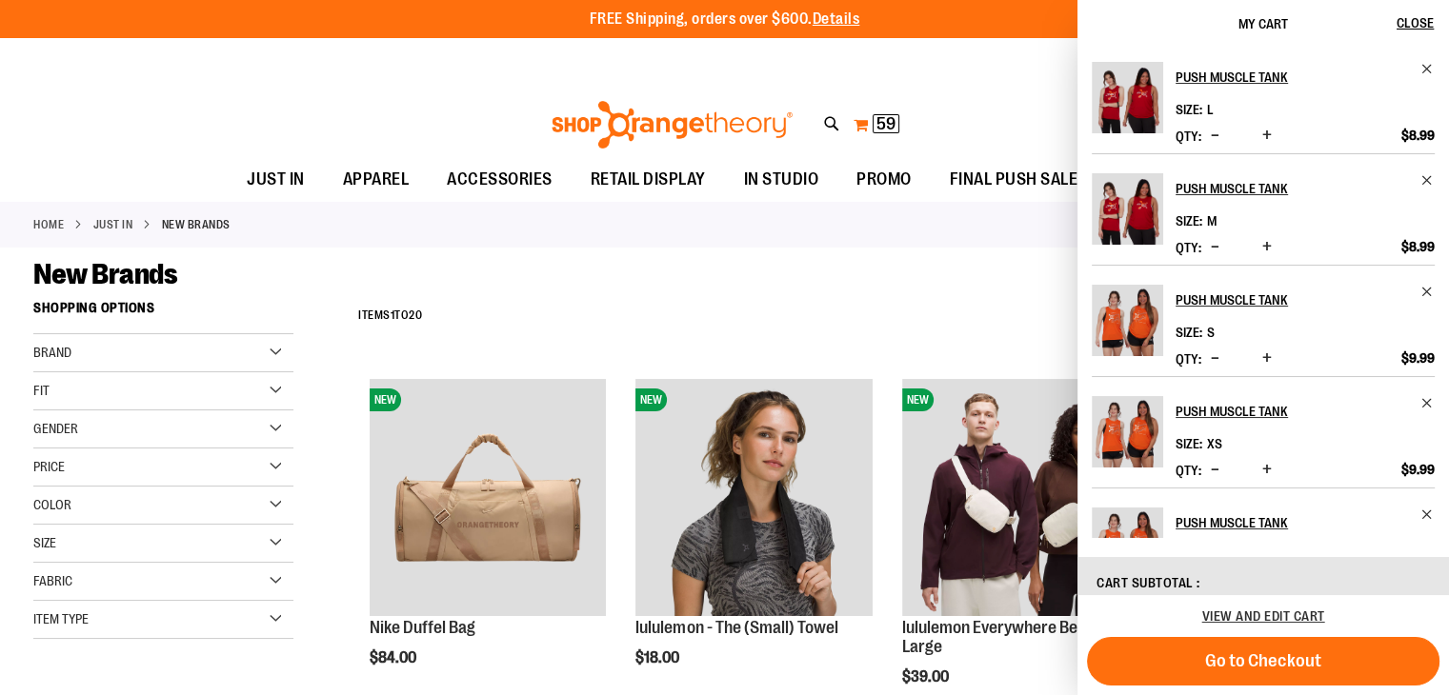
type input "**********"
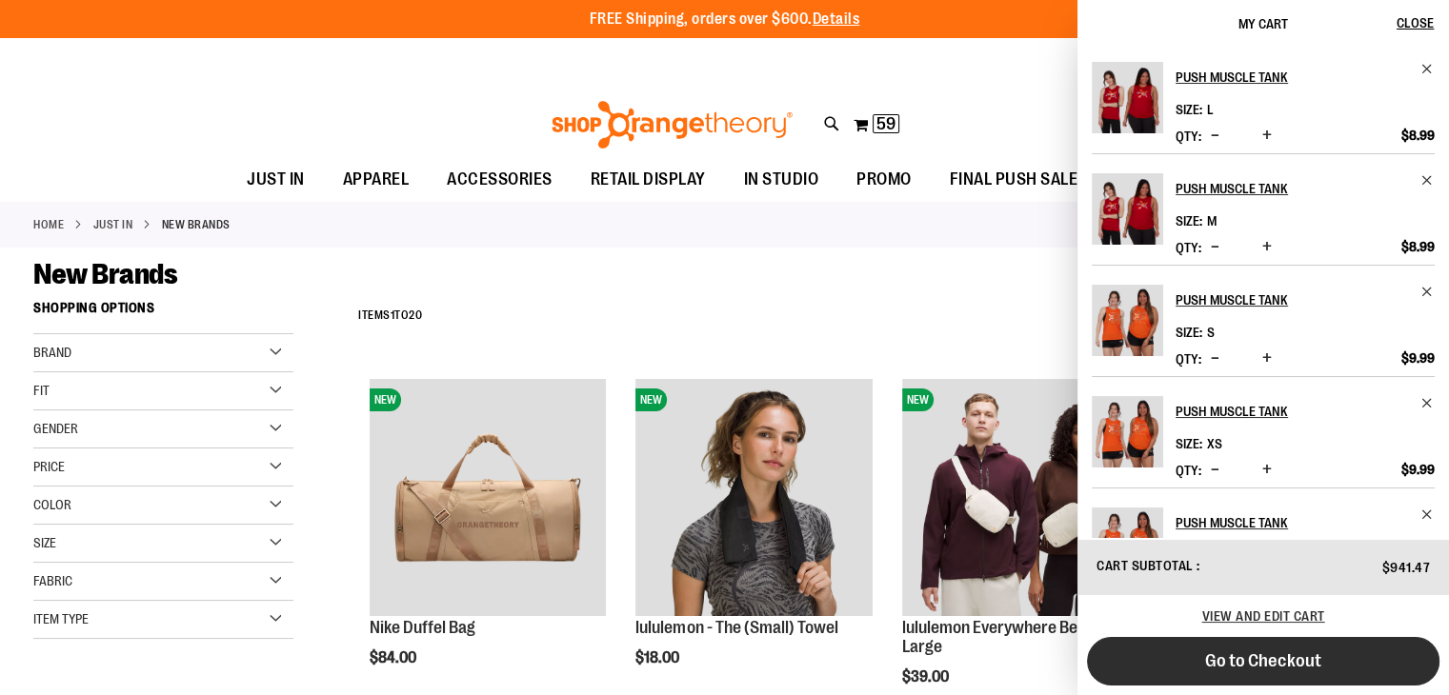
click at [1259, 662] on span "Go to Checkout" at bounding box center [1263, 661] width 116 height 21
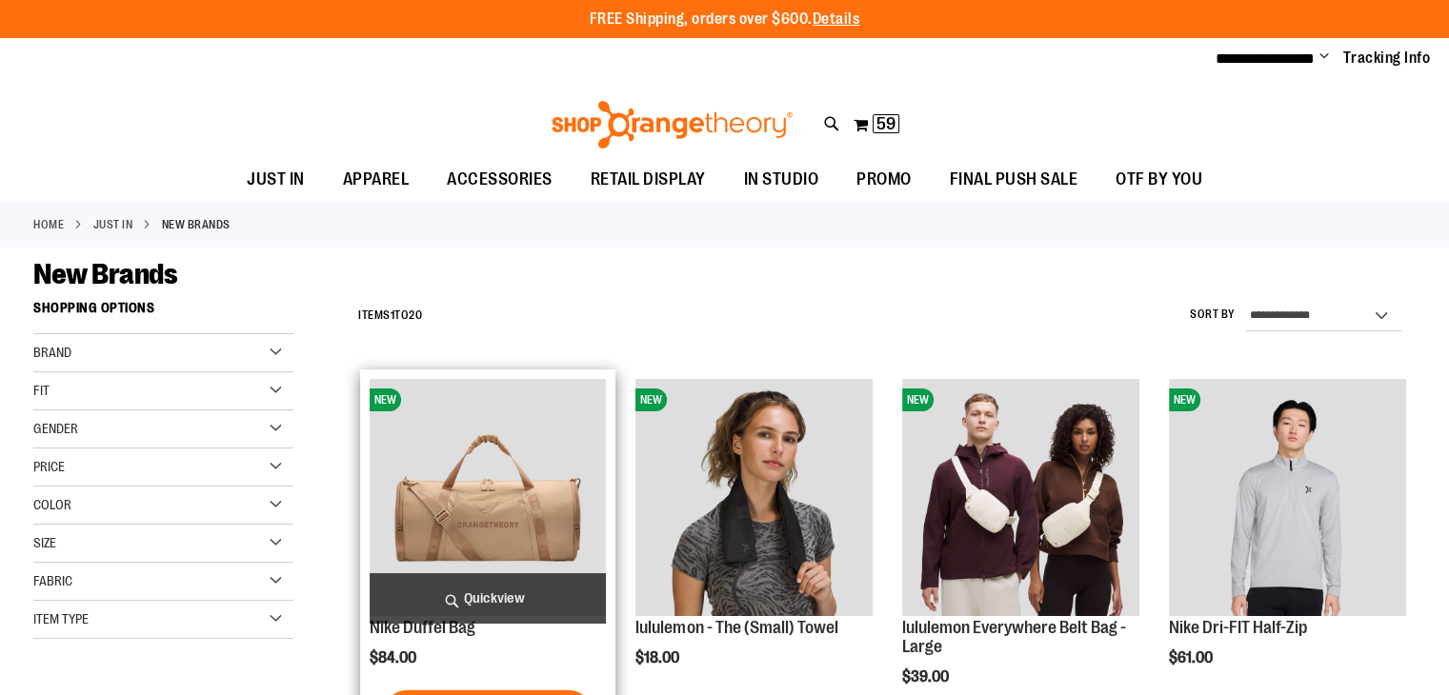
click at [486, 494] on img "product" at bounding box center [488, 497] width 237 height 237
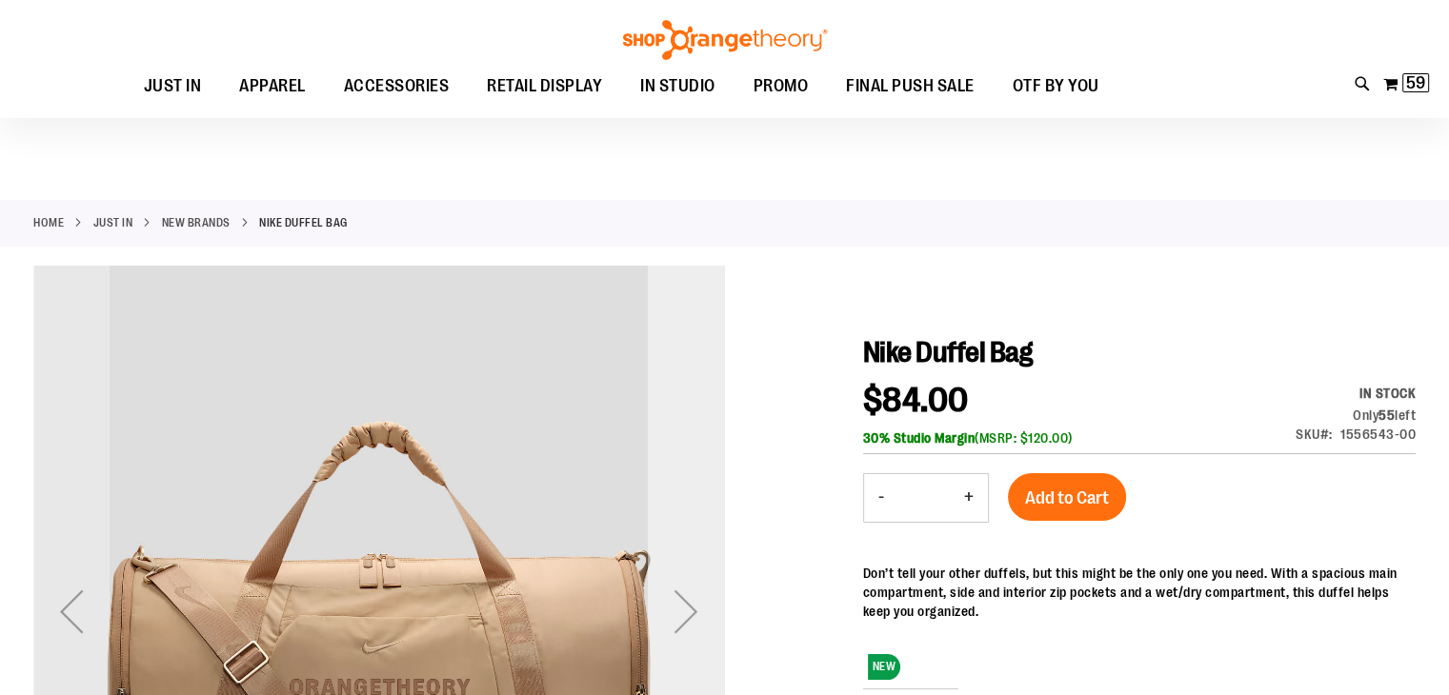
scroll to position [191, 0]
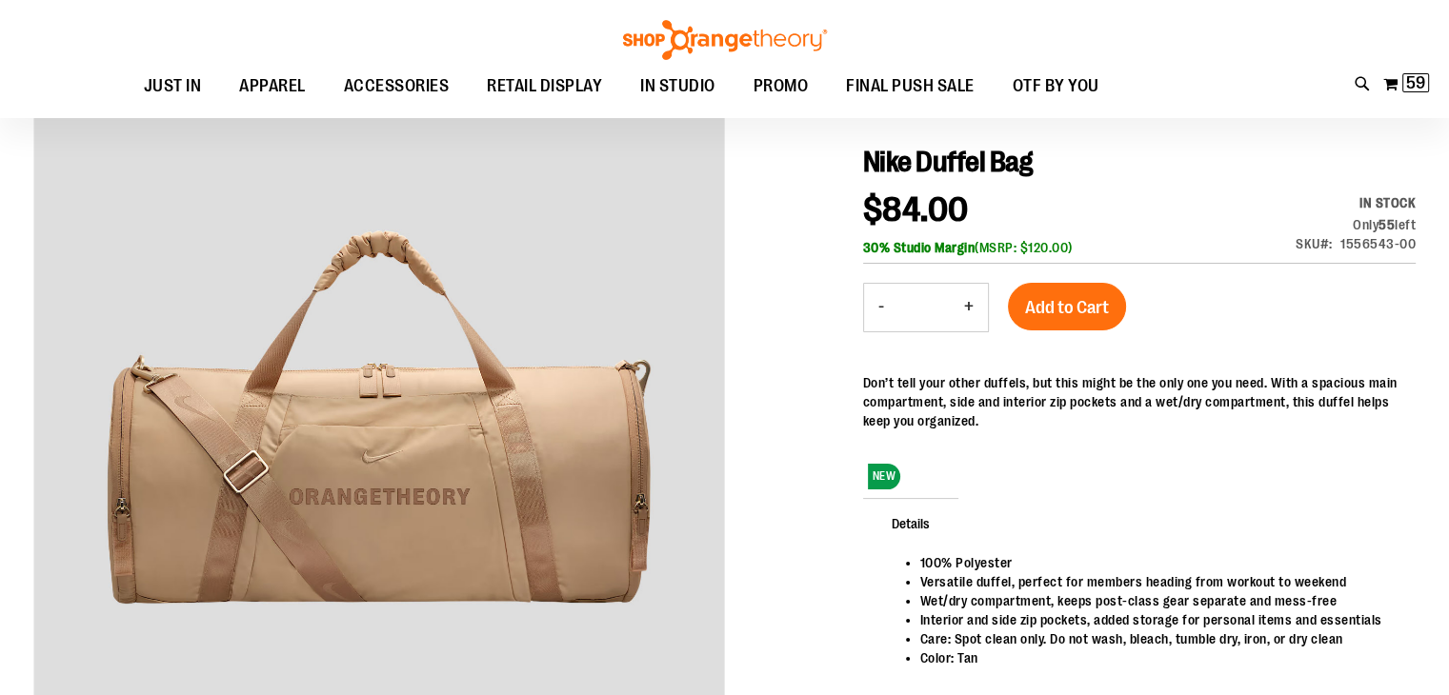
type input "**********"
drag, startPoint x: 941, startPoint y: 212, endPoint x: 861, endPoint y: 211, distance: 80.1
click at [863, 211] on span "$84.00" at bounding box center [925, 210] width 125 height 35
click at [1421, 77] on span "59" at bounding box center [1415, 82] width 19 height 19
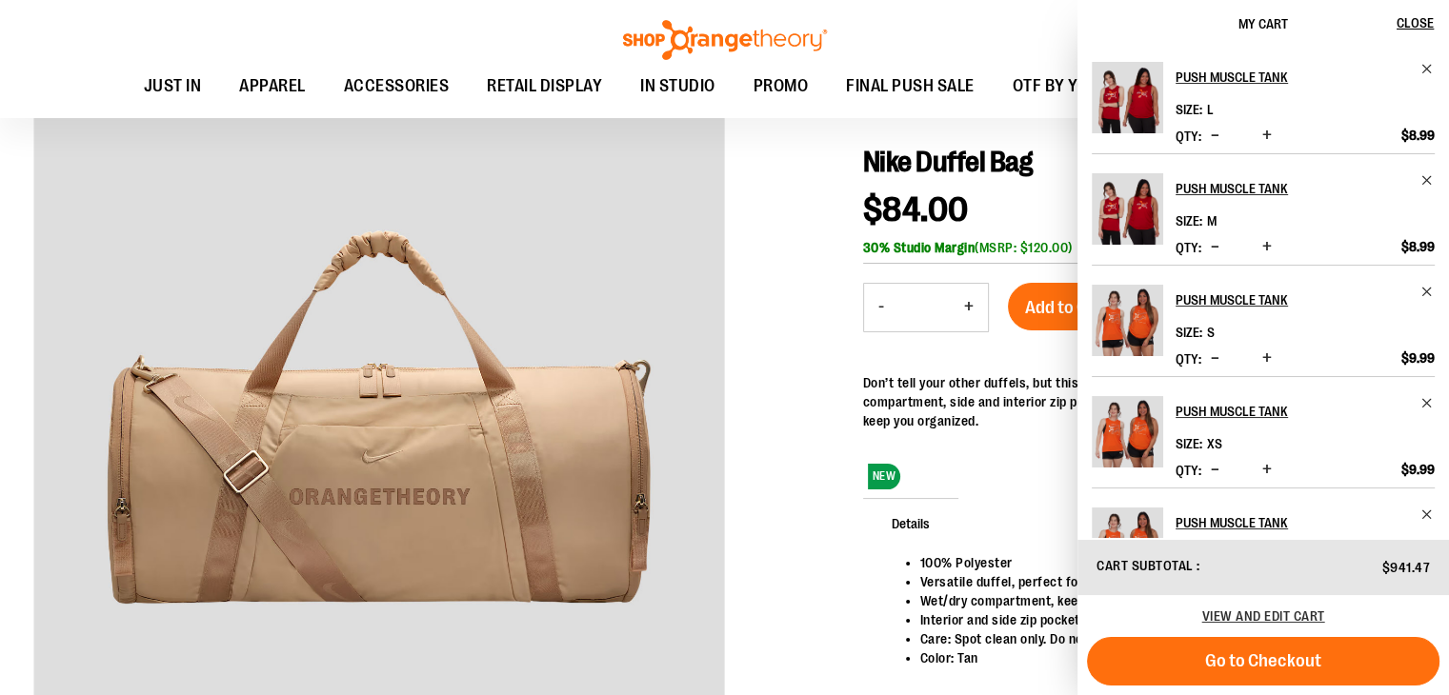
drag, startPoint x: 1235, startPoint y: 669, endPoint x: 1239, endPoint y: 656, distance: 13.0
click at [1235, 669] on span "Go to Checkout" at bounding box center [1263, 661] width 116 height 21
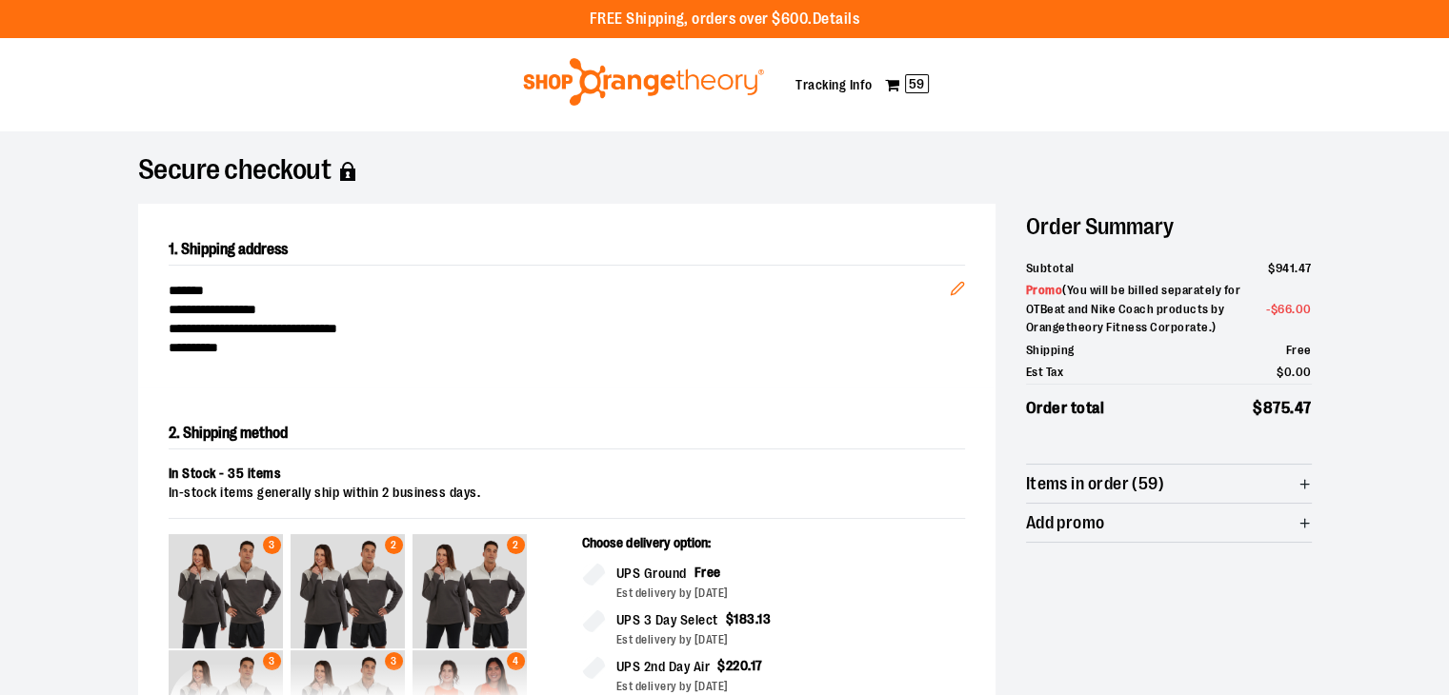
click at [1410, 695] on div at bounding box center [724, 695] width 1449 height 0
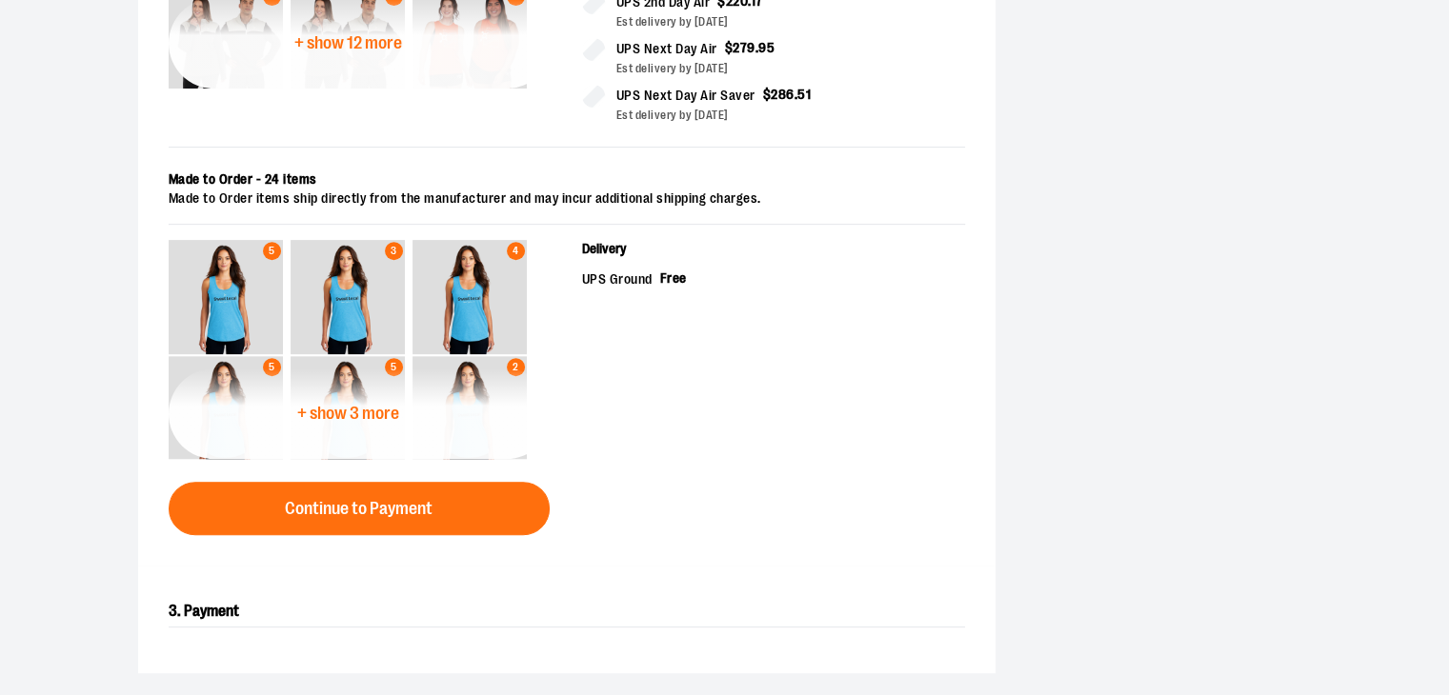
scroll to position [667, 0]
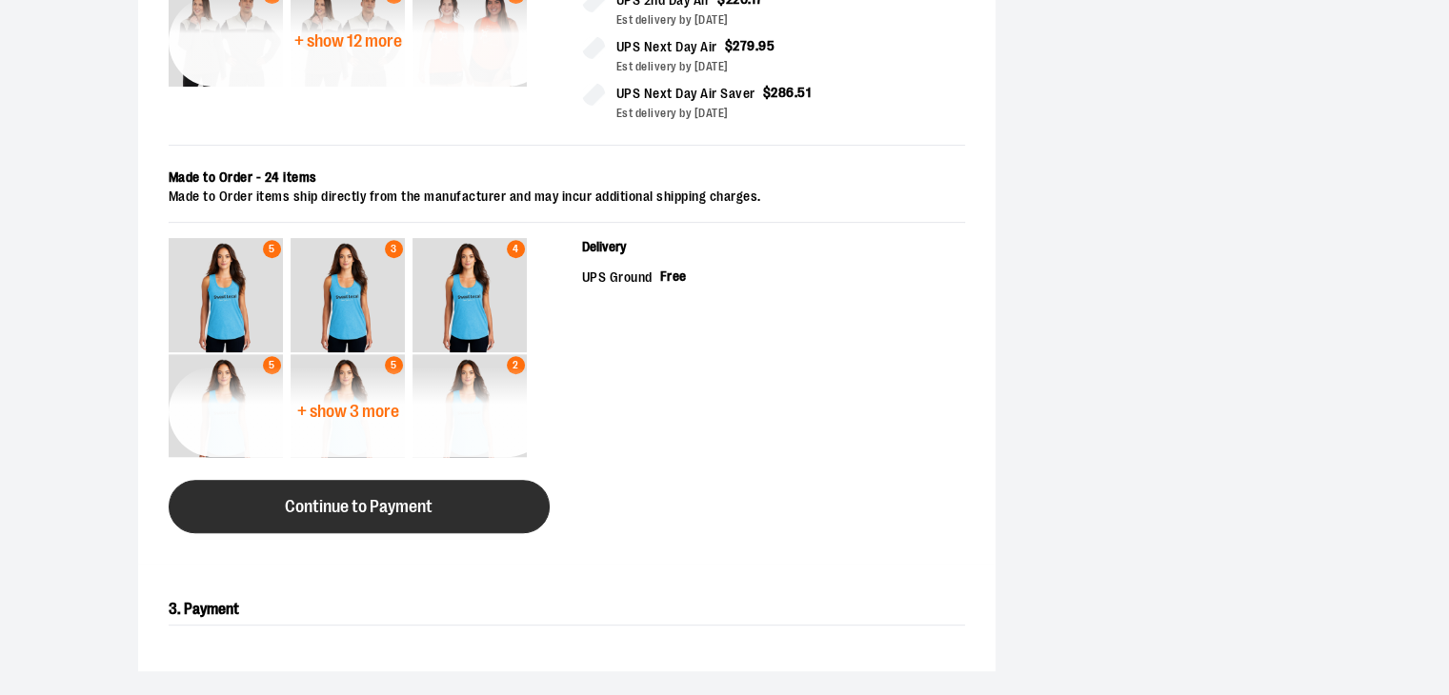
click at [465, 505] on button "Continue to Payment" at bounding box center [359, 506] width 381 height 53
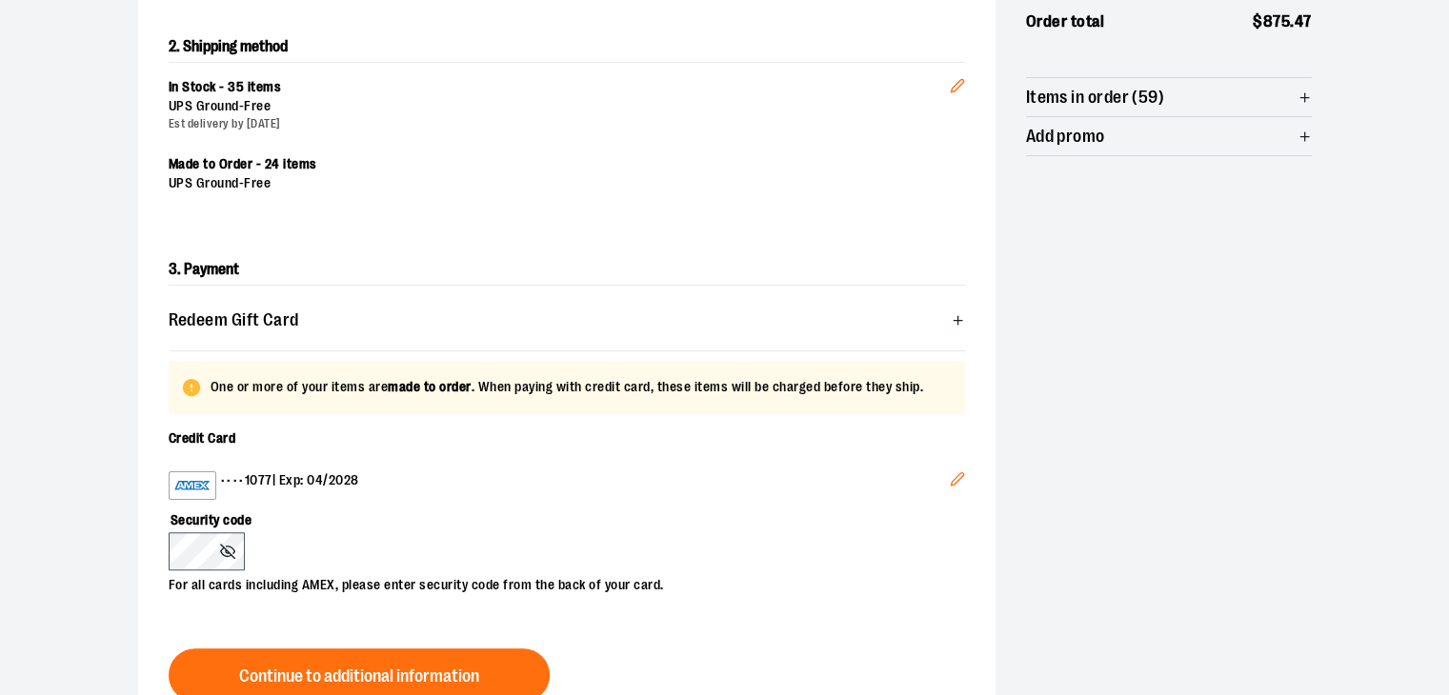
scroll to position [458, 0]
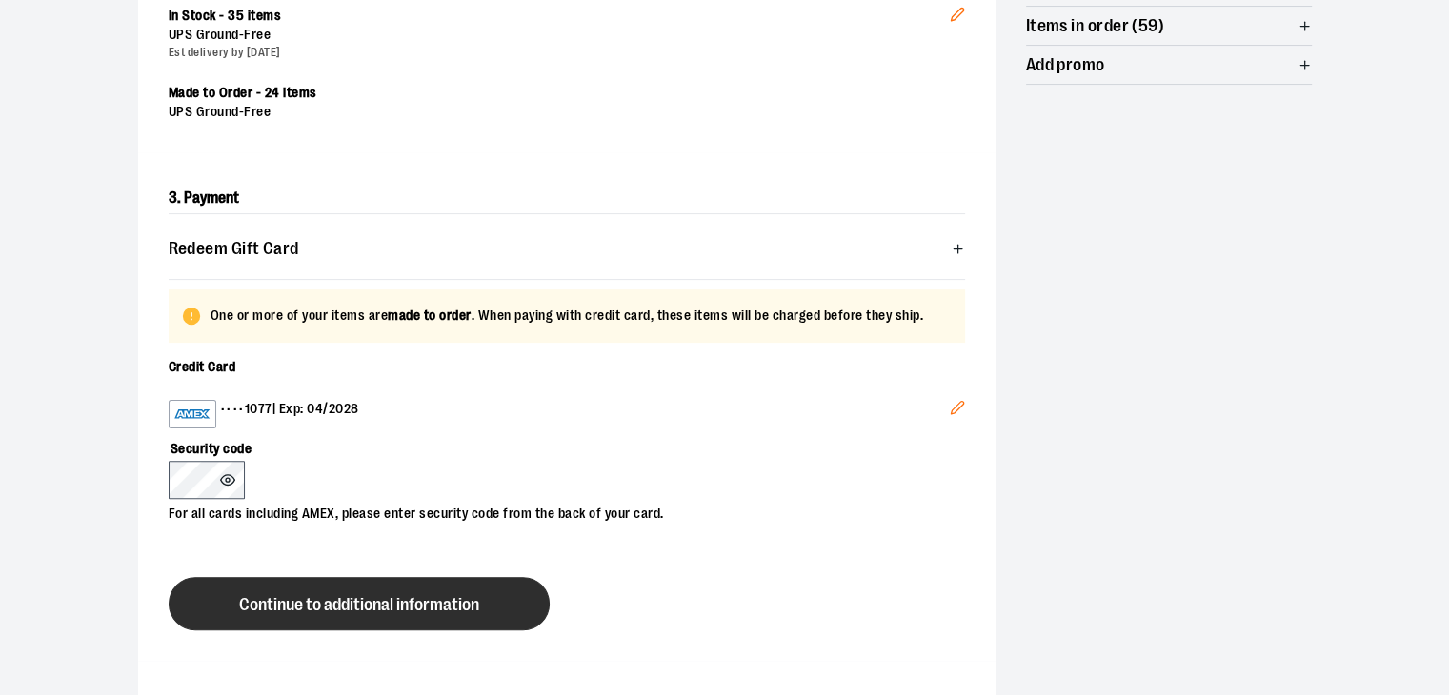
click at [272, 622] on button "Continue to additional information" at bounding box center [359, 603] width 381 height 53
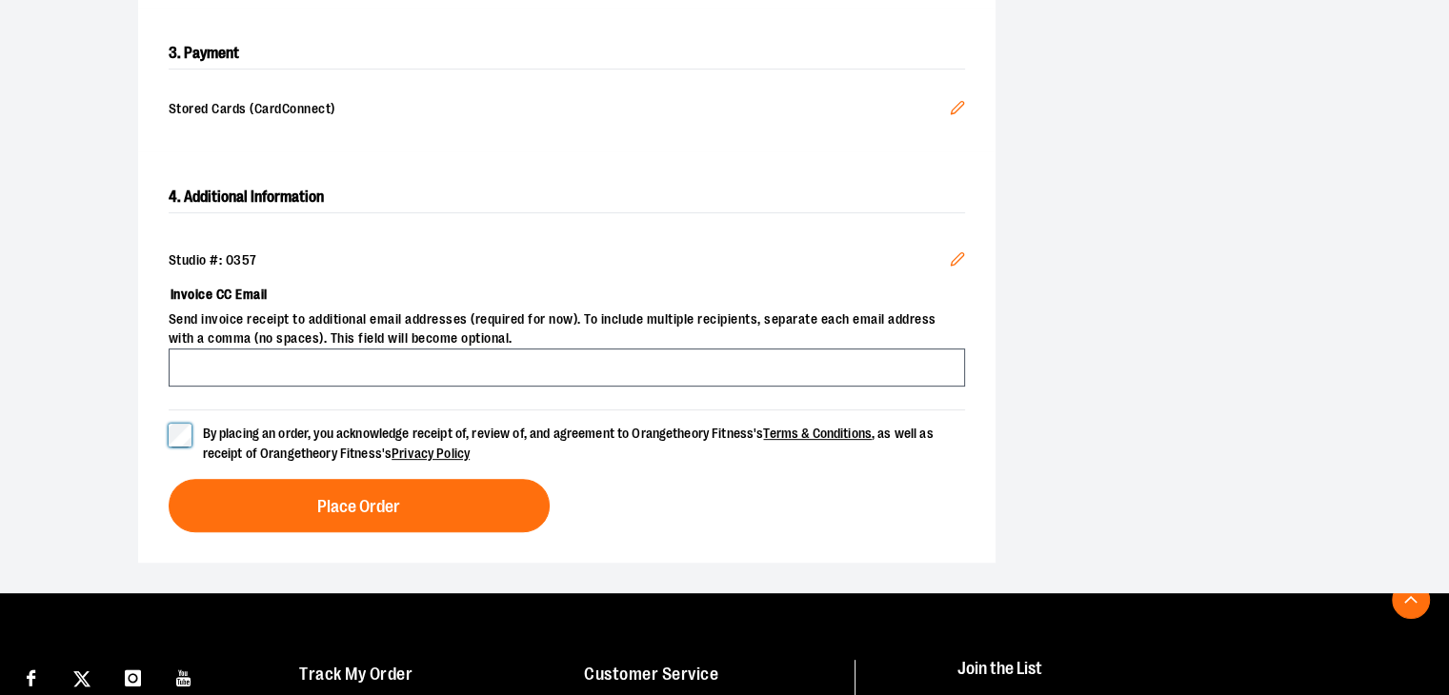
scroll to position [667, 0]
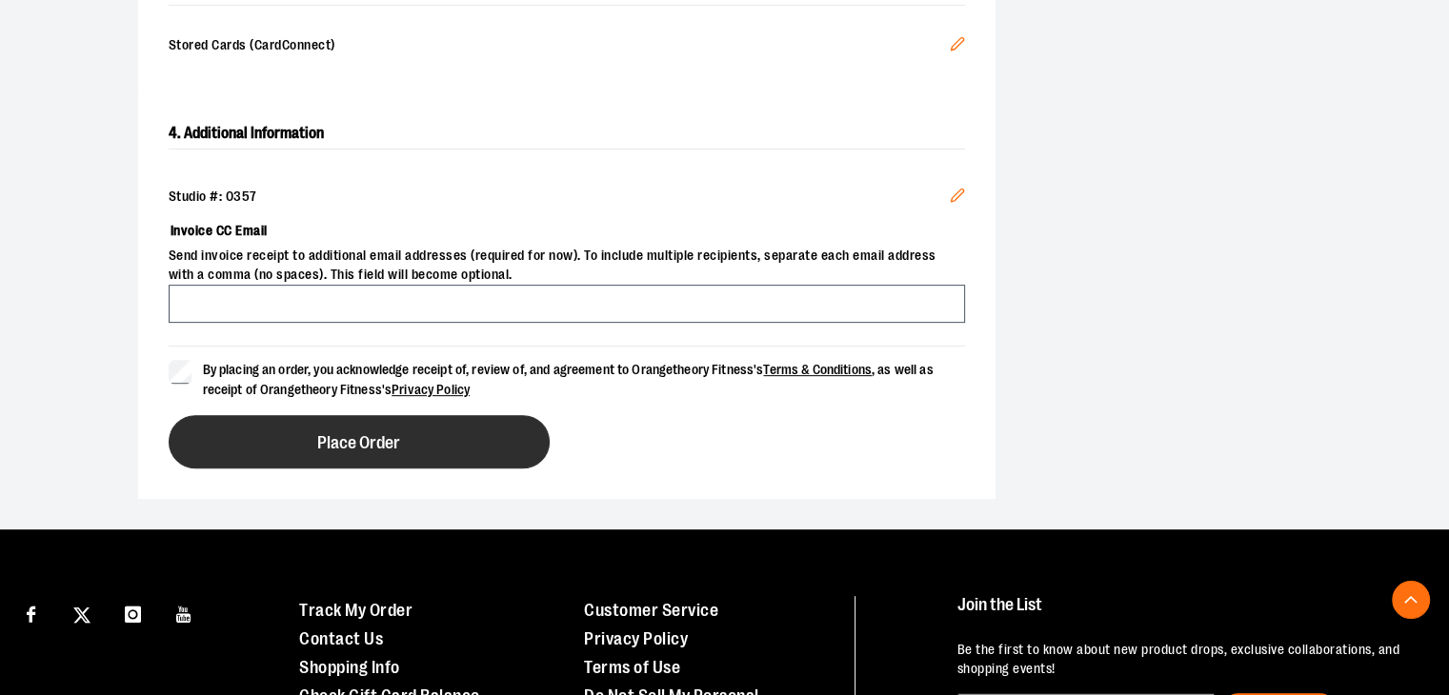
click at [451, 454] on button "Place Order" at bounding box center [359, 441] width 381 height 53
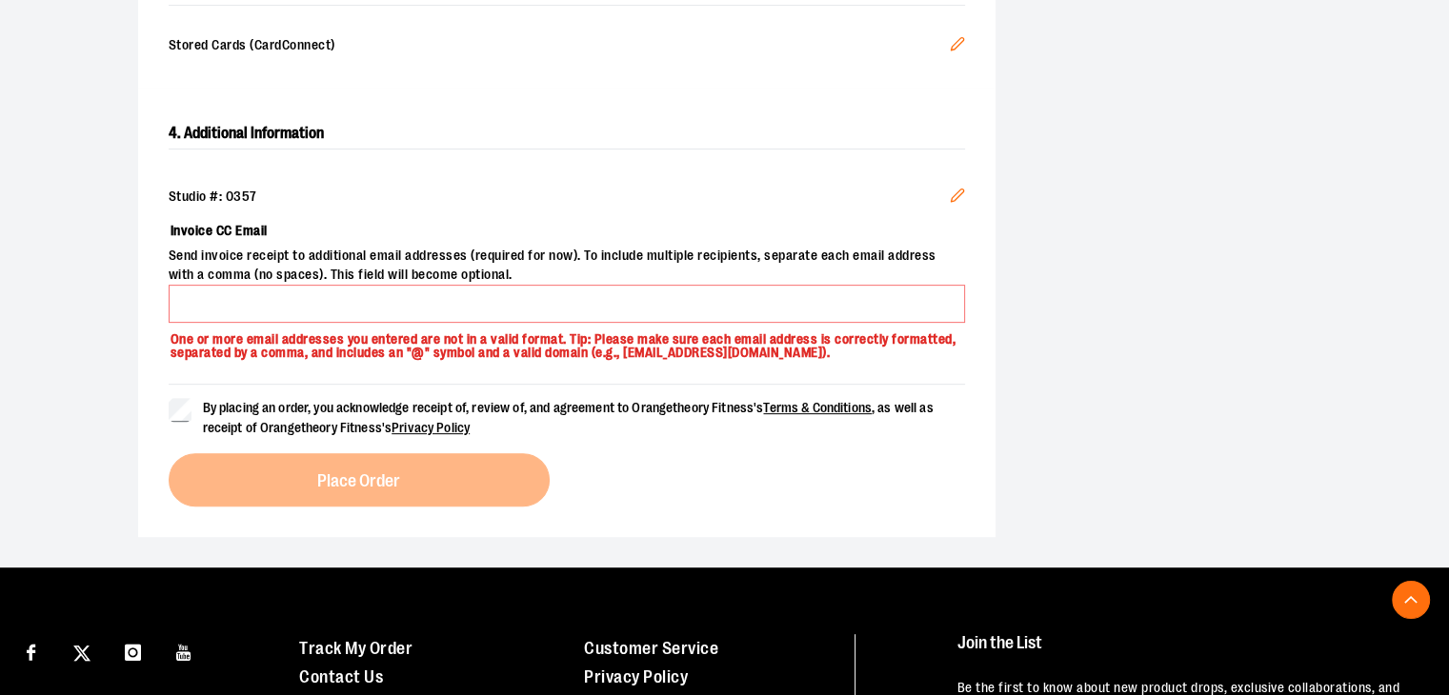
click at [476, 327] on p "One or more email addresses you entered are not in a valid format. Tip: Please …" at bounding box center [567, 342] width 796 height 38
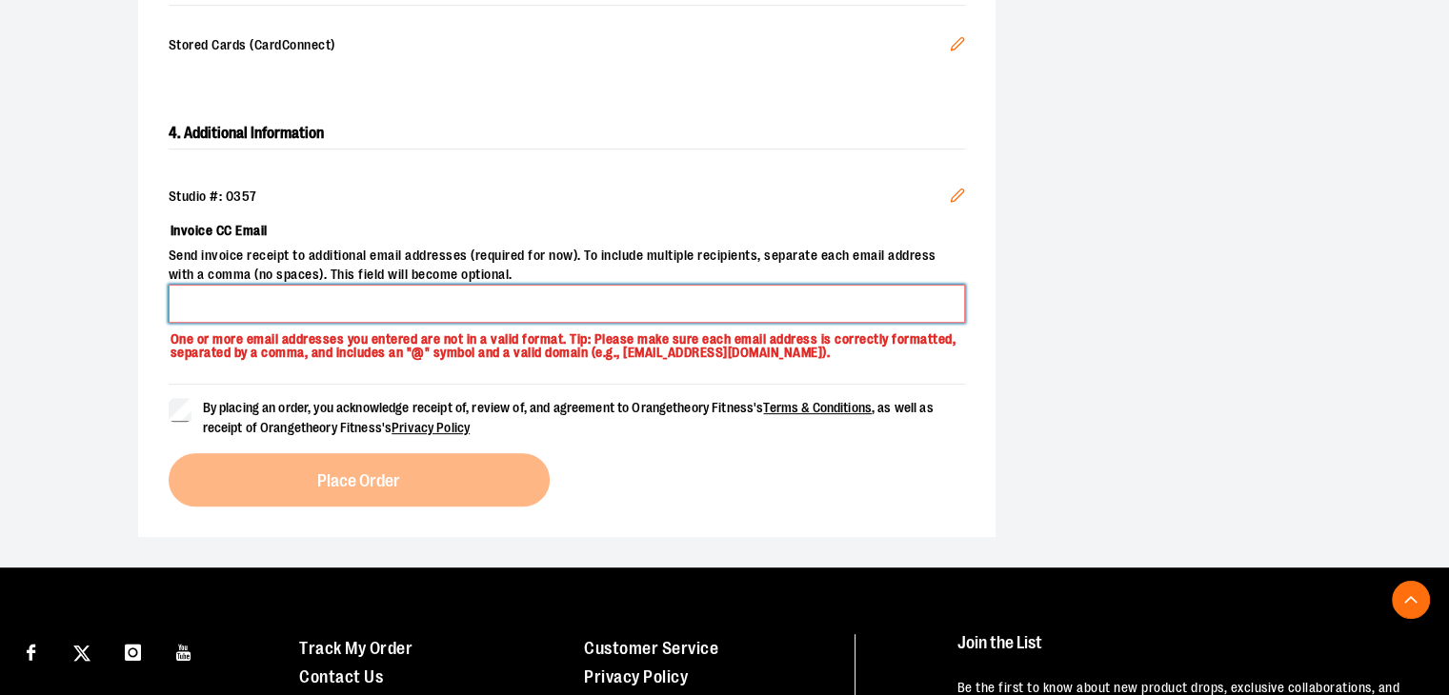
click at [489, 306] on input "Invoice CC Email" at bounding box center [567, 304] width 796 height 38
type input "**********"
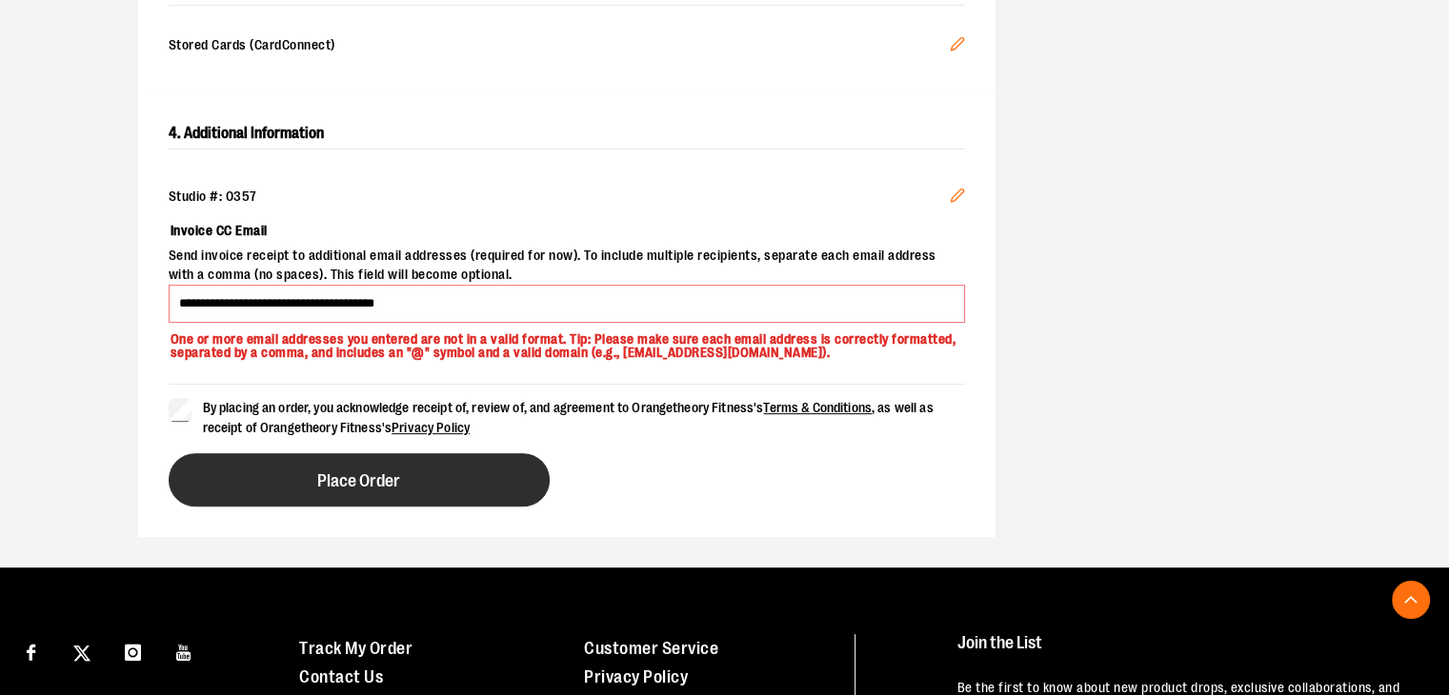
click at [238, 474] on button "Place Order" at bounding box center [359, 479] width 381 height 53
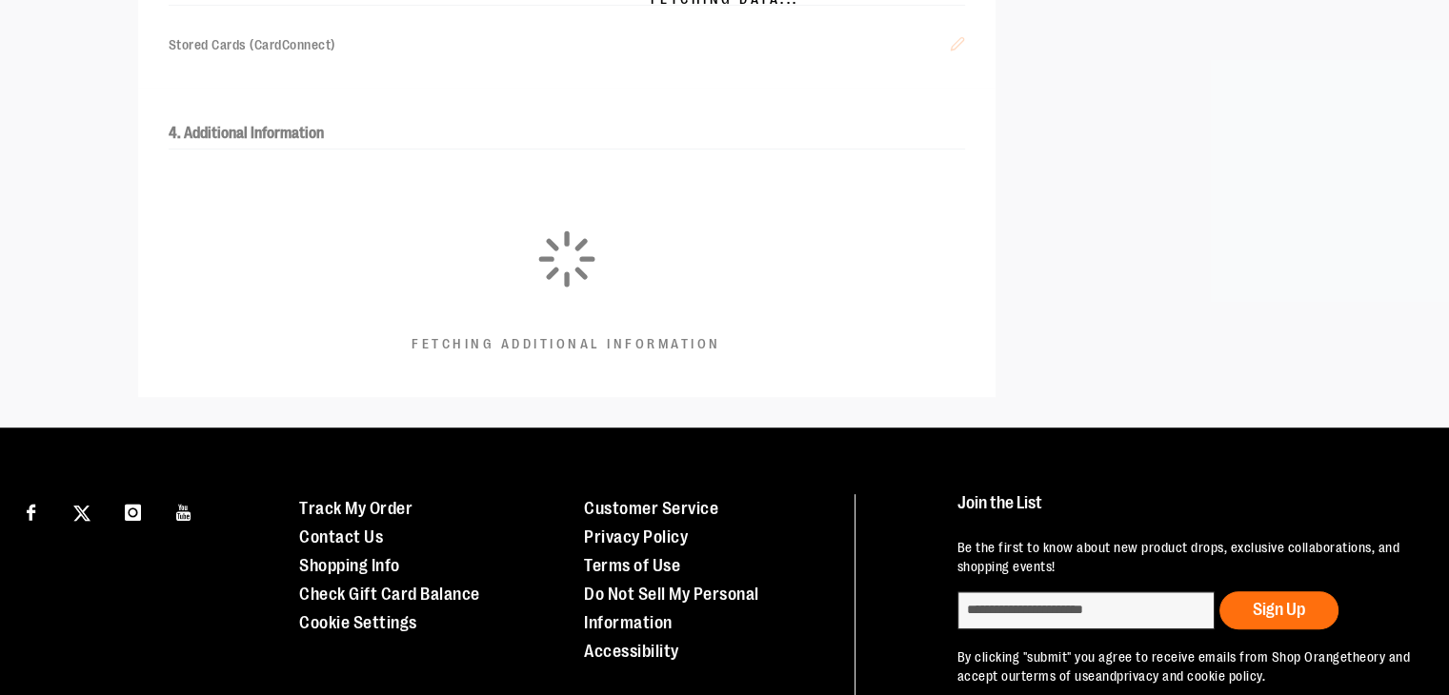
scroll to position [136, 0]
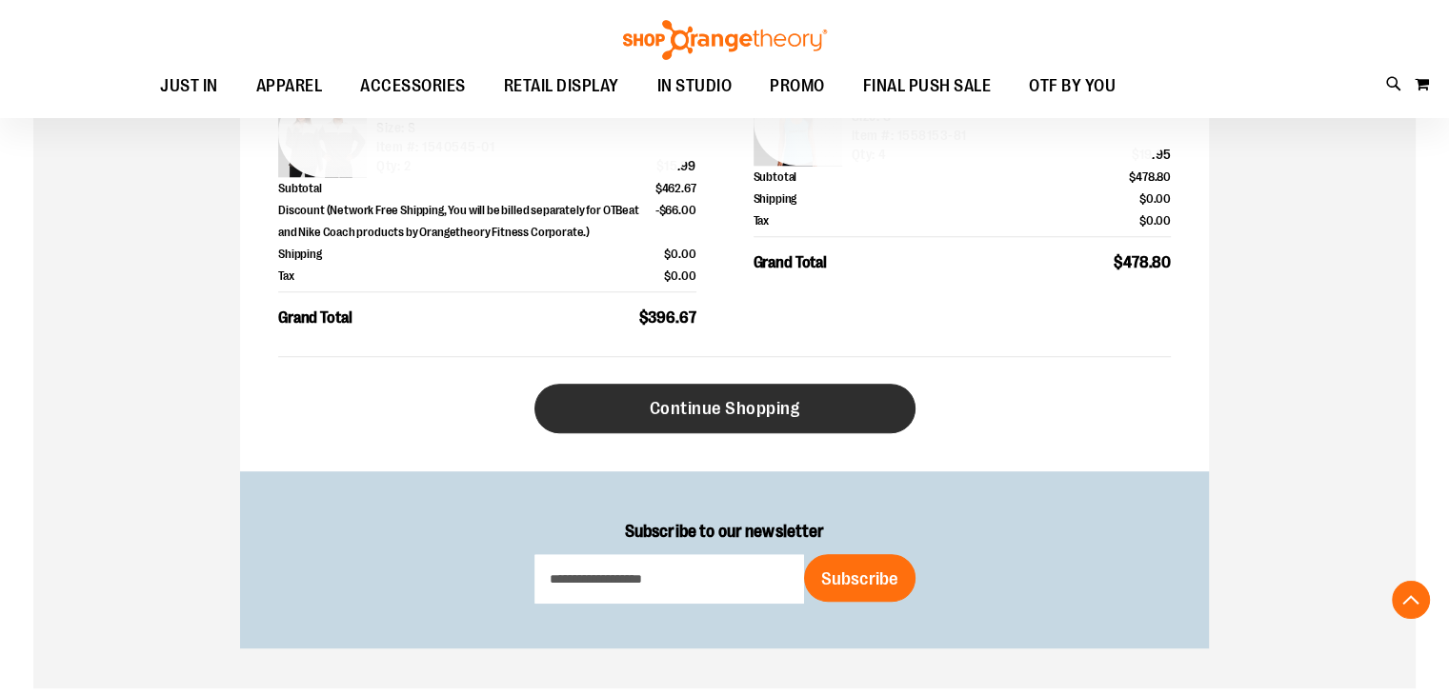
scroll to position [1048, 0]
